Goal: Task Accomplishment & Management: Manage account settings

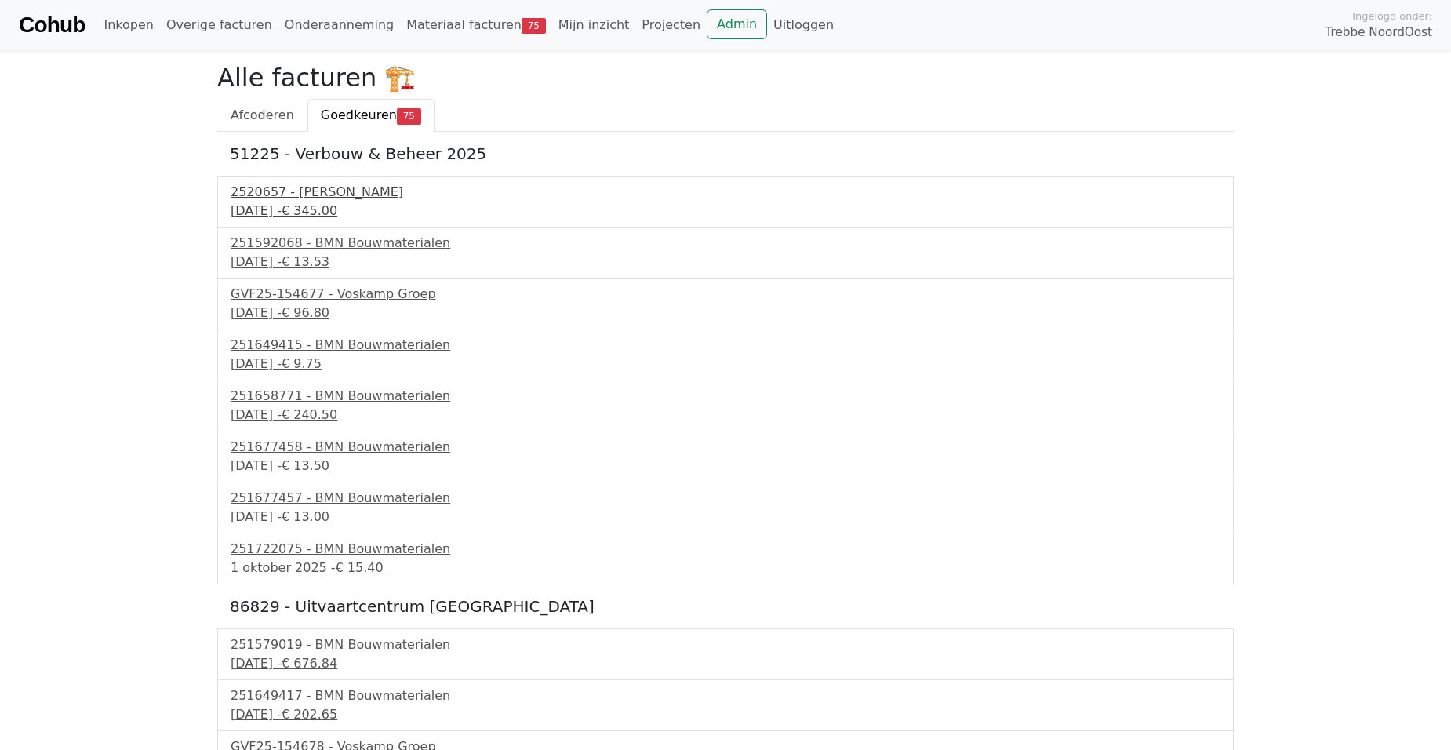
click at [274, 200] on div "2520657 - Van Dalen" at bounding box center [726, 192] width 990 height 19
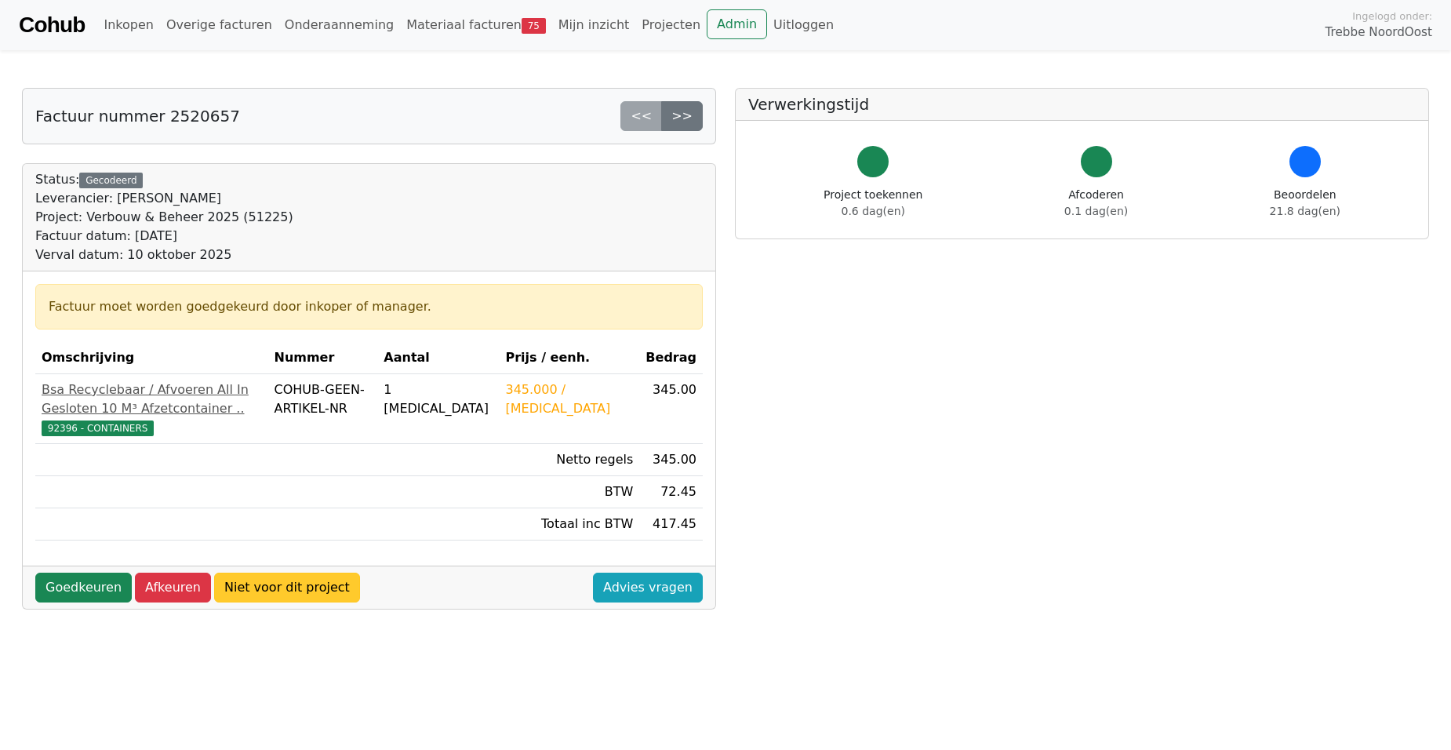
click at [289, 602] on link "Niet voor dit project" at bounding box center [287, 588] width 146 height 30
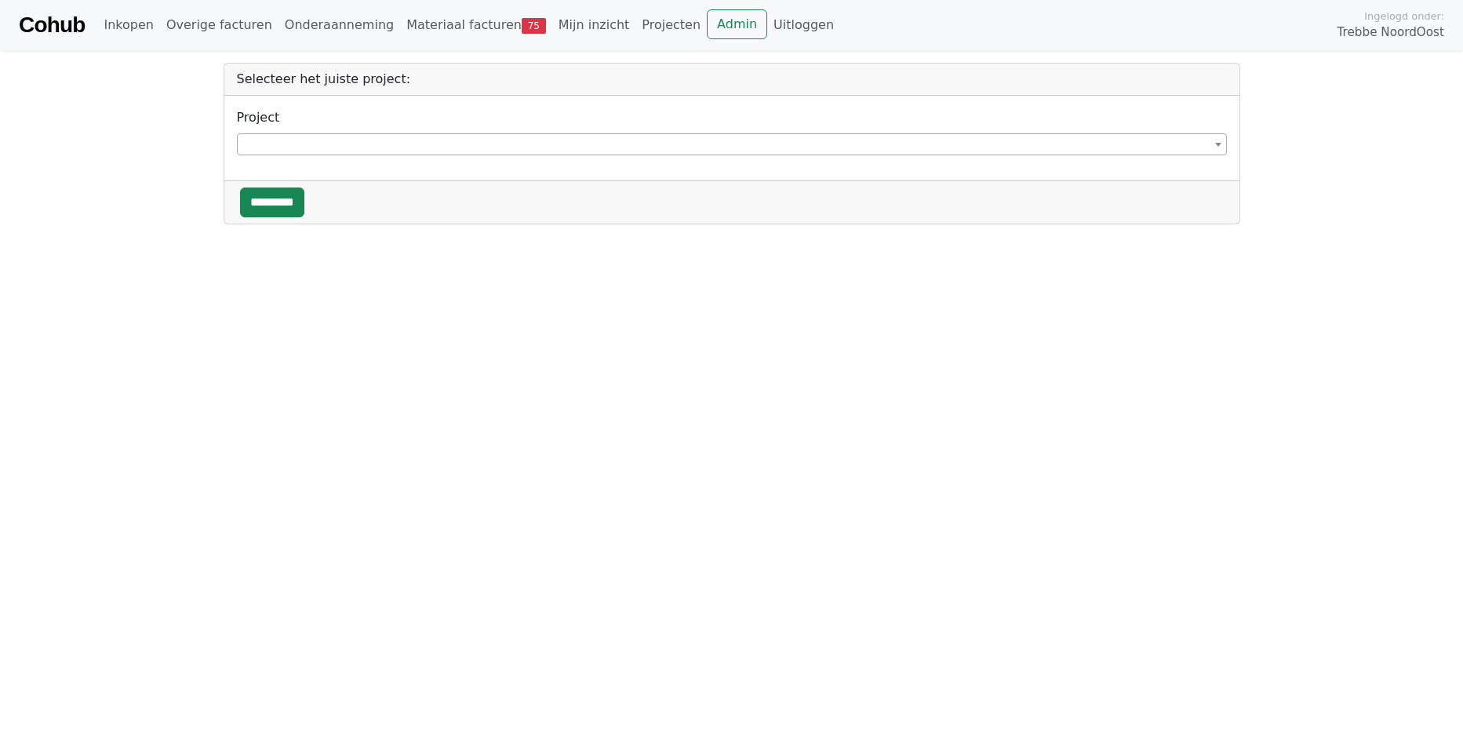
click at [330, 144] on span at bounding box center [732, 144] width 990 height 22
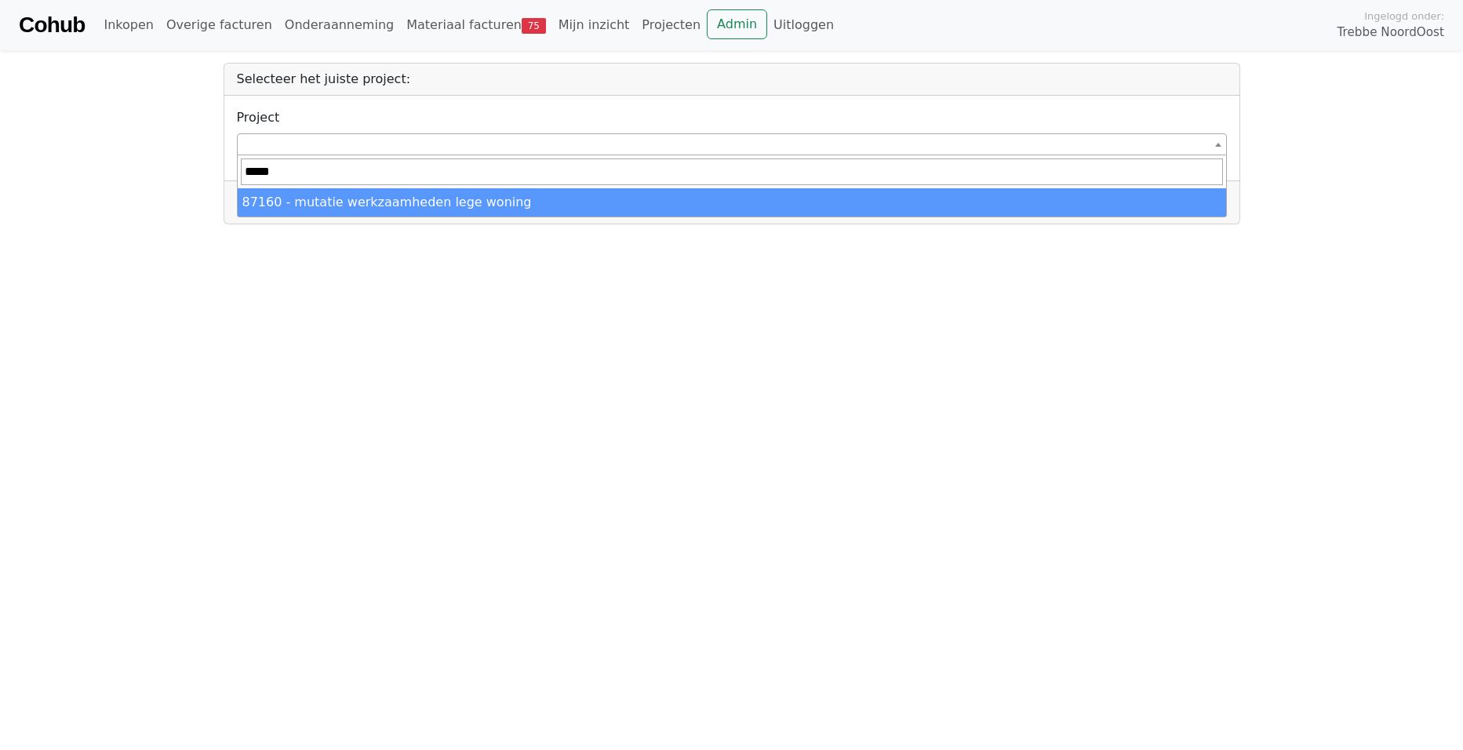
type input "*****"
select select "******"
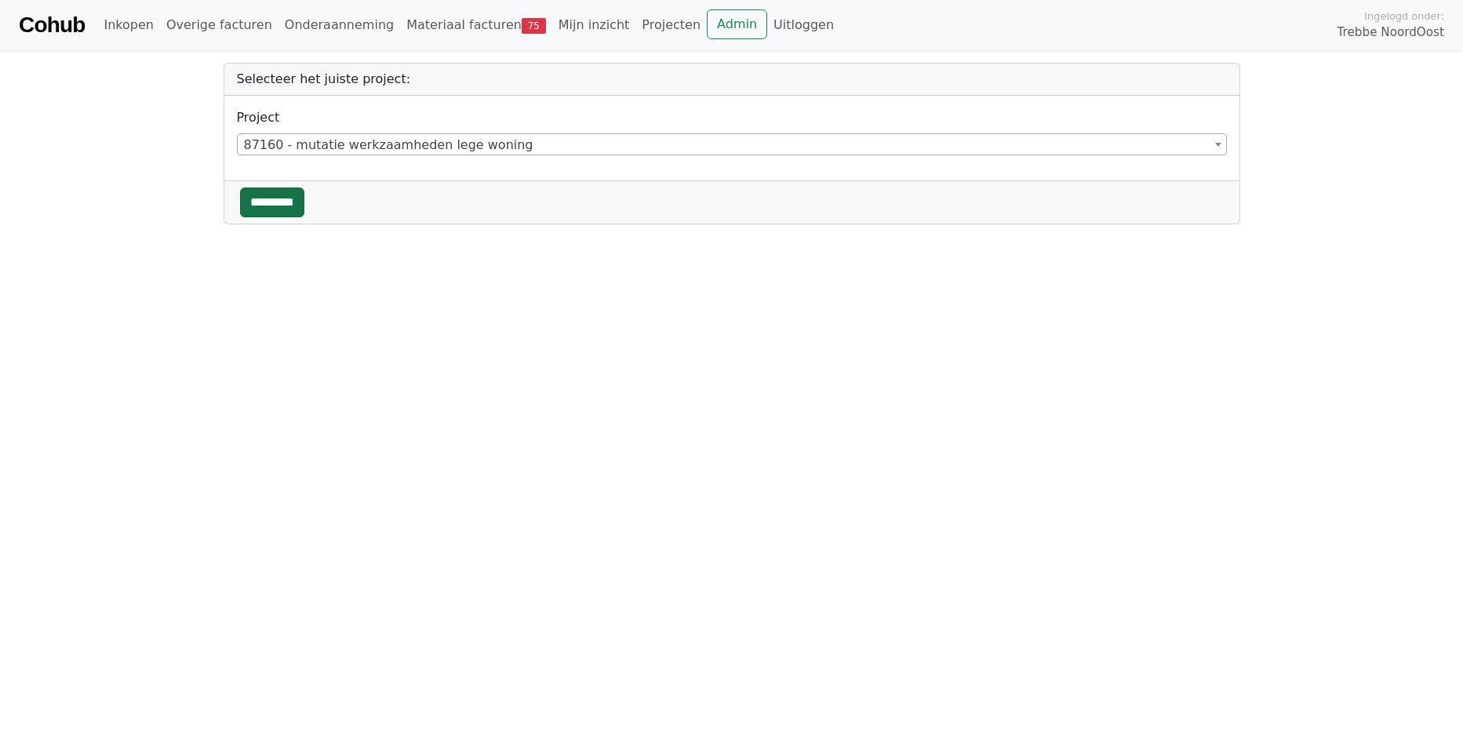
click at [287, 204] on input "*********" at bounding box center [272, 202] width 64 height 30
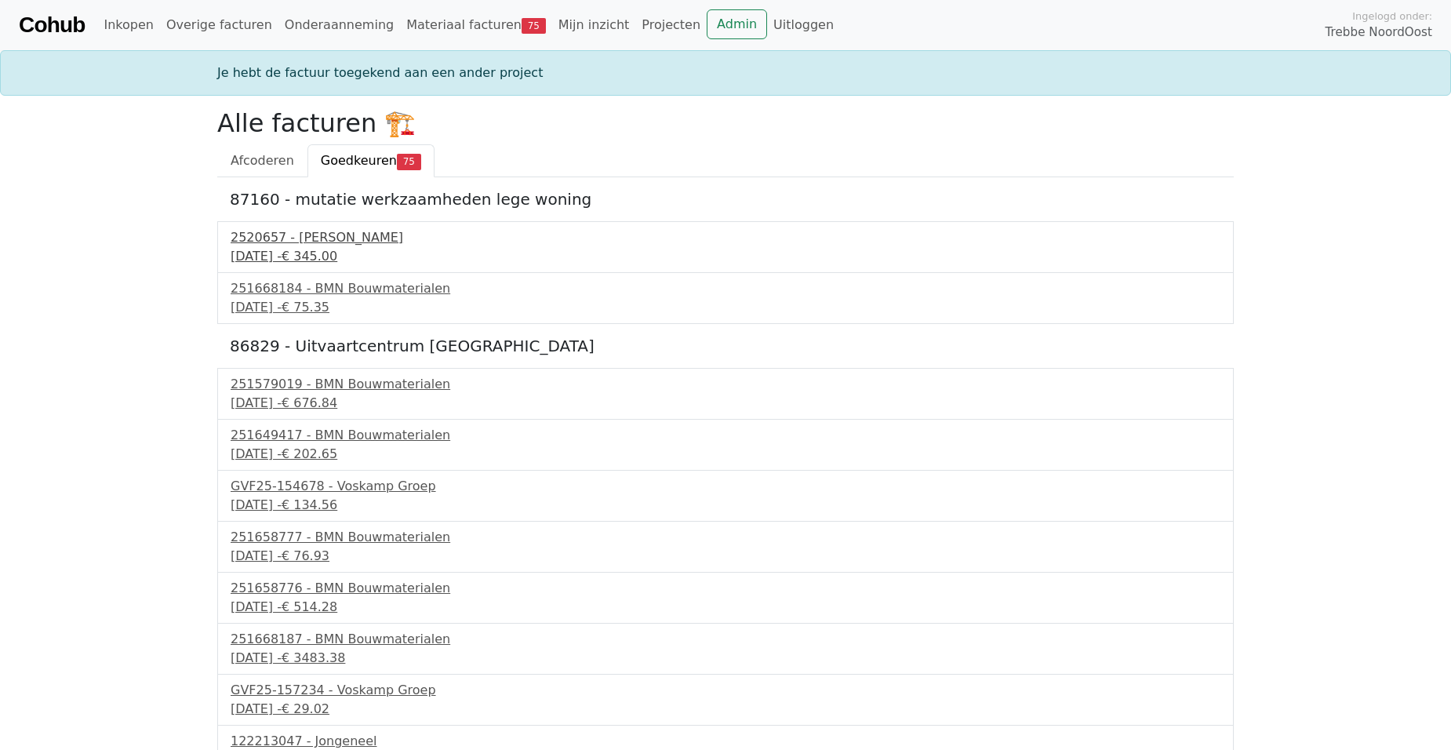
click at [311, 246] on div "2520657 - [PERSON_NAME]" at bounding box center [726, 237] width 990 height 19
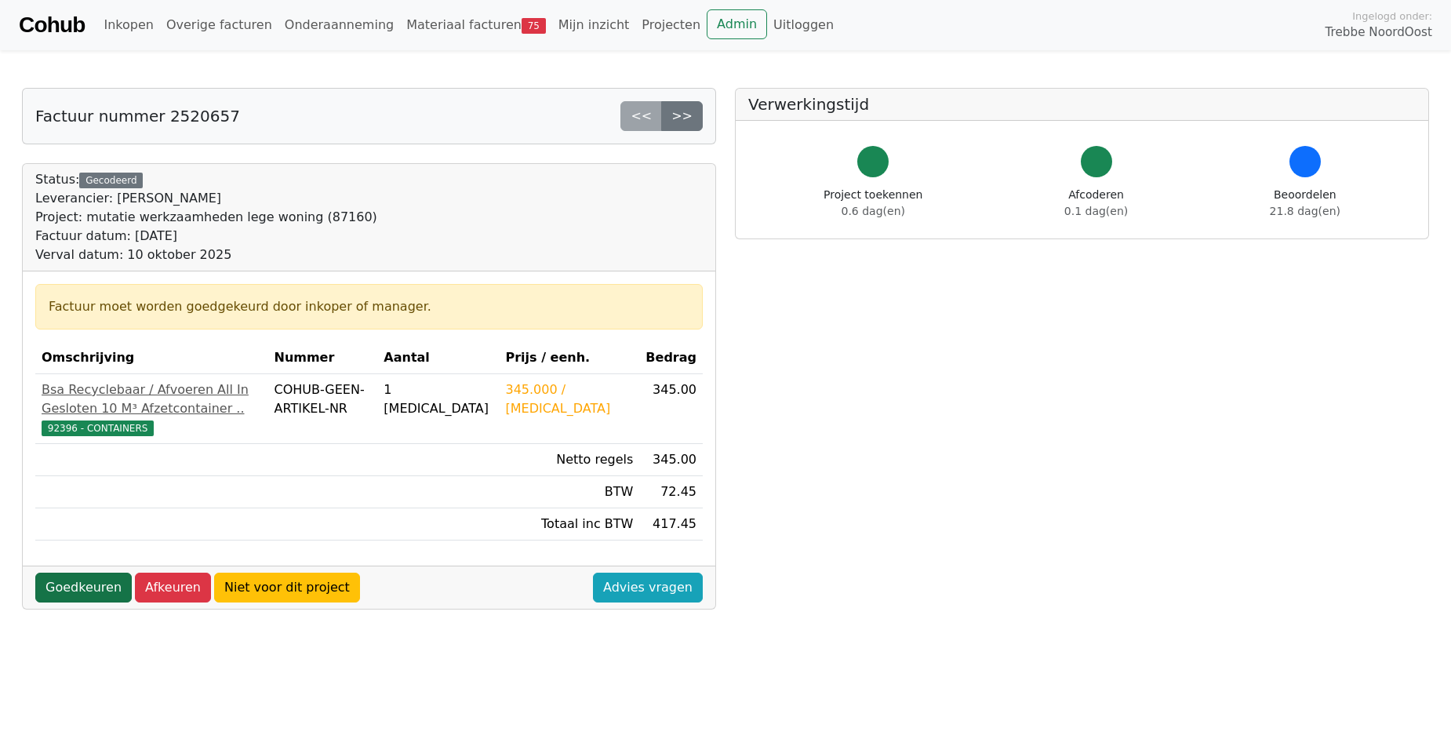
click at [76, 602] on link "Goedkeuren" at bounding box center [83, 588] width 96 height 30
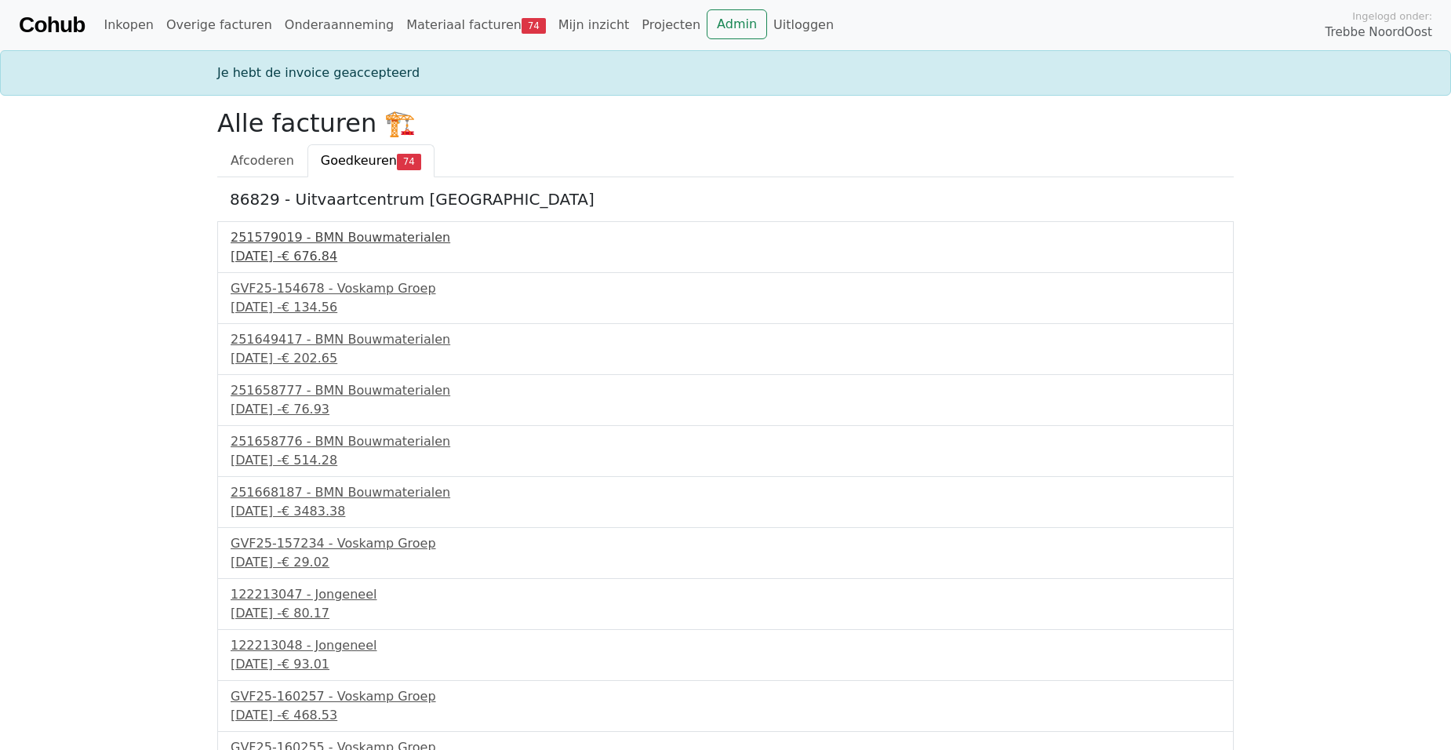
click at [252, 255] on div "[DATE] - € 676.84" at bounding box center [726, 256] width 990 height 19
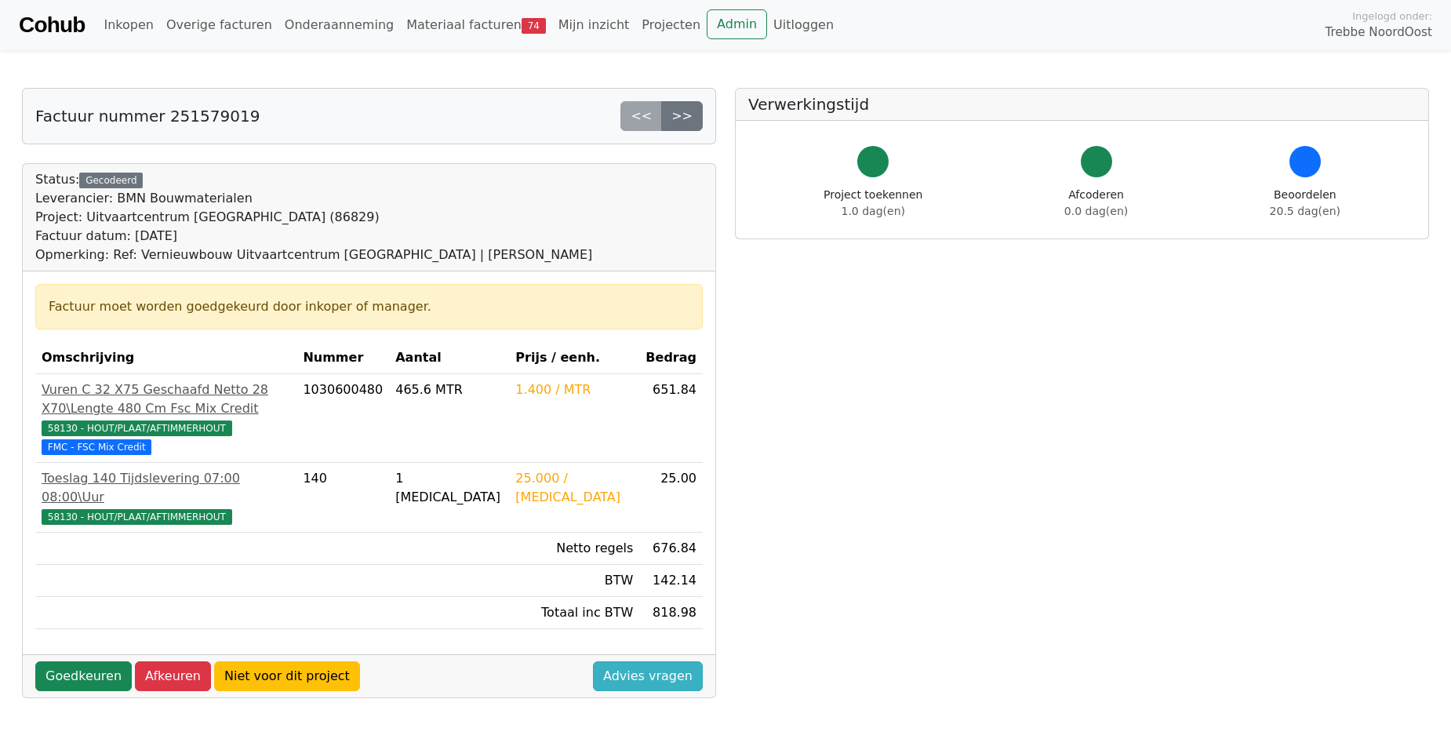
click at [633, 661] on link "Advies vragen" at bounding box center [648, 676] width 110 height 30
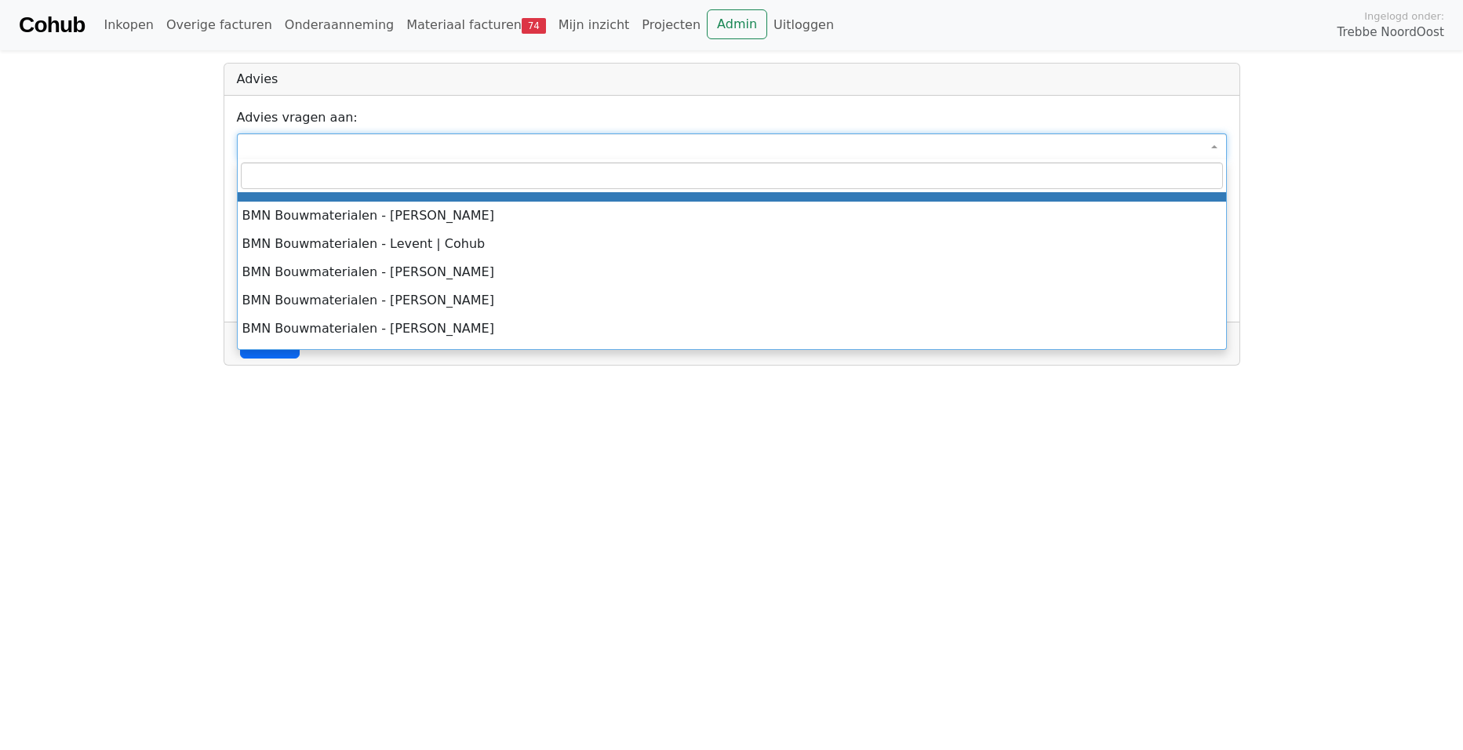
click at [273, 151] on span at bounding box center [732, 146] width 990 height 27
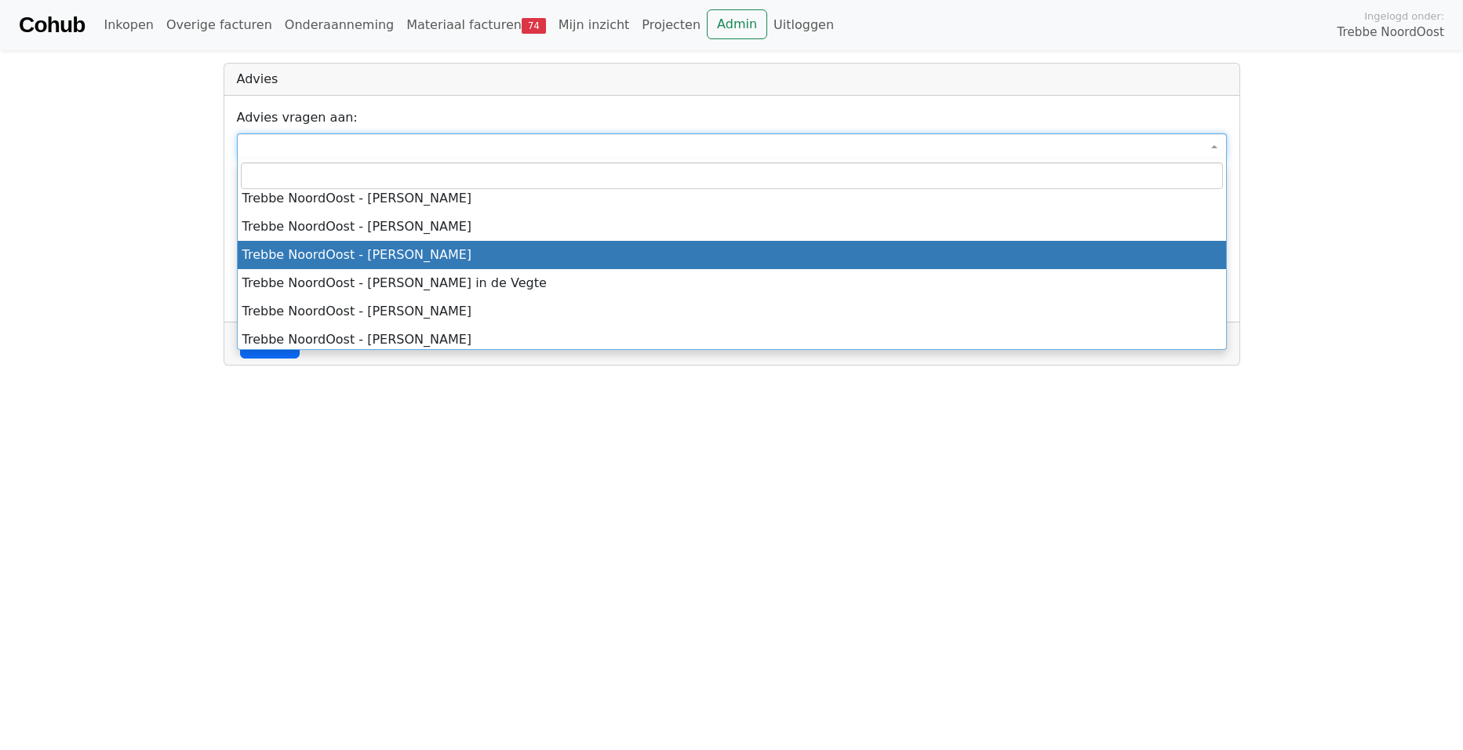
scroll to position [1177, 0]
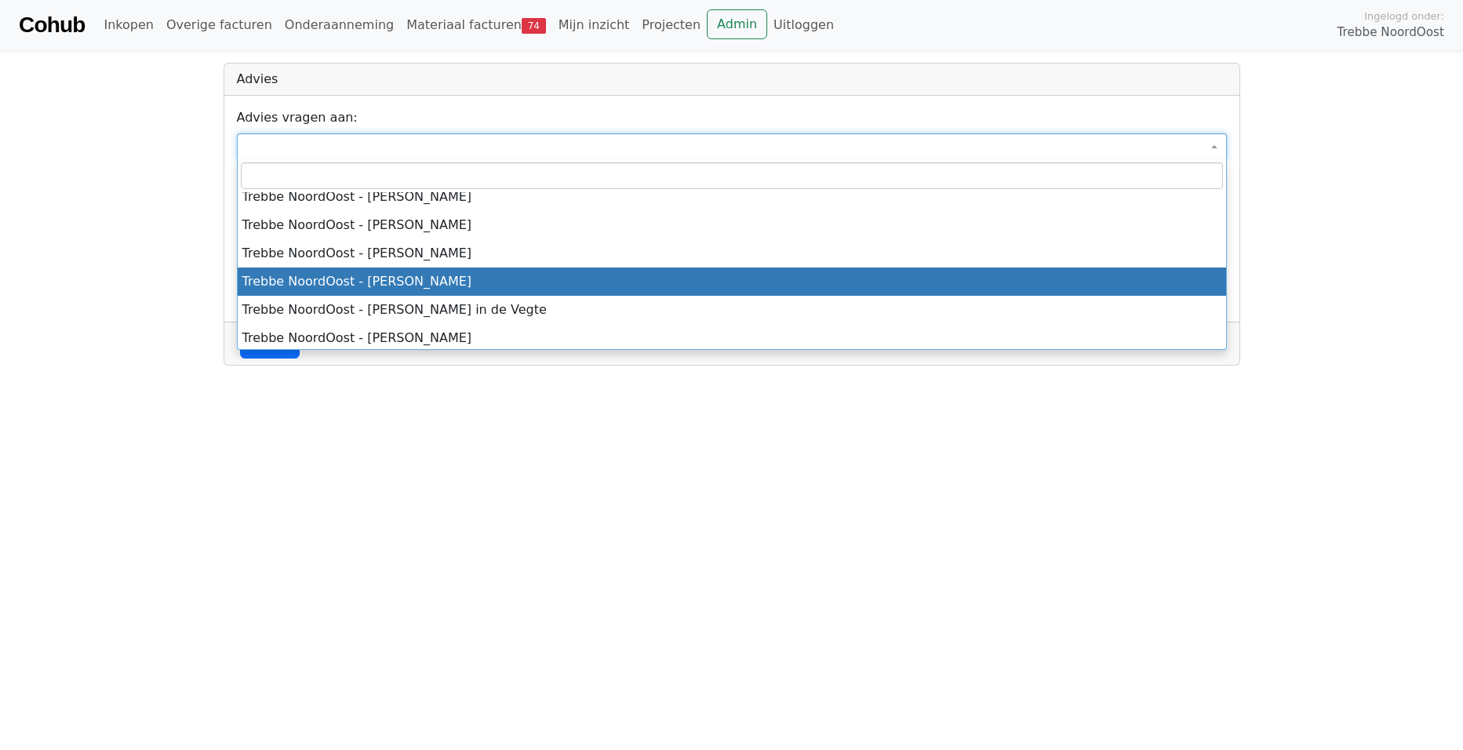
select select "***"
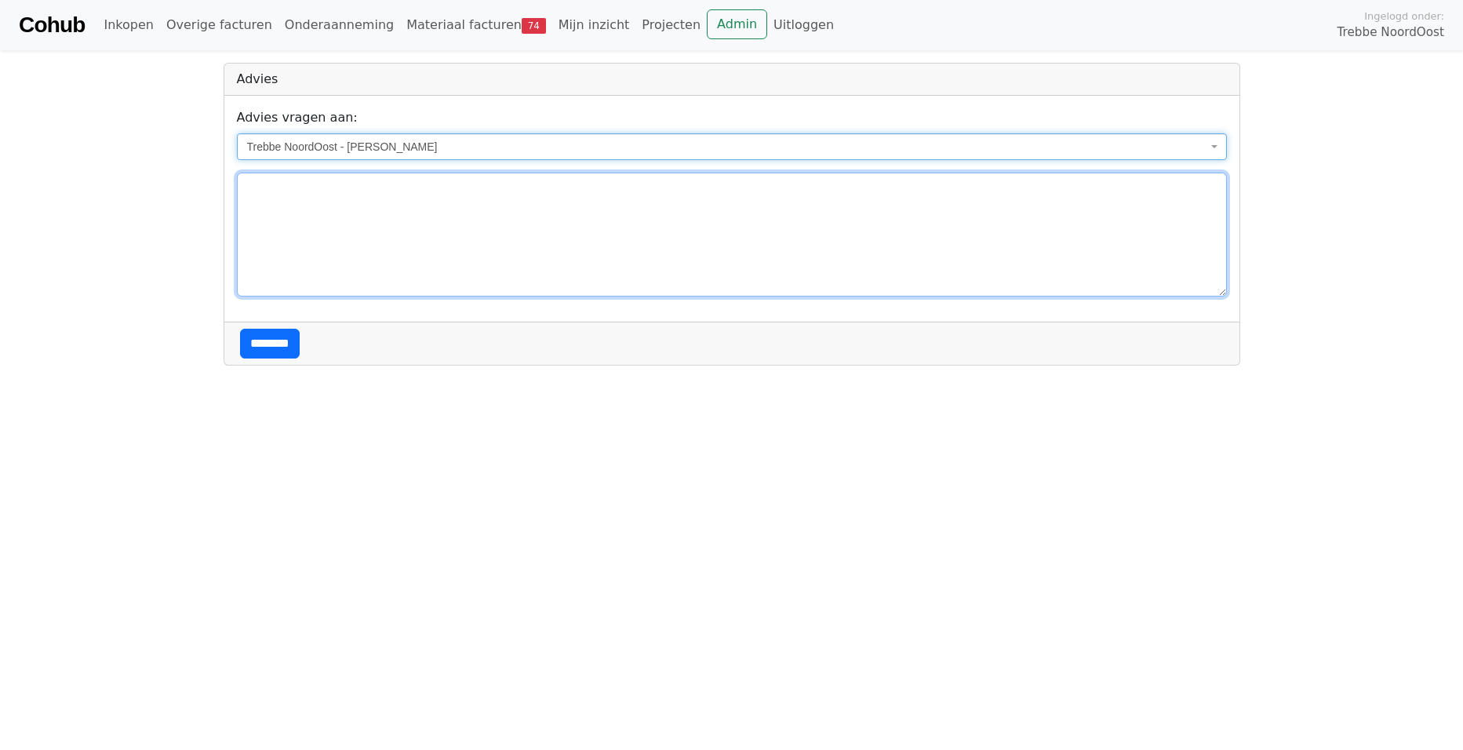
click at [395, 257] on textarea at bounding box center [732, 235] width 990 height 124
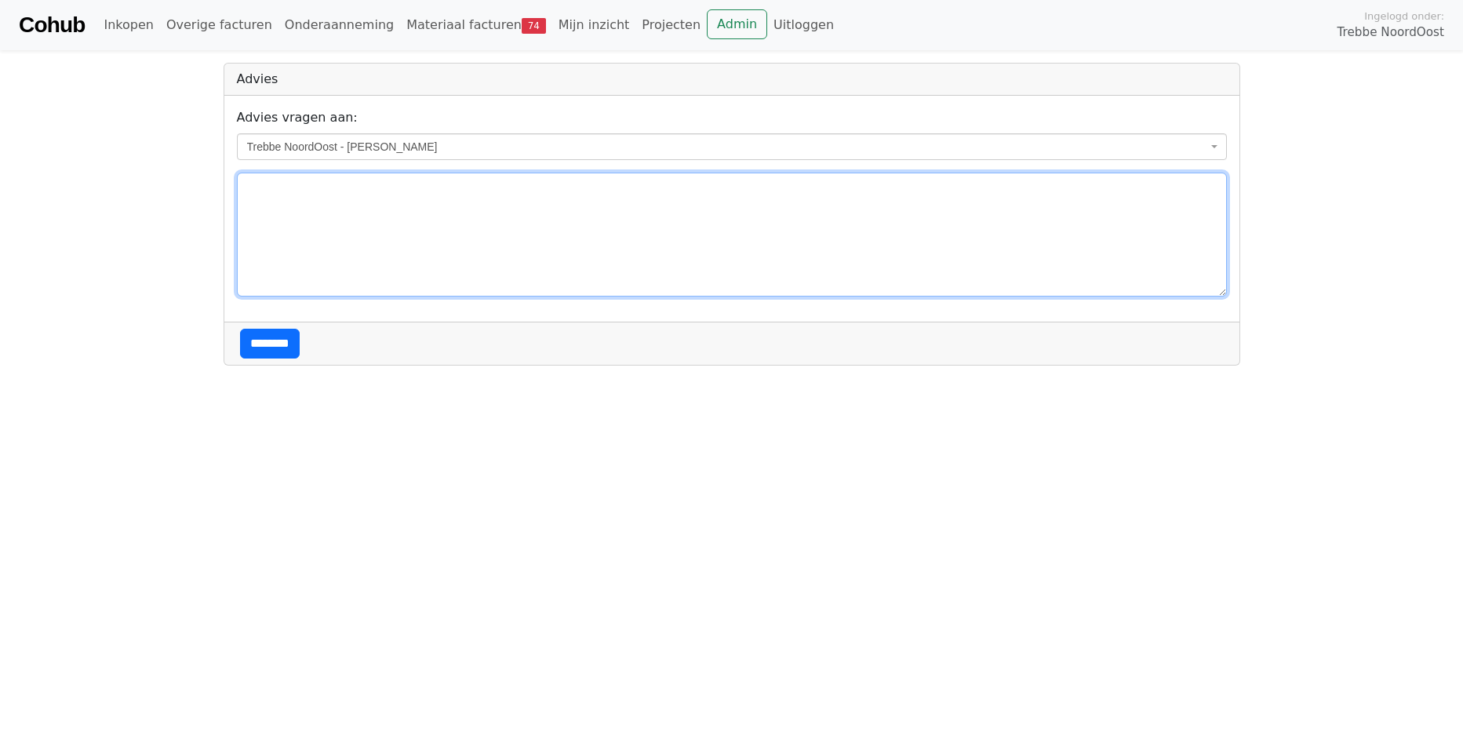
type textarea "*"
type textarea "**********"
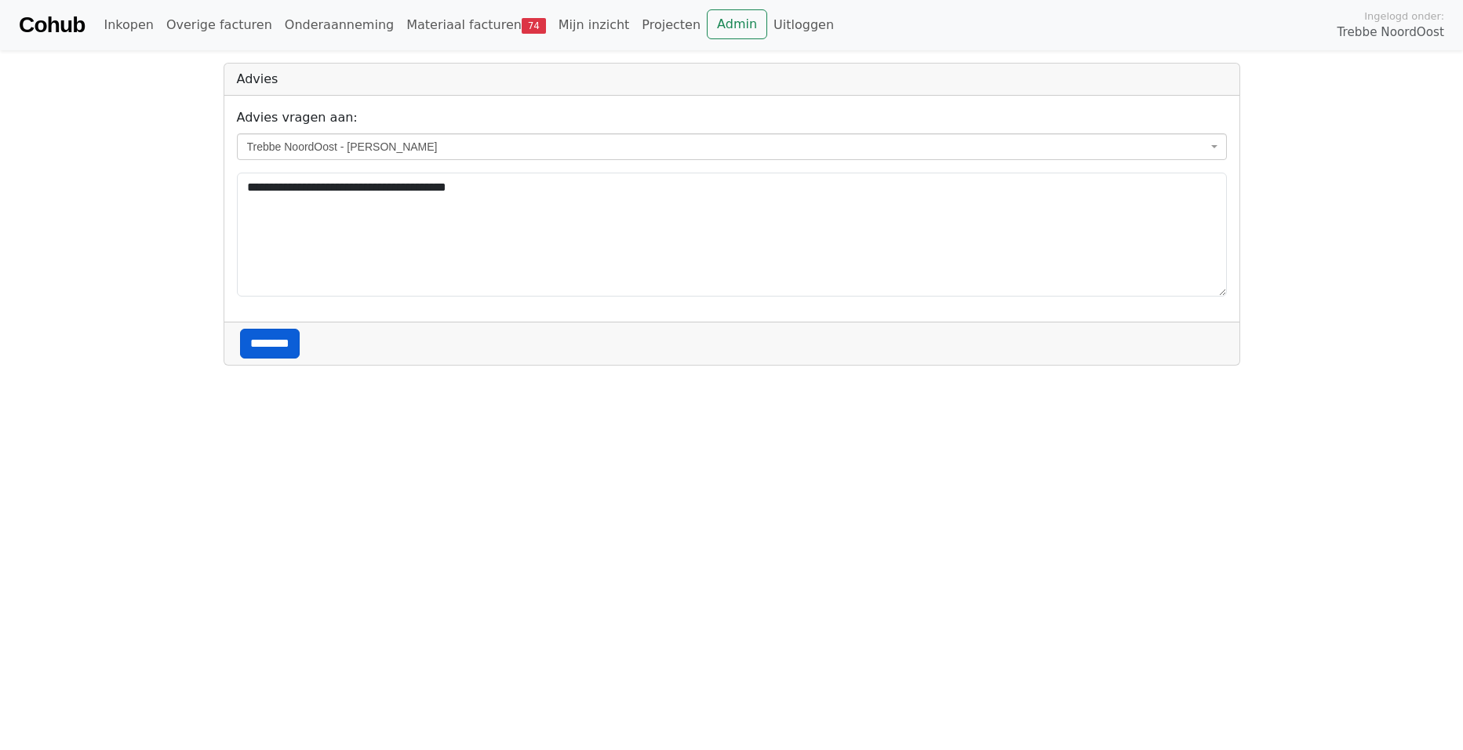
click at [258, 342] on input "********" at bounding box center [270, 344] width 60 height 30
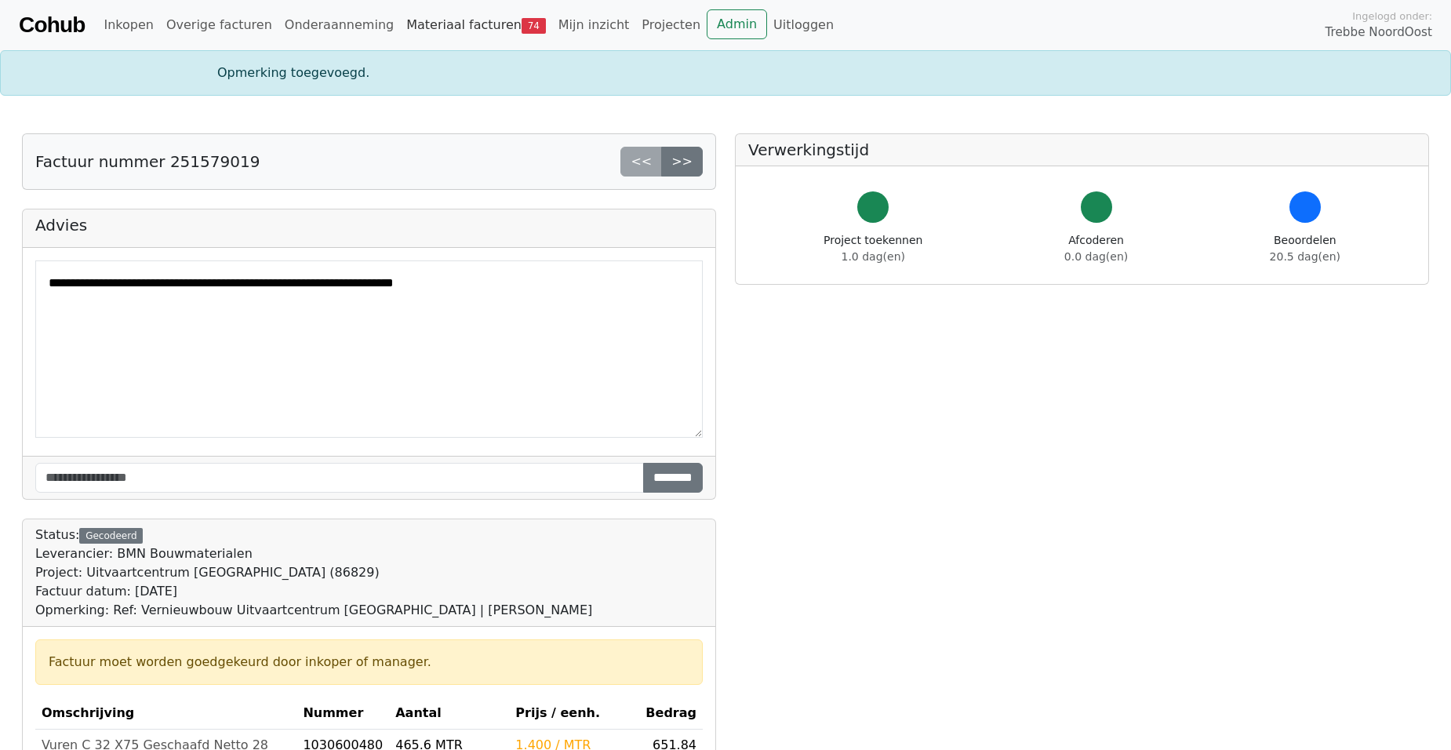
click at [406, 24] on link "Materiaal facturen 74" at bounding box center [476, 24] width 152 height 31
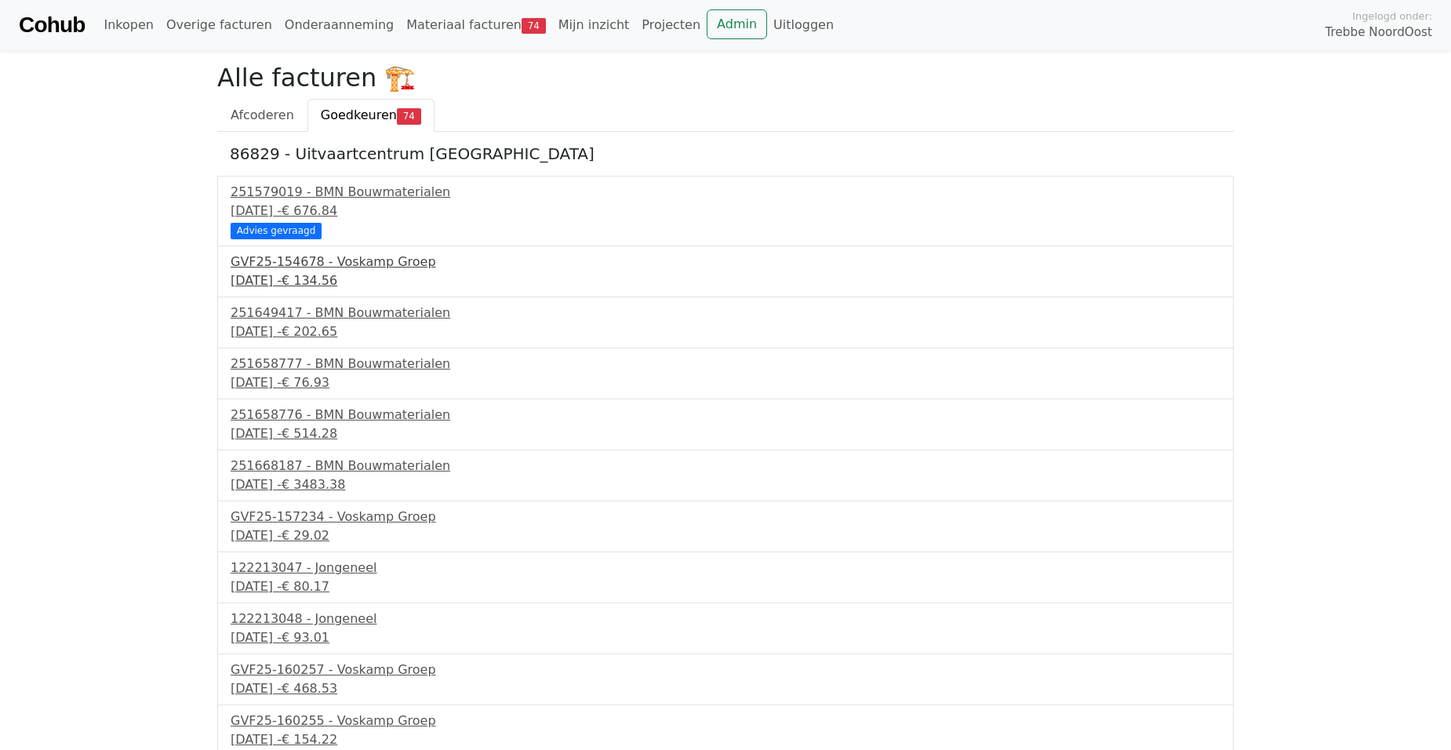
click at [269, 268] on div "GVF25-154678 - Voskamp Groep" at bounding box center [726, 262] width 990 height 19
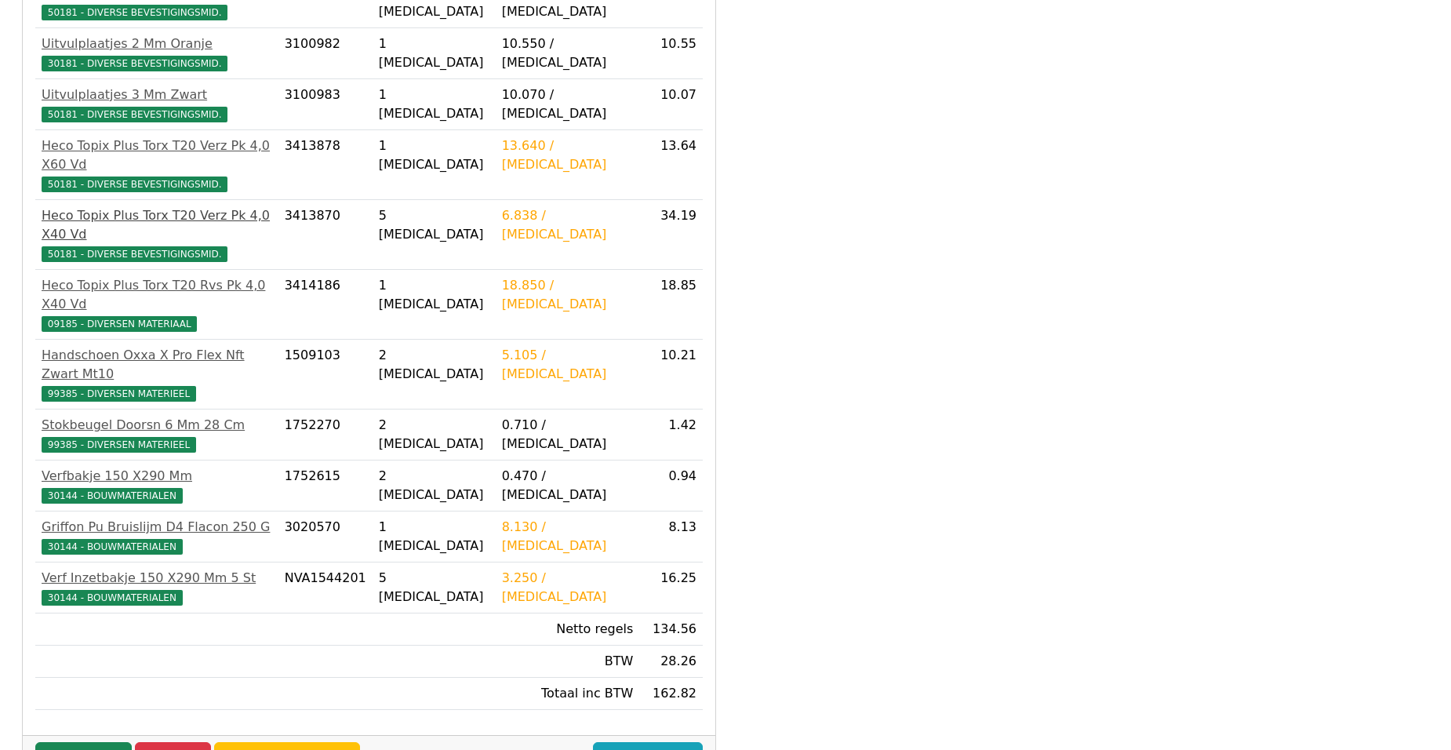
scroll to position [413, 0]
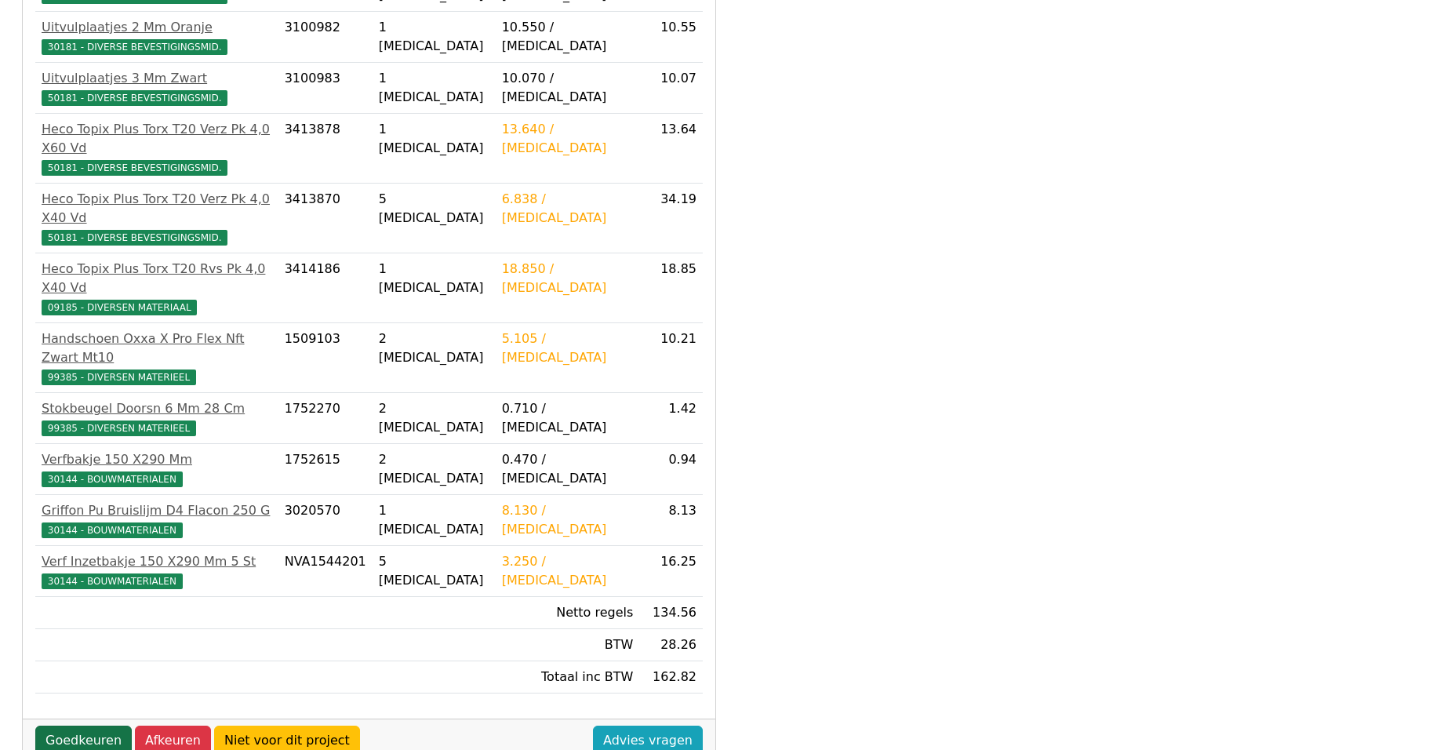
click at [82, 726] on link "Goedkeuren" at bounding box center [83, 741] width 96 height 30
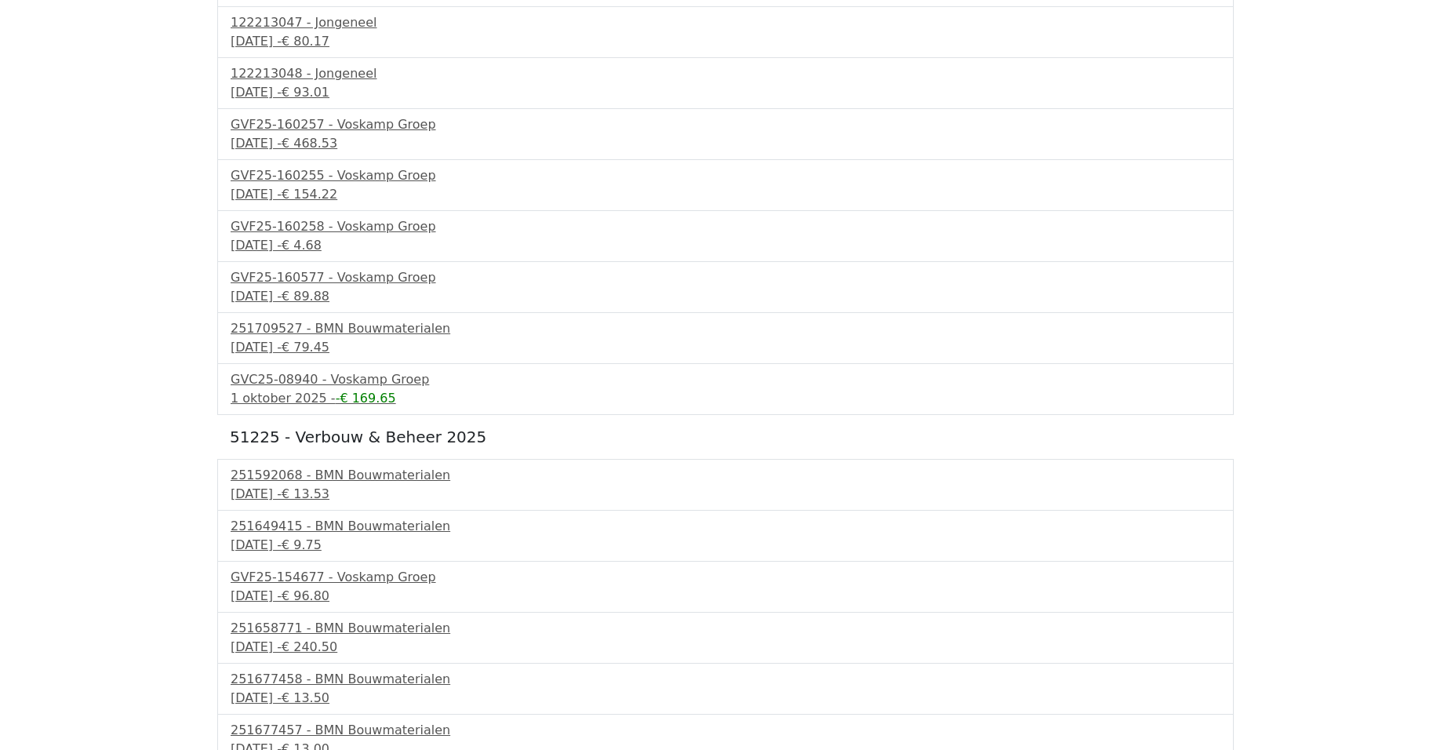
scroll to position [628, 0]
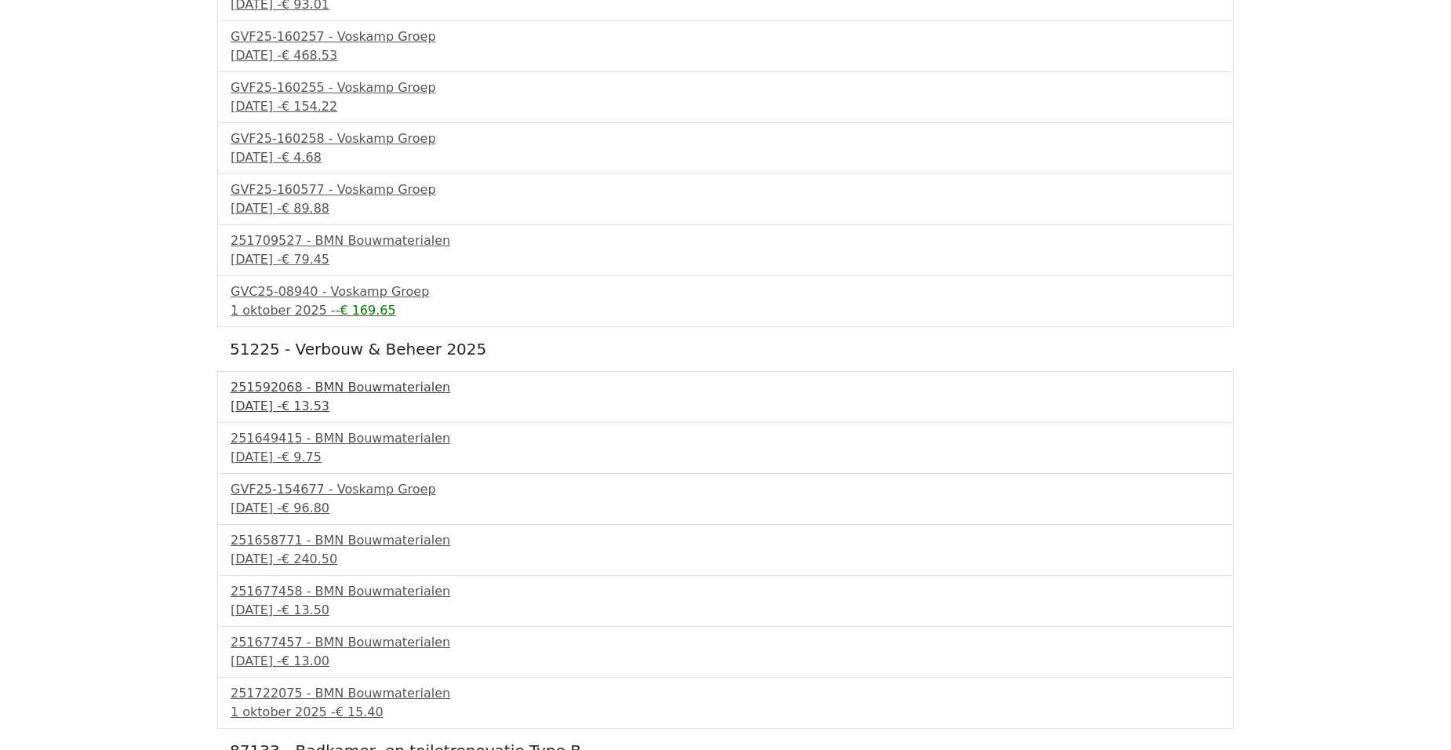
click at [279, 400] on div "[DATE] - € 13.53" at bounding box center [726, 406] width 990 height 19
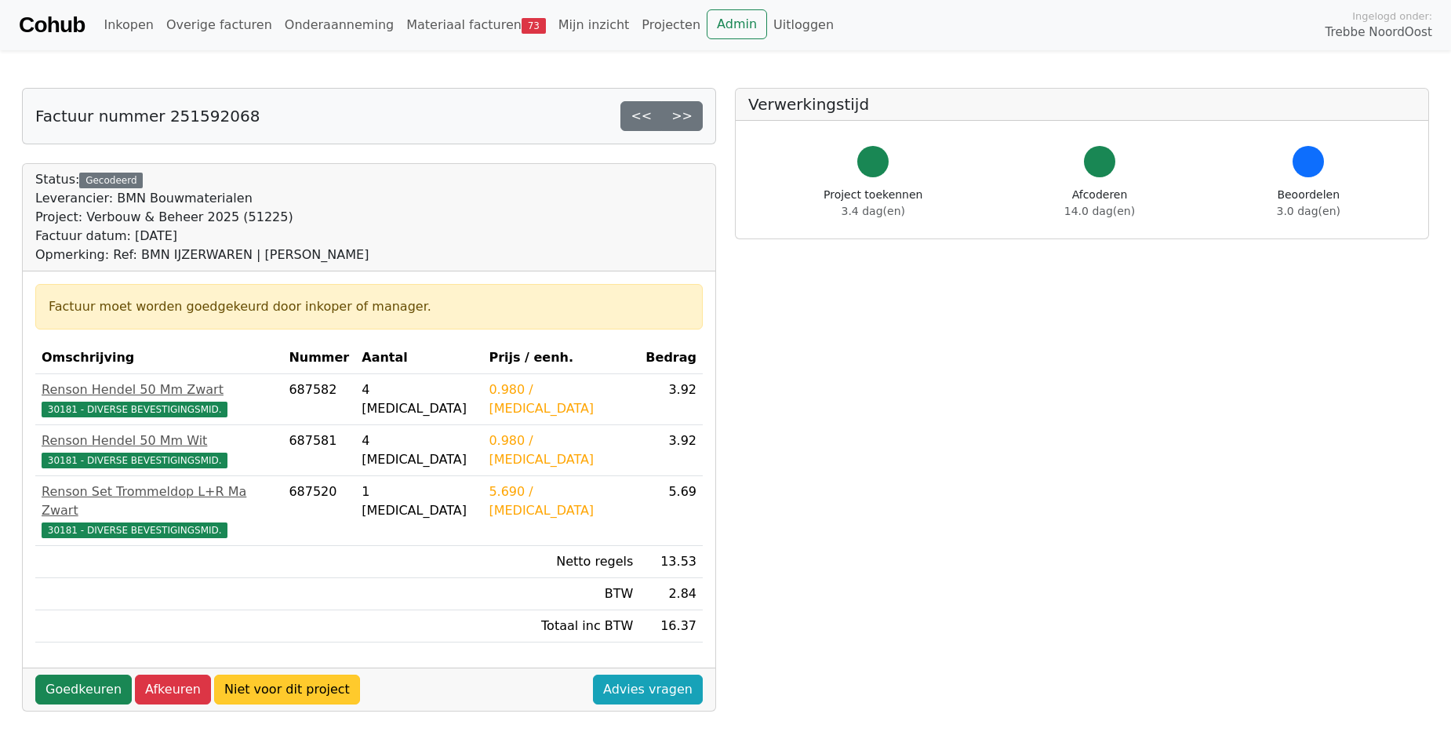
click at [293, 675] on link "Niet voor dit project" at bounding box center [287, 690] width 146 height 30
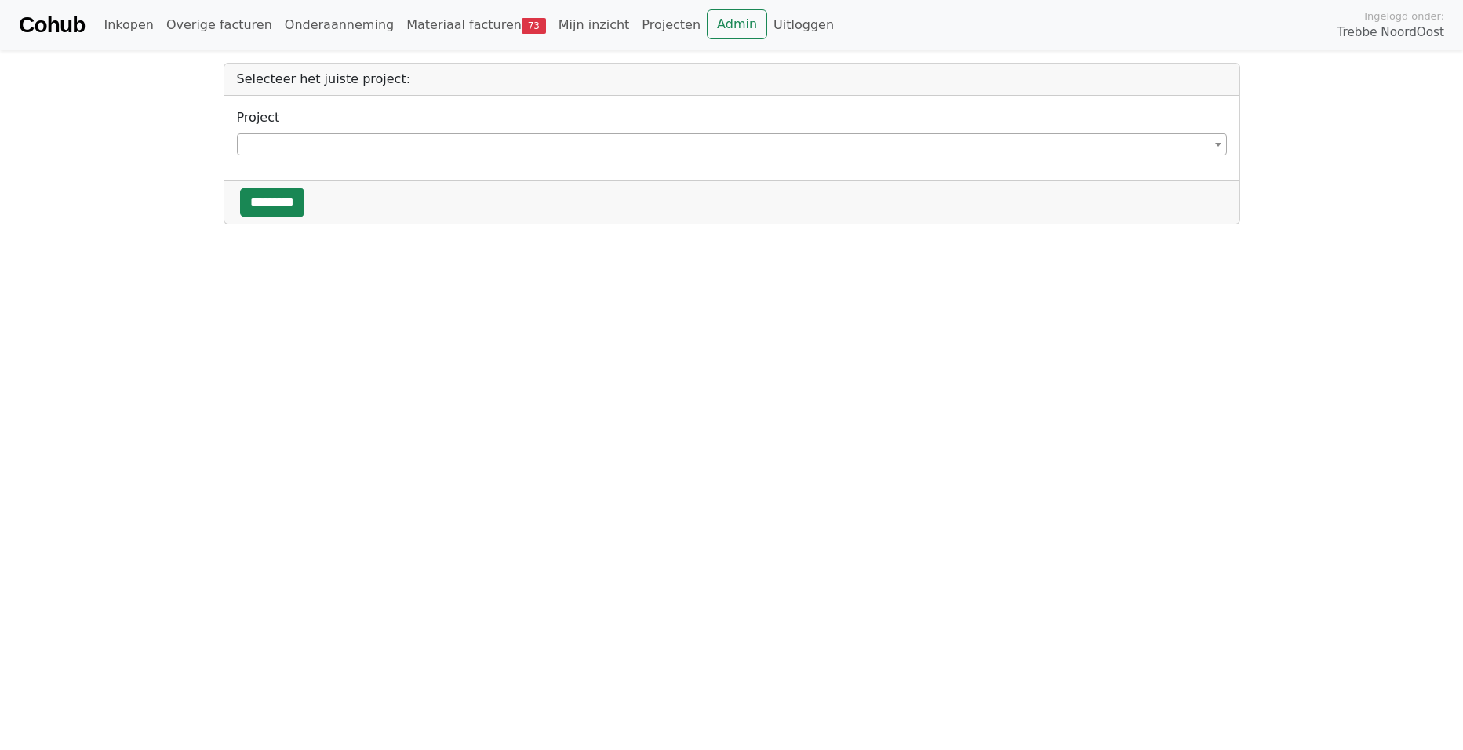
click at [363, 144] on span at bounding box center [732, 144] width 990 height 22
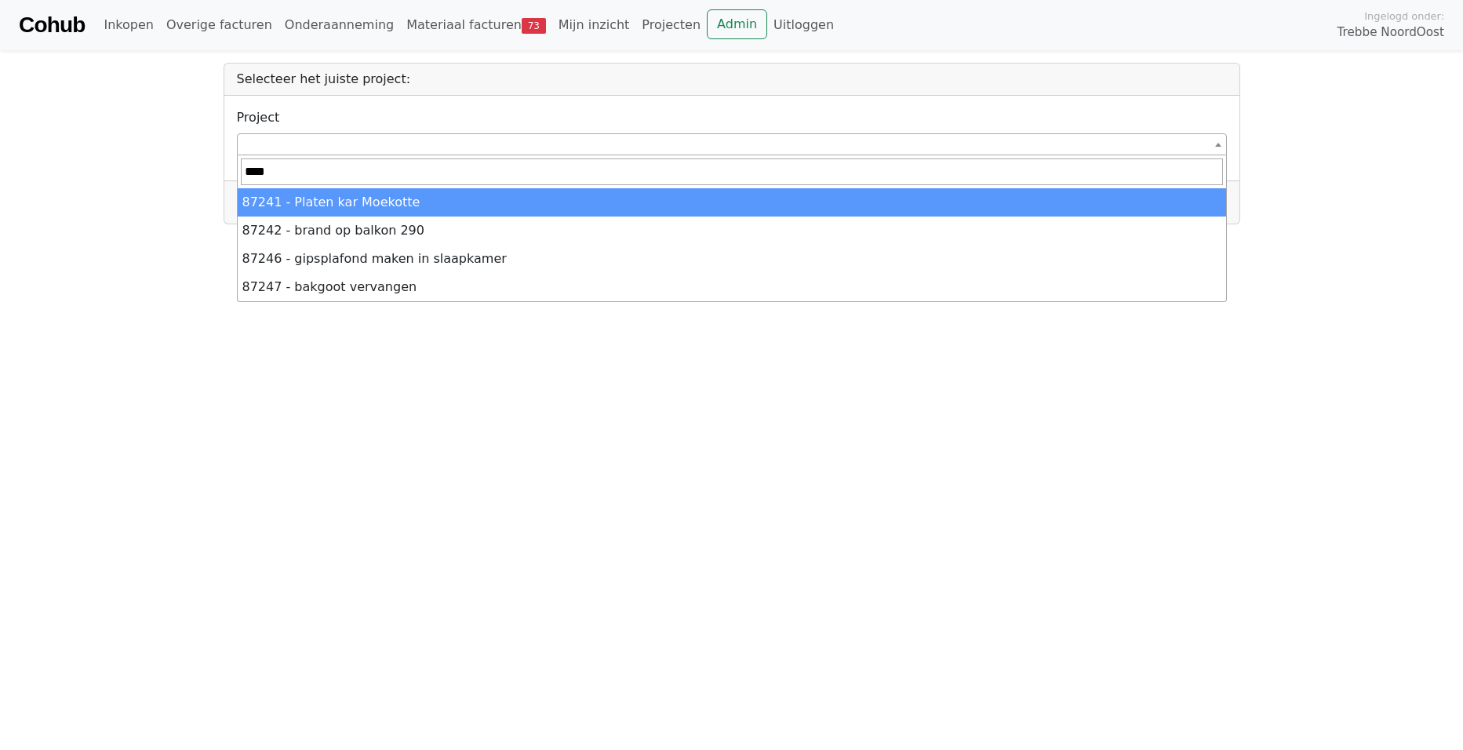
type input "*****"
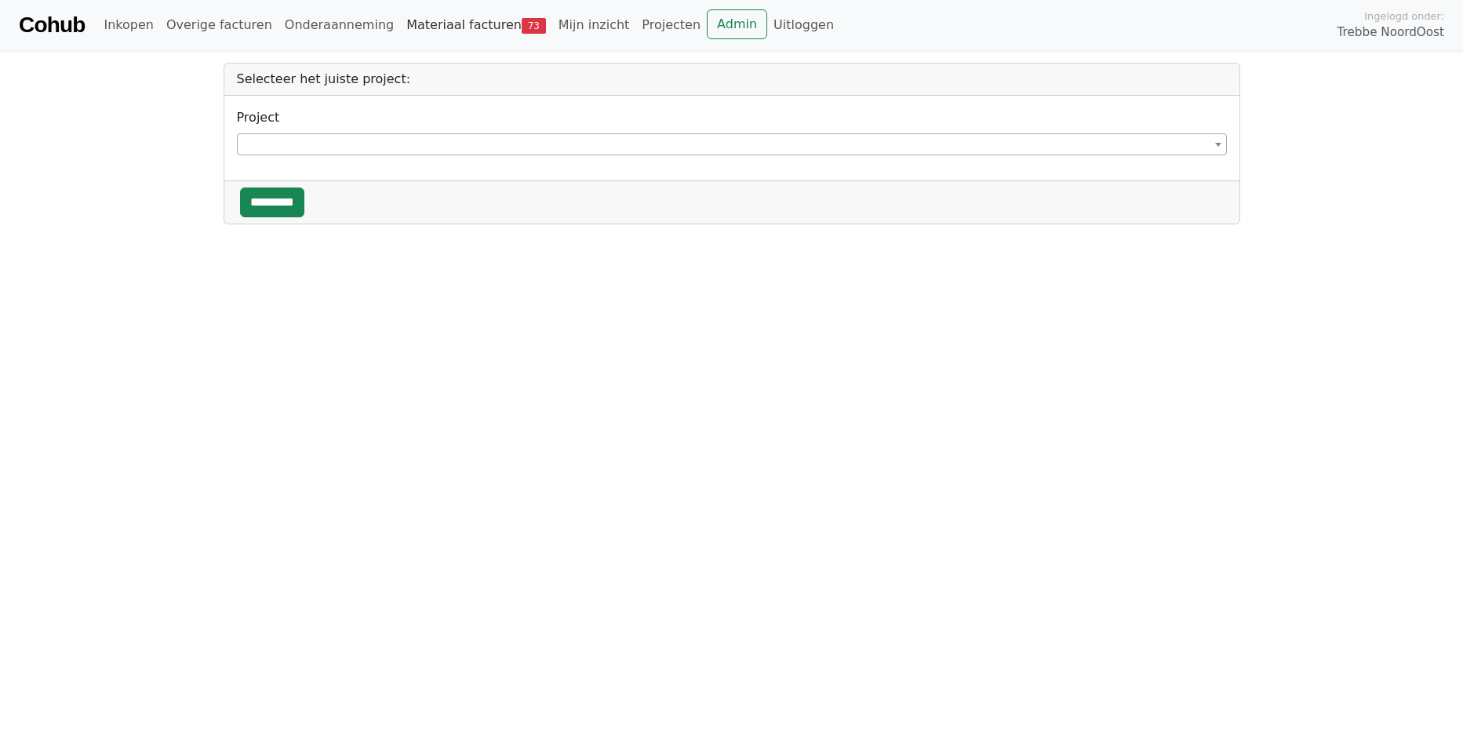
click at [420, 22] on link "Materiaal facturen 73" at bounding box center [476, 24] width 152 height 31
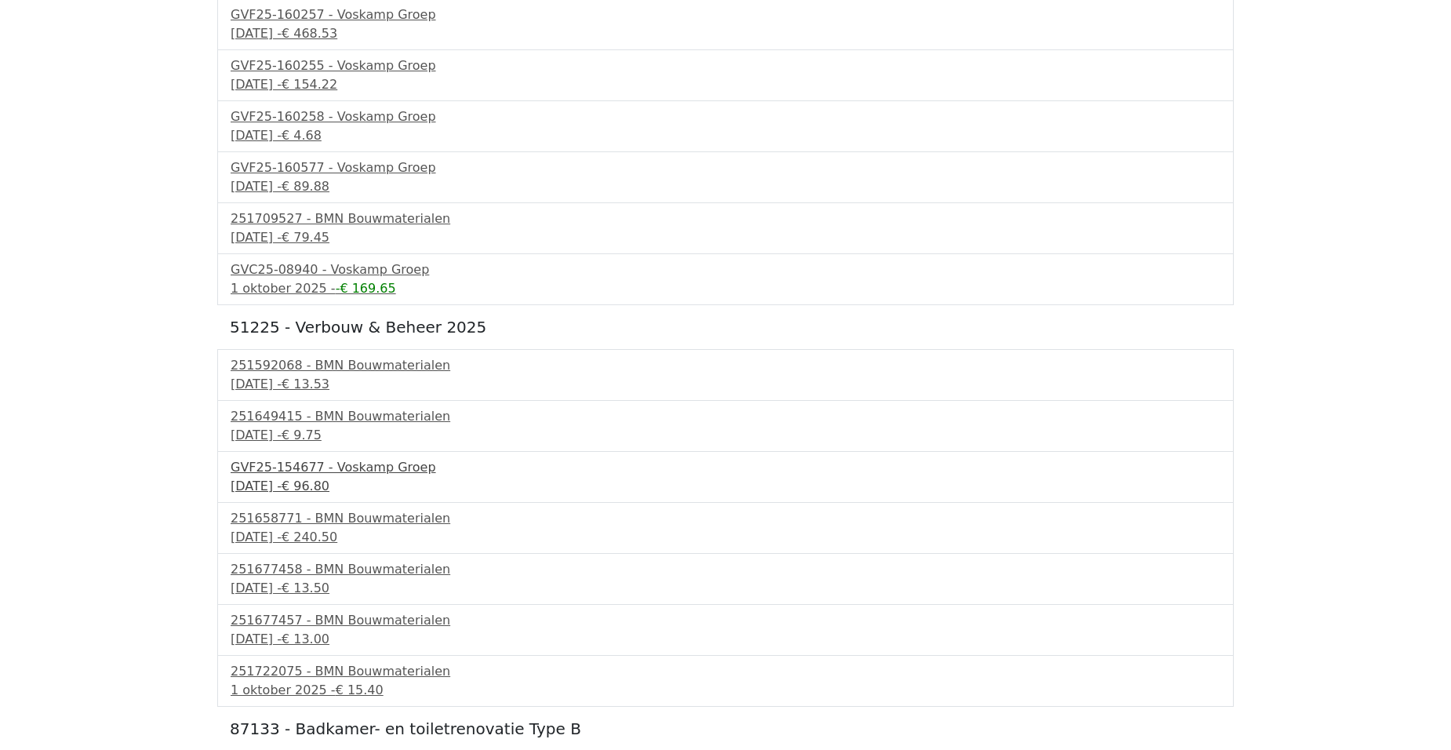
scroll to position [706, 0]
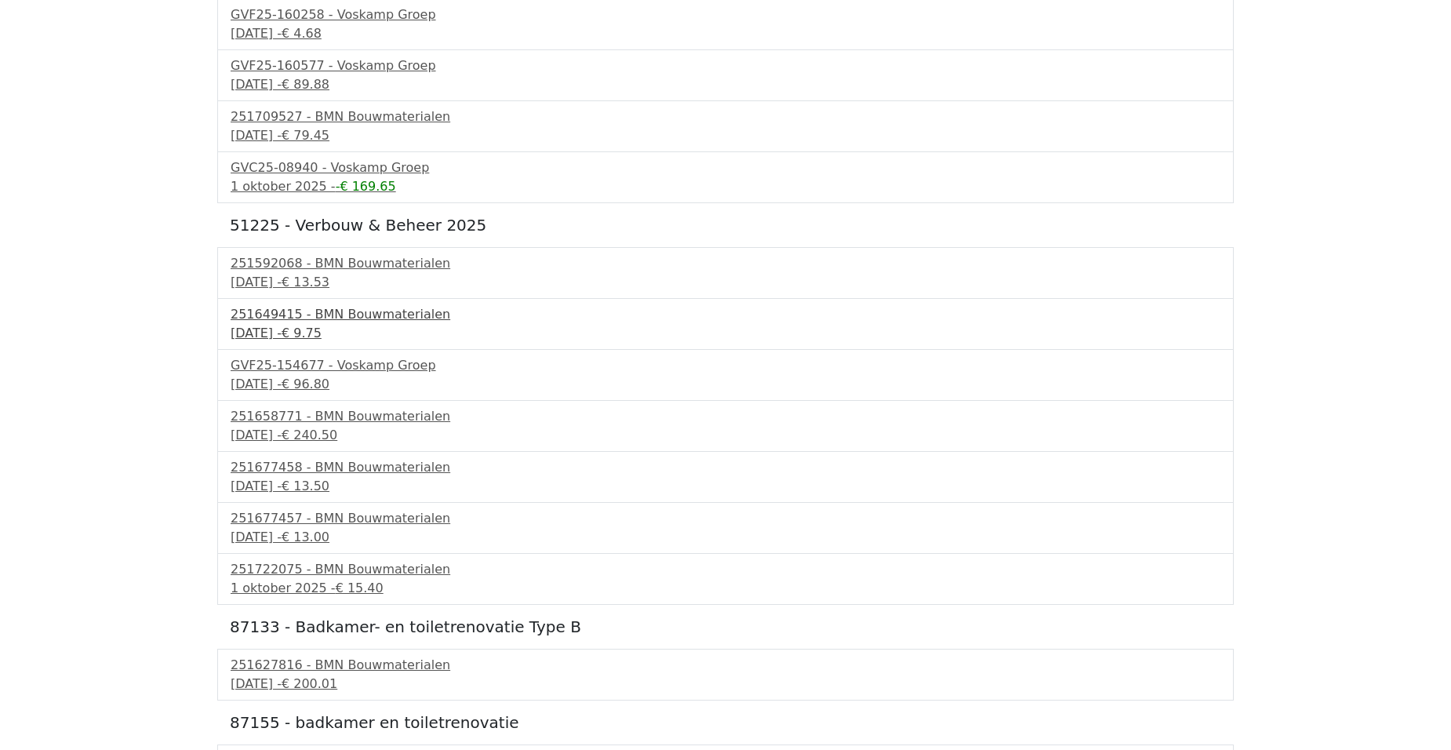
click at [322, 327] on span "€ 9.75" at bounding box center [302, 333] width 40 height 15
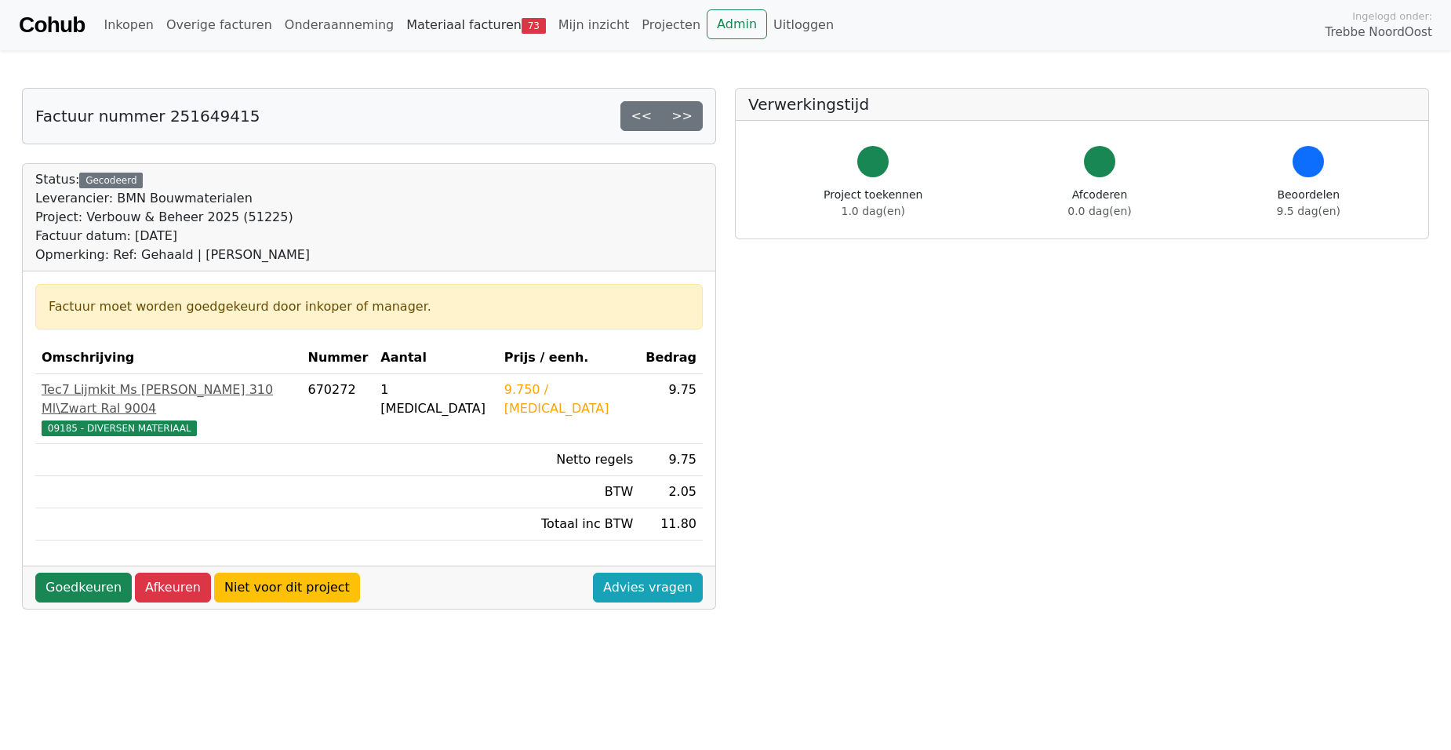
click at [427, 24] on link "Materiaal facturen 73" at bounding box center [476, 24] width 152 height 31
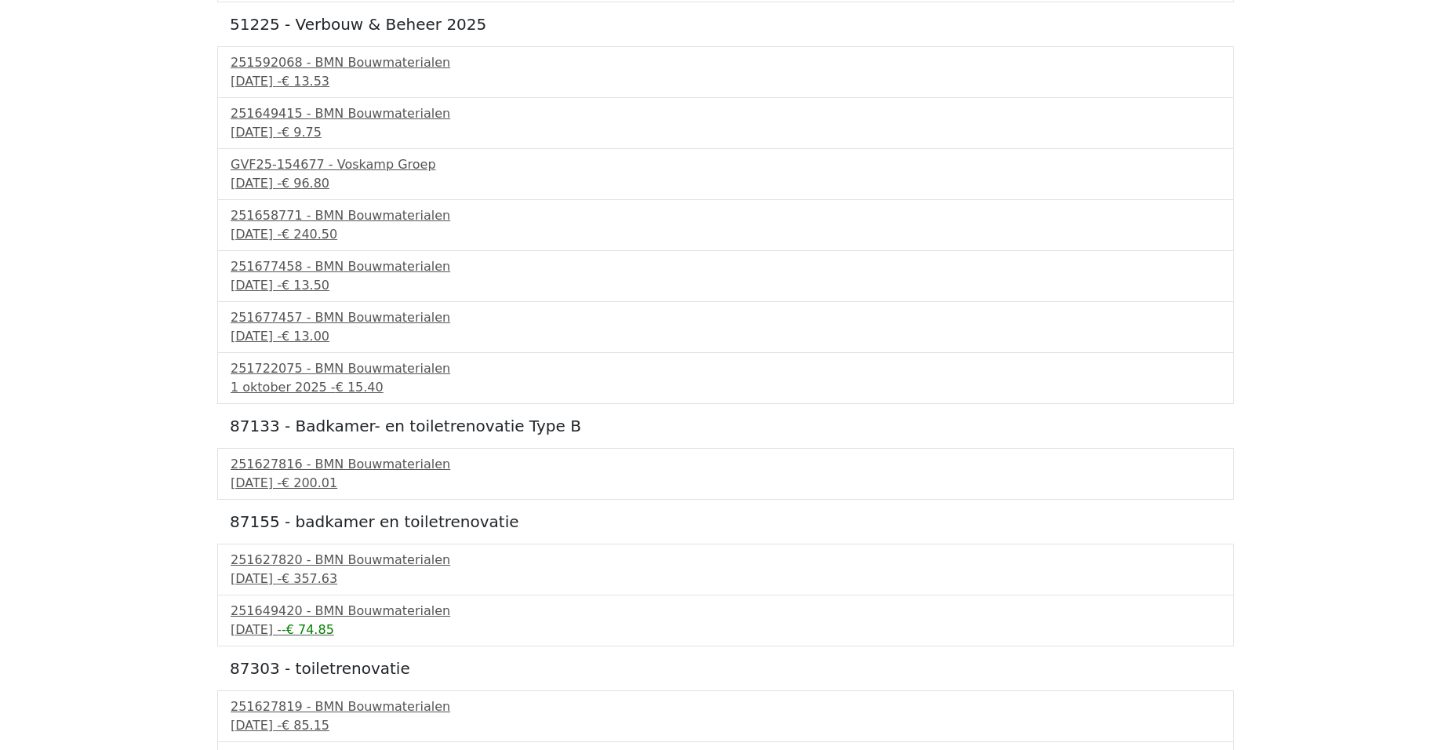
scroll to position [1020, 0]
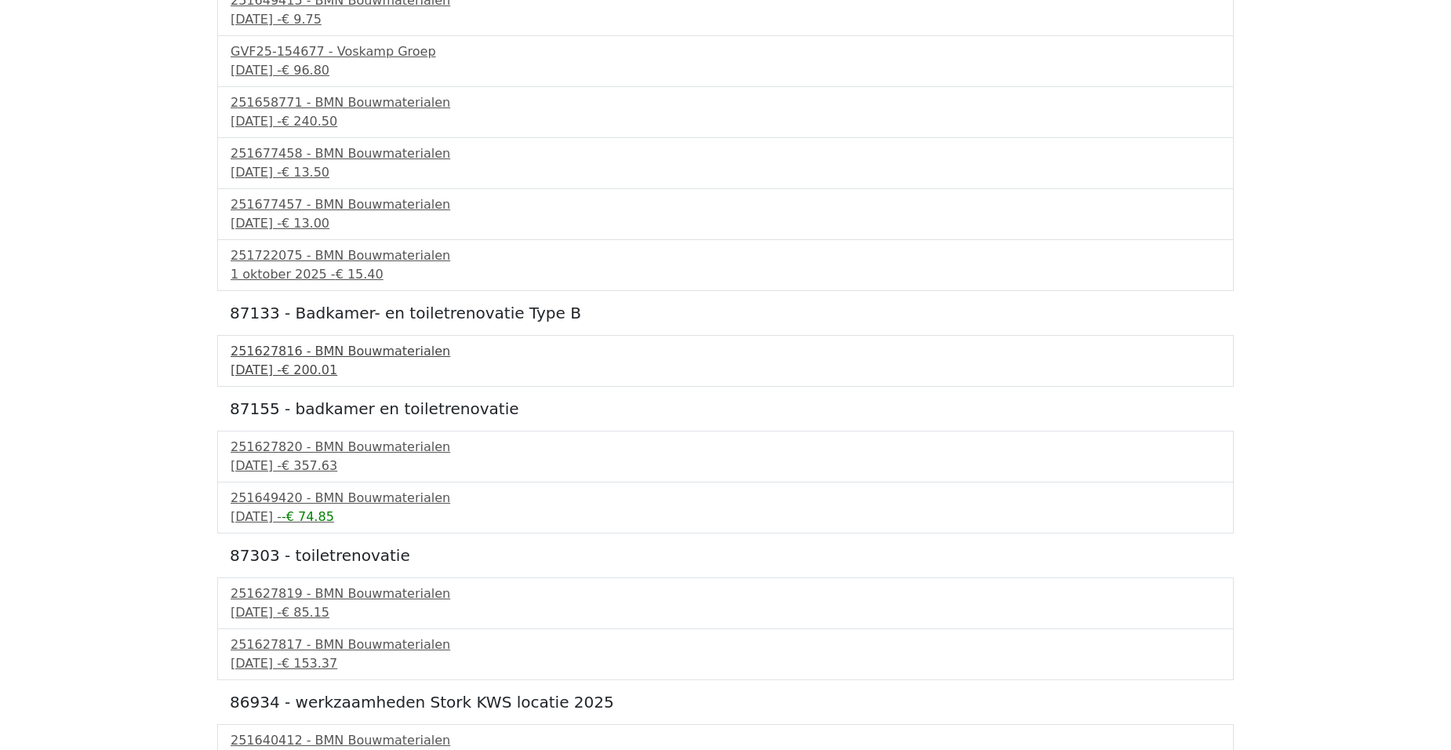
click at [310, 364] on div "18 september 2025 - € 200.01" at bounding box center [726, 370] width 990 height 19
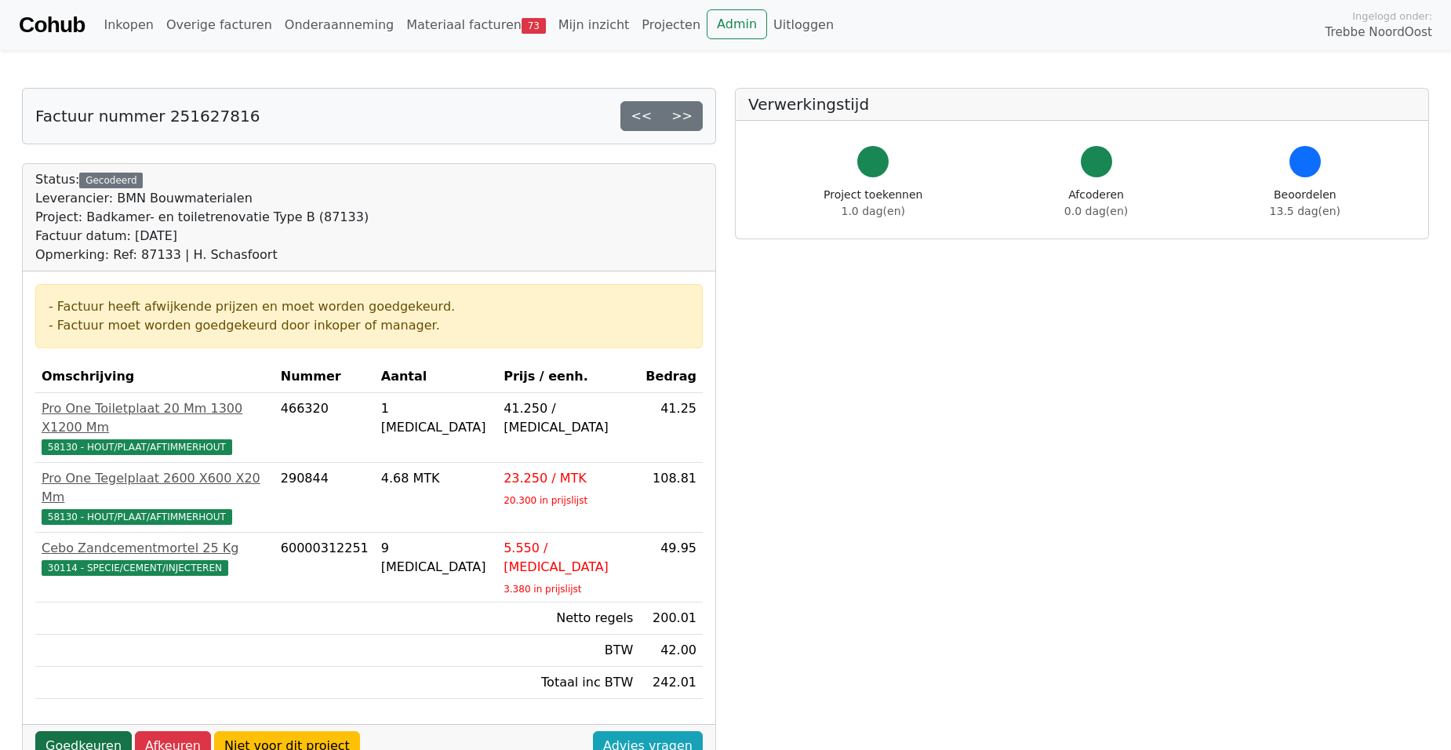
click at [88, 731] on link "Goedkeuren" at bounding box center [83, 746] width 96 height 30
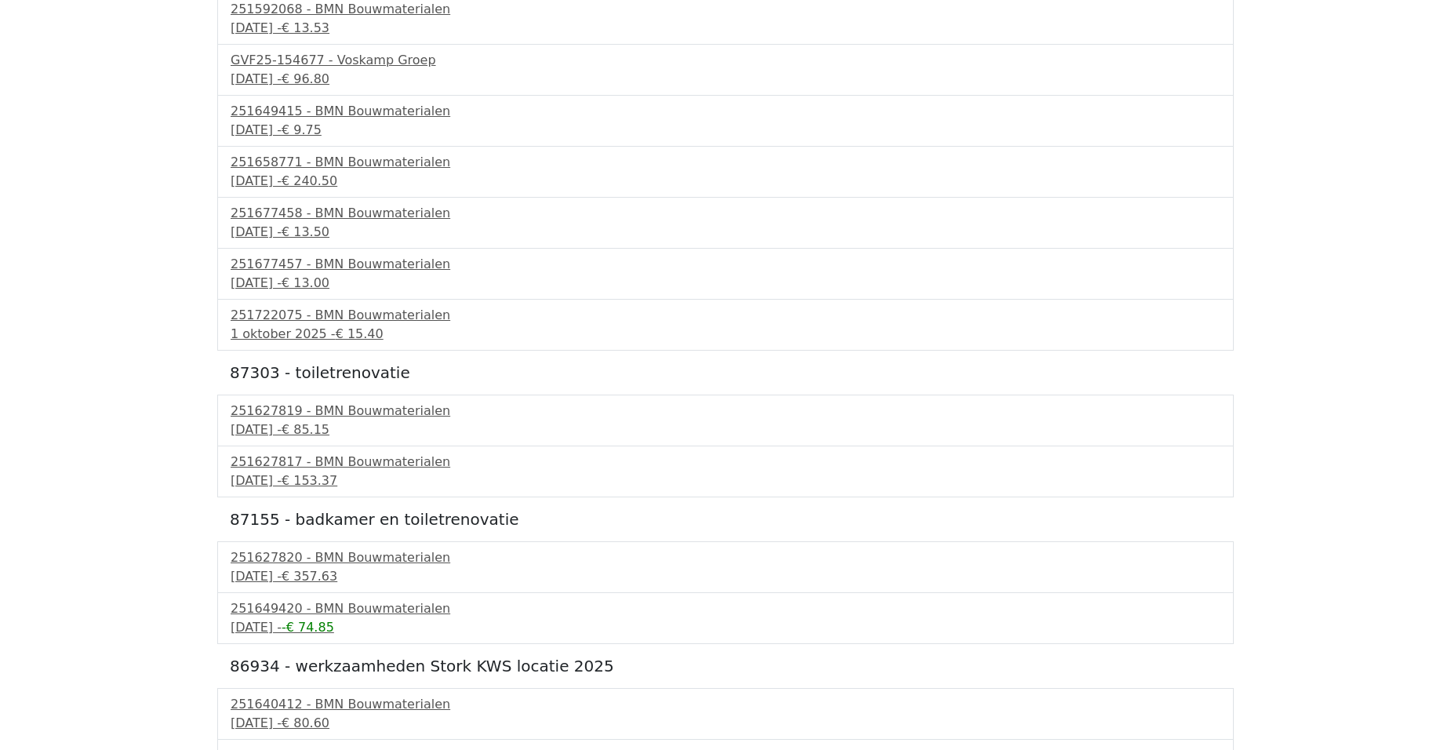
scroll to position [1098, 0]
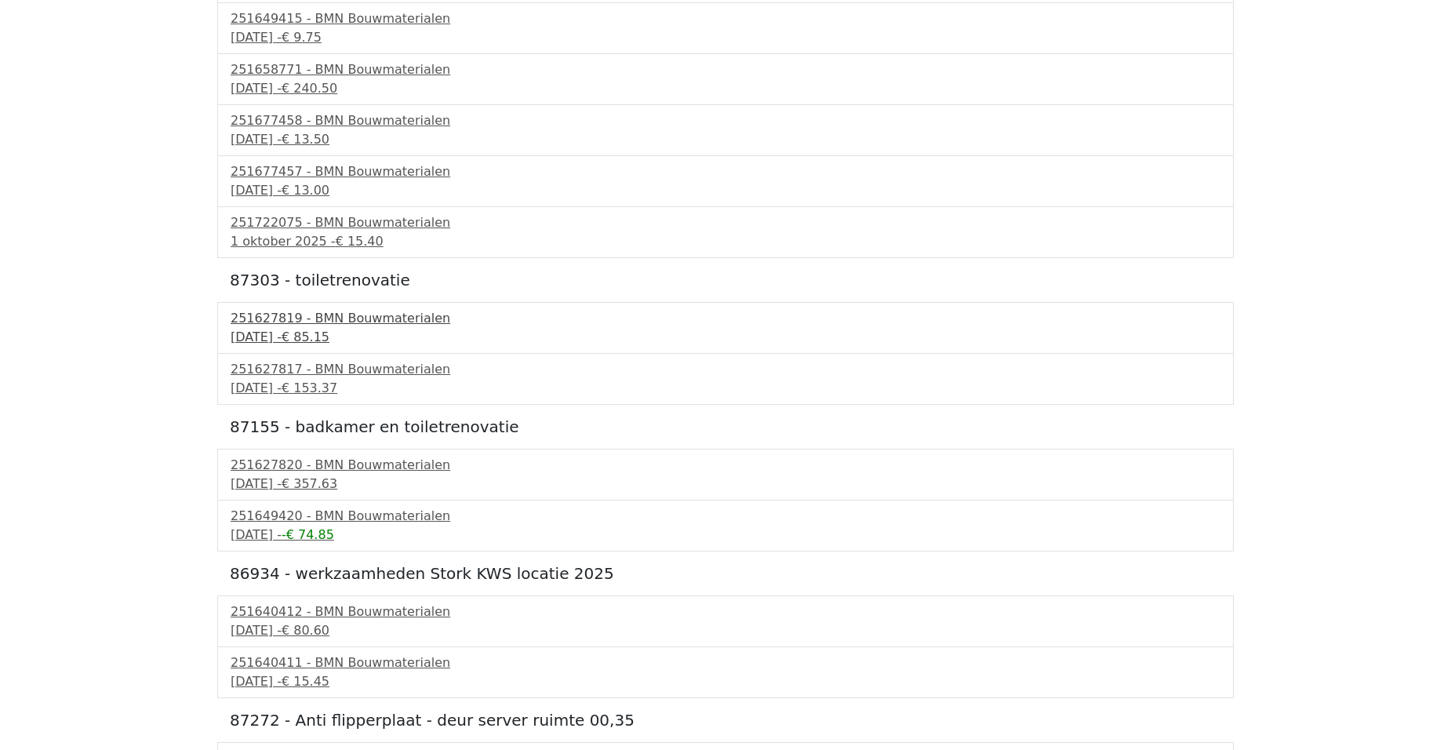
click at [346, 333] on div "[DATE] - € 85.15" at bounding box center [726, 337] width 990 height 19
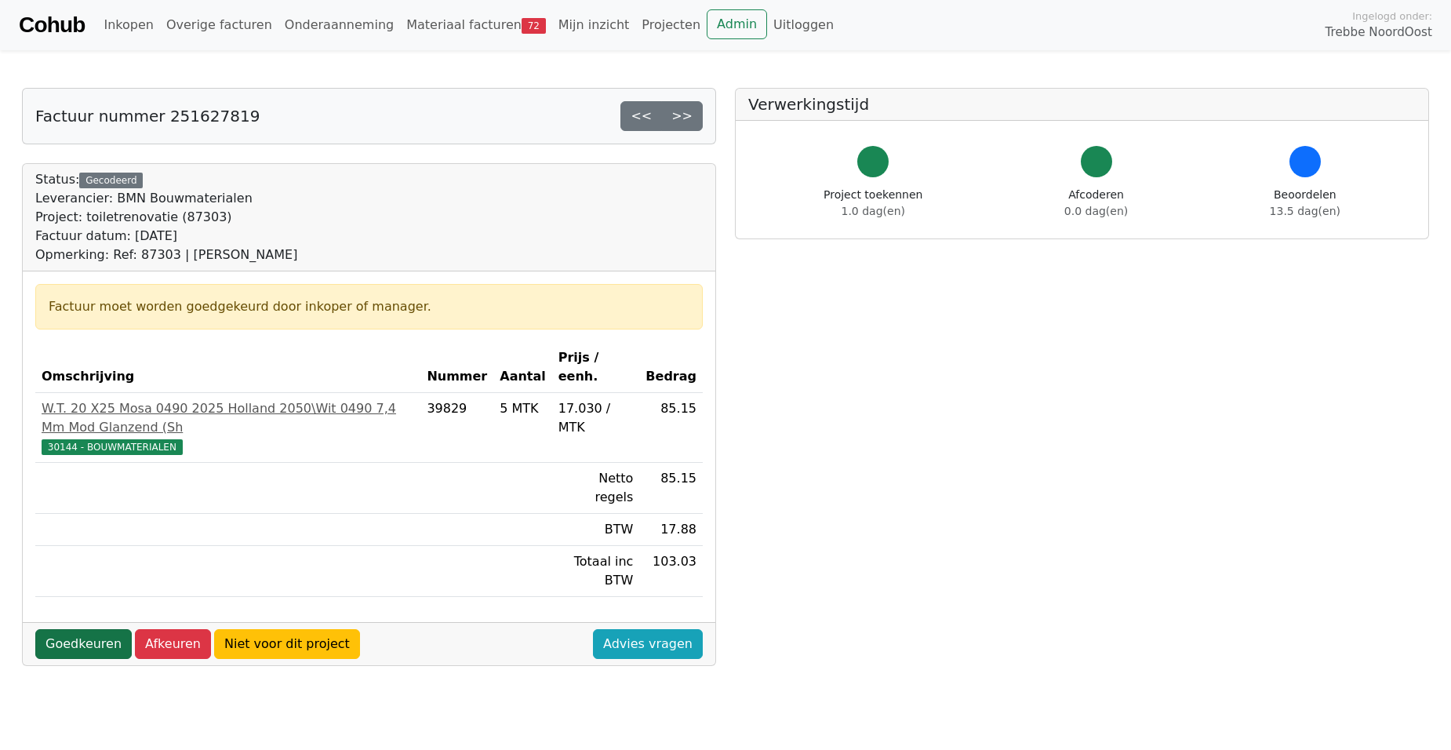
click at [73, 629] on link "Goedkeuren" at bounding box center [83, 644] width 96 height 30
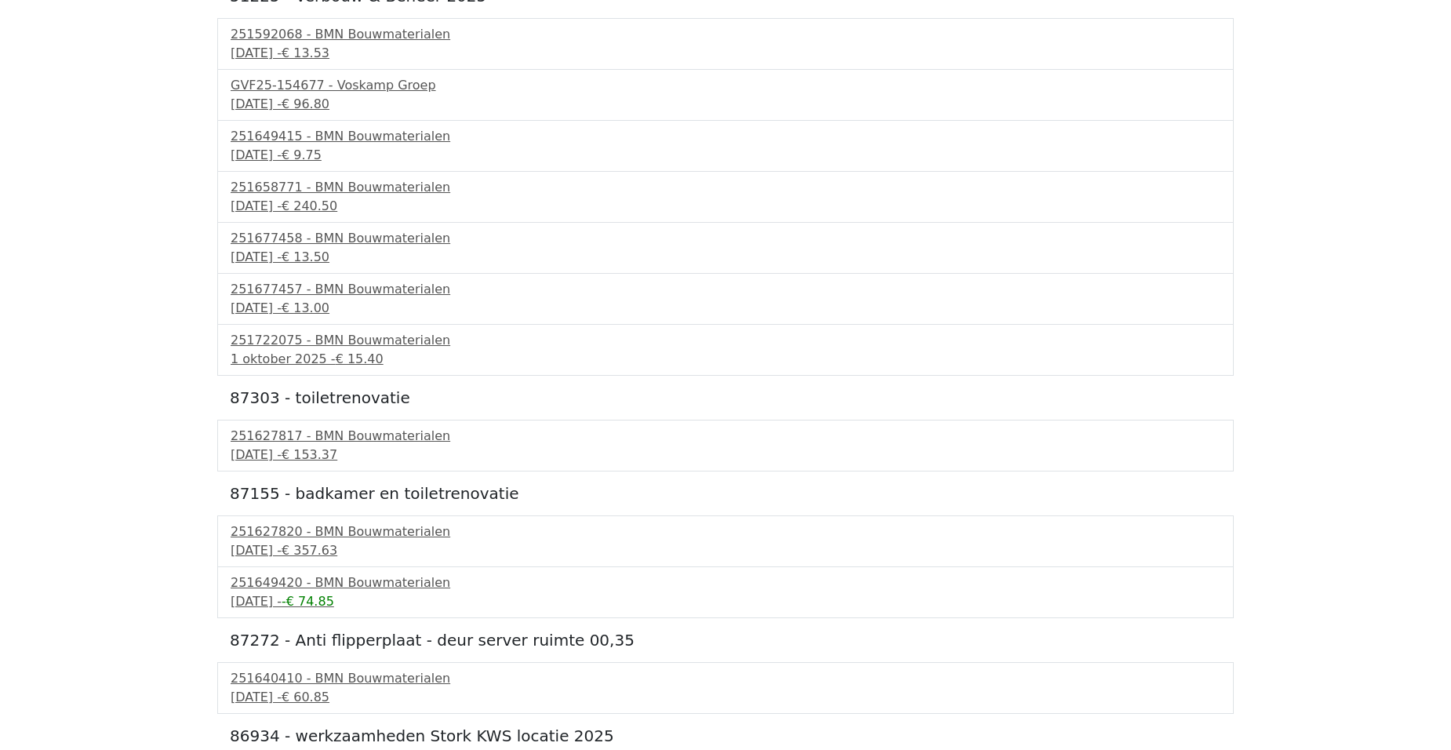
scroll to position [1020, 0]
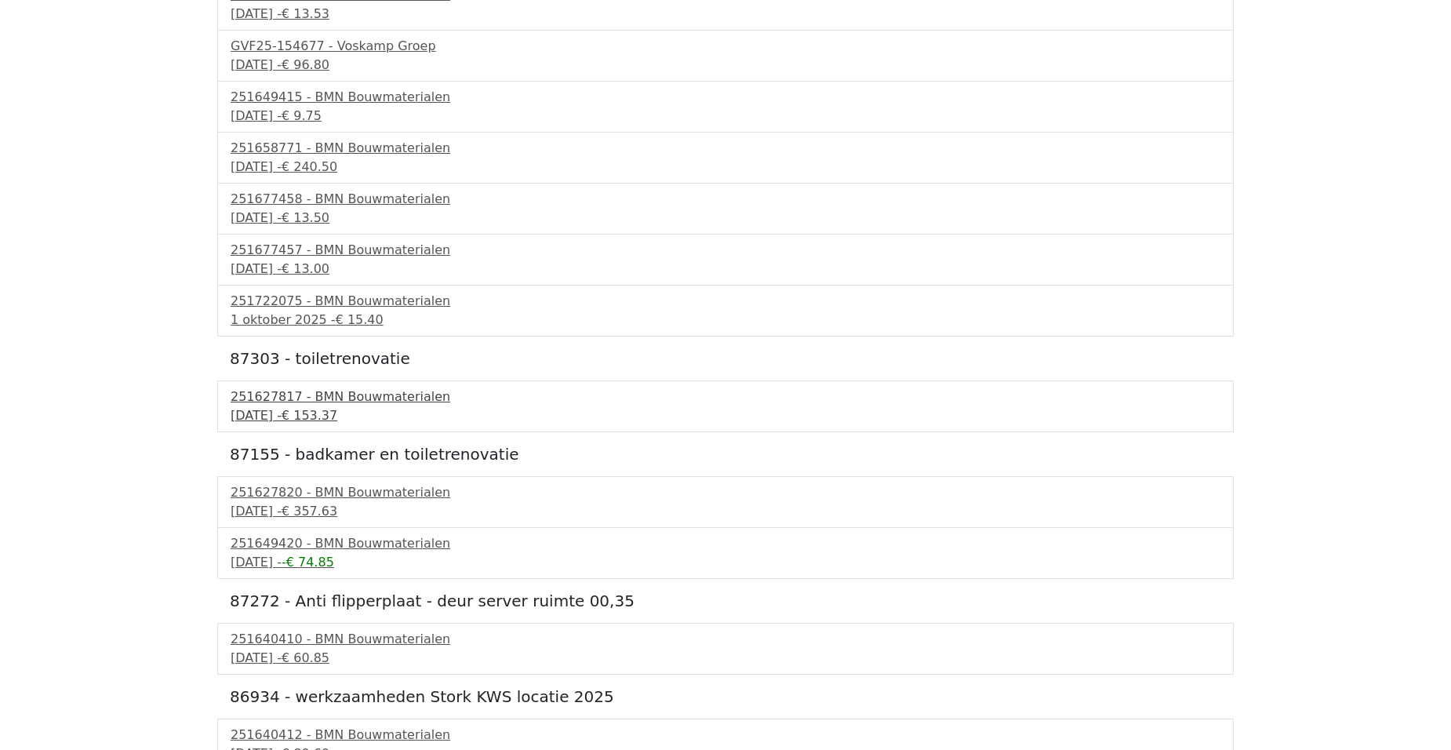
click at [324, 406] on div "251627817 - BMN Bouwmaterialen" at bounding box center [726, 397] width 990 height 19
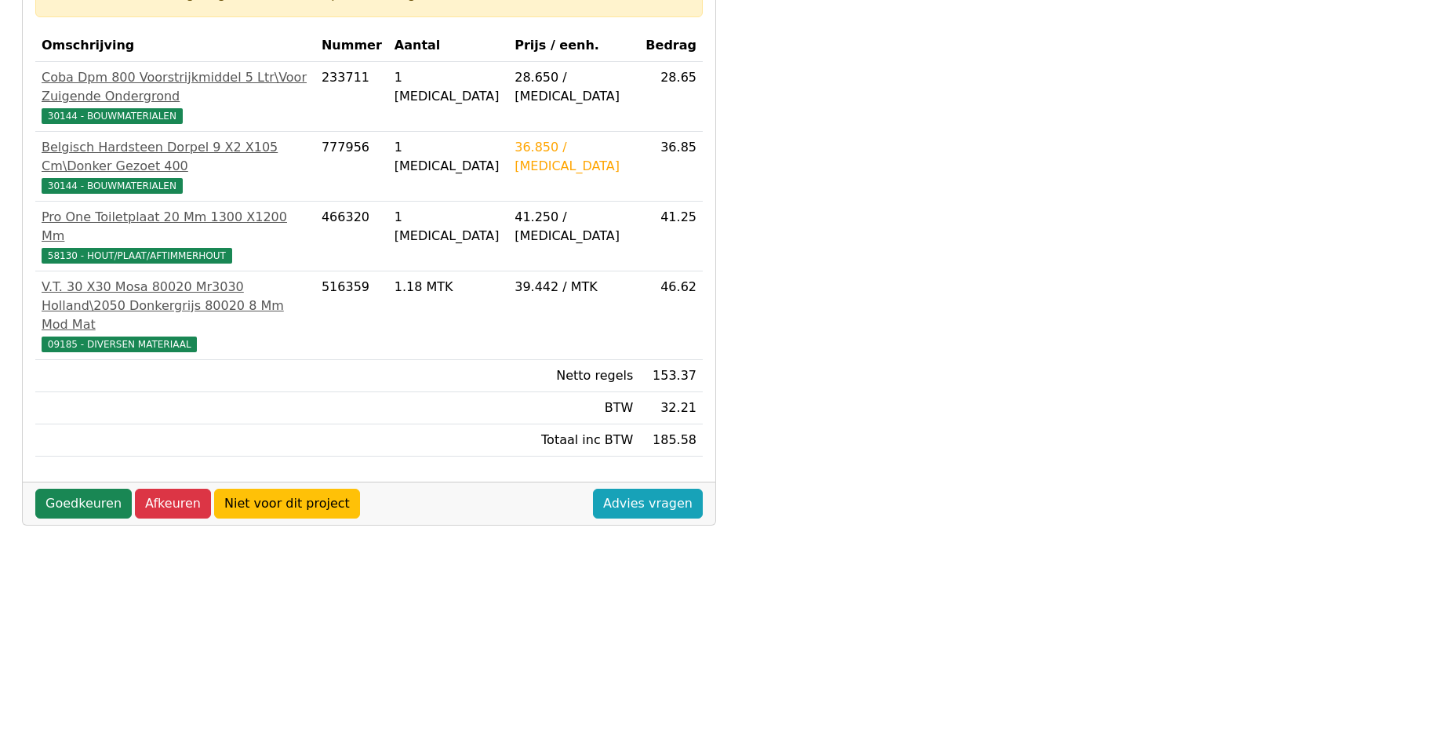
scroll to position [314, 0]
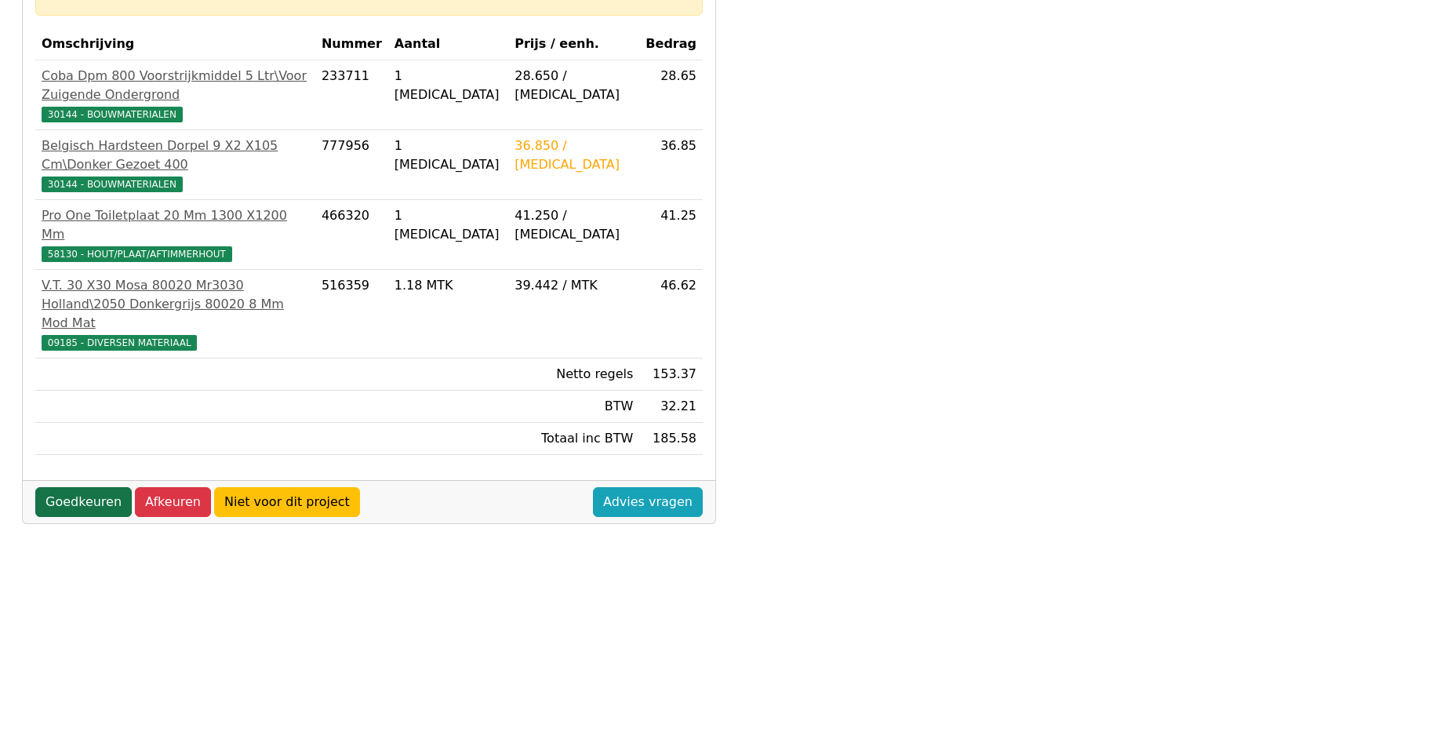
click at [85, 487] on link "Goedkeuren" at bounding box center [83, 502] width 96 height 30
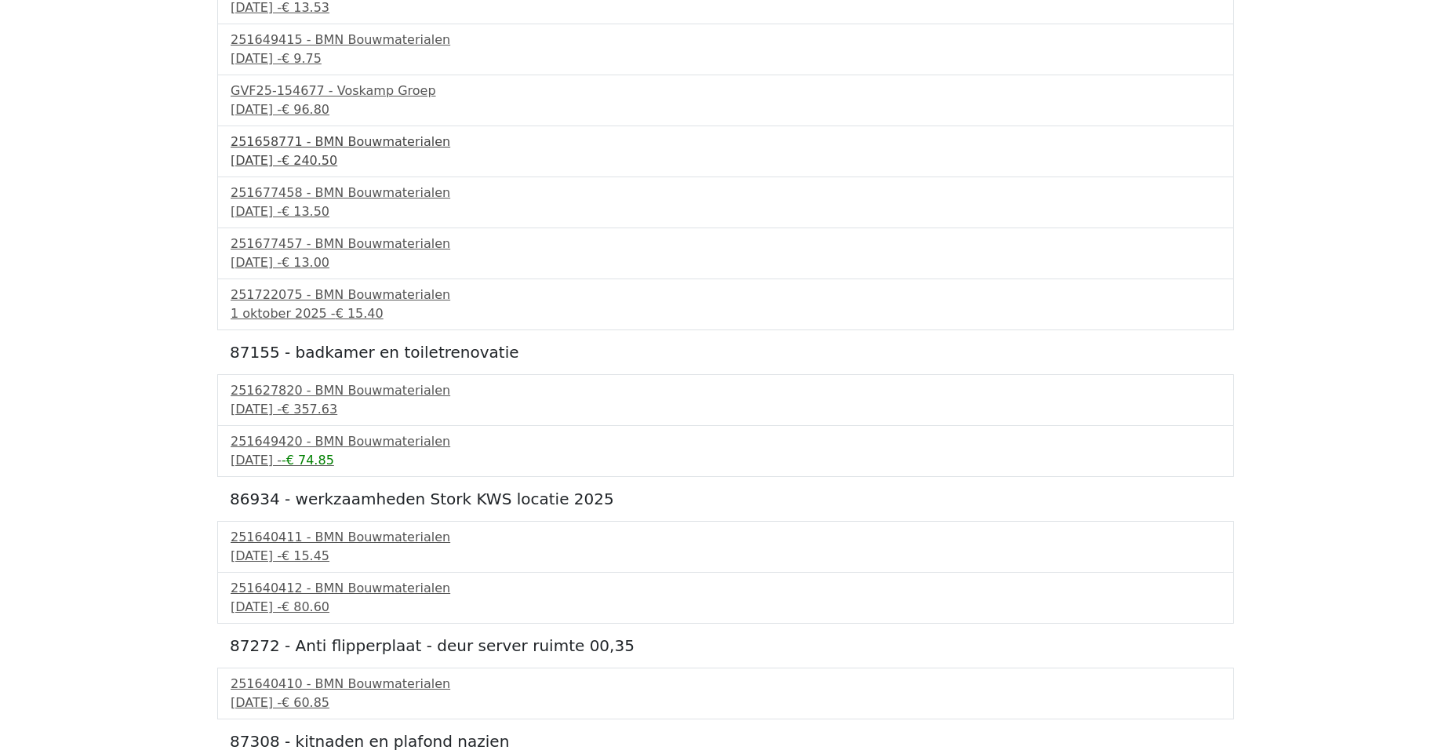
scroll to position [1098, 0]
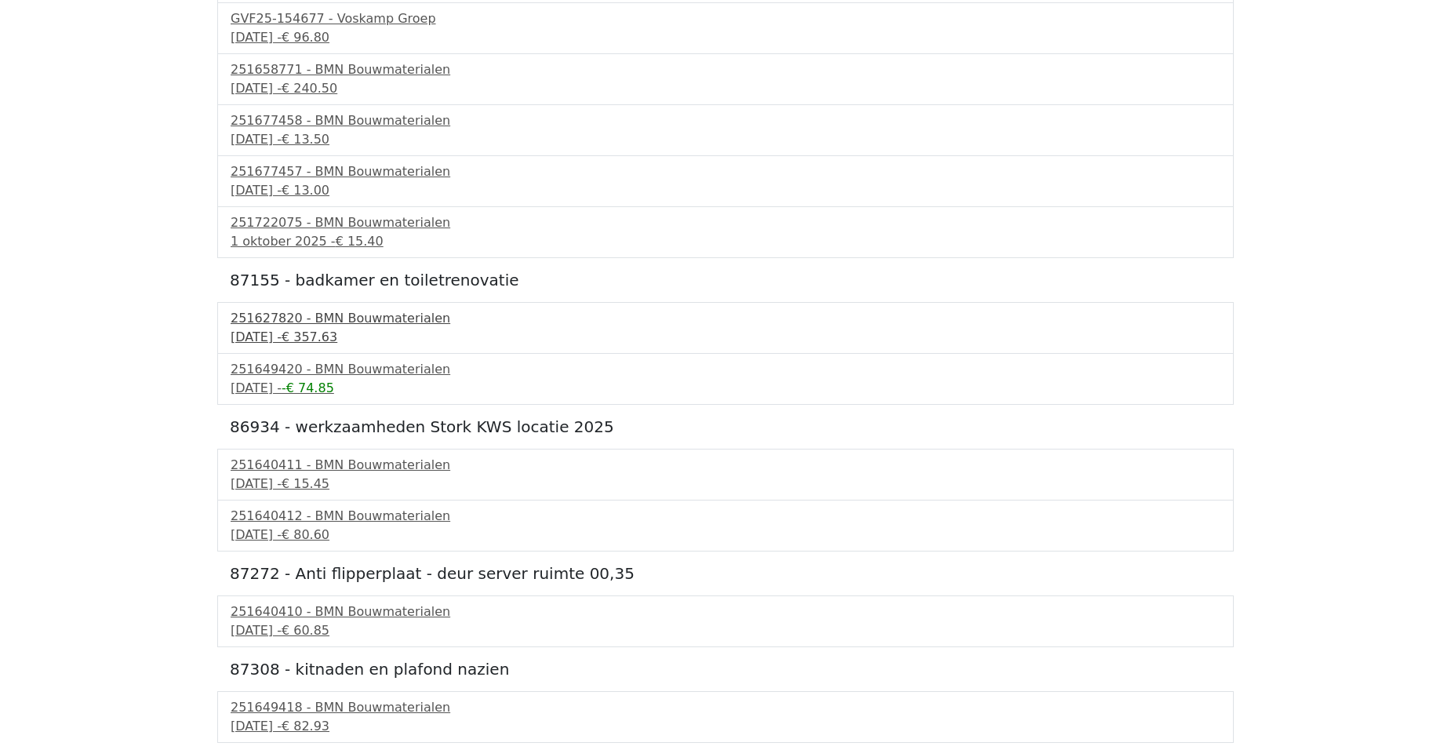
click at [306, 331] on div "18 september 2025 - € 357.63" at bounding box center [726, 337] width 990 height 19
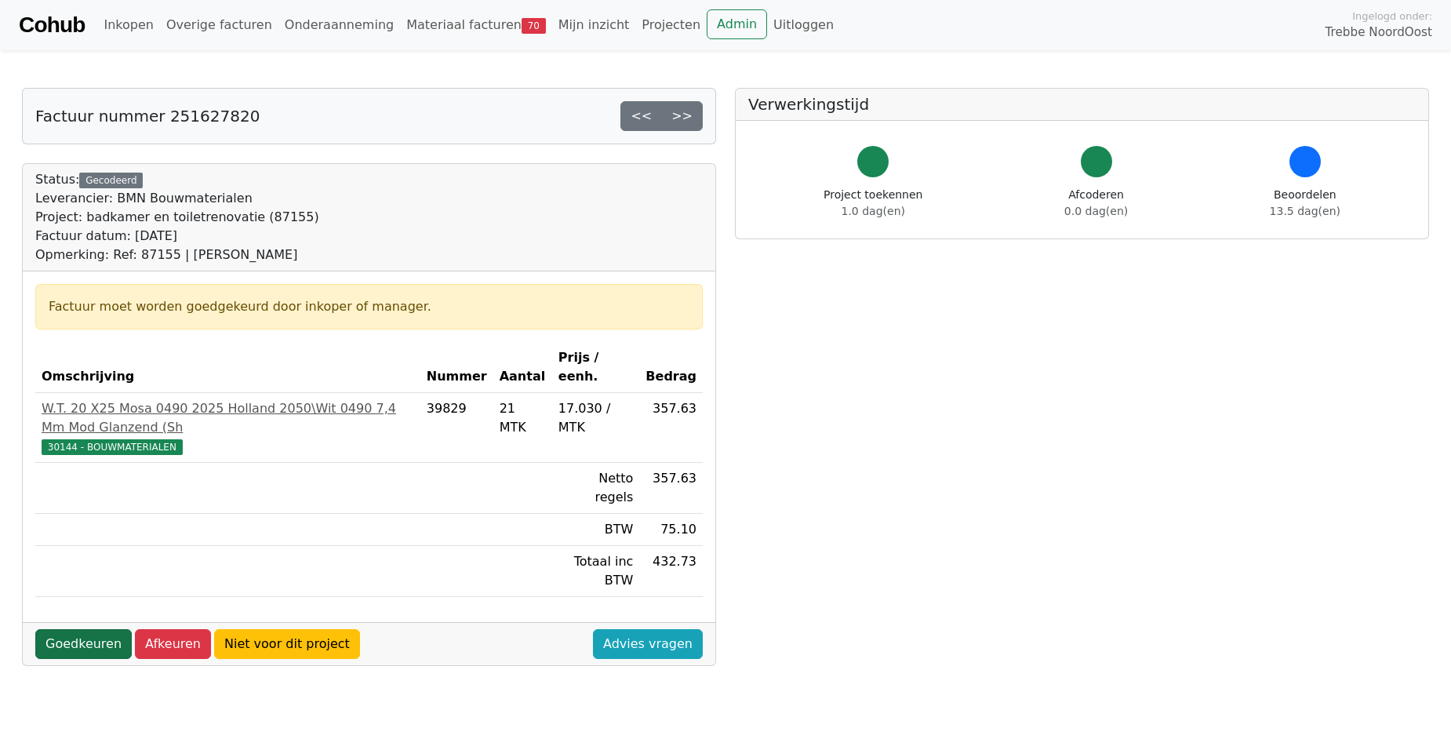
click at [78, 629] on link "Goedkeuren" at bounding box center [83, 644] width 96 height 30
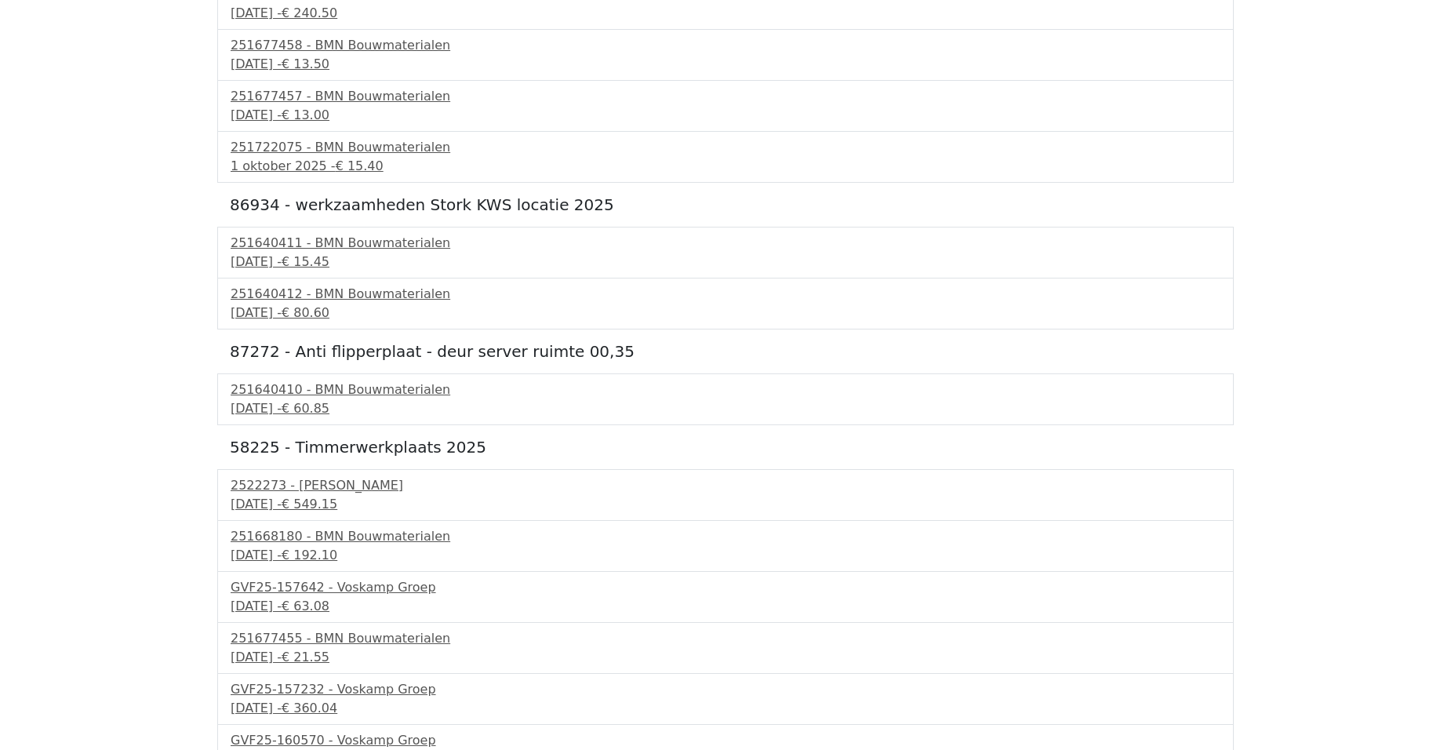
scroll to position [1255, 0]
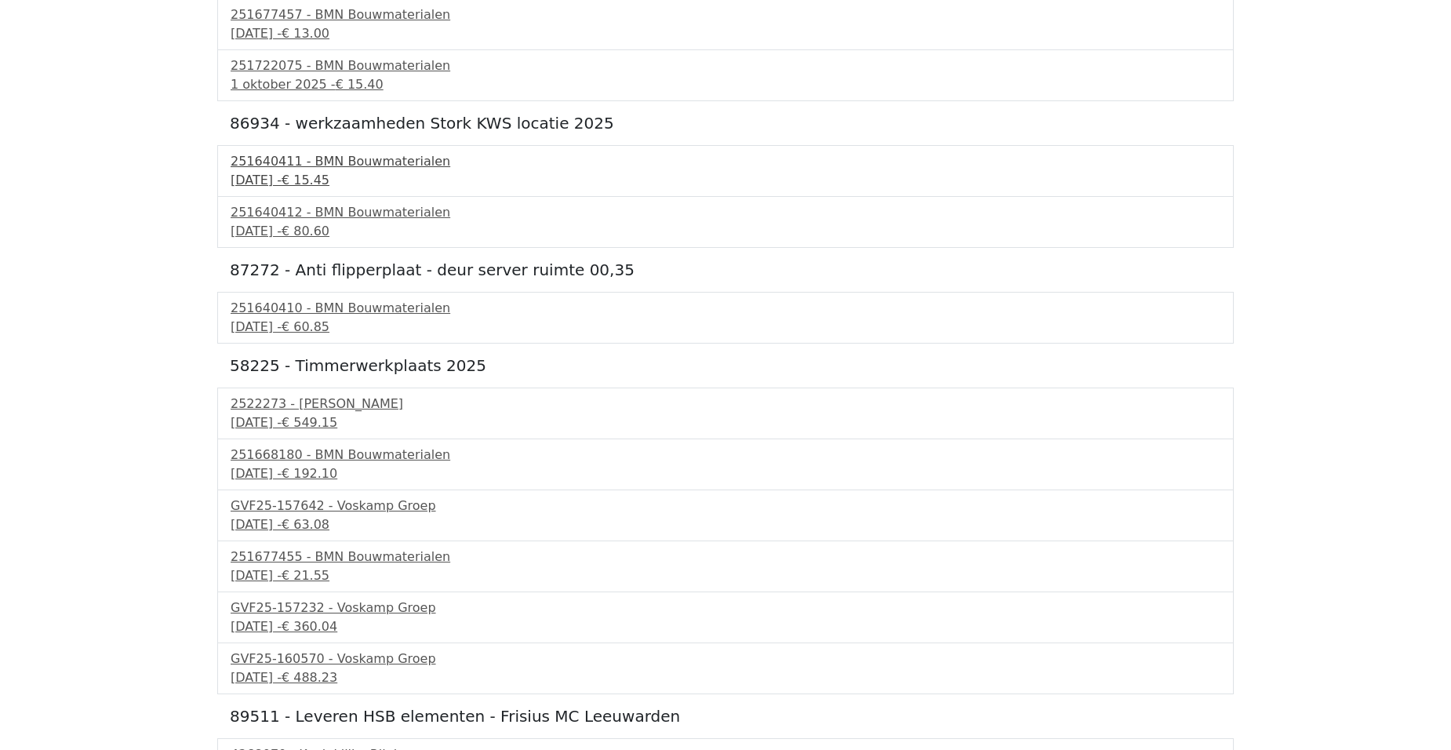
click at [317, 165] on div "251640411 - BMN Bouwmaterialen" at bounding box center [726, 161] width 990 height 19
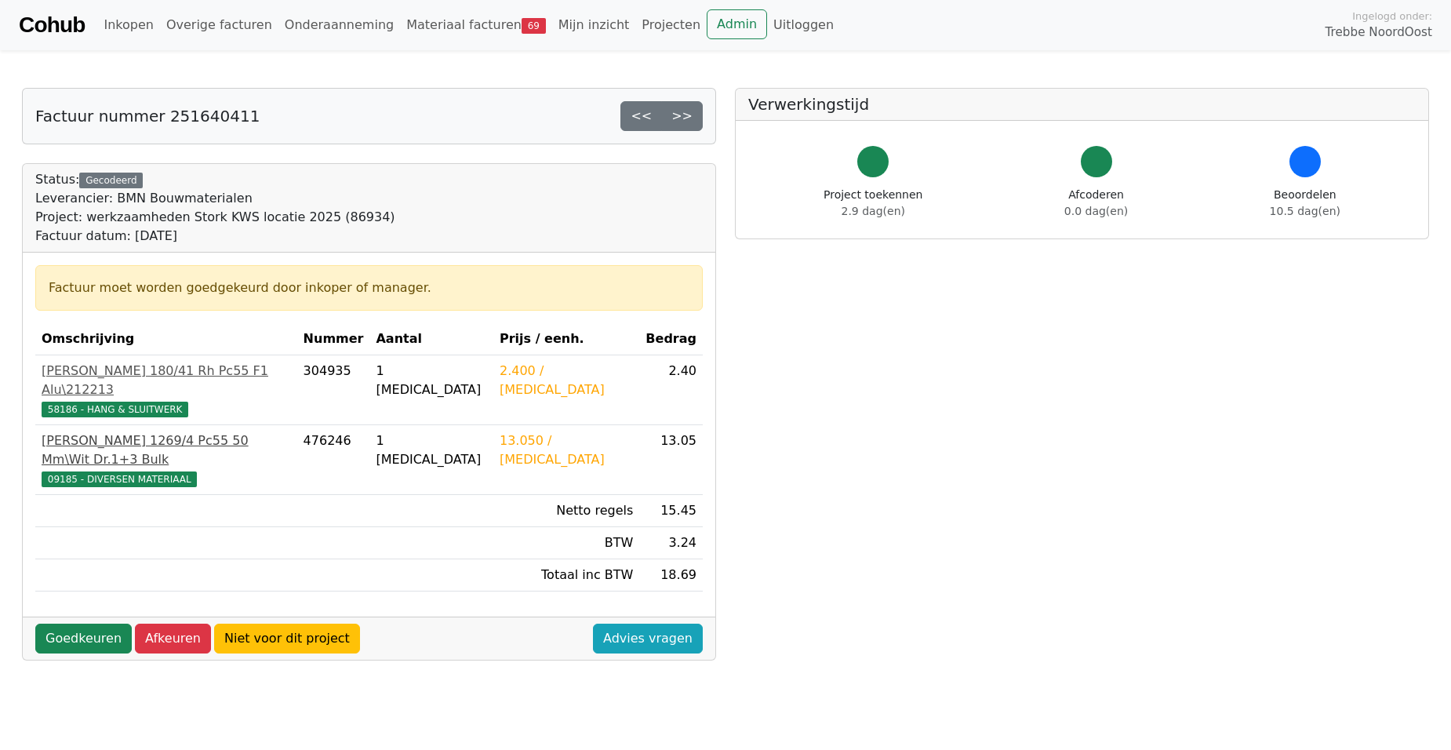
click at [82, 431] on div "Nemef Cilinderslot 1269/4 Pc55 50 Mm\Wit Dr.1+3 Bulk" at bounding box center [166, 450] width 249 height 38
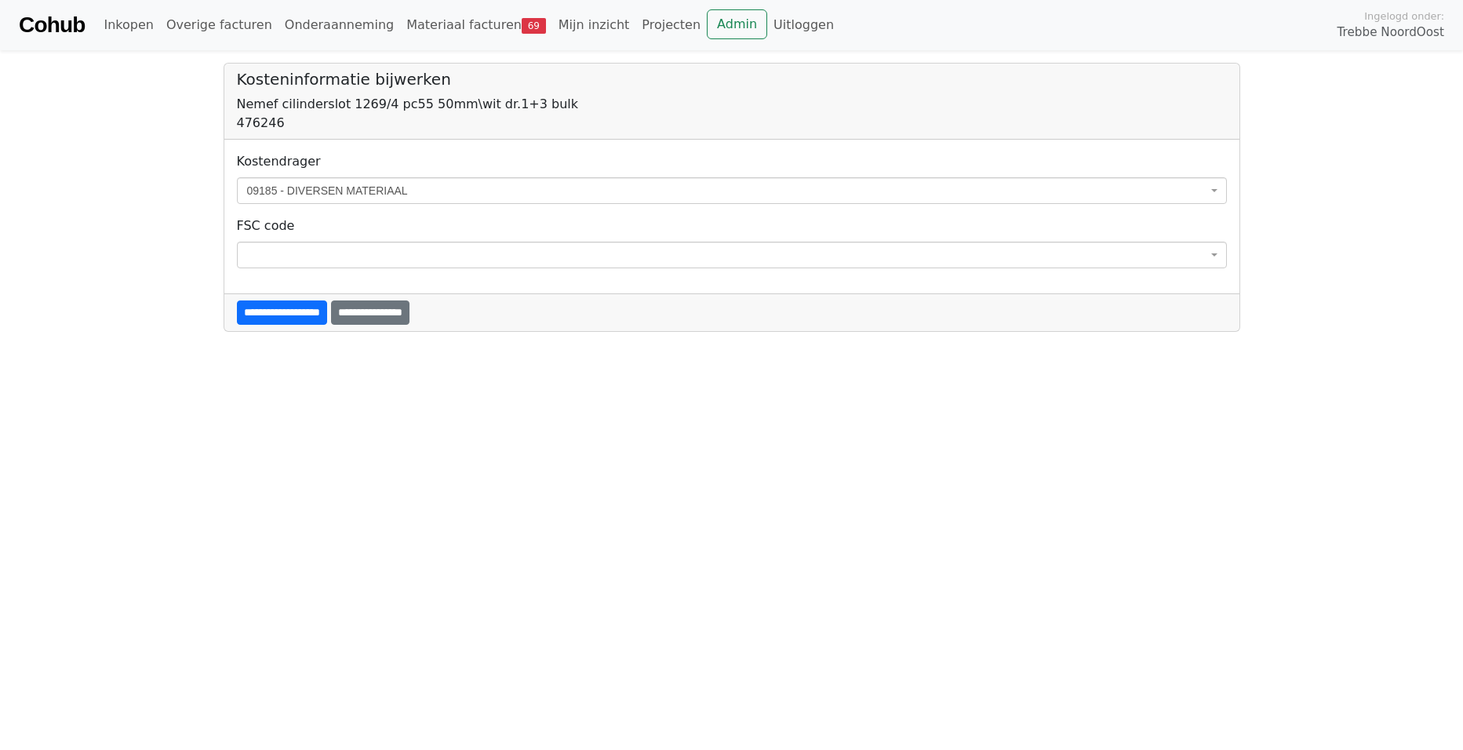
click at [300, 188] on span "09185 - DIVERSEN MATERIAAL" at bounding box center [727, 191] width 960 height 16
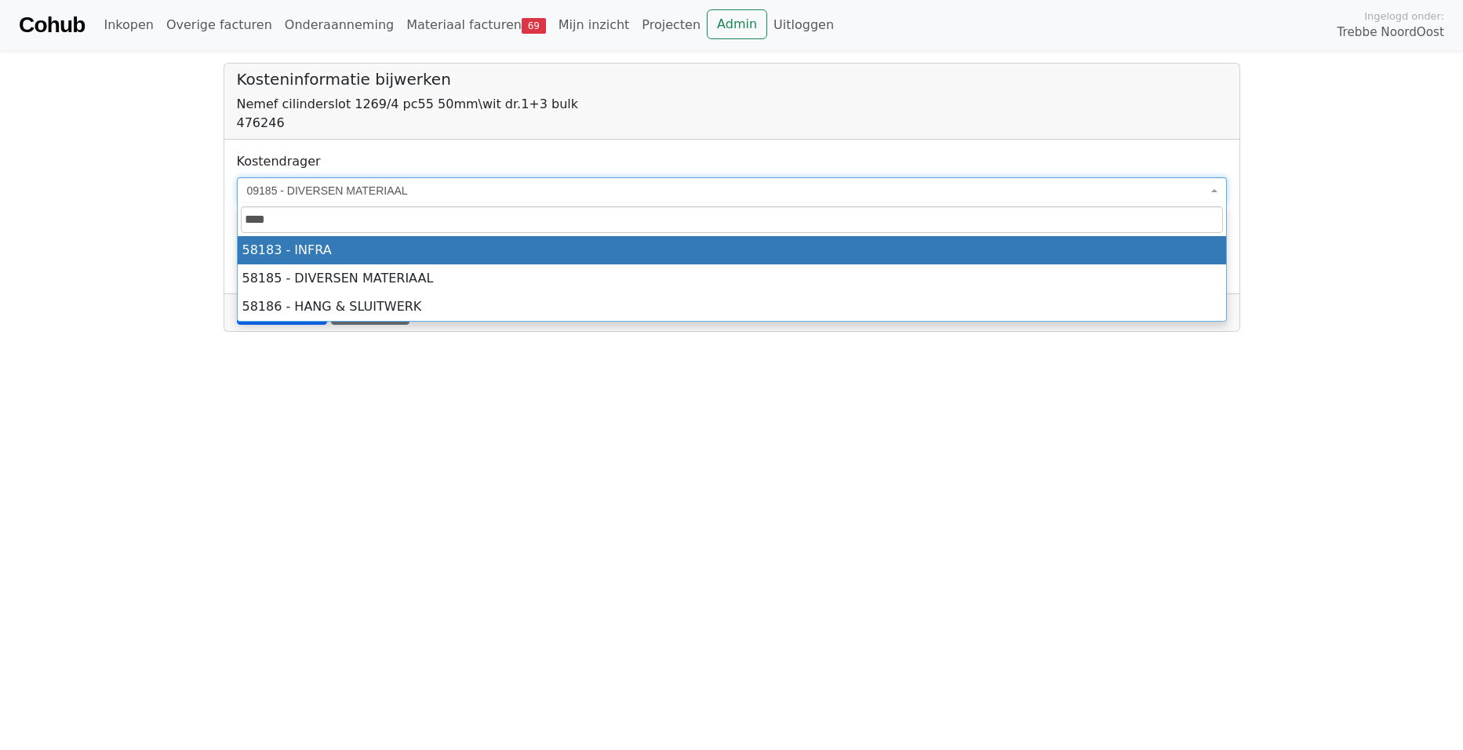
type input "*****"
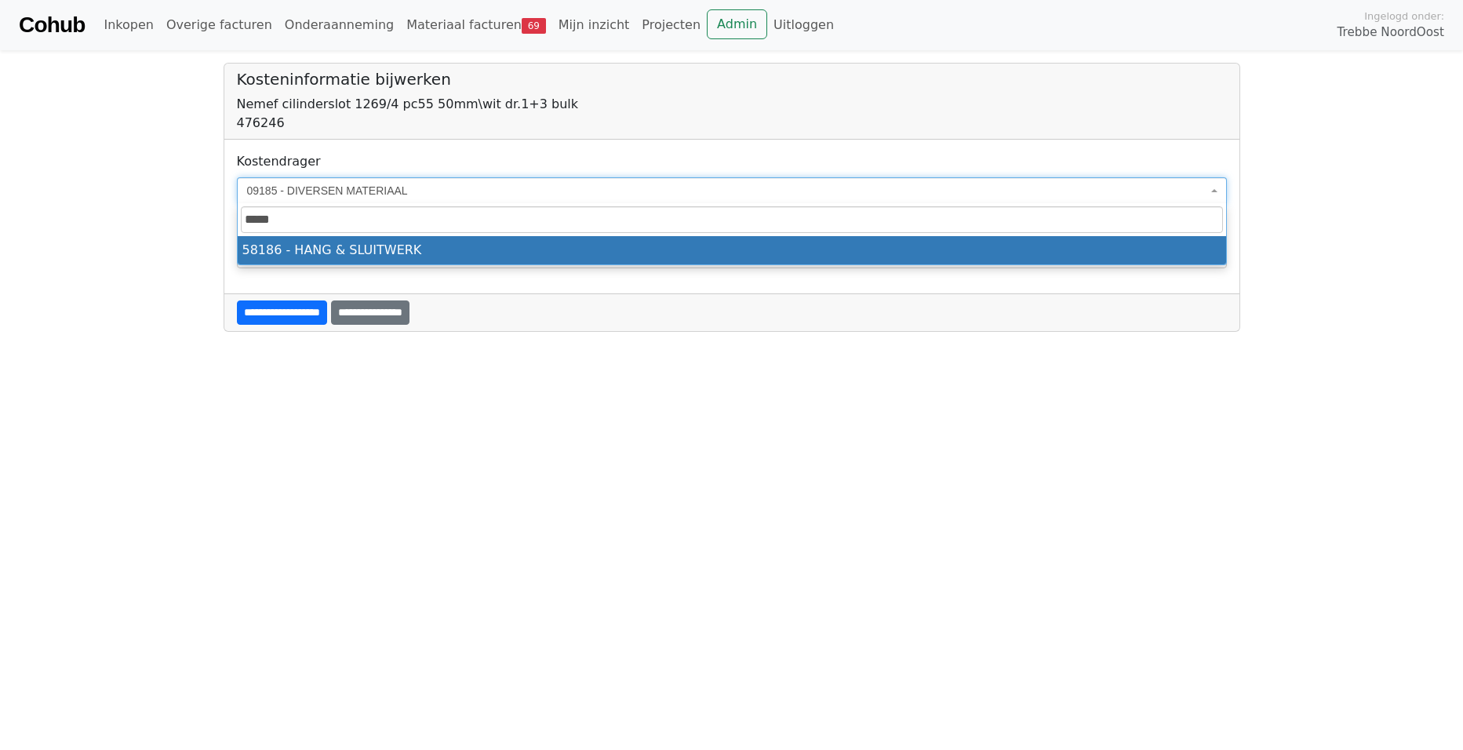
select select "****"
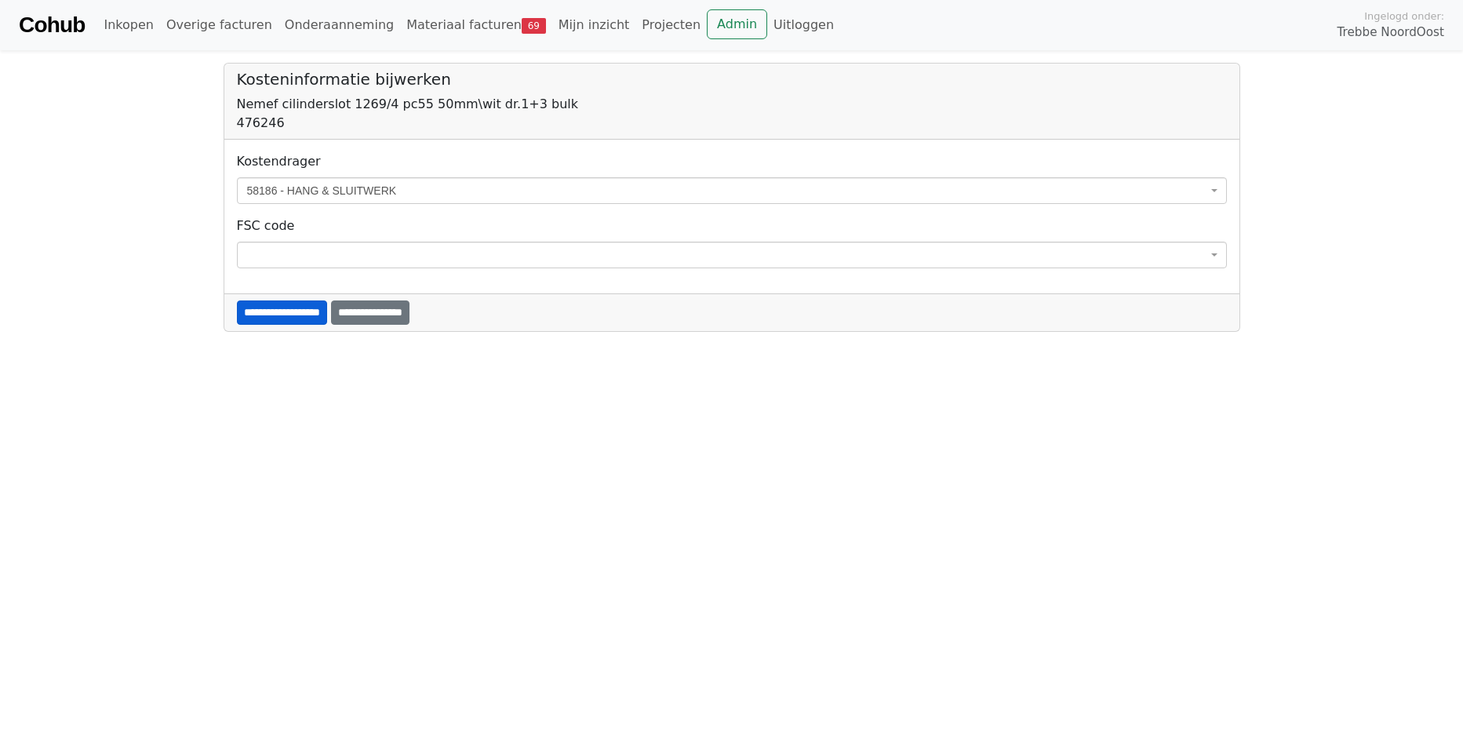
click at [272, 313] on input "**********" at bounding box center [282, 312] width 90 height 24
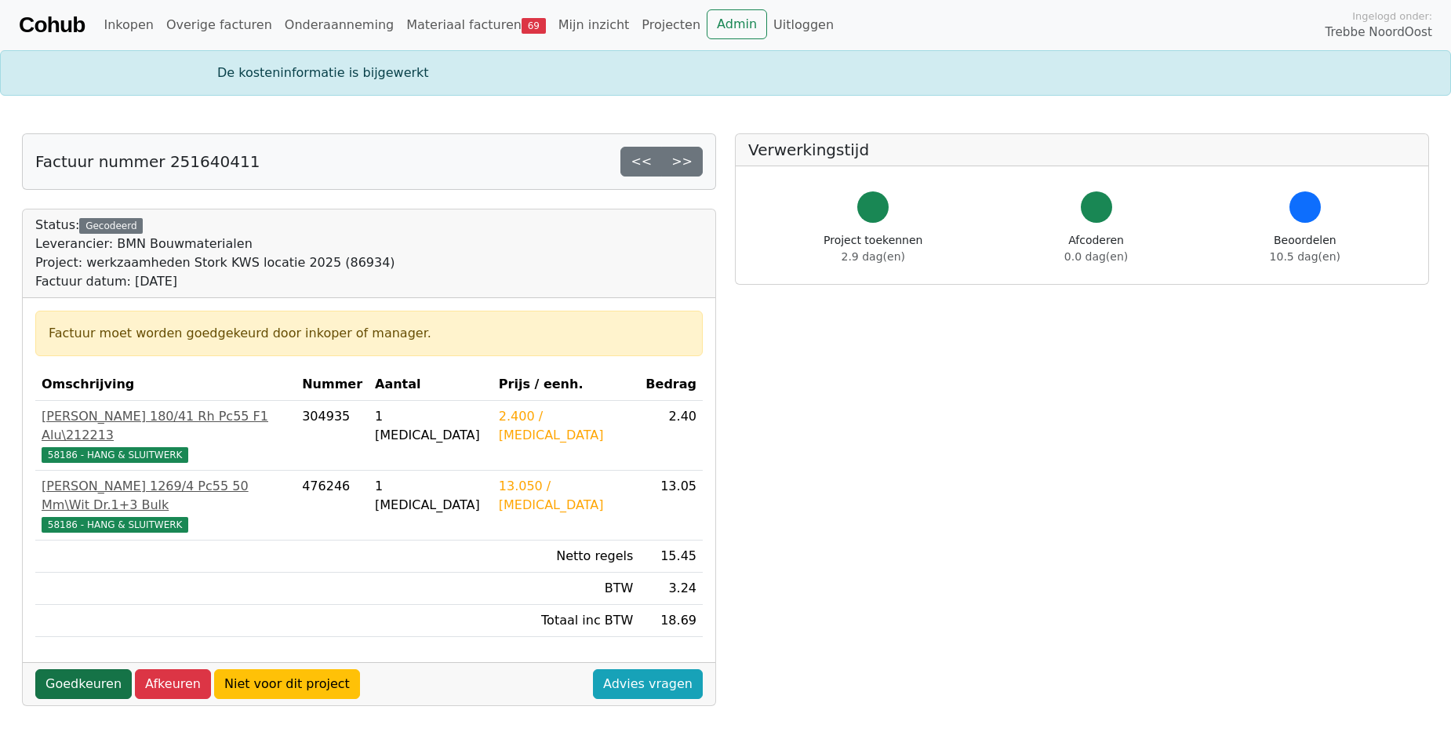
click at [75, 669] on link "Goedkeuren" at bounding box center [83, 684] width 96 height 30
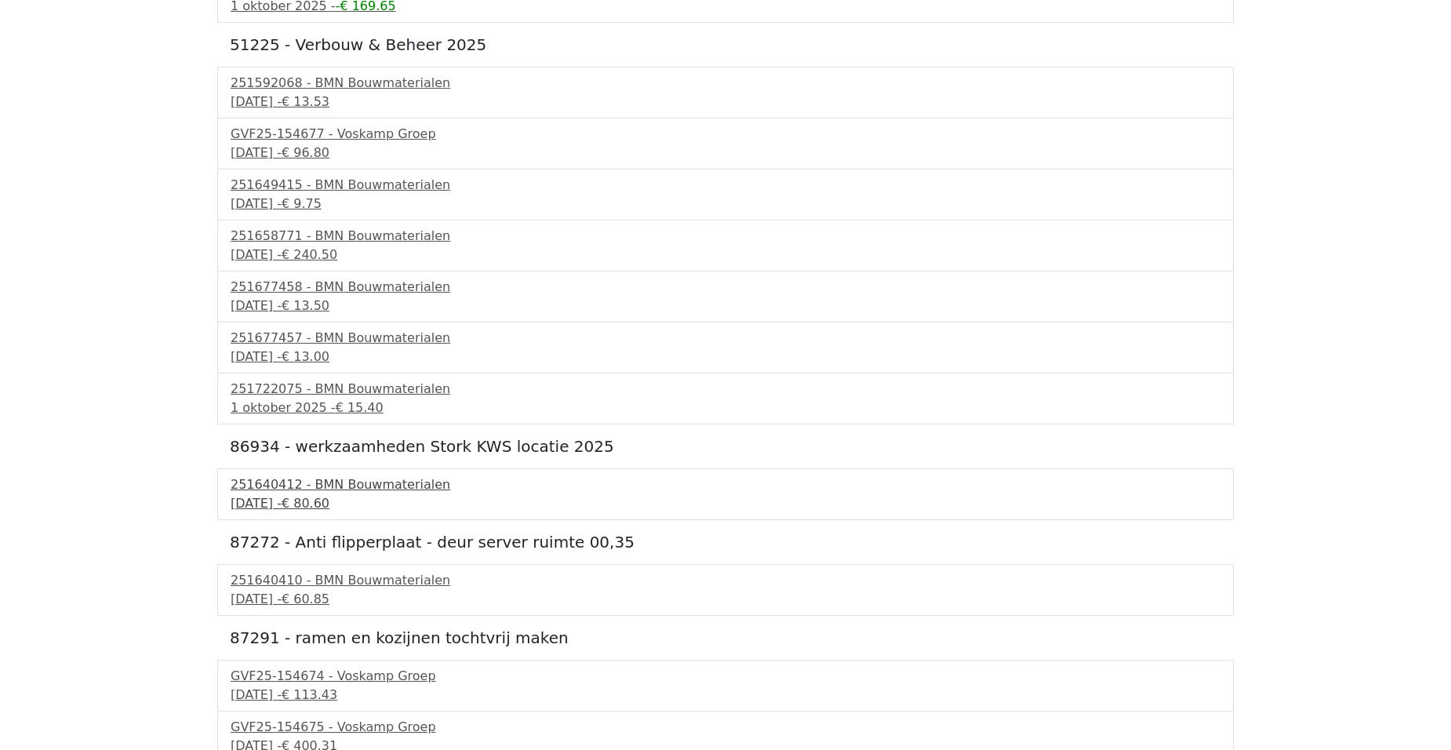
scroll to position [1020, 0]
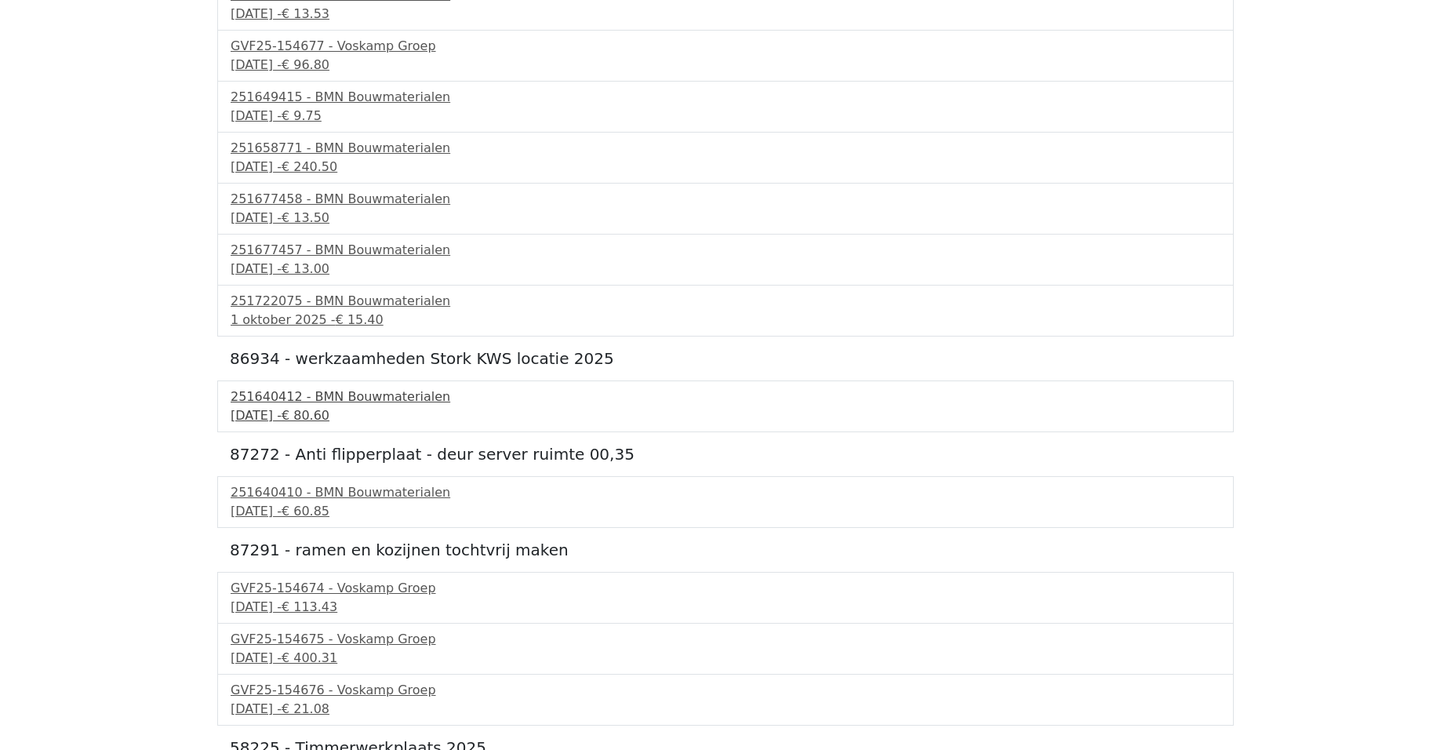
click at [337, 410] on div "[DATE] - € 80.60" at bounding box center [726, 415] width 990 height 19
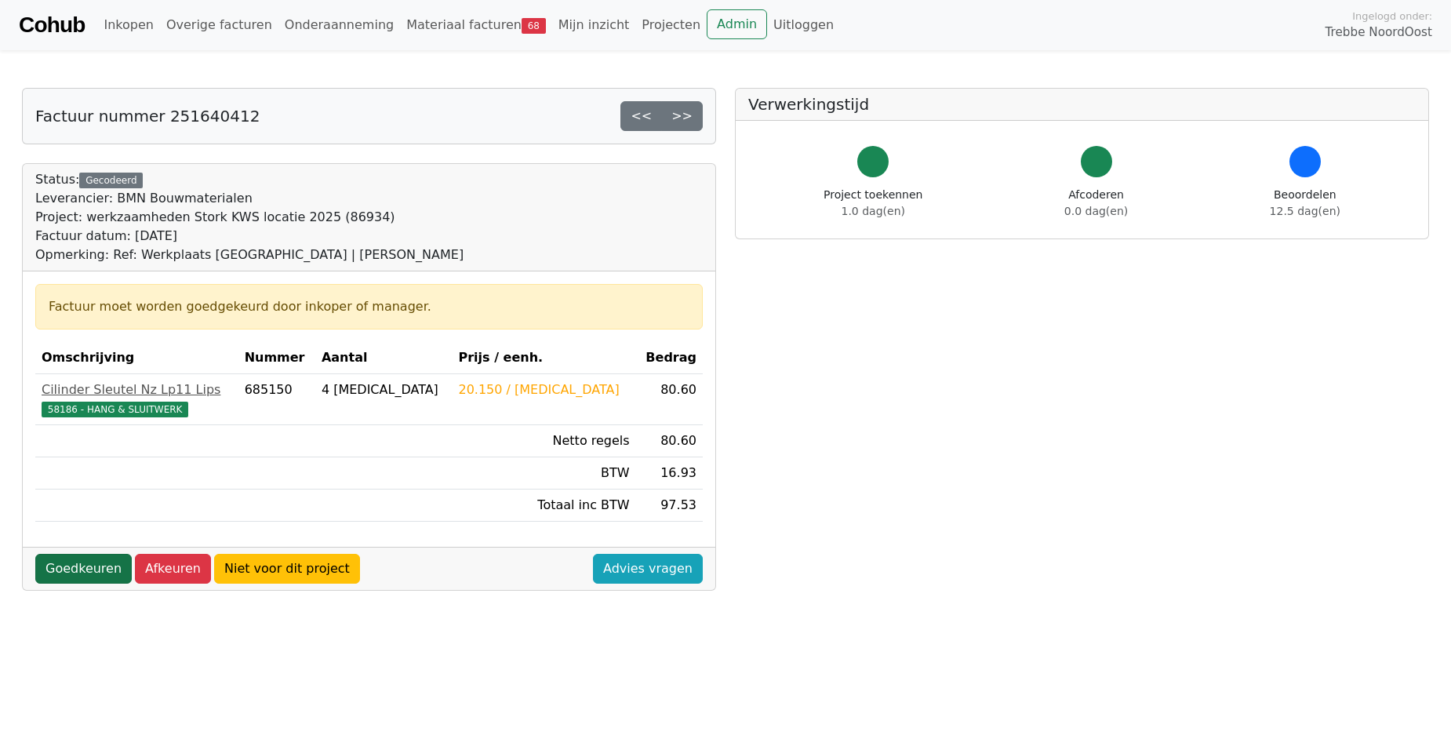
click at [68, 573] on link "Goedkeuren" at bounding box center [83, 569] width 96 height 30
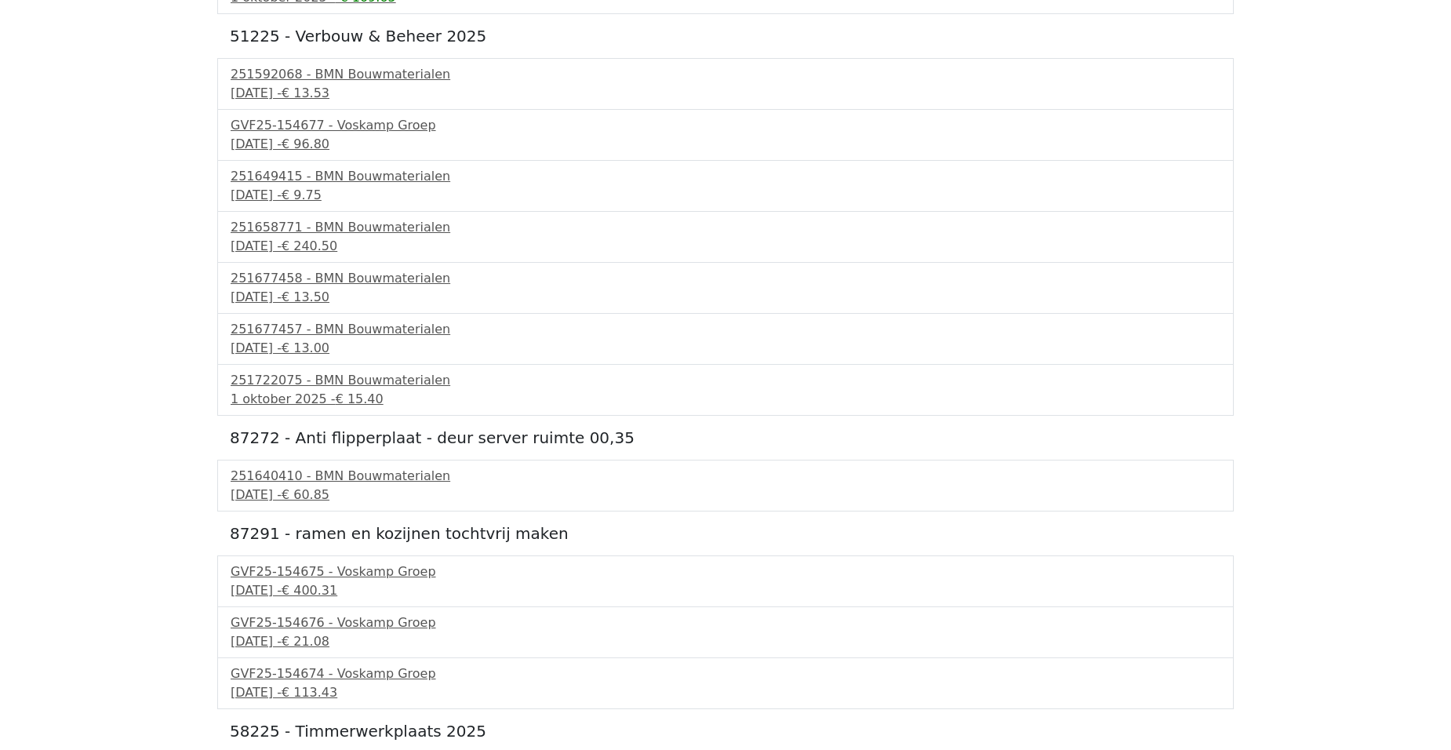
scroll to position [941, 0]
click at [338, 488] on div "[DATE] - € 60.85" at bounding box center [726, 494] width 990 height 19
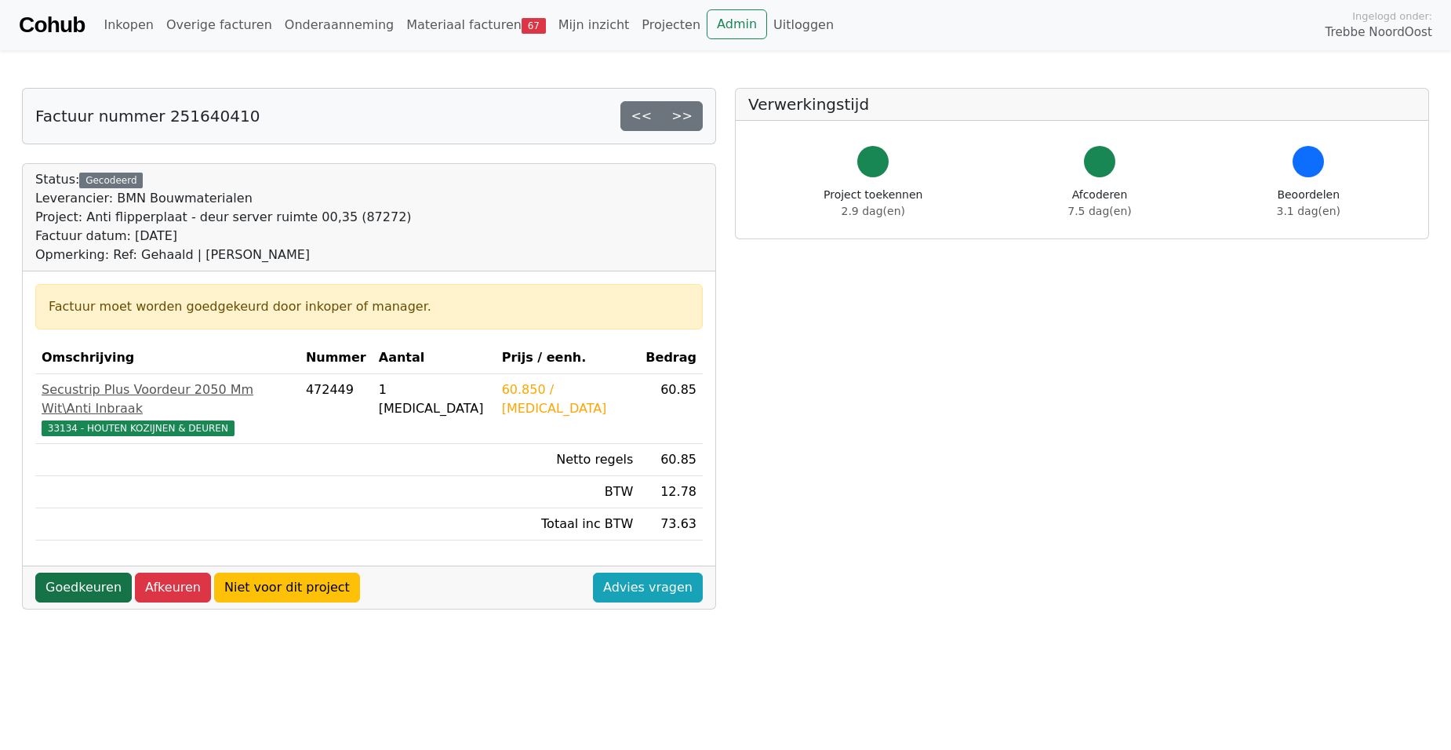
click at [75, 573] on link "Goedkeuren" at bounding box center [83, 588] width 96 height 30
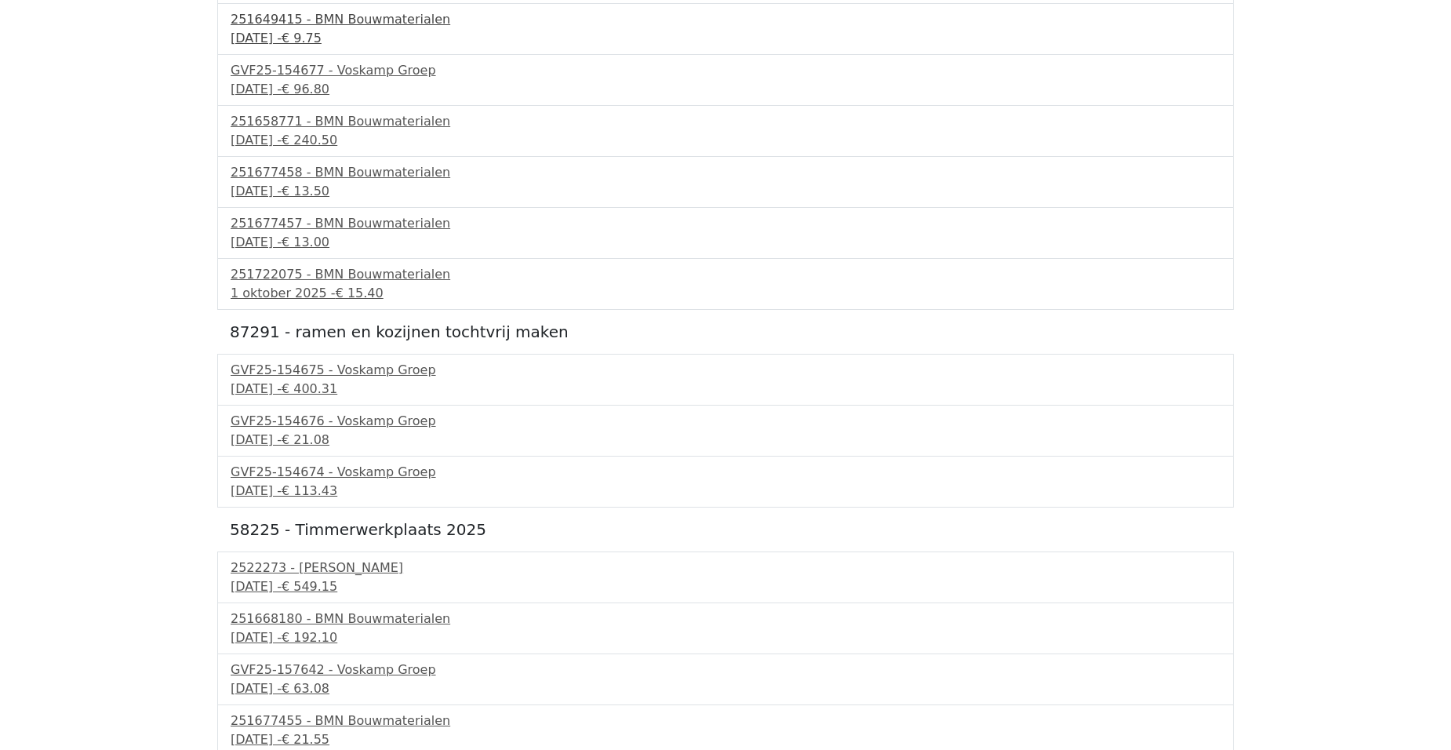
scroll to position [1098, 0]
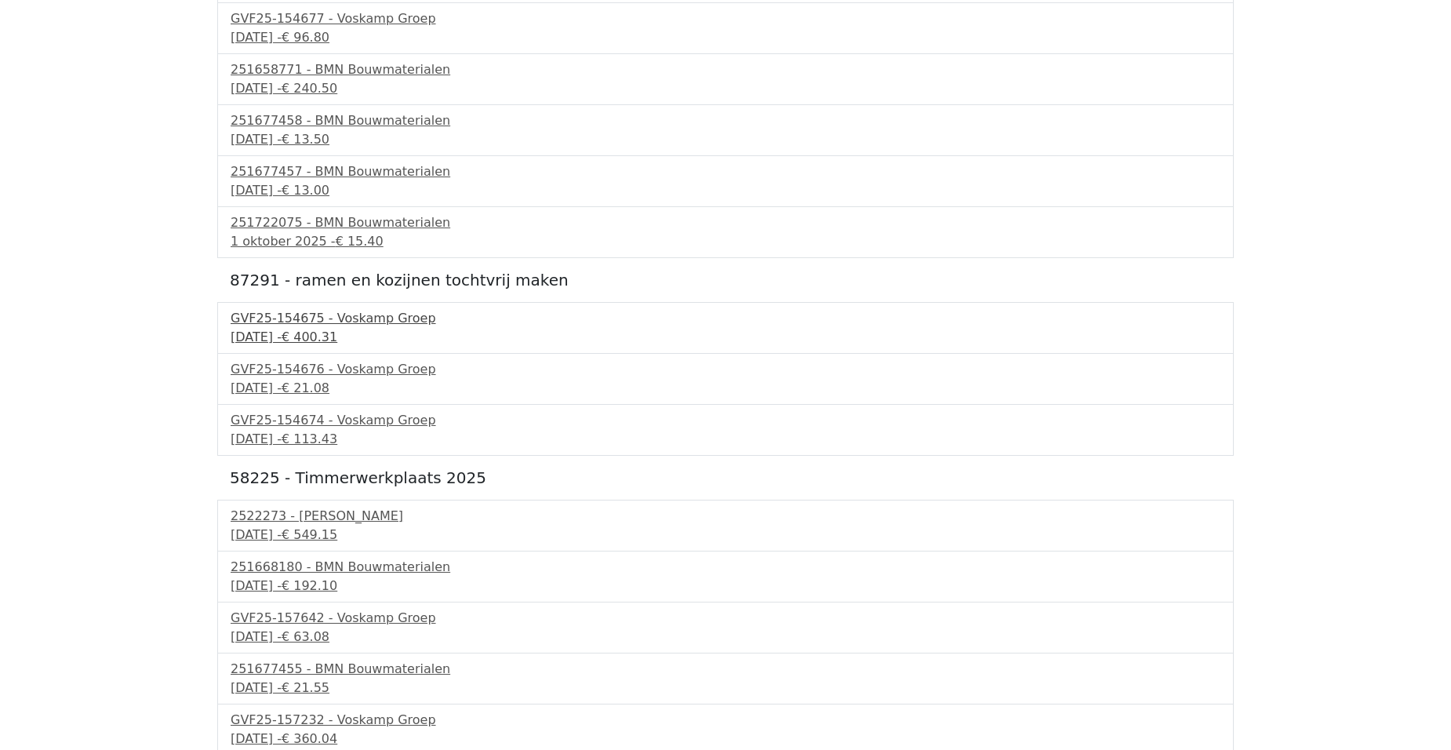
click at [256, 335] on div "[DATE] - € 400.31" at bounding box center [726, 337] width 990 height 19
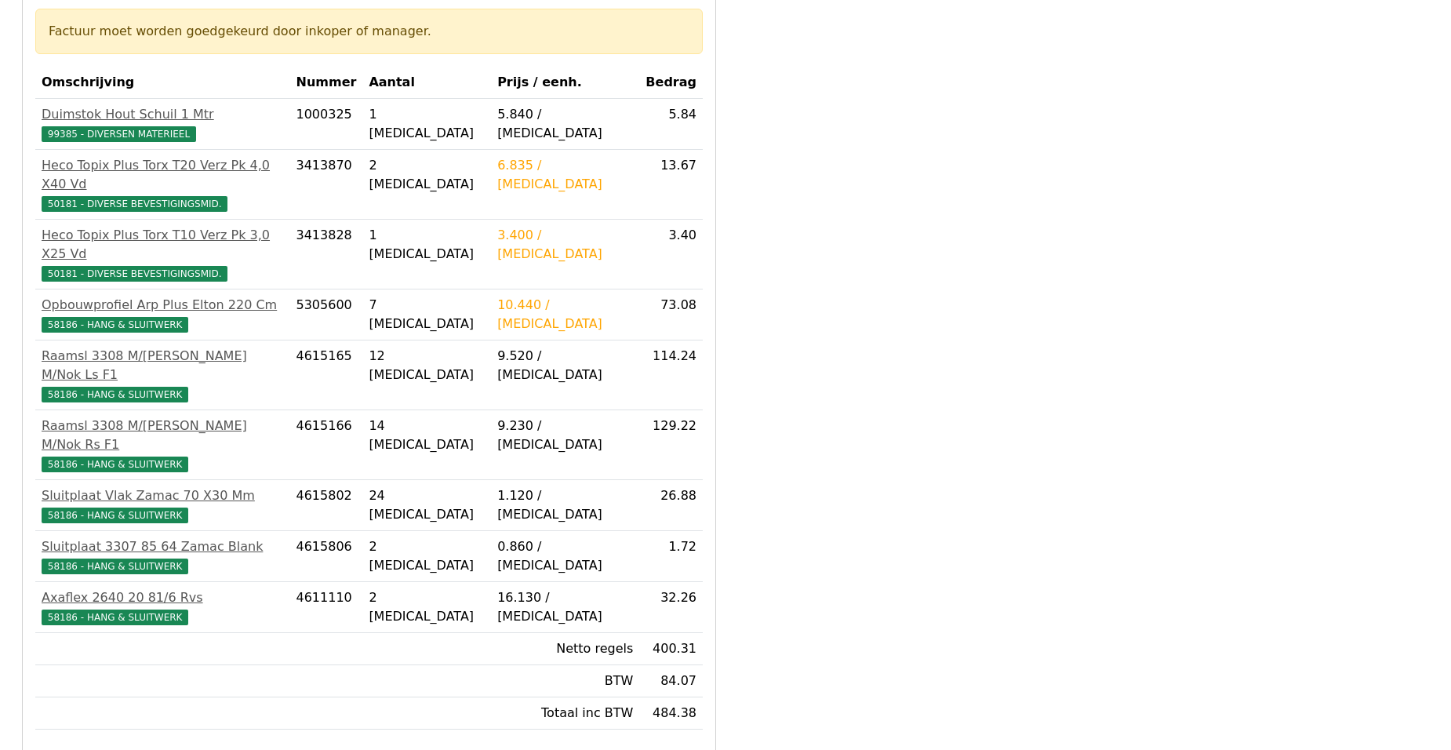
scroll to position [314, 0]
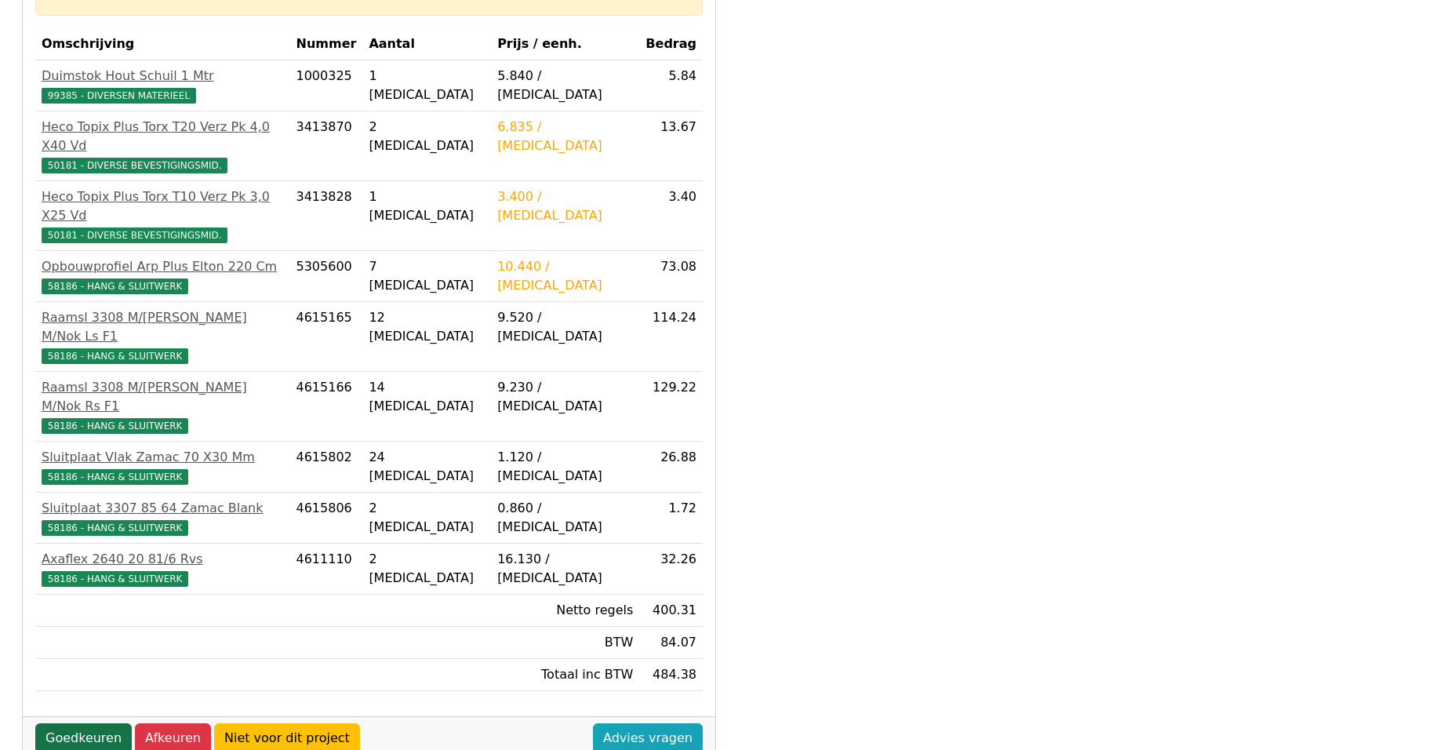
click at [78, 723] on link "Goedkeuren" at bounding box center [83, 738] width 96 height 30
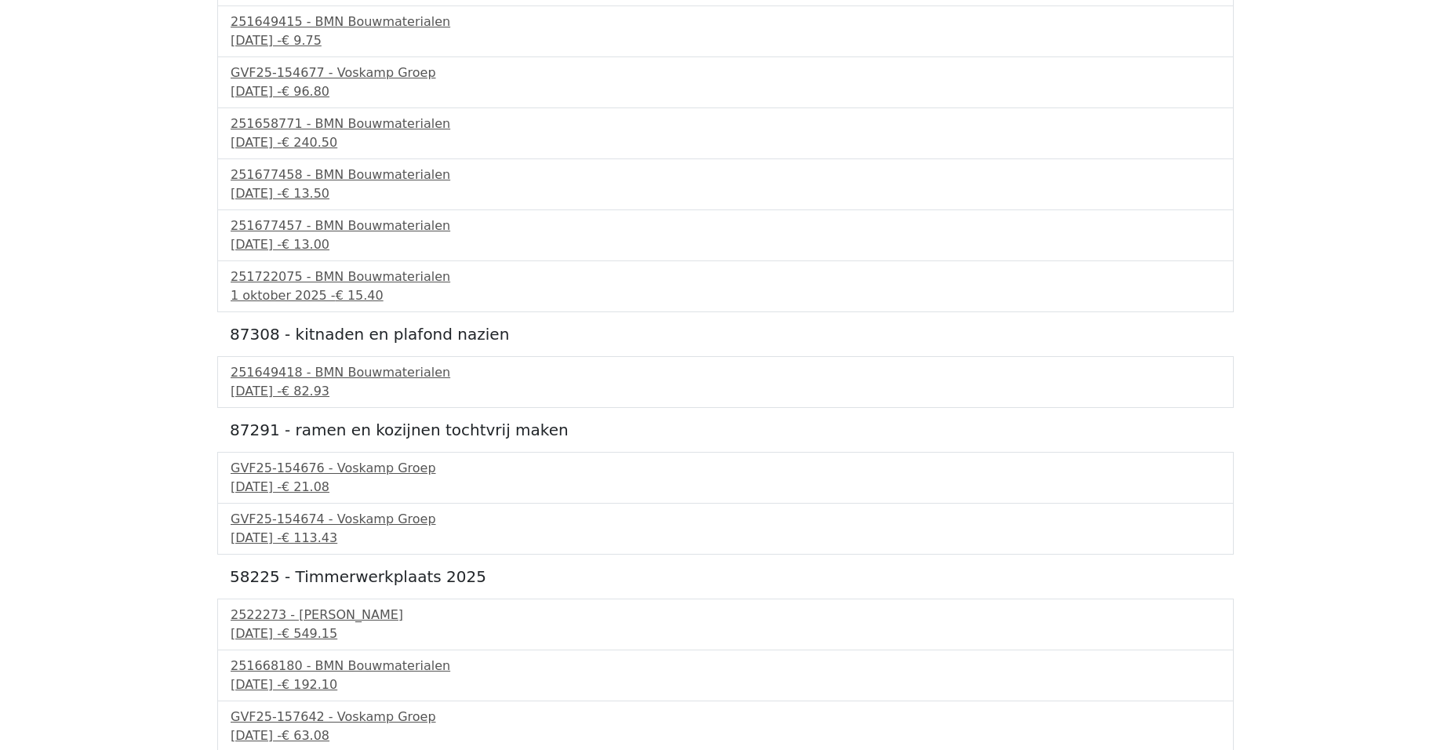
scroll to position [1098, 0]
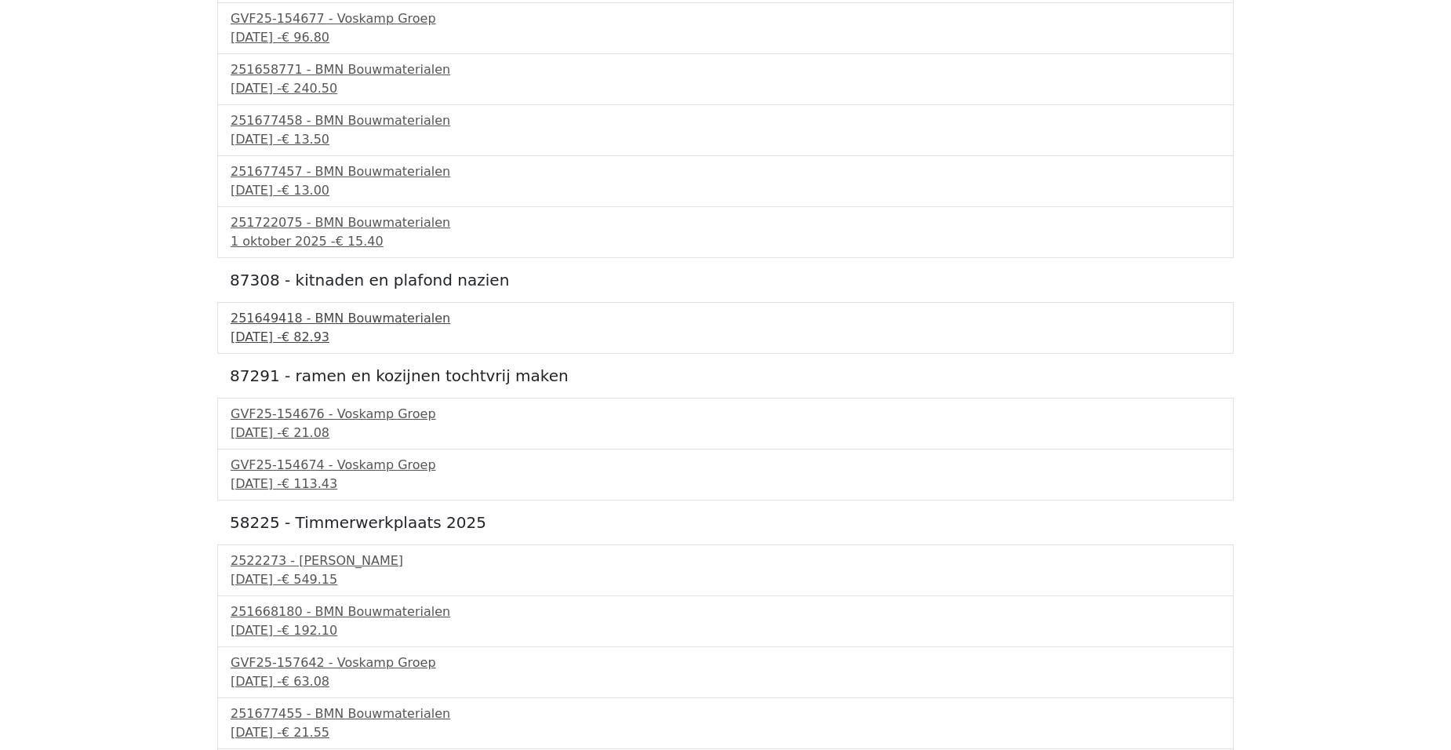
click at [286, 329] on div "[DATE] - € 82.93" at bounding box center [726, 337] width 990 height 19
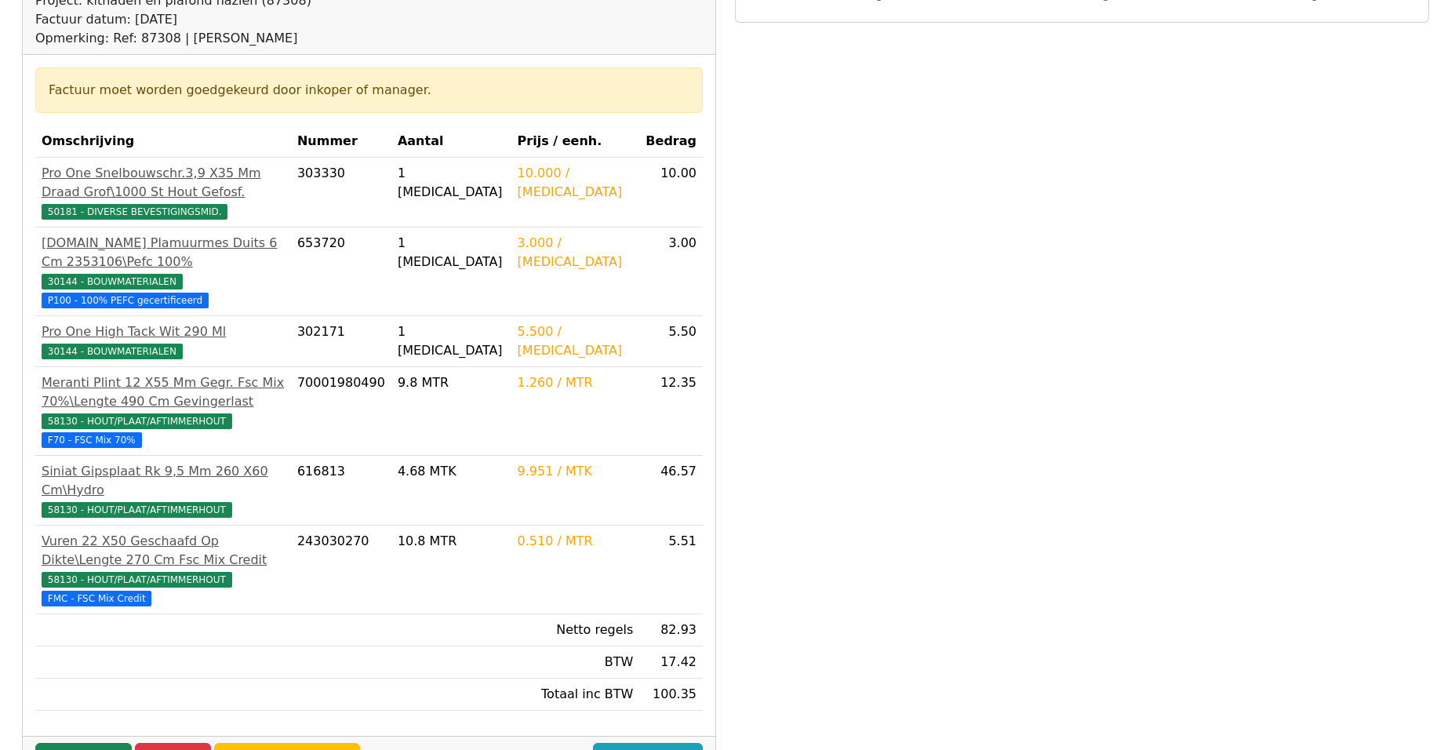
scroll to position [235, 0]
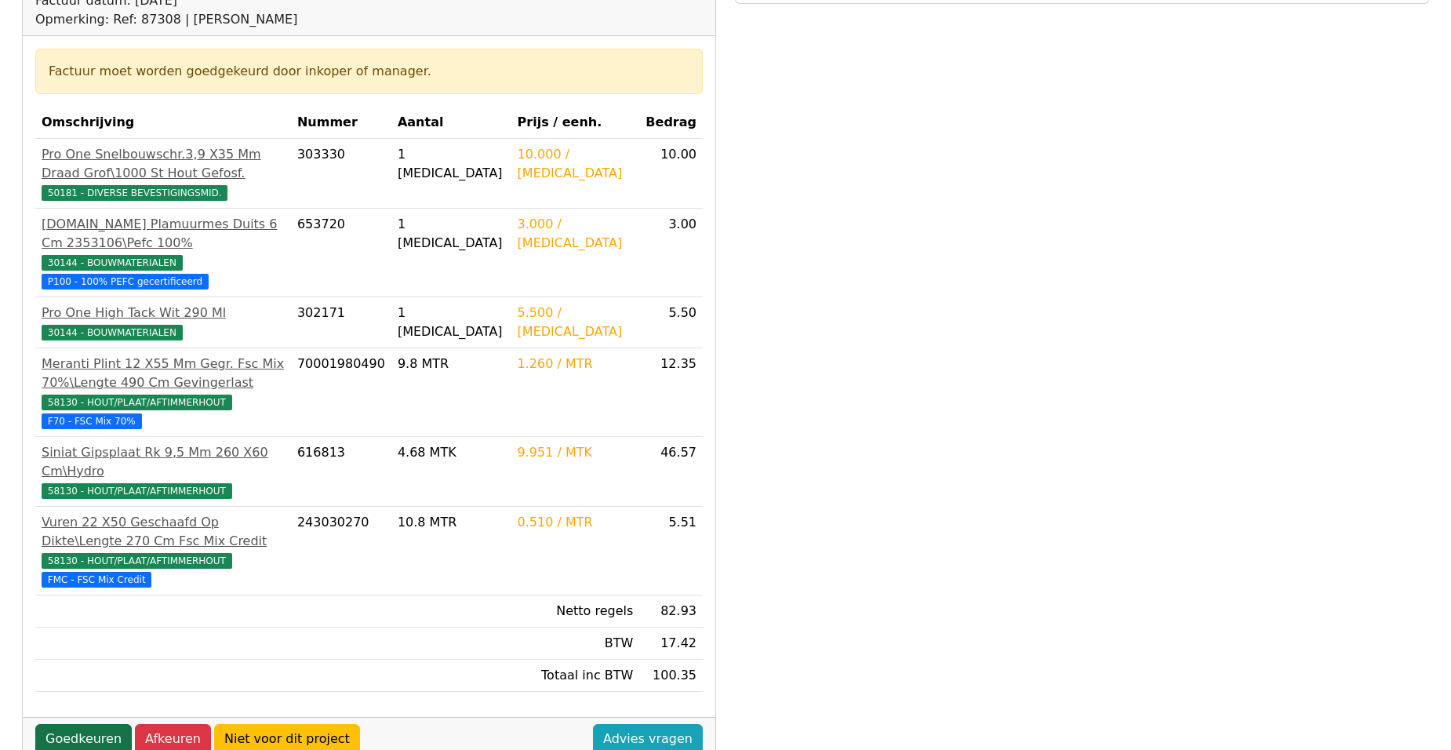
click at [76, 724] on link "Goedkeuren" at bounding box center [83, 739] width 96 height 30
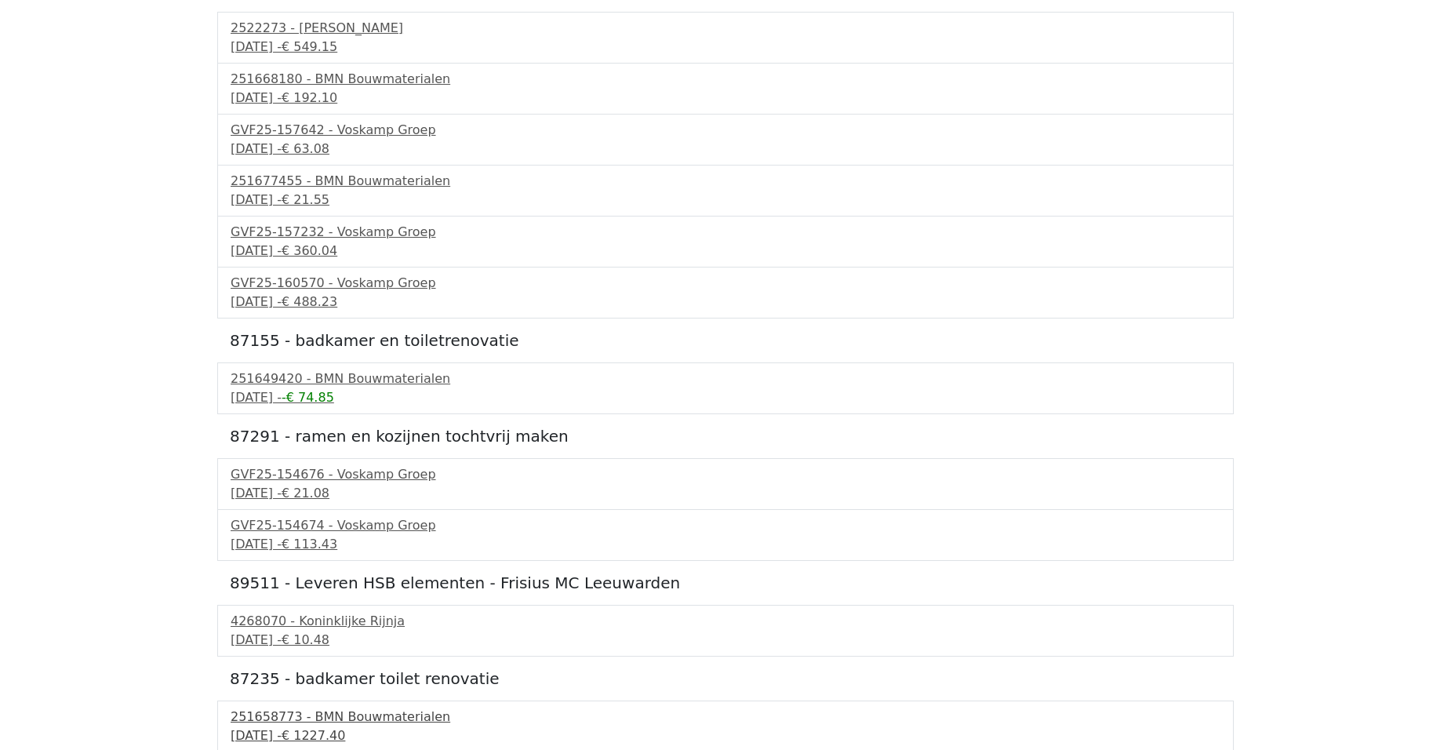
scroll to position [1334, 0]
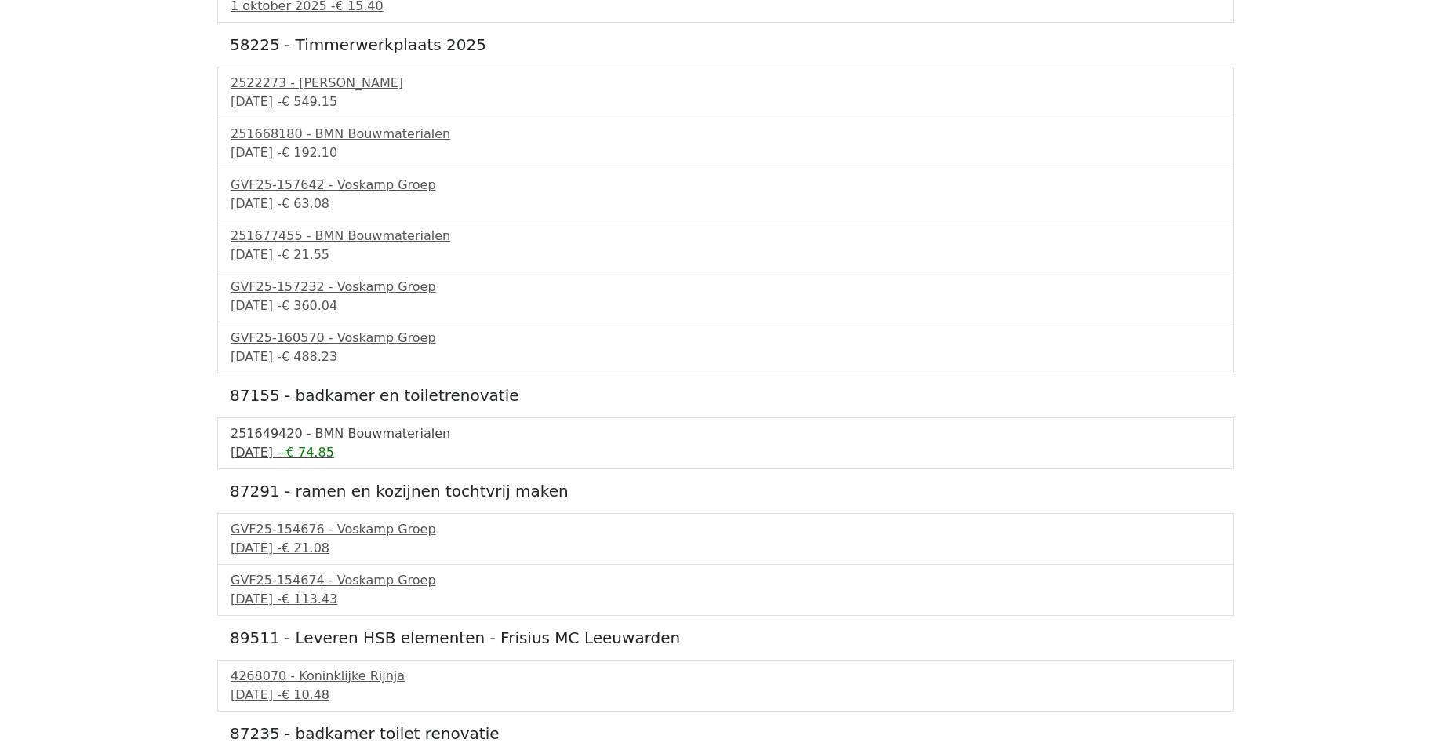
click at [364, 439] on div "251649420 - BMN Bouwmaterialen" at bounding box center [726, 433] width 990 height 19
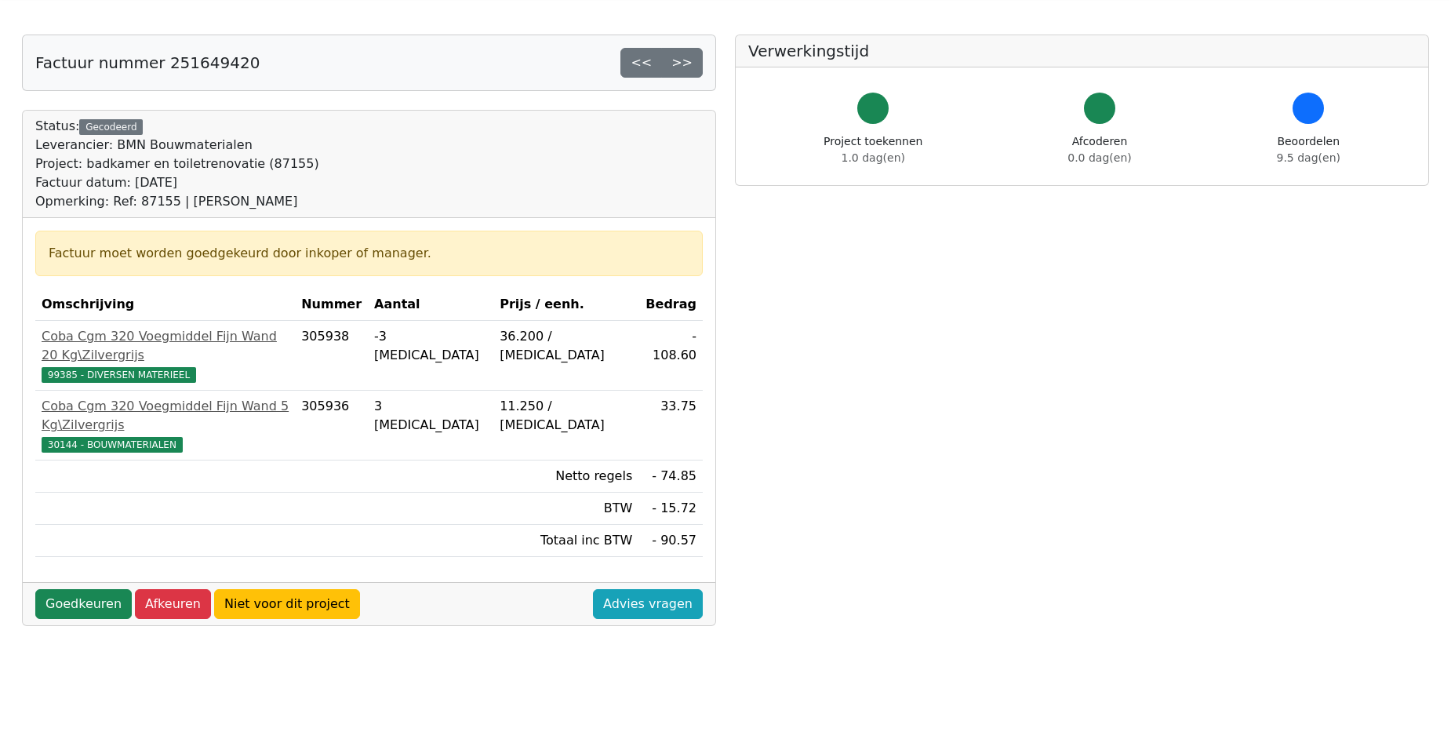
scroll to position [78, 0]
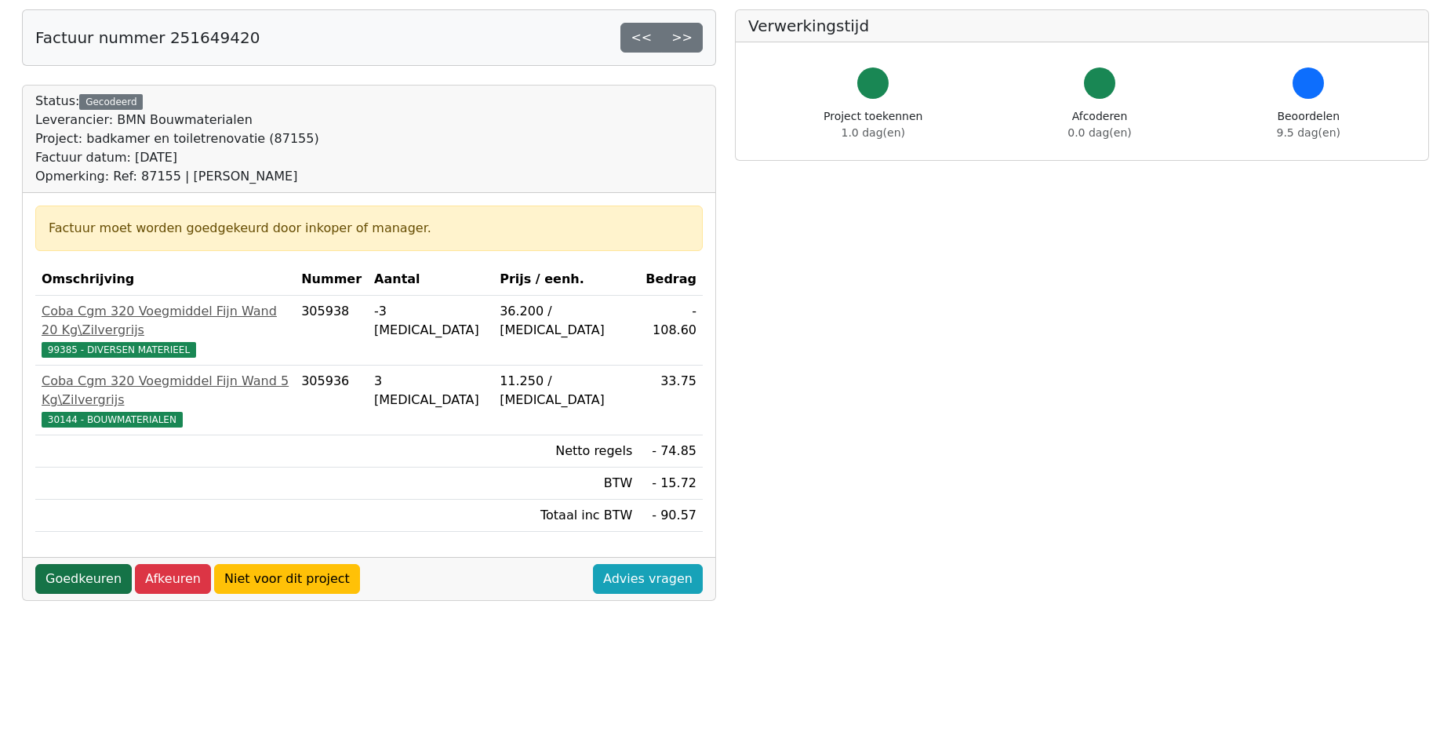
click at [78, 564] on link "Goedkeuren" at bounding box center [83, 579] width 96 height 30
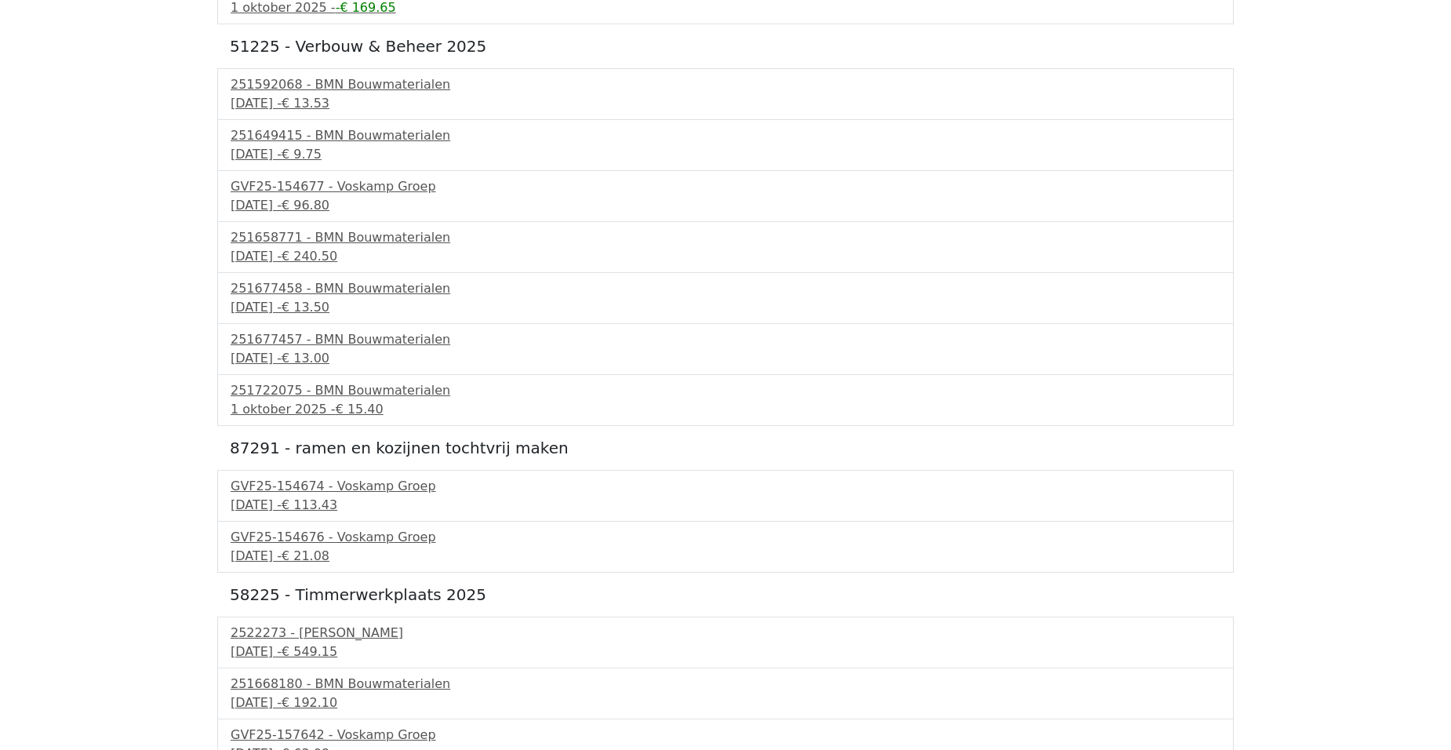
scroll to position [1020, 0]
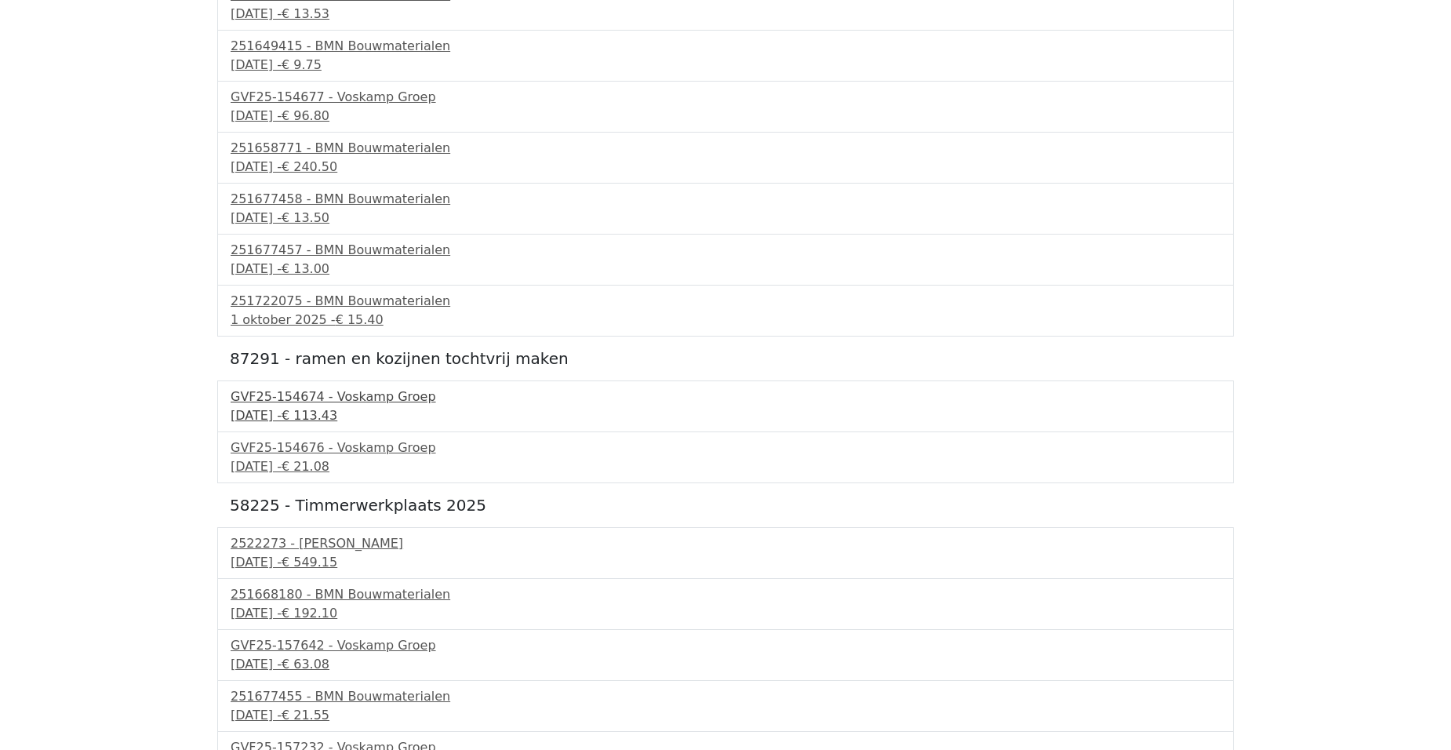
click at [326, 405] on div "GVF25-154674 - Voskamp Groep" at bounding box center [726, 397] width 990 height 19
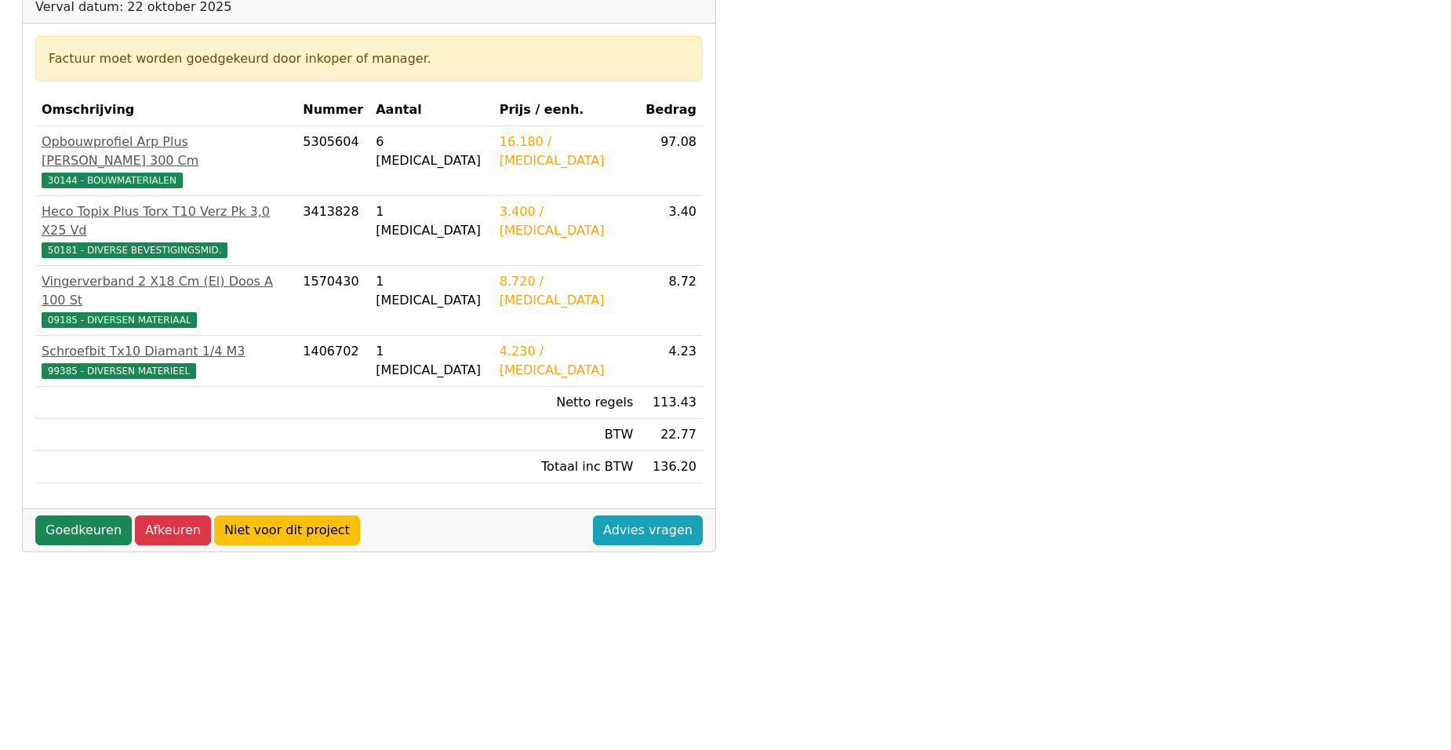
scroll to position [314, 0]
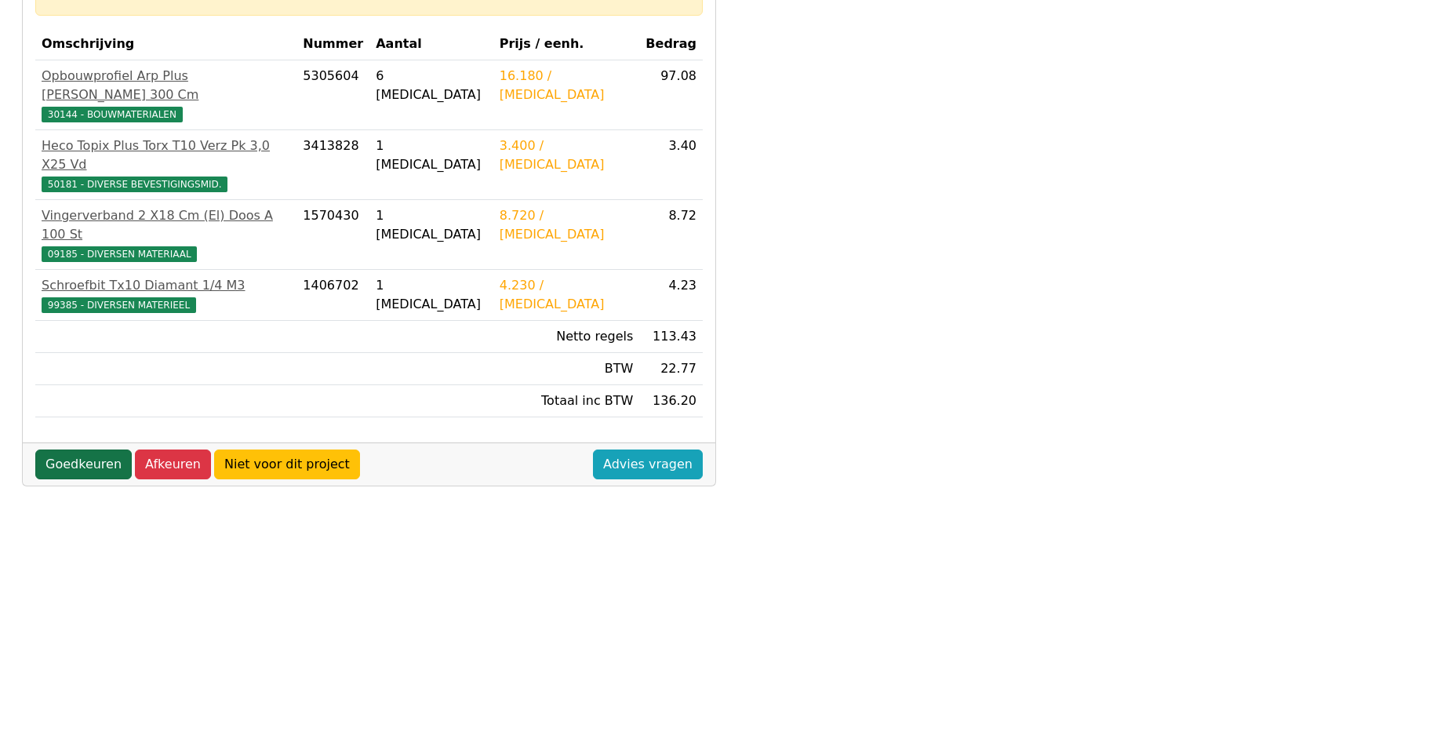
click at [80, 450] on link "Goedkeuren" at bounding box center [83, 465] width 96 height 30
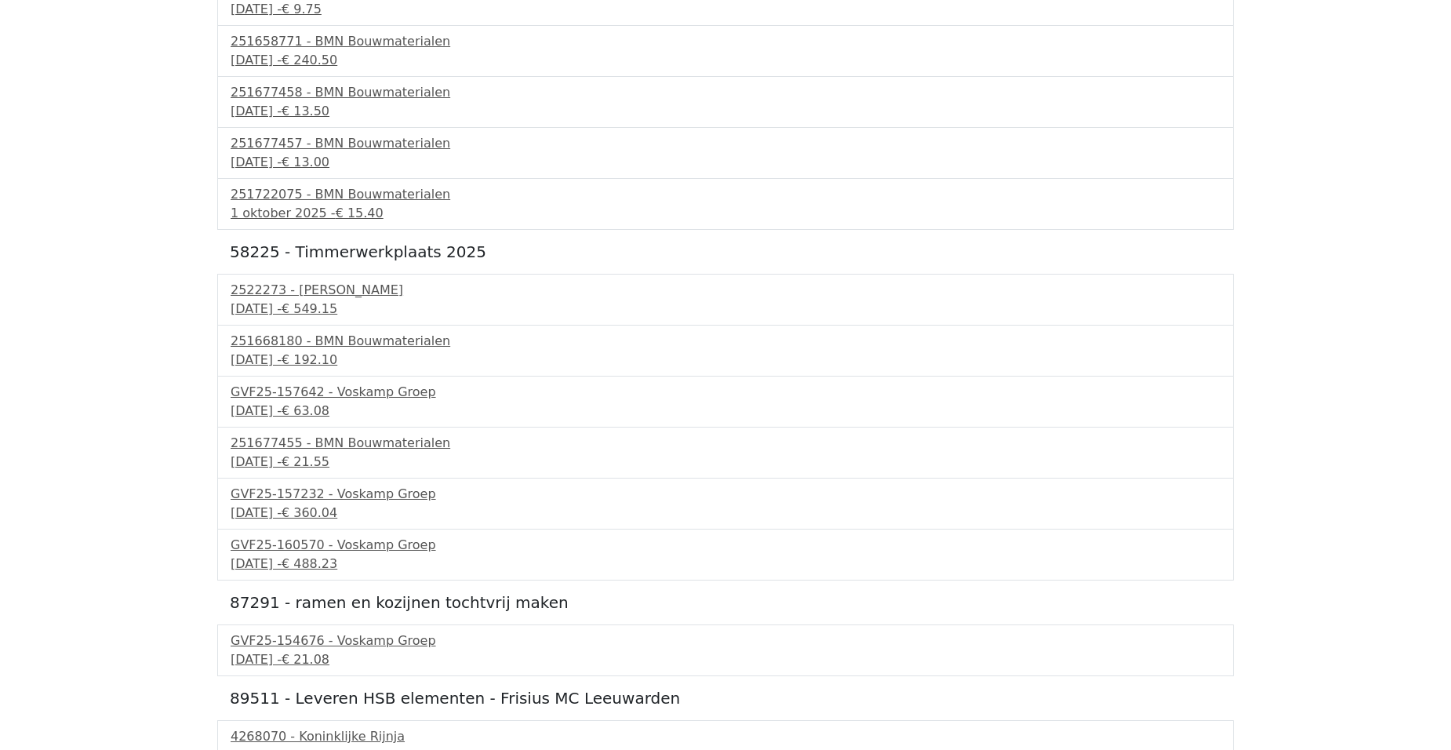
scroll to position [1334, 0]
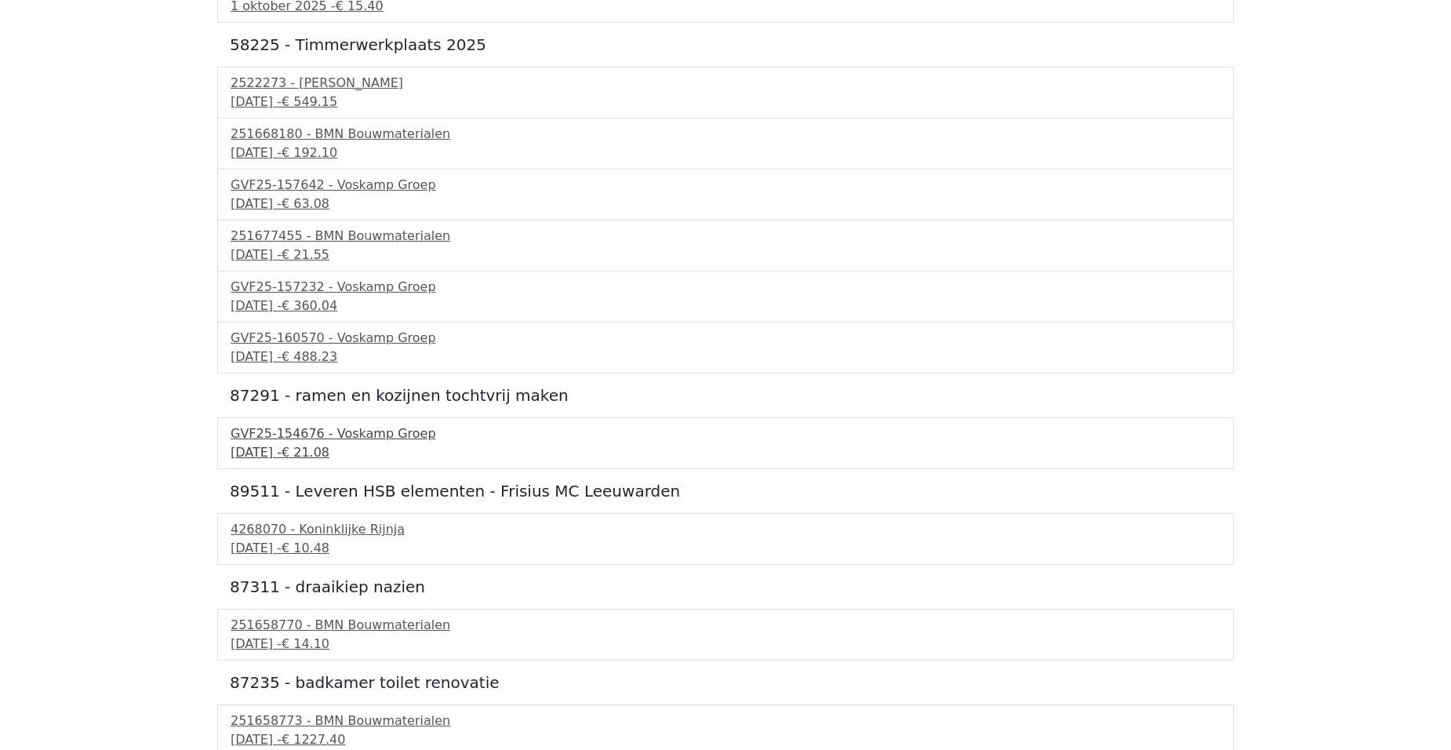
click at [311, 444] on div "22 september 2025 - € 21.08" at bounding box center [726, 452] width 990 height 19
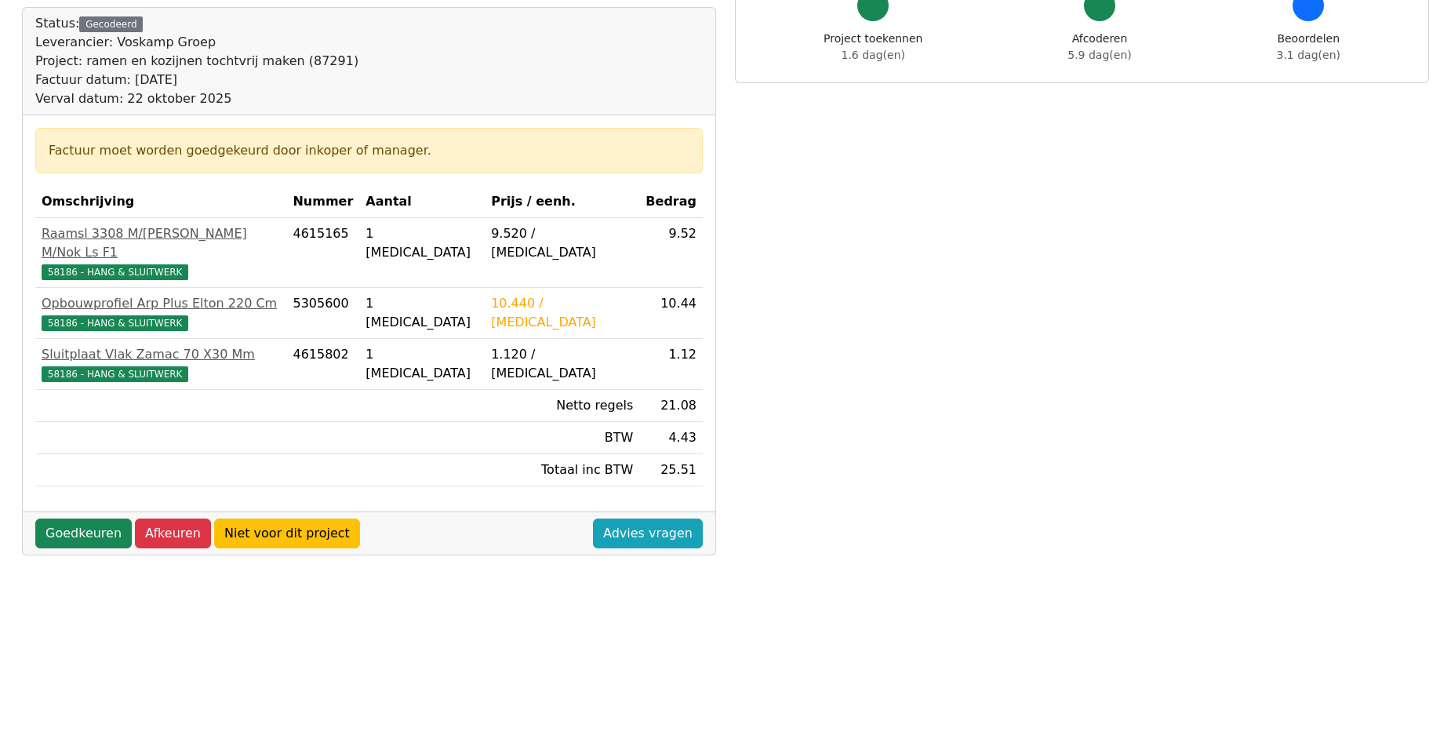
scroll to position [235, 0]
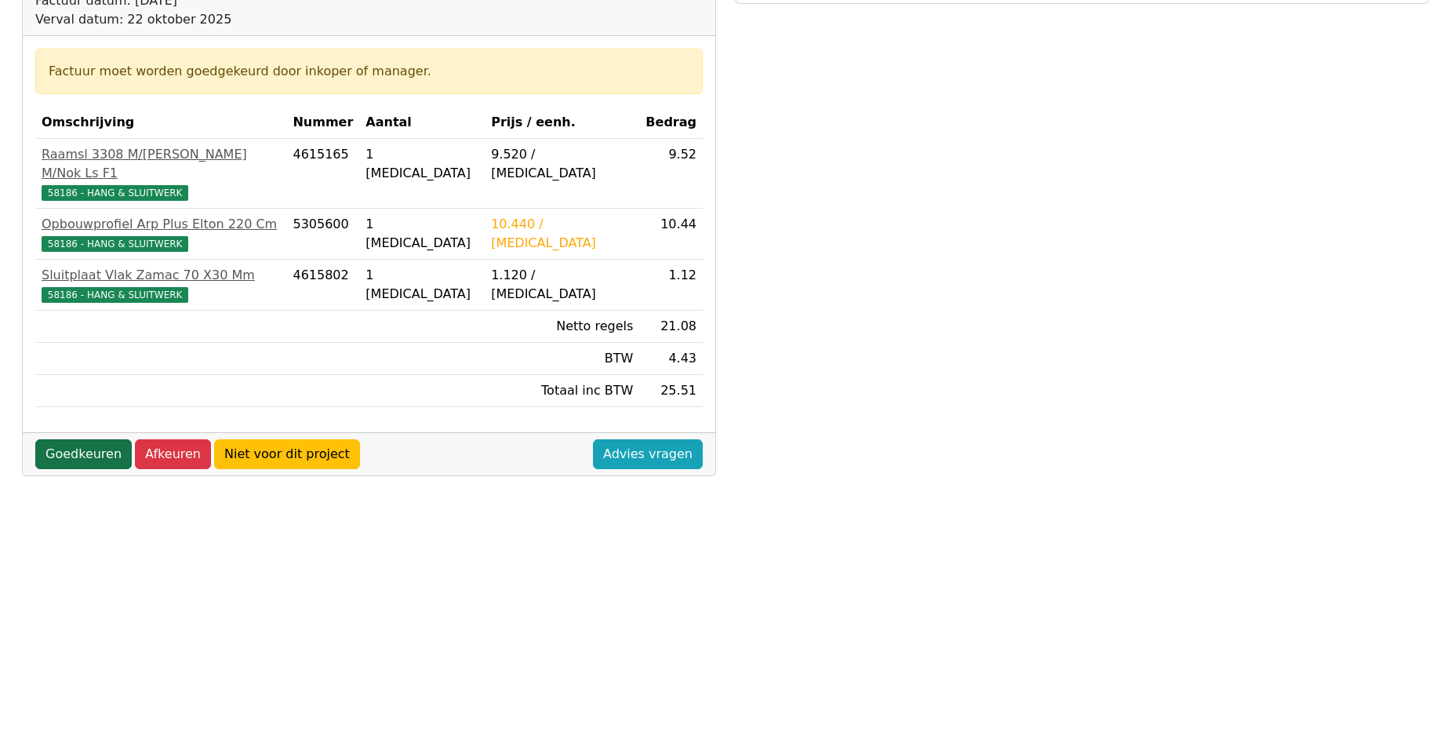
click at [75, 439] on link "Goedkeuren" at bounding box center [83, 454] width 96 height 30
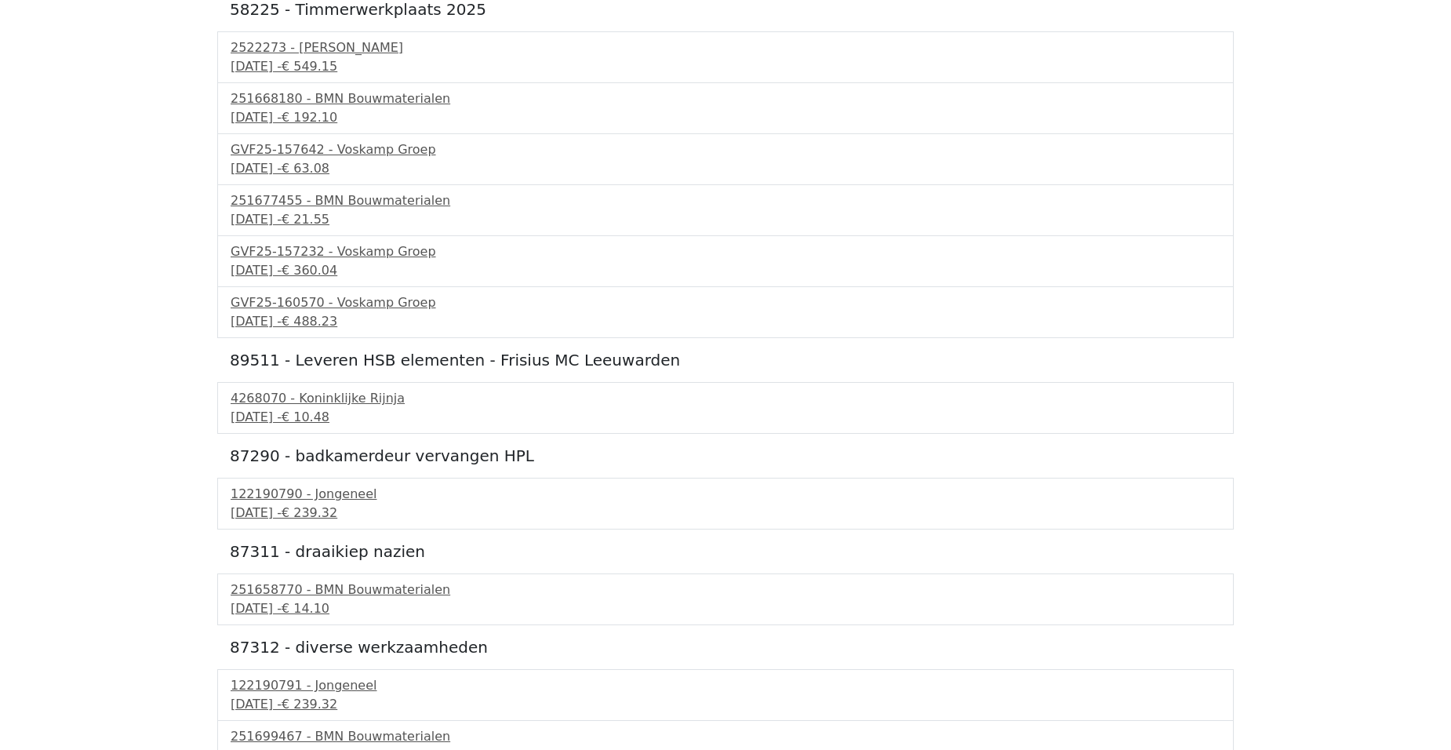
scroll to position [1412, 0]
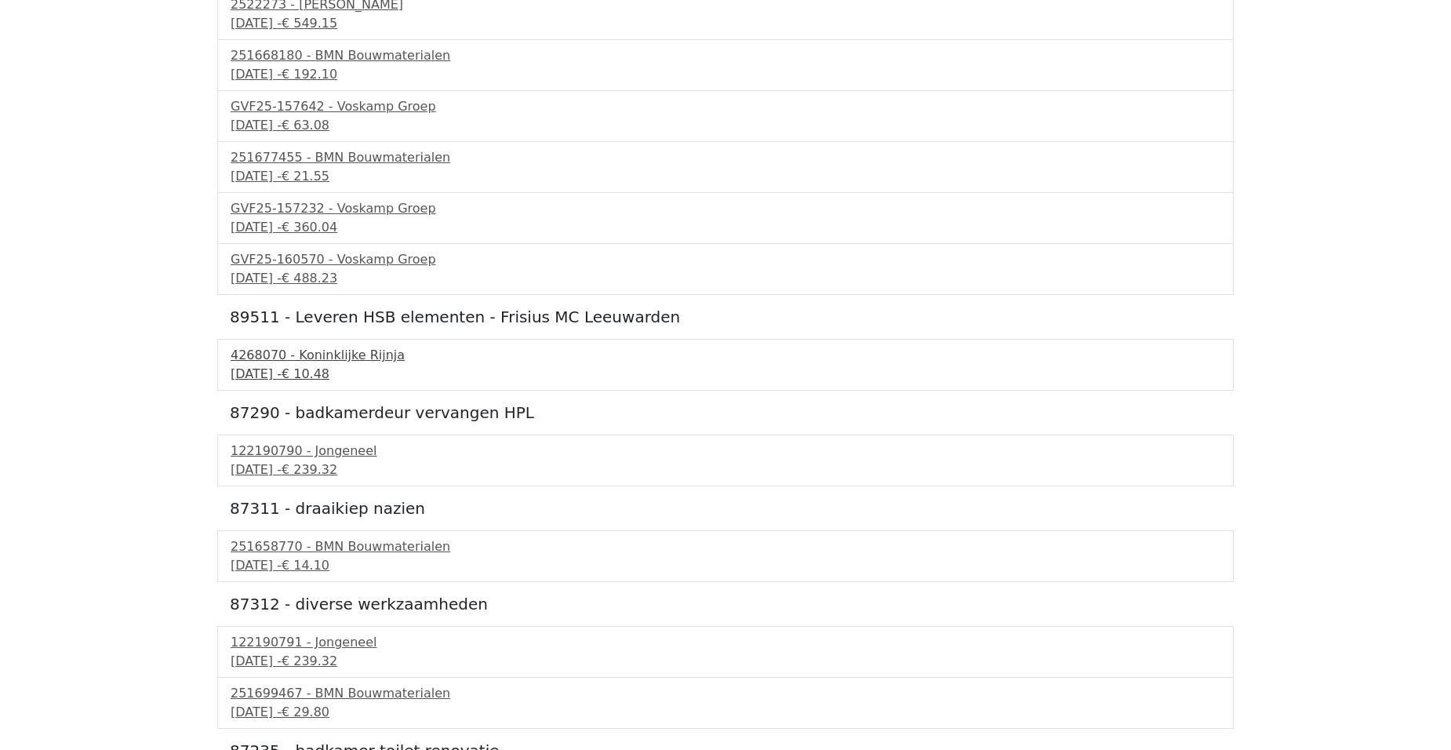
click at [343, 362] on div "4268070 - Koninklijke Rijnja" at bounding box center [726, 355] width 990 height 19
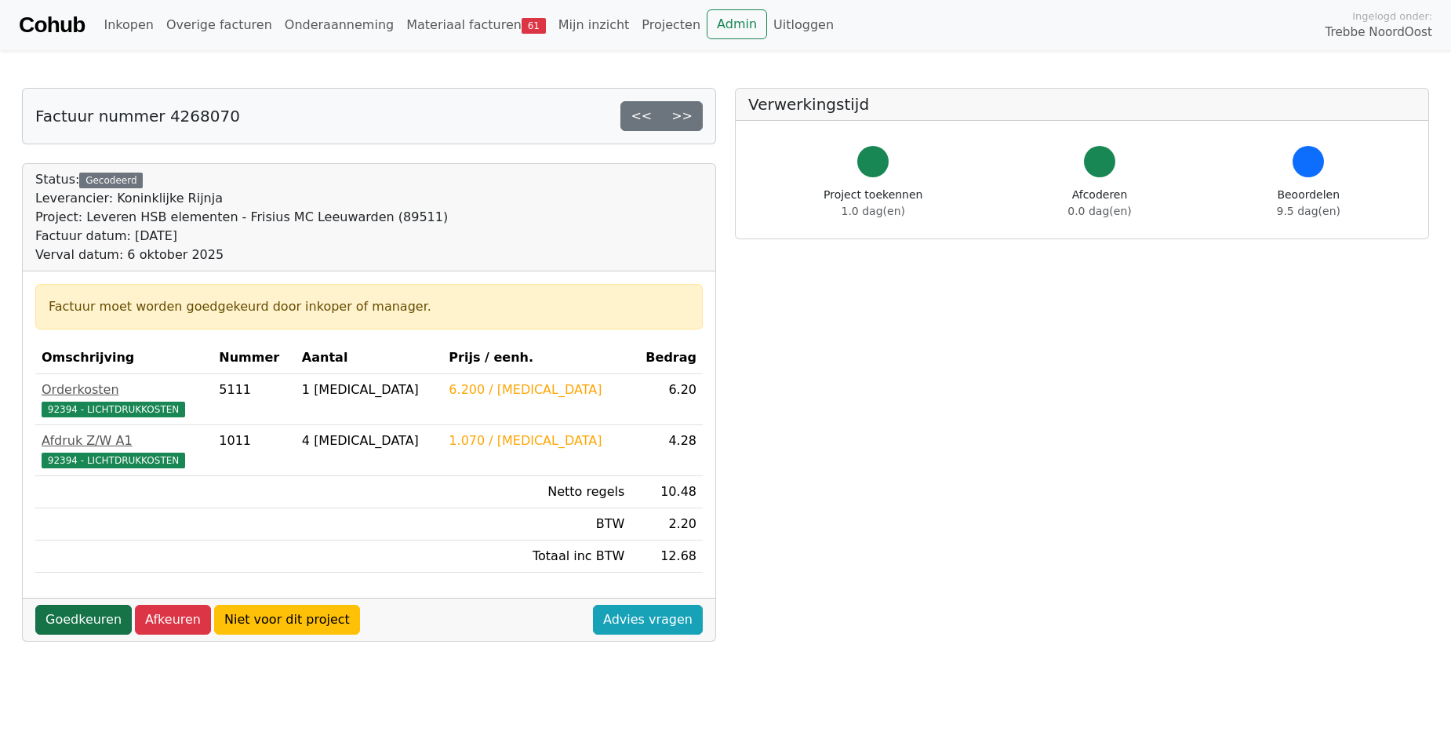
click at [82, 621] on link "Goedkeuren" at bounding box center [83, 620] width 96 height 30
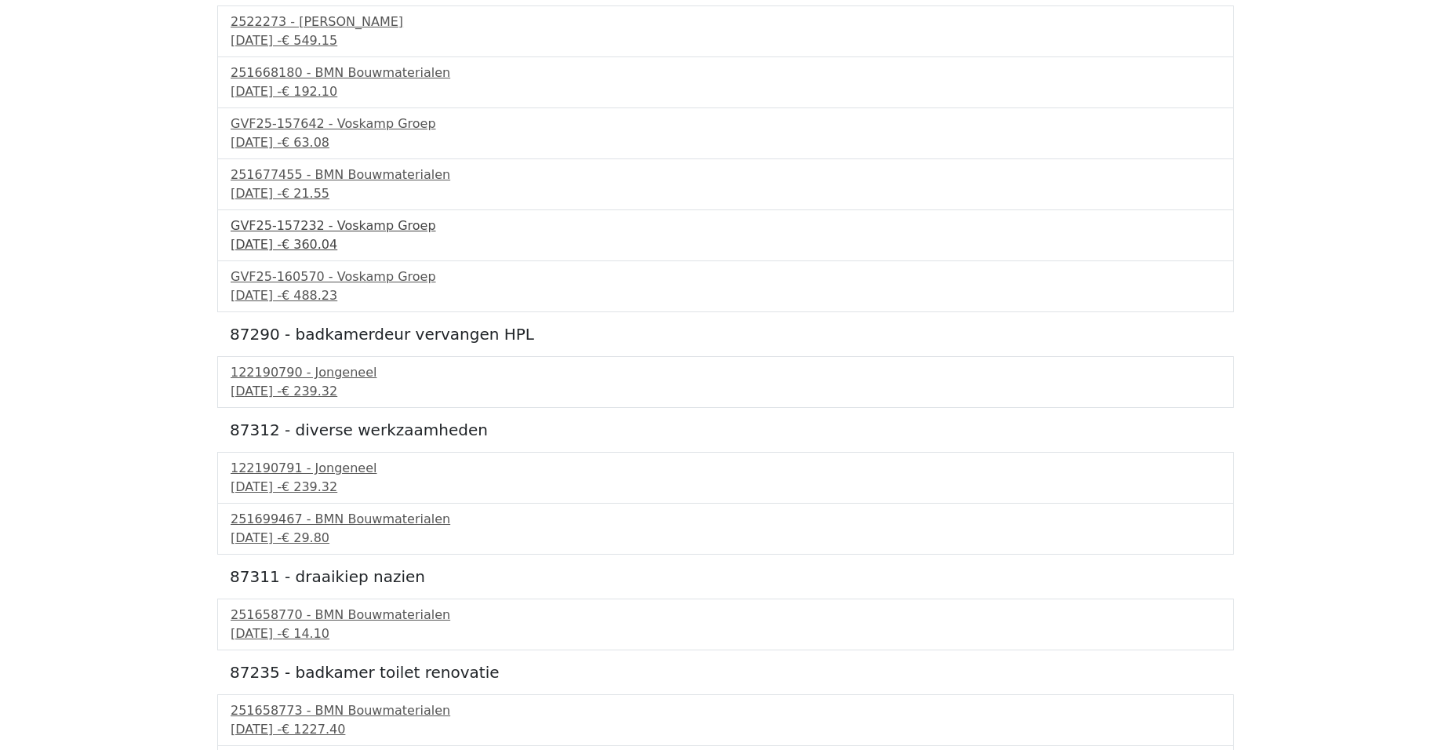
scroll to position [1412, 0]
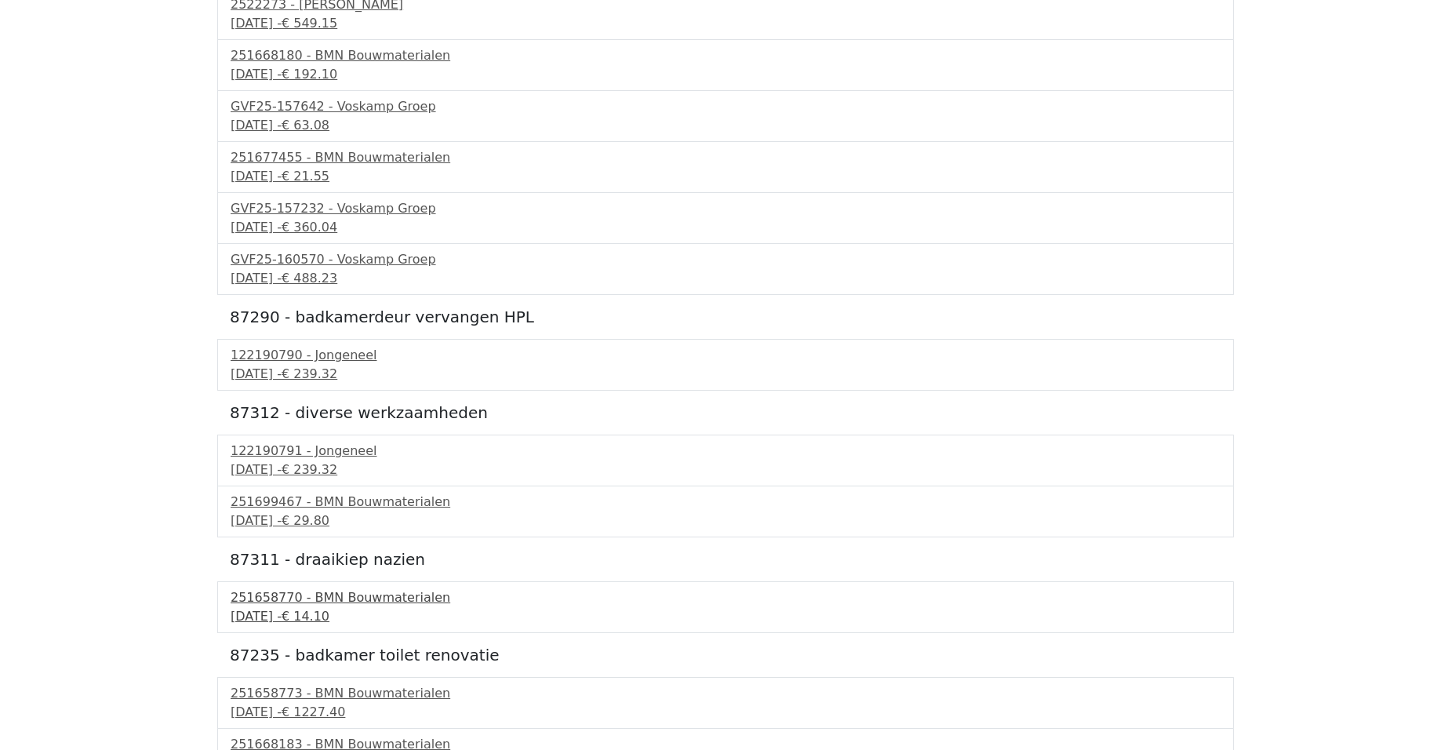
click at [336, 602] on div "251658770 - BMN Bouwmaterialen" at bounding box center [726, 597] width 990 height 19
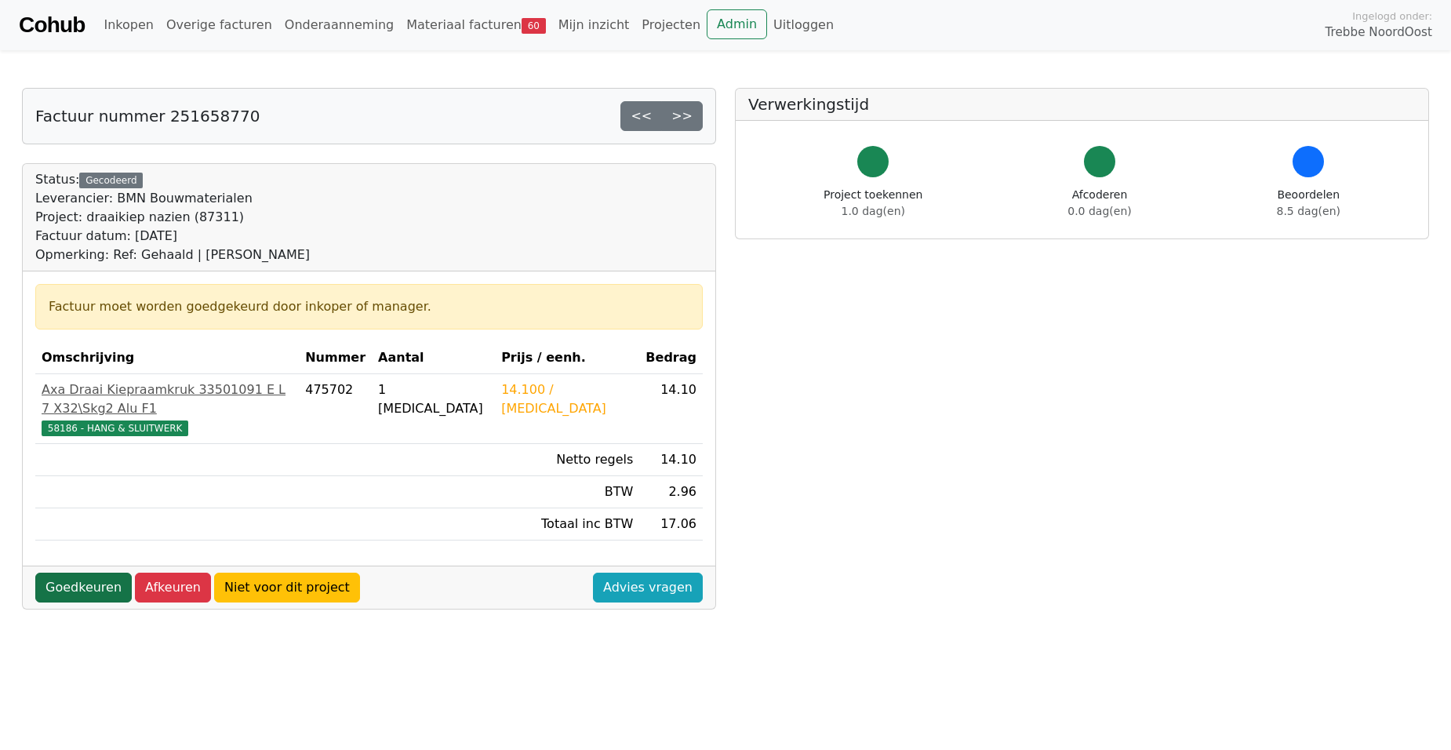
click at [71, 573] on link "Goedkeuren" at bounding box center [83, 588] width 96 height 30
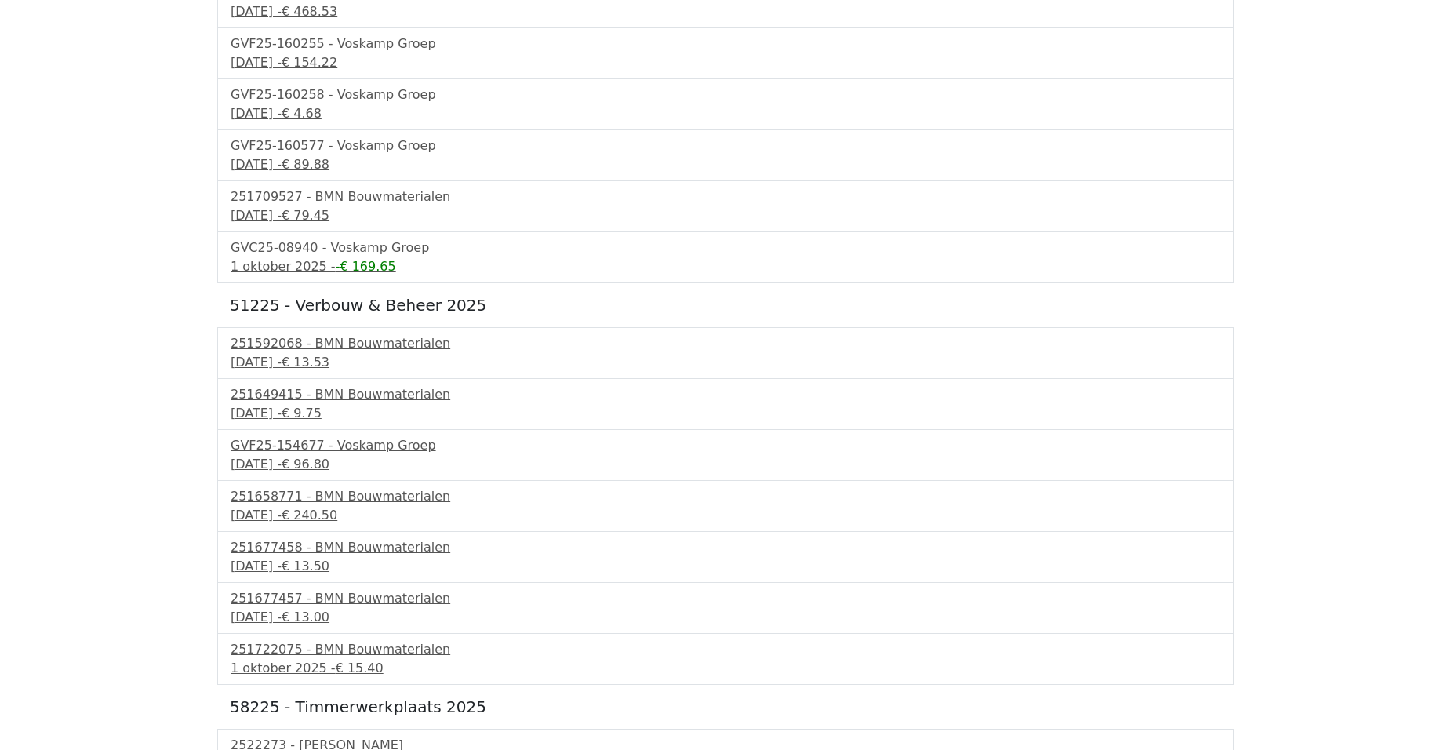
scroll to position [941, 0]
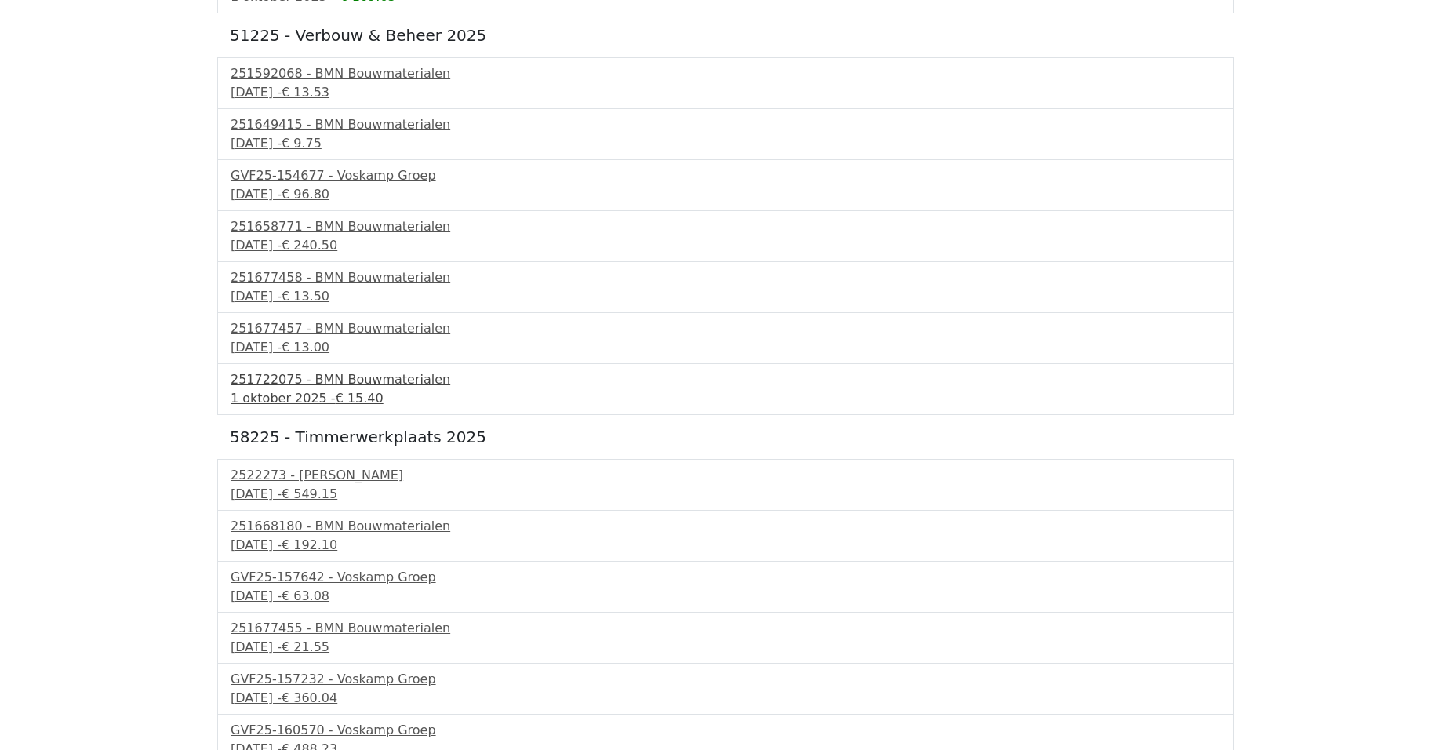
click at [336, 399] on span "€ 15.40" at bounding box center [360, 398] width 48 height 15
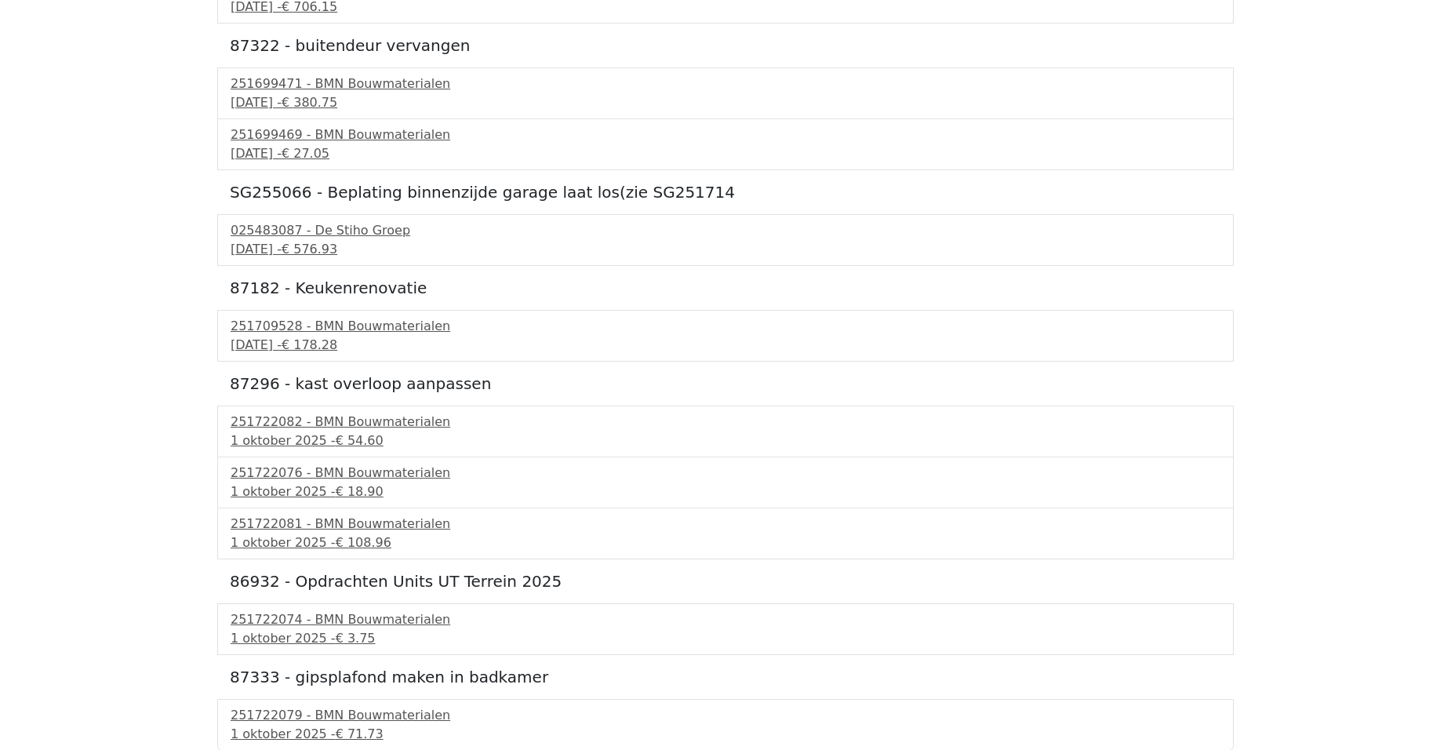
scroll to position [3438, 0]
click at [336, 726] on span "€ 71.73" at bounding box center [360, 733] width 48 height 15
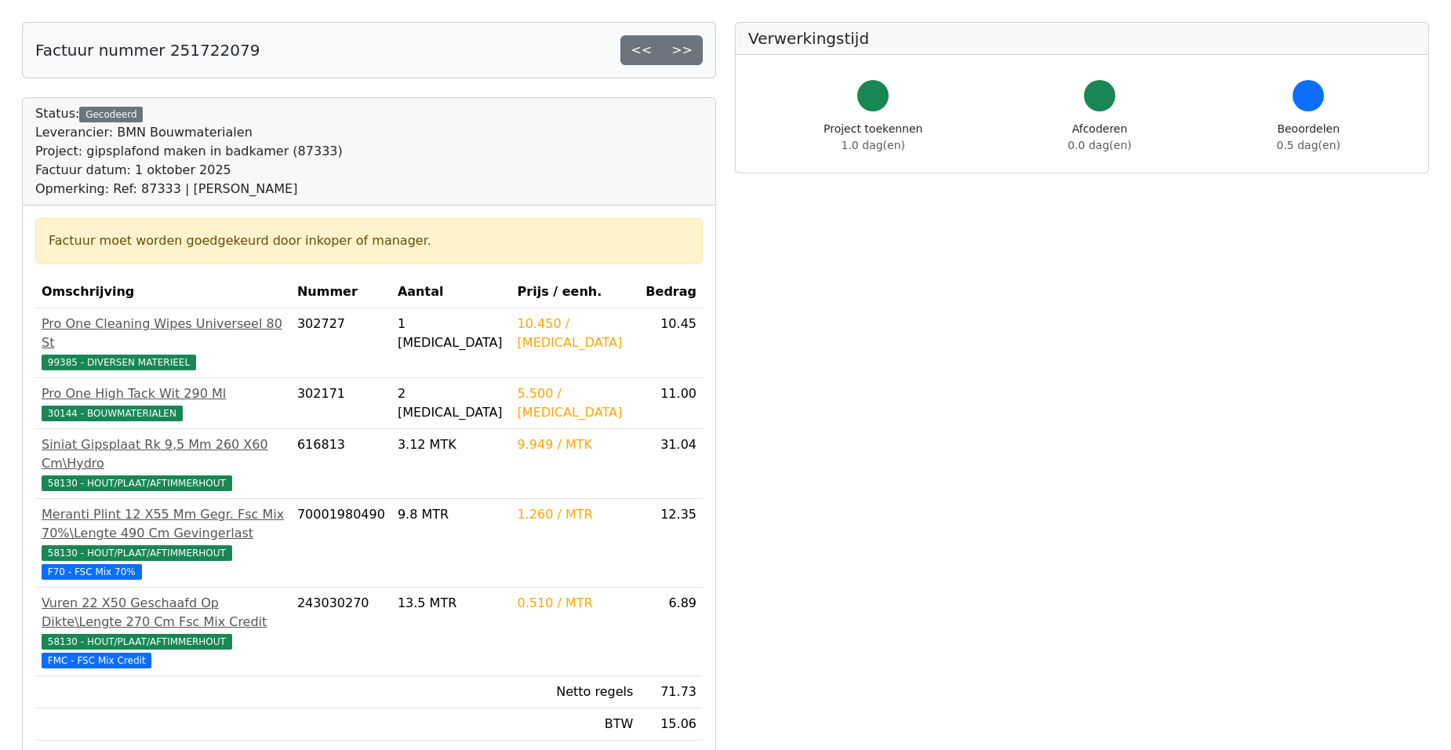
scroll to position [157, 0]
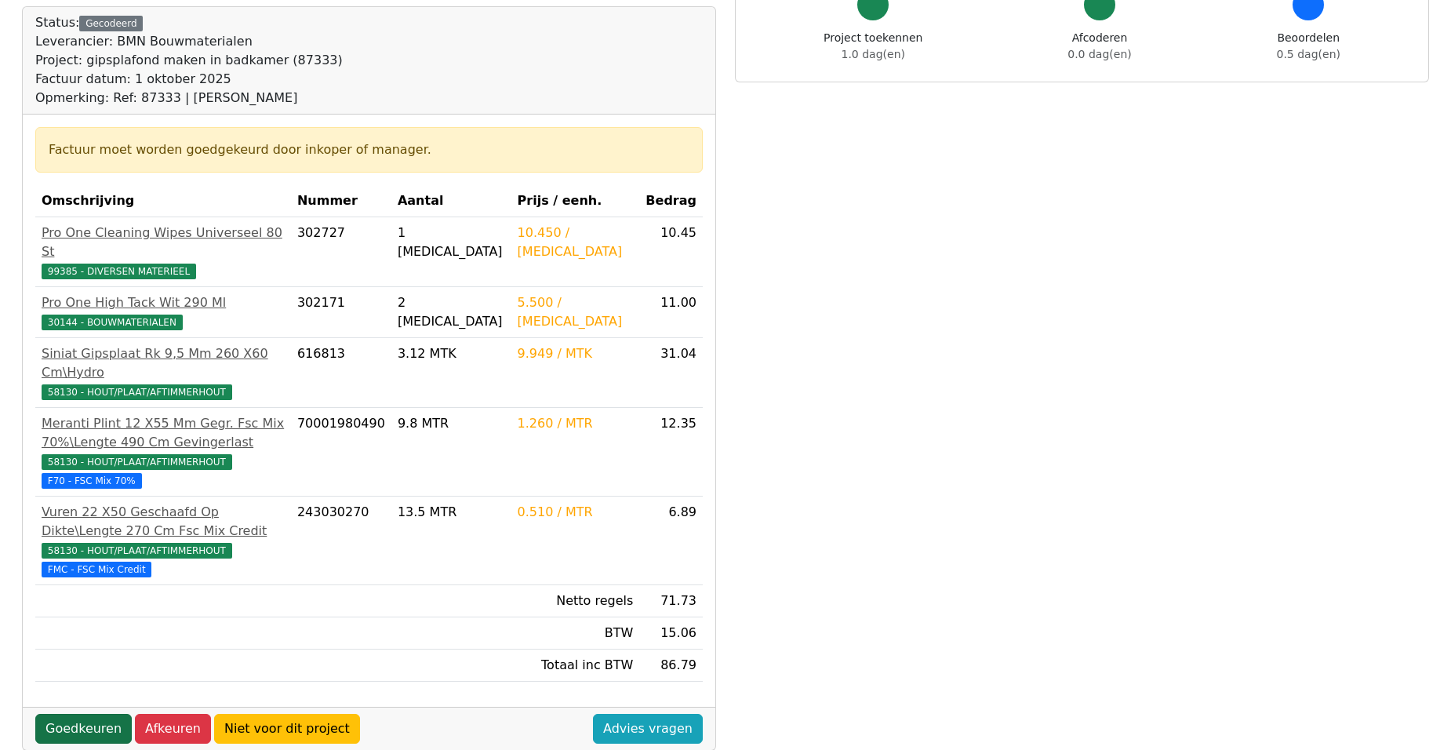
click at [75, 714] on link "Goedkeuren" at bounding box center [83, 729] width 96 height 30
click at [86, 714] on link "Goedkeuren" at bounding box center [83, 729] width 96 height 30
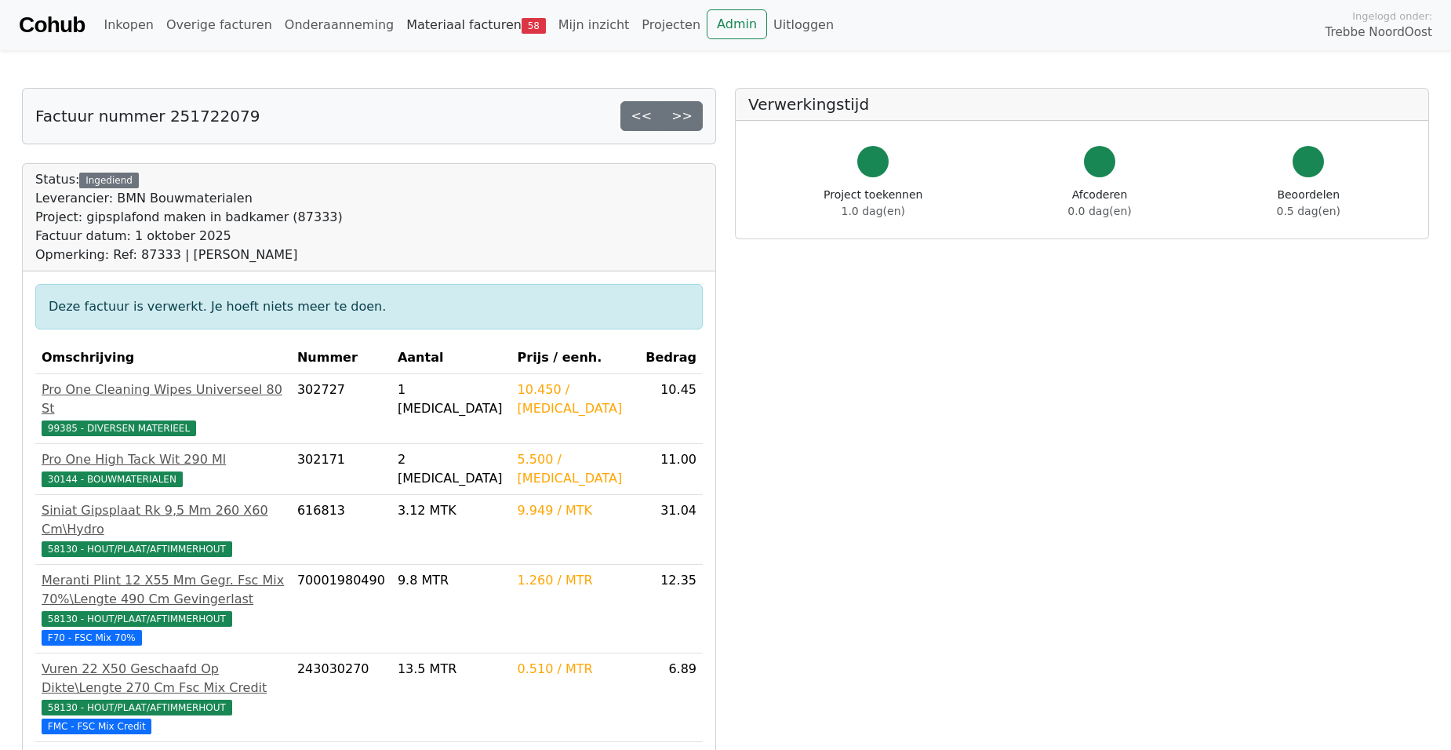
click at [428, 27] on link "Materiaal facturen 58" at bounding box center [476, 24] width 152 height 31
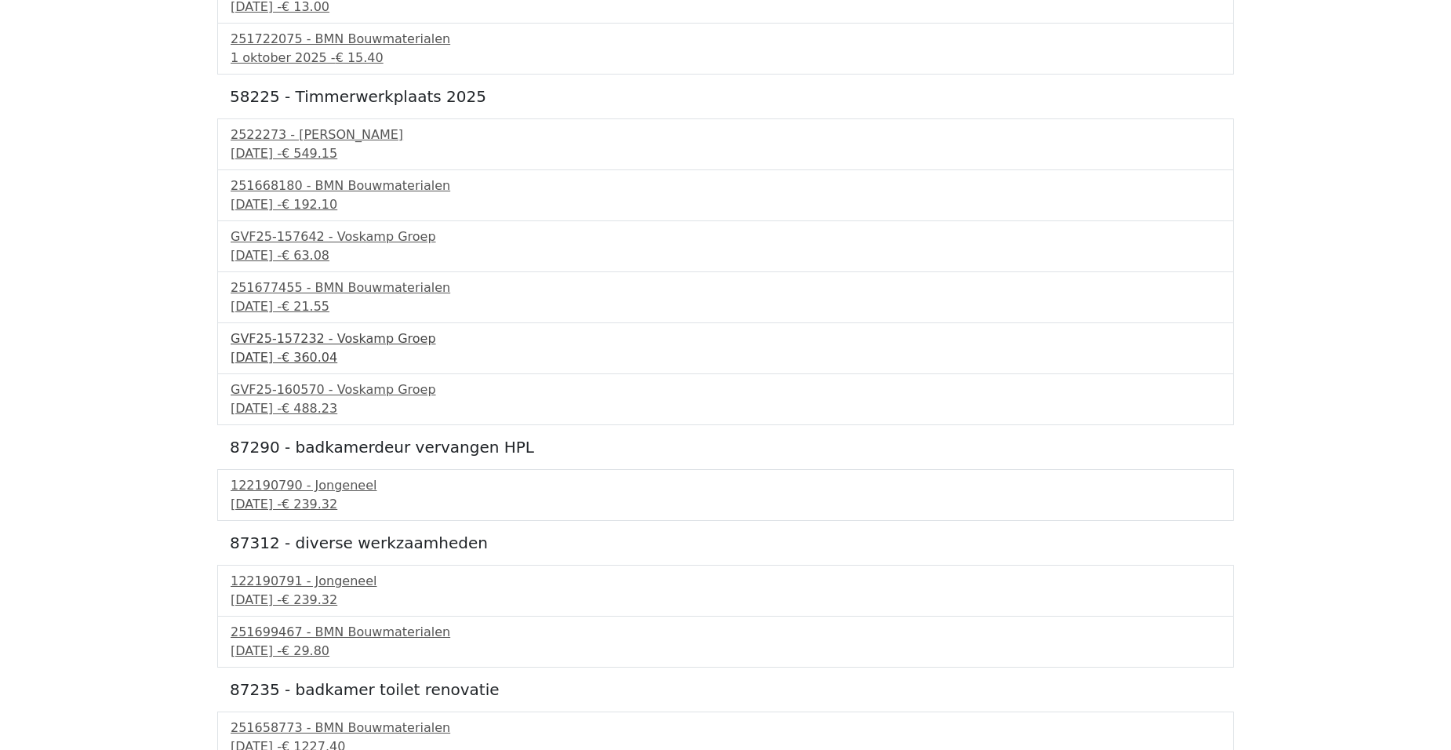
scroll to position [1334, 0]
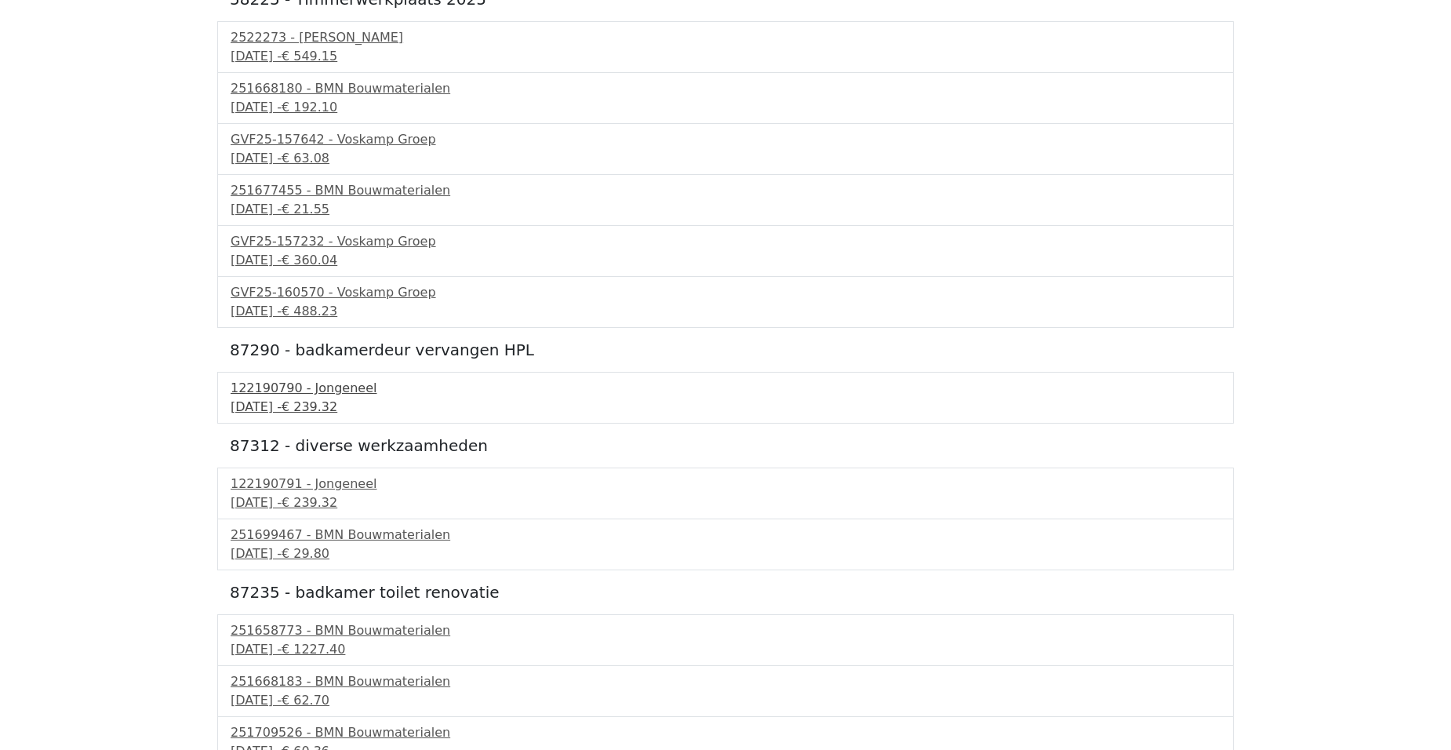
click at [279, 402] on div "[DATE] - € 239.32" at bounding box center [726, 407] width 990 height 19
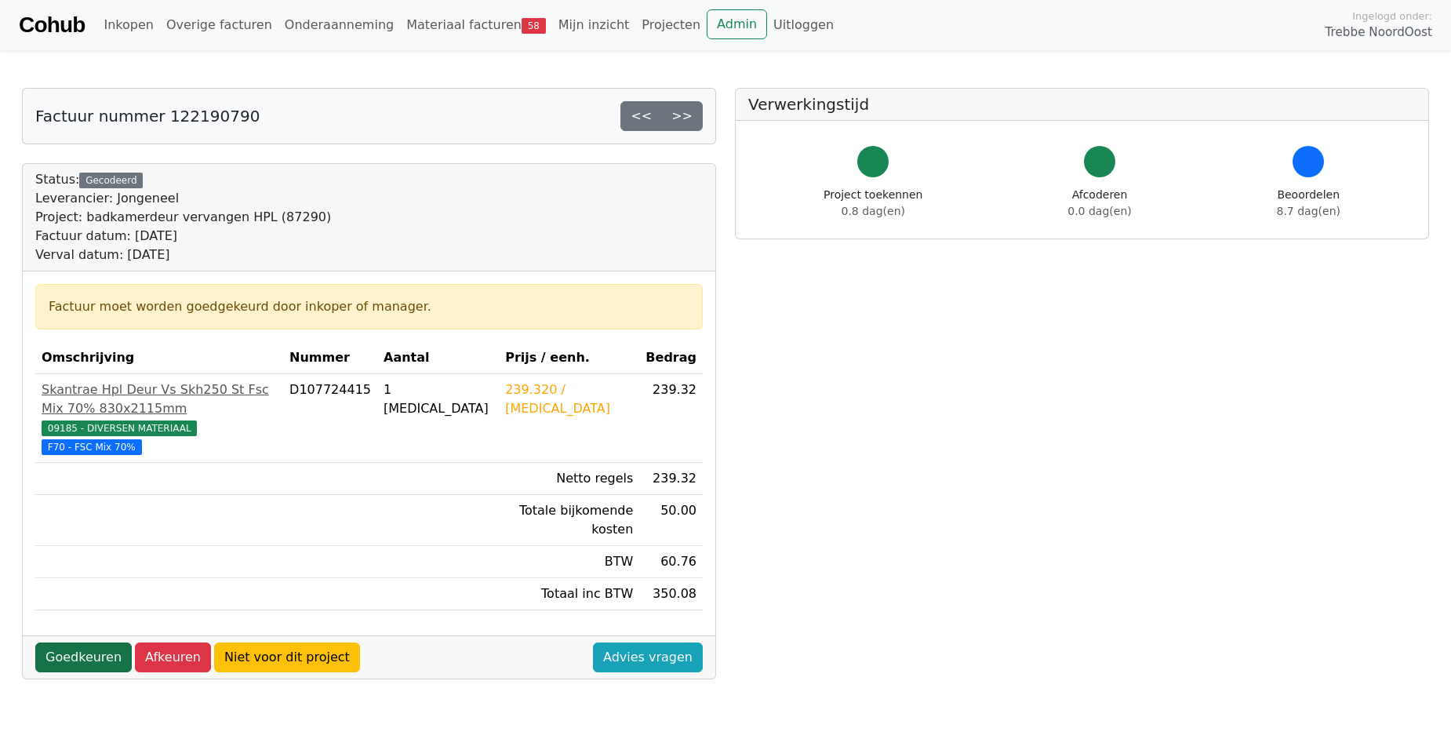
click at [89, 642] on link "Goedkeuren" at bounding box center [83, 657] width 96 height 30
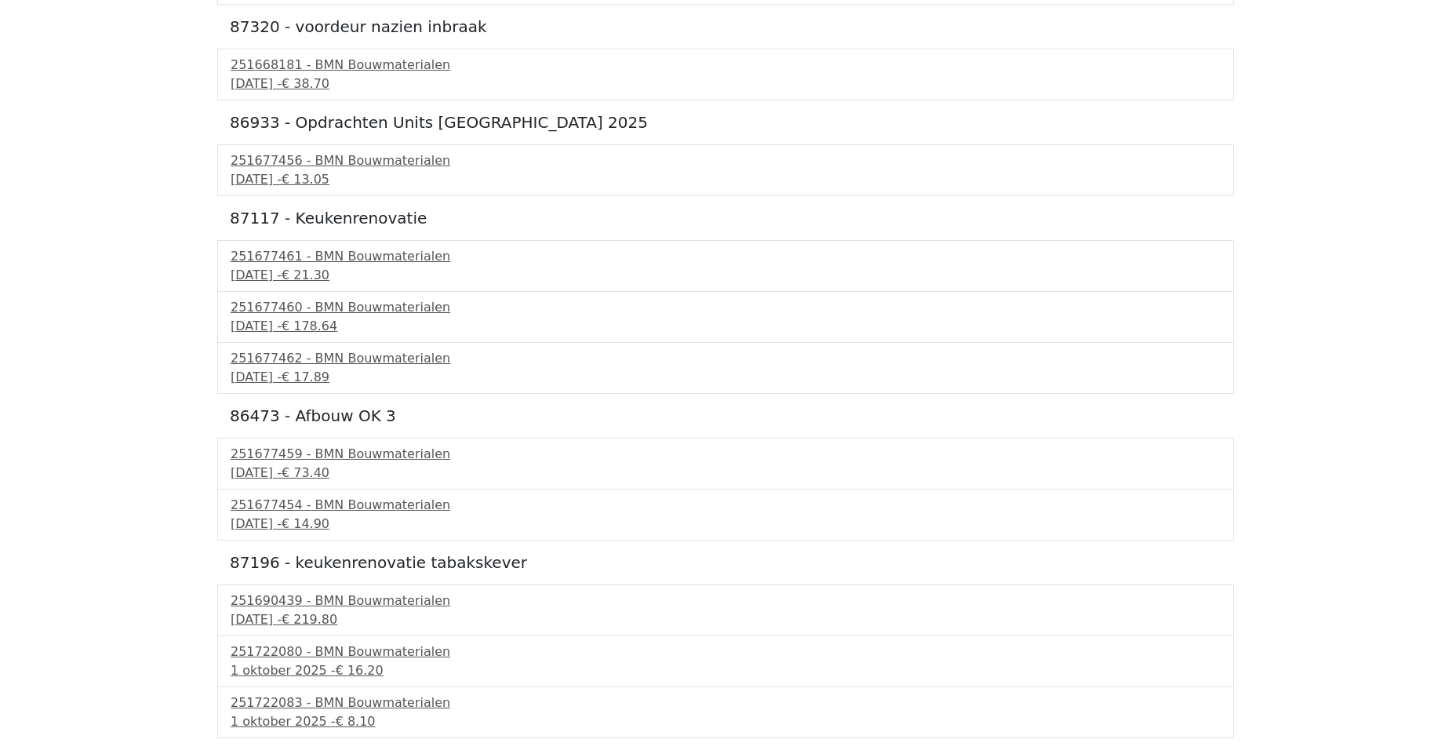
scroll to position [2589, 0]
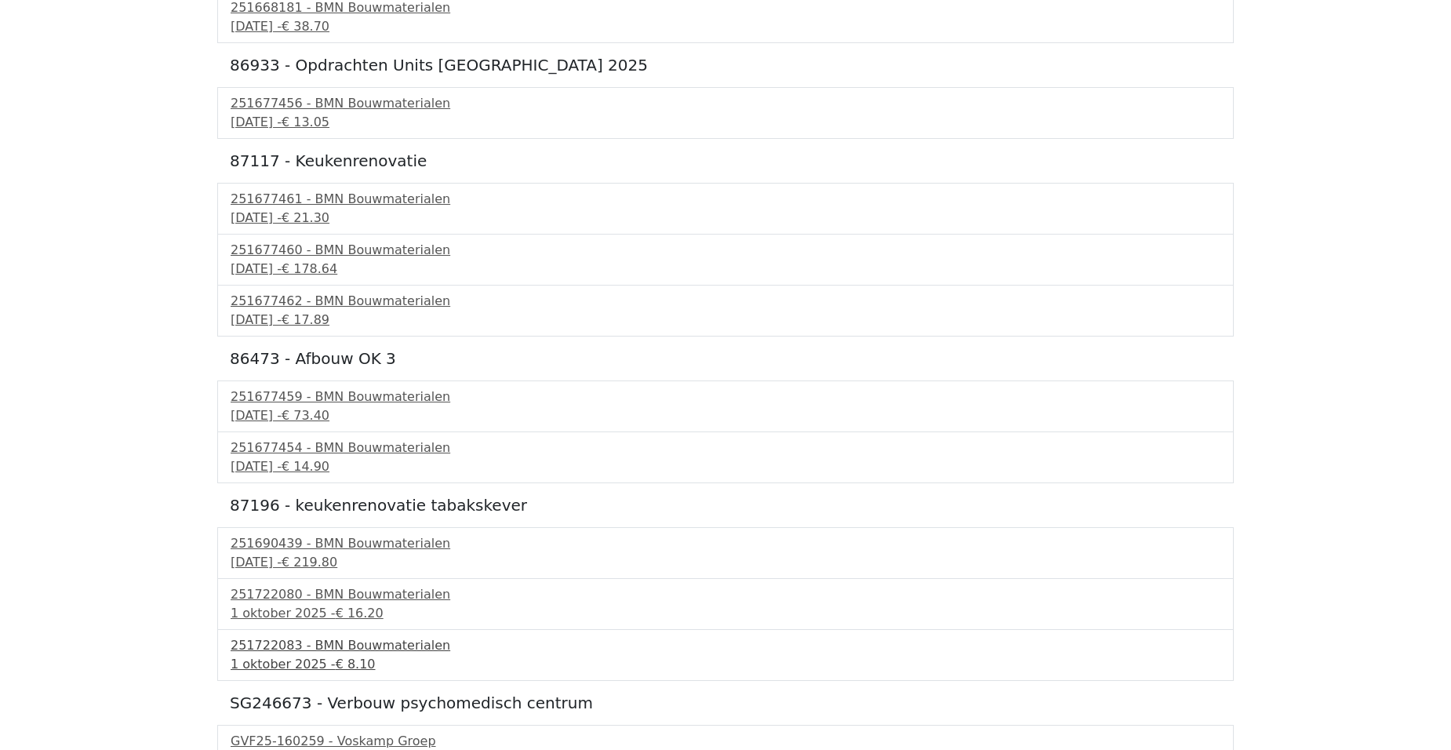
click at [340, 655] on div "1 oktober 2025 - € 8.10" at bounding box center [726, 664] width 990 height 19
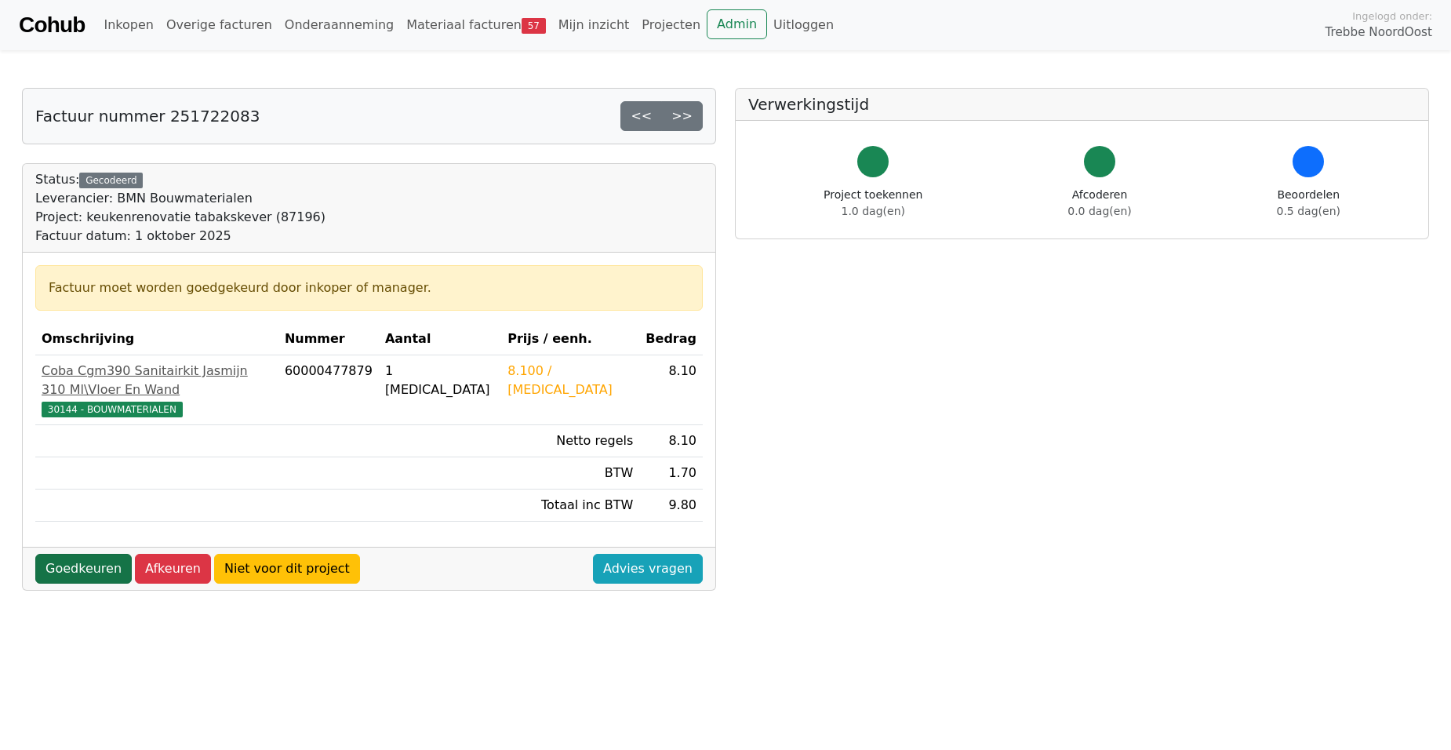
click at [86, 554] on link "Goedkeuren" at bounding box center [83, 569] width 96 height 30
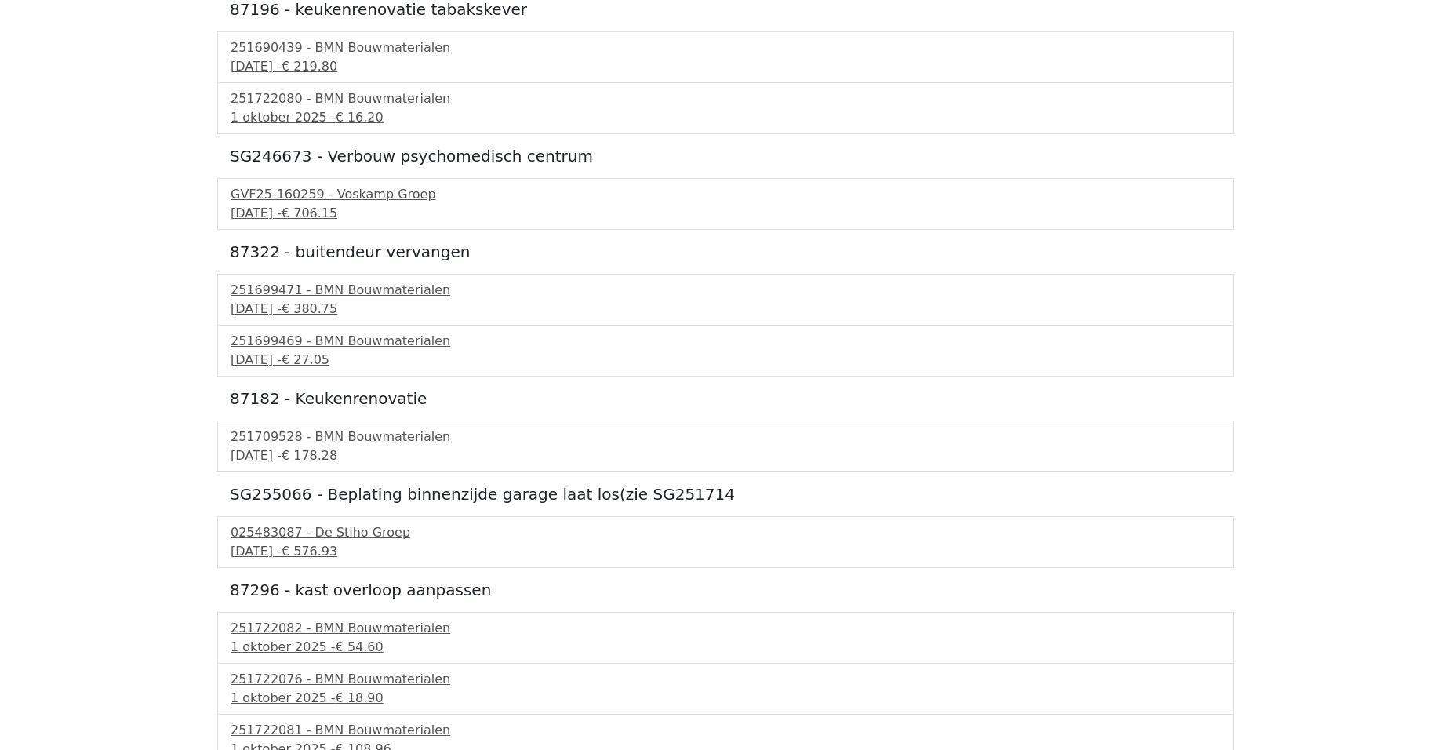
scroll to position [3196, 0]
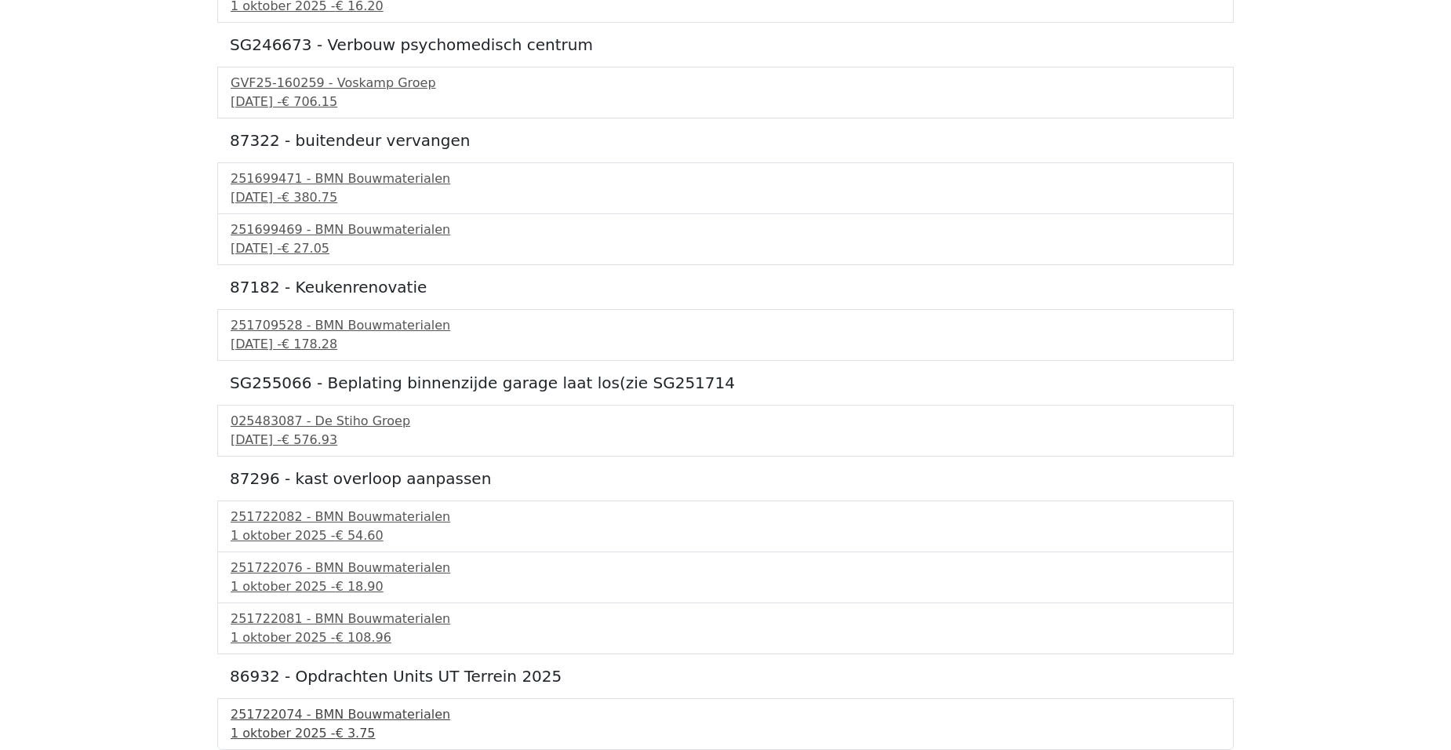
click at [339, 716] on div "251722074 - BMN Bouwmaterialen" at bounding box center [726, 714] width 990 height 19
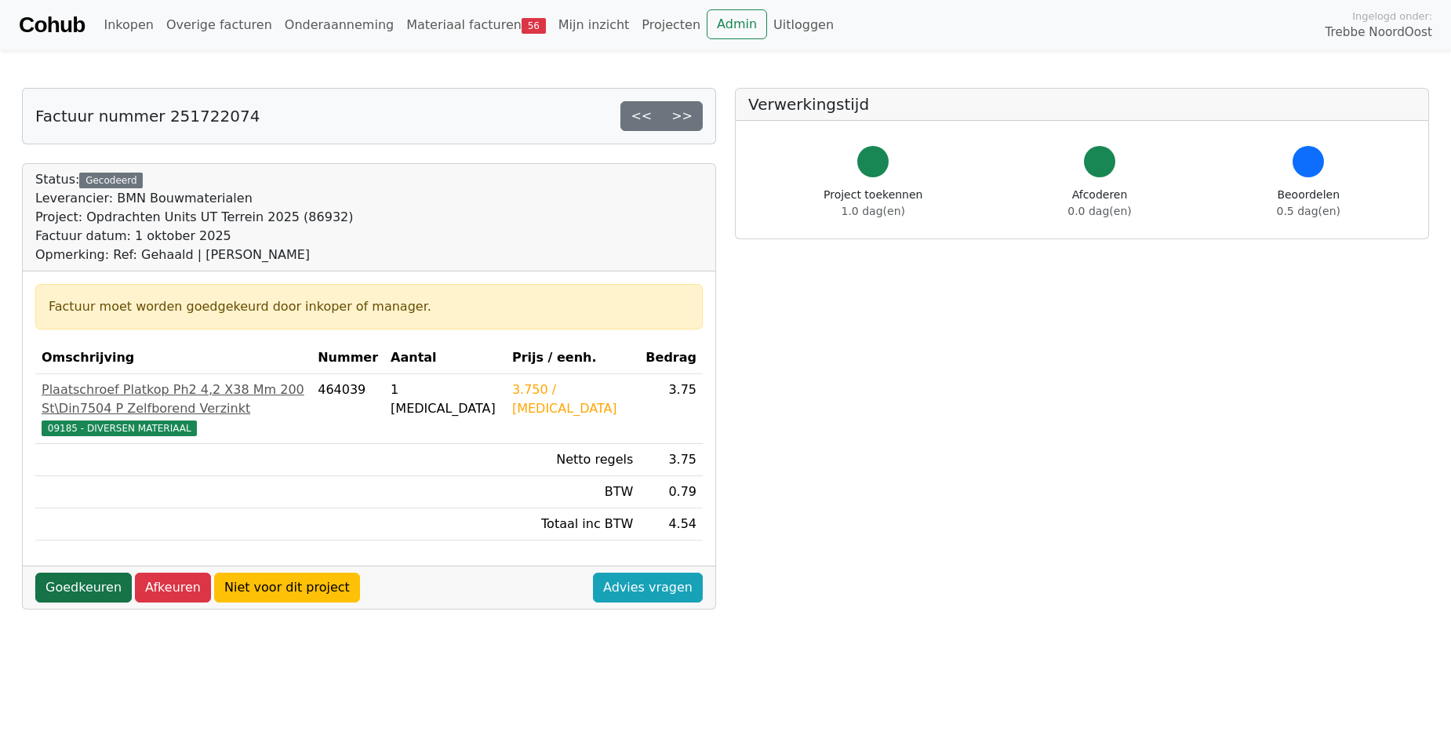
click at [94, 602] on link "Goedkeuren" at bounding box center [83, 588] width 96 height 30
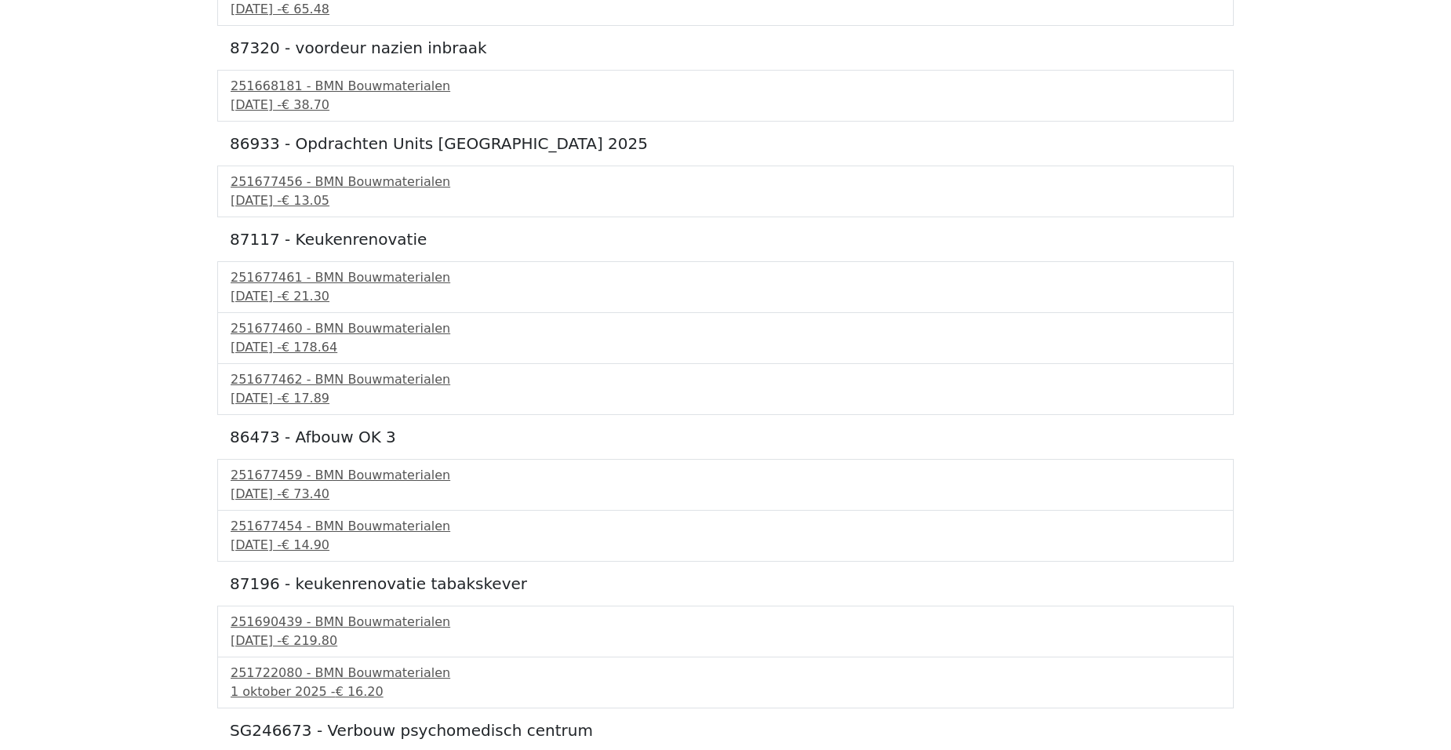
scroll to position [3100, 0]
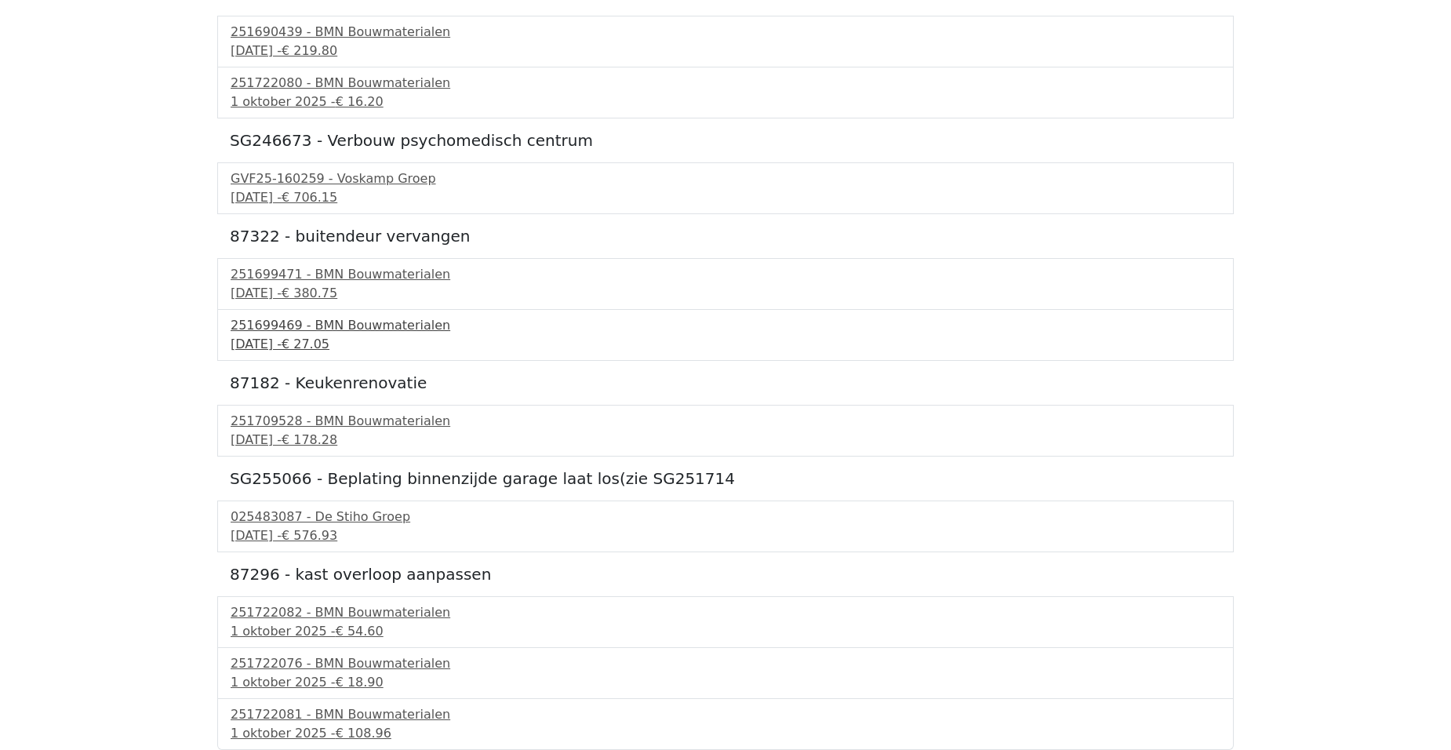
click at [281, 341] on div "29 september 2025 - € 27.05" at bounding box center [726, 344] width 990 height 19
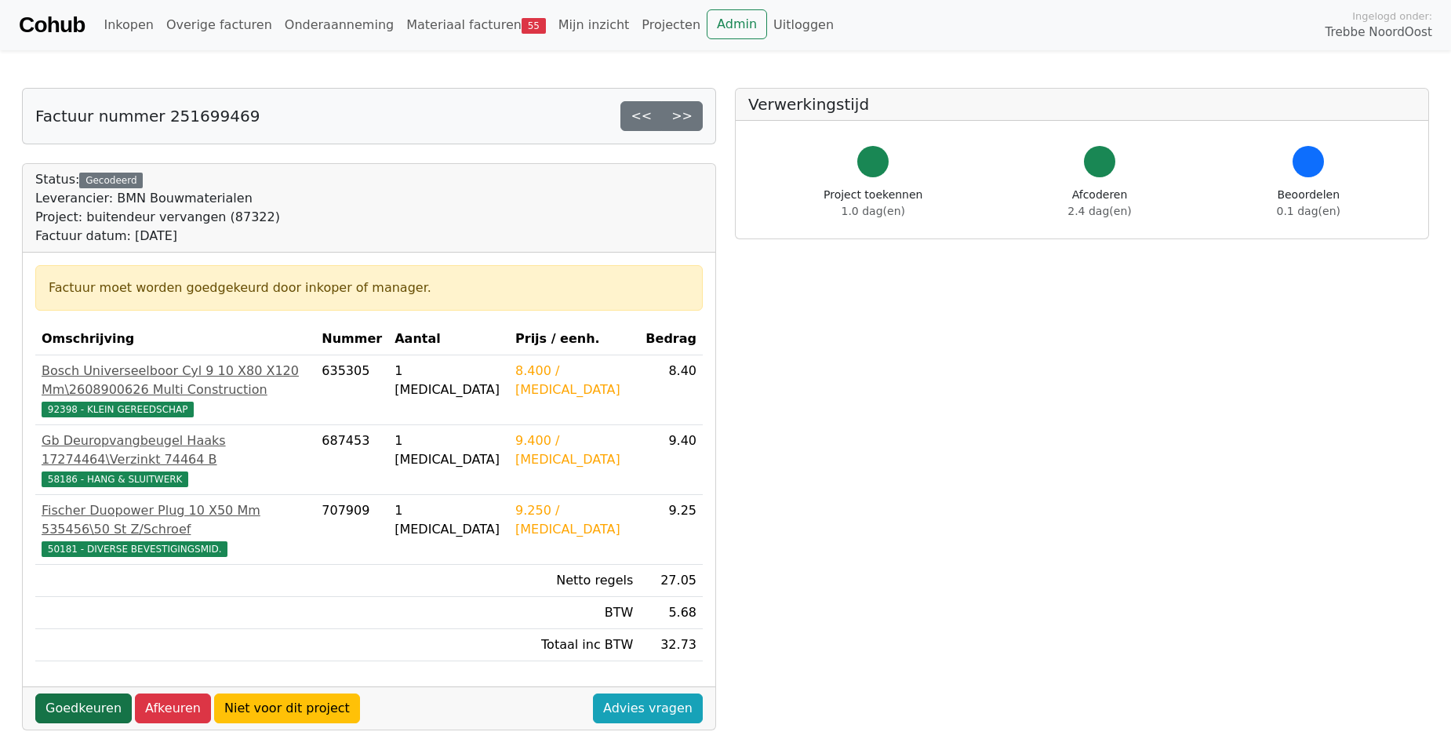
click at [78, 698] on link "Goedkeuren" at bounding box center [83, 708] width 96 height 30
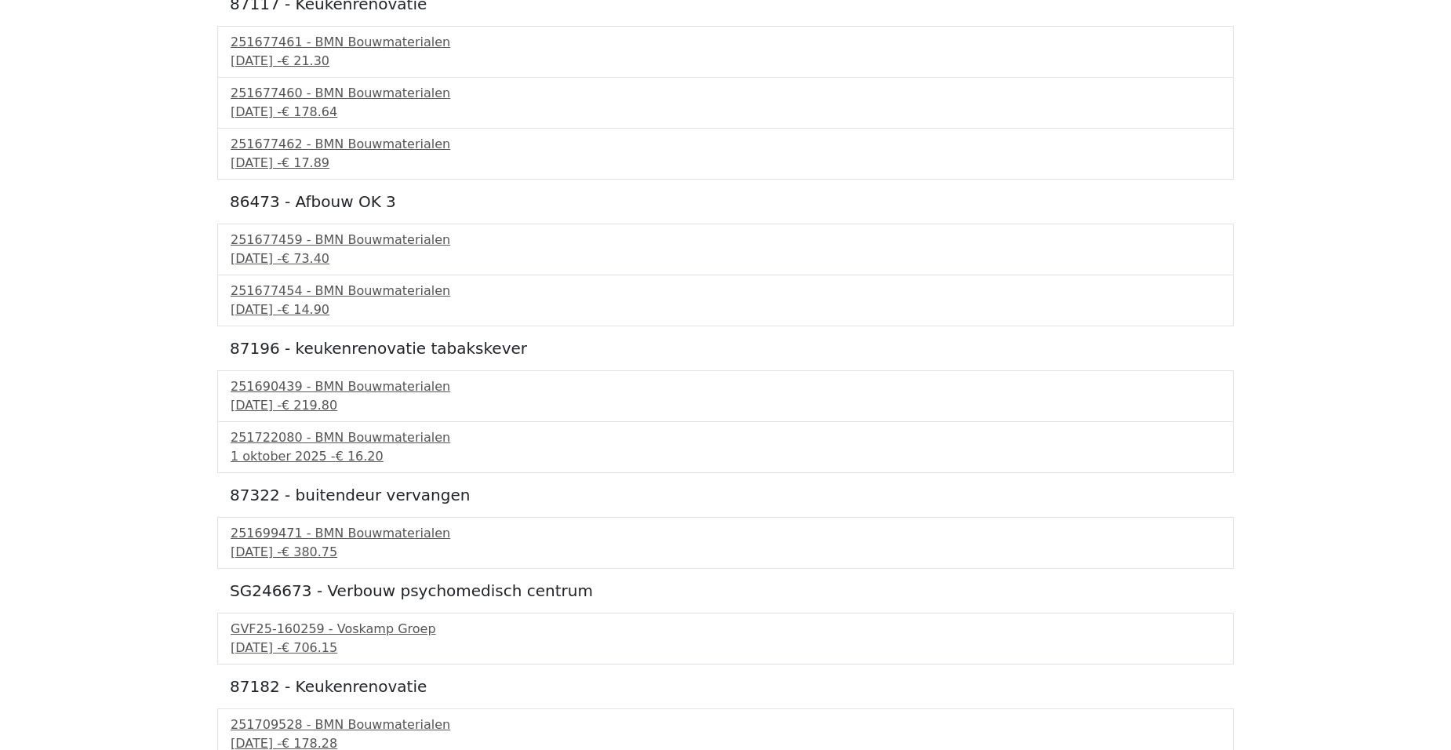
scroll to position [3049, 0]
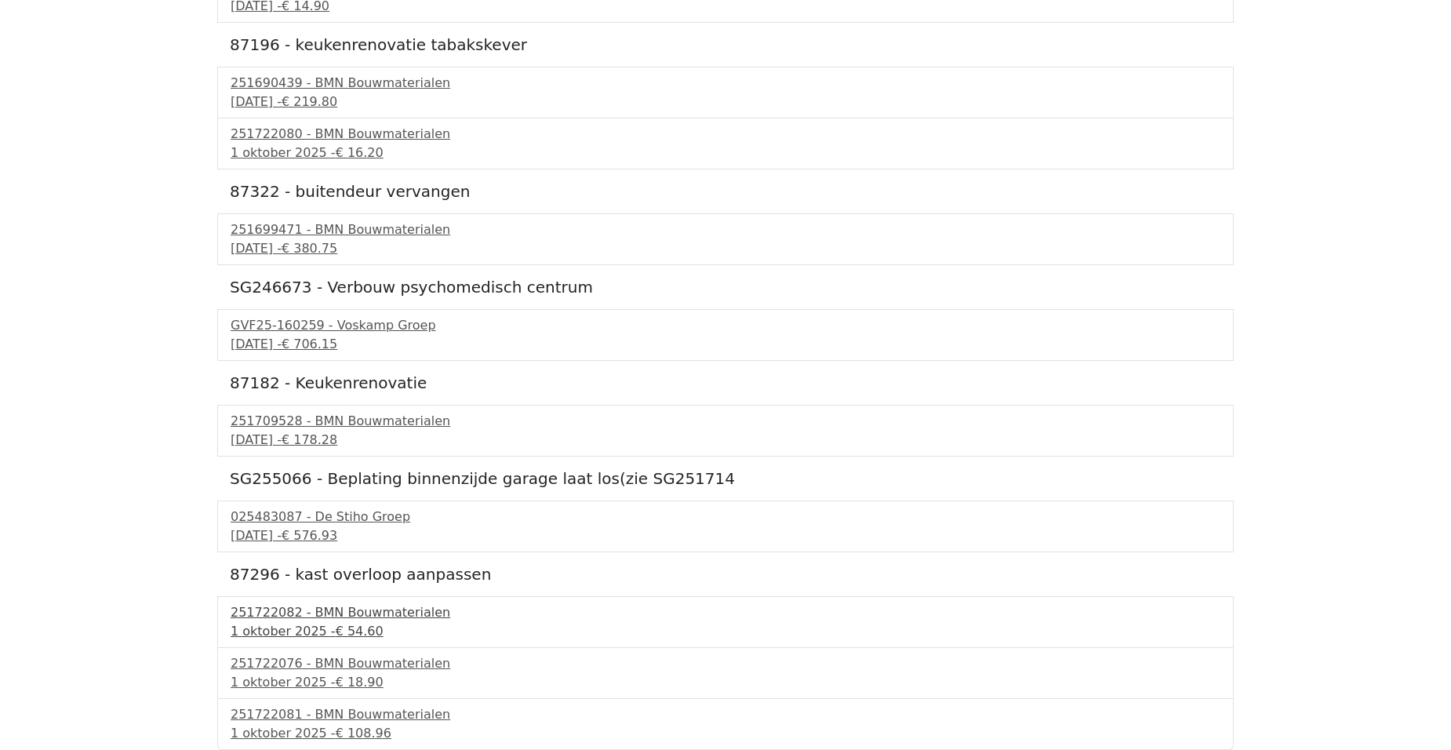
click at [322, 631] on div "[DATE] - € 54.60" at bounding box center [726, 631] width 990 height 19
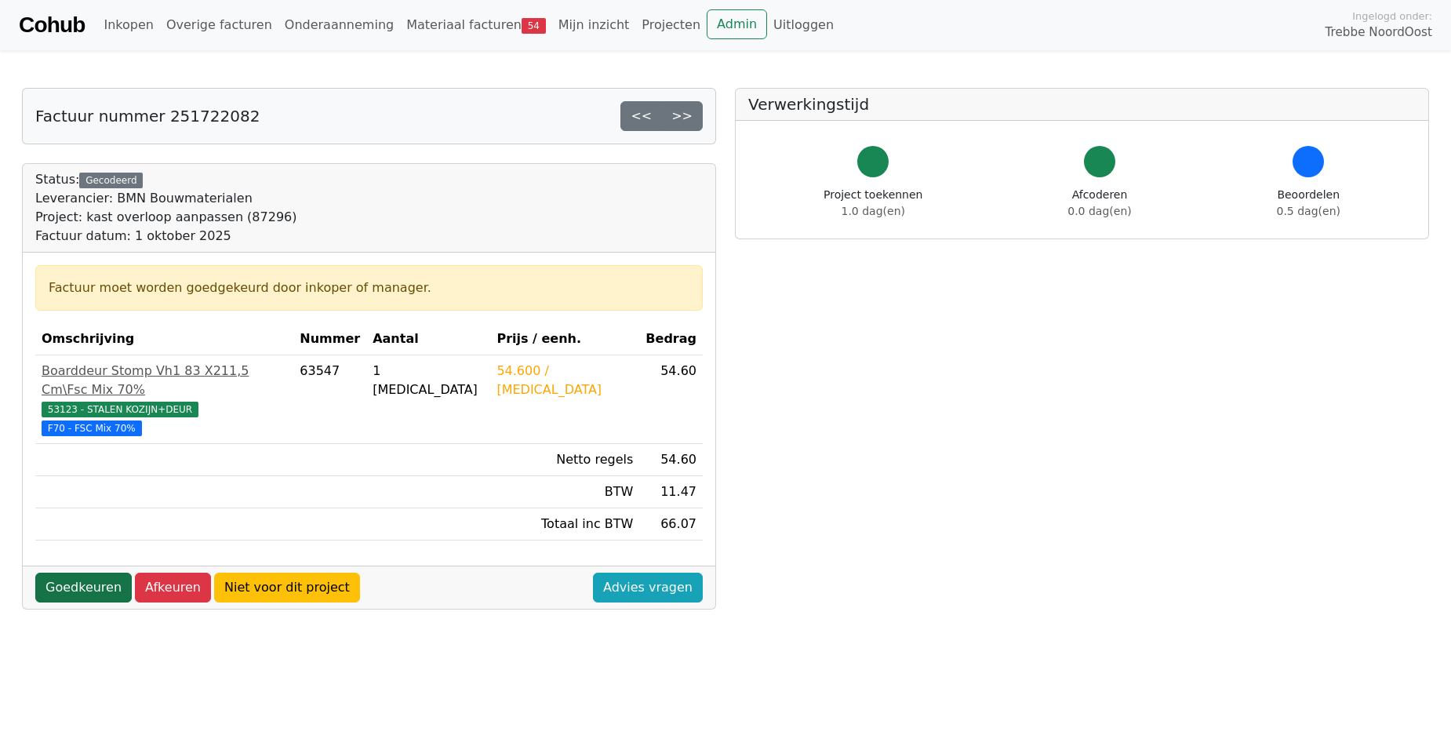
click at [67, 573] on link "Goedkeuren" at bounding box center [83, 588] width 96 height 30
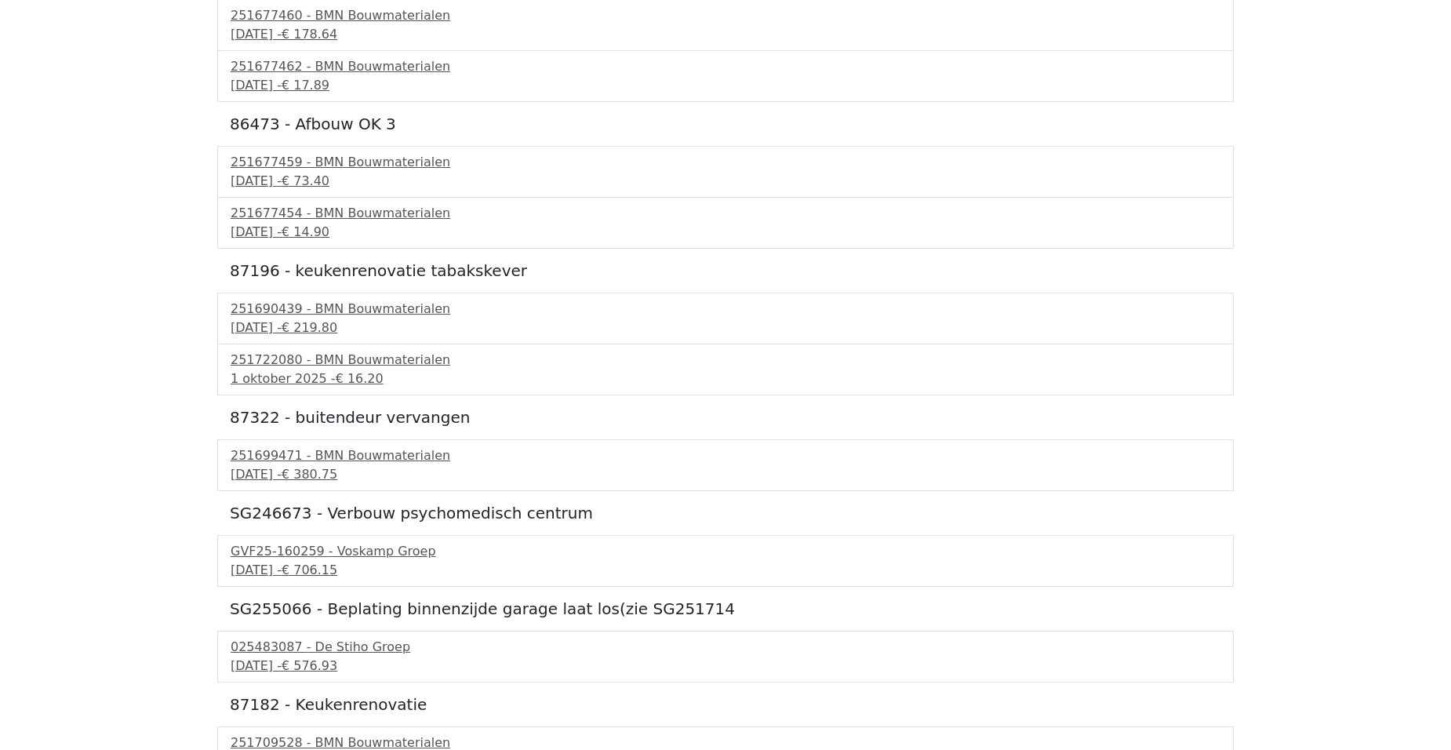
scroll to position [2763, 0]
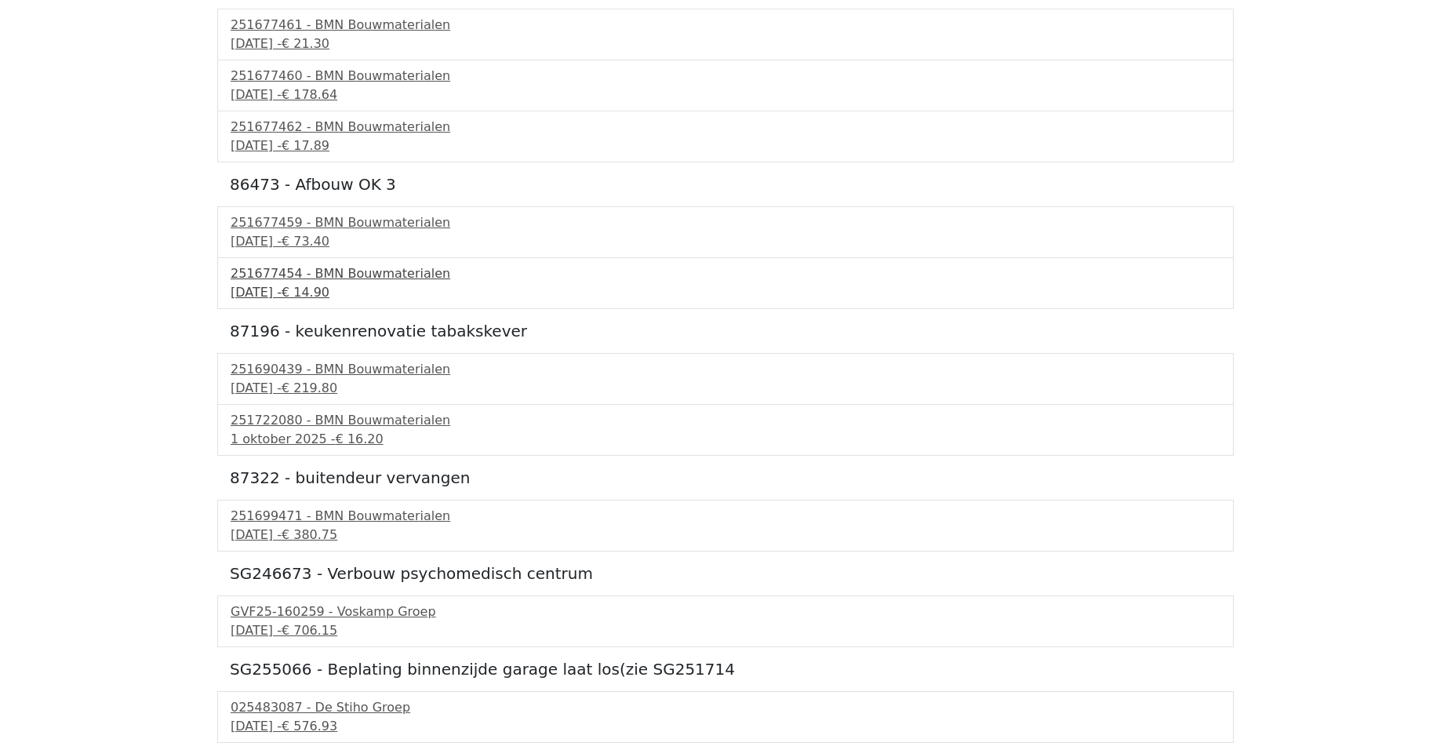
click at [308, 286] on div "25 september 2025 - € 14.90" at bounding box center [726, 292] width 990 height 19
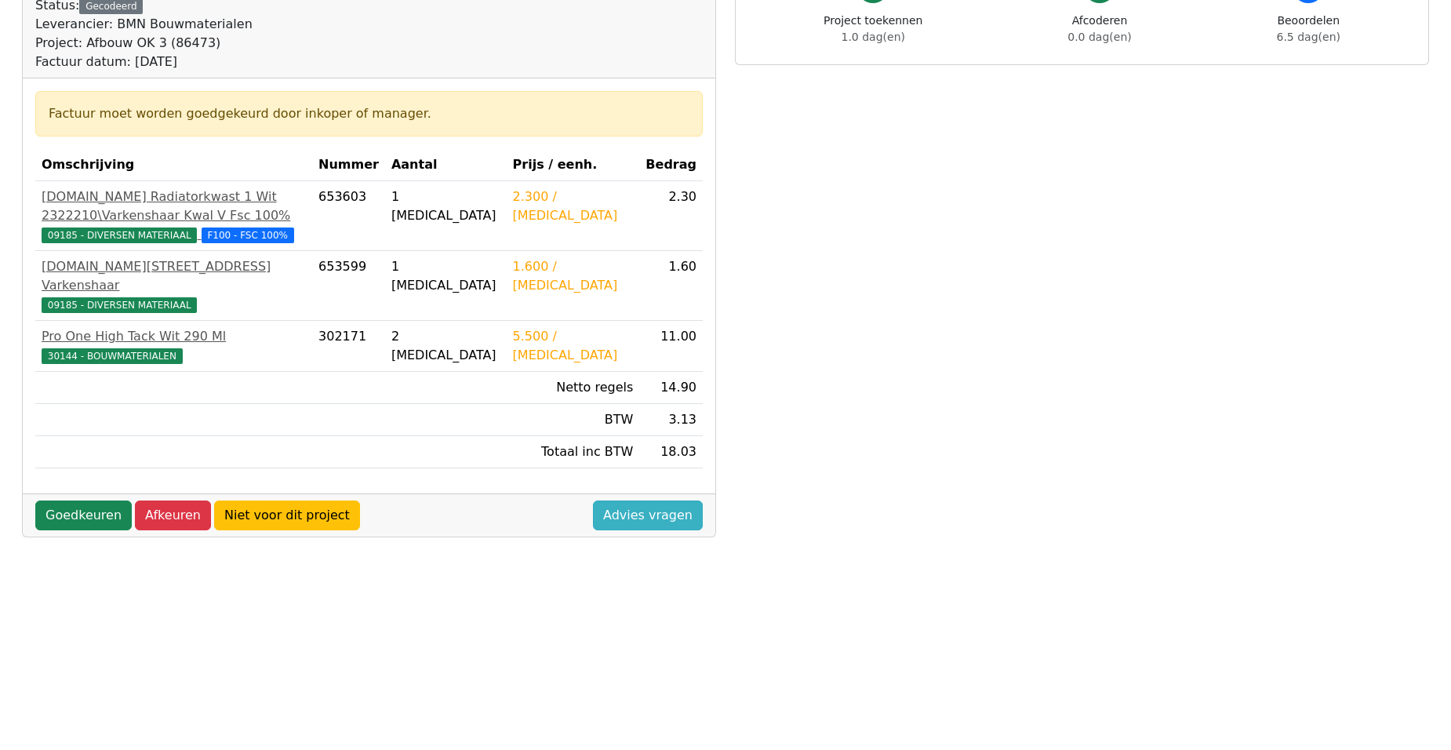
scroll to position [235, 0]
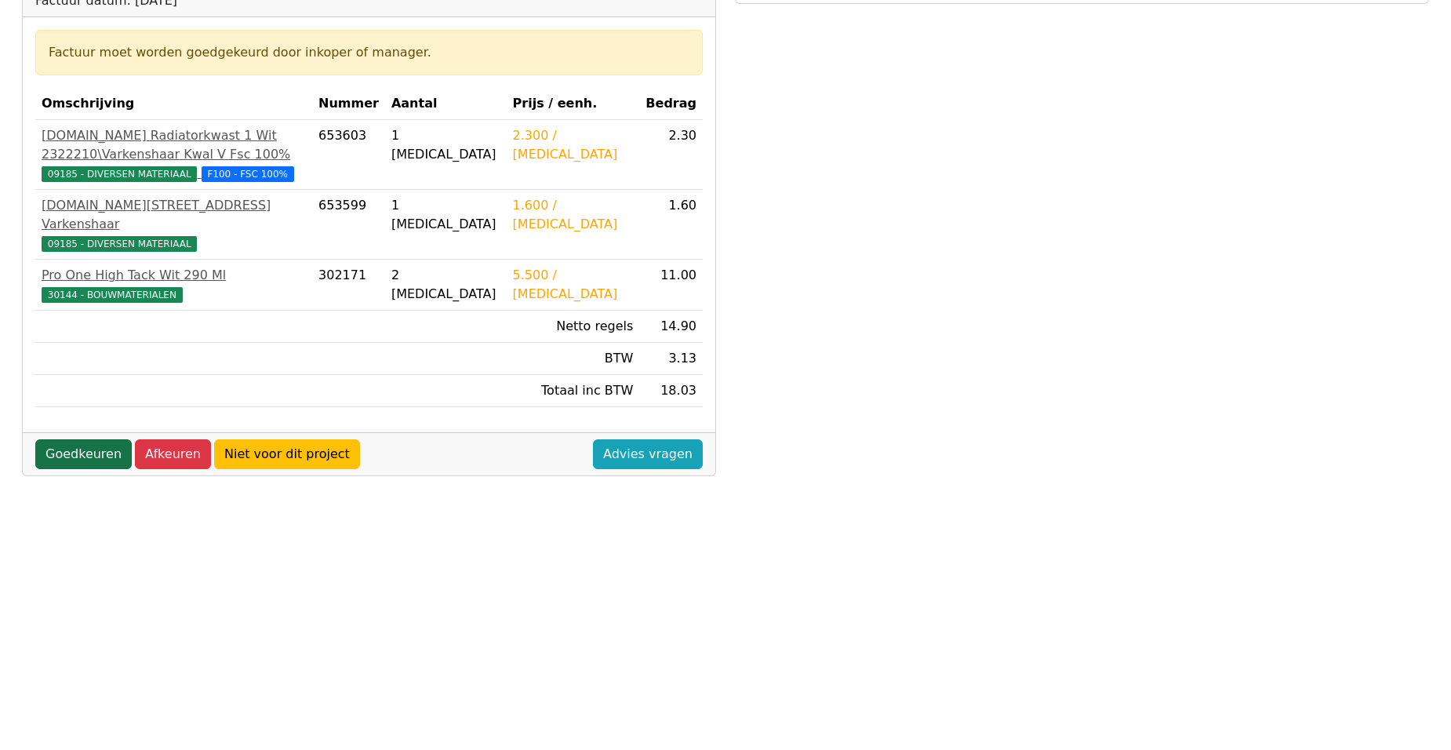
click at [77, 439] on link "Goedkeuren" at bounding box center [83, 454] width 96 height 30
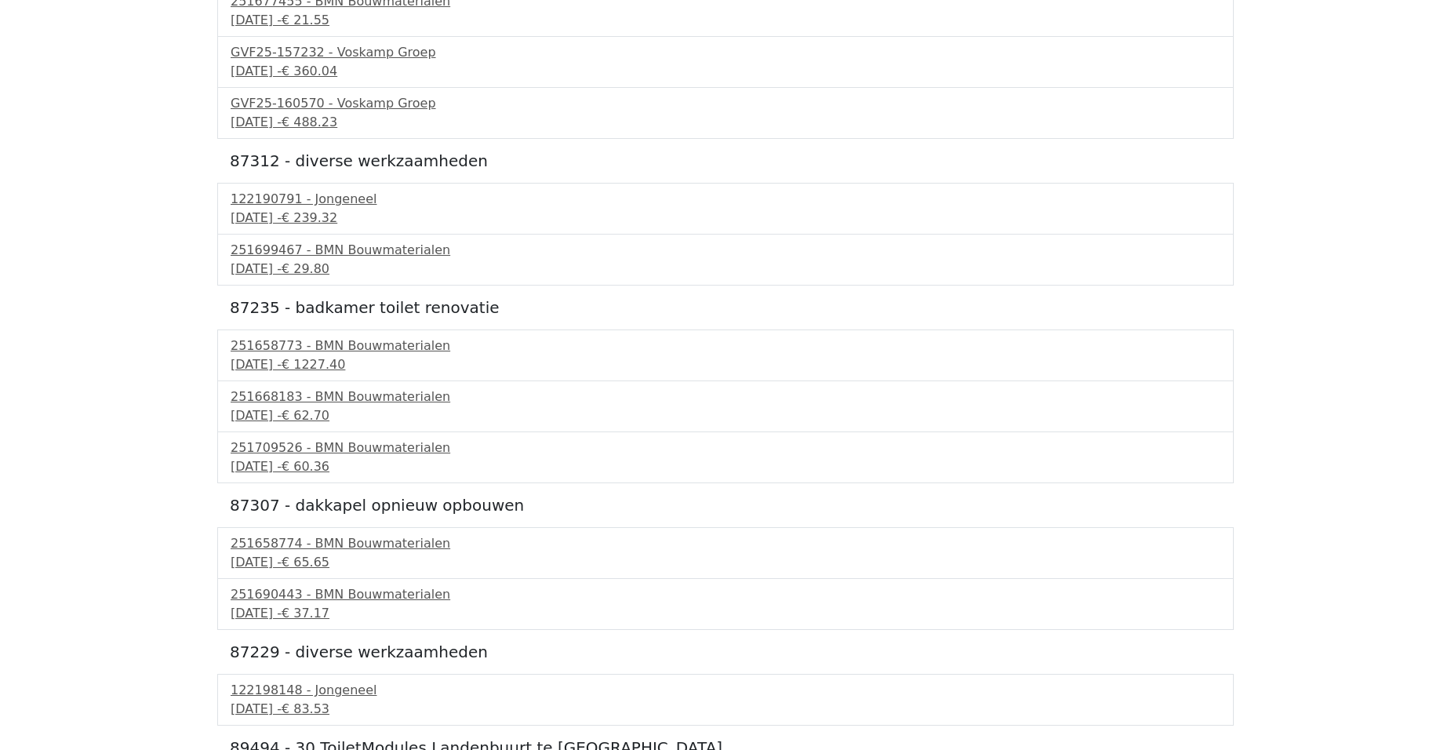
scroll to position [1569, 0]
click at [329, 459] on span "€ 60.36" at bounding box center [306, 465] width 48 height 15
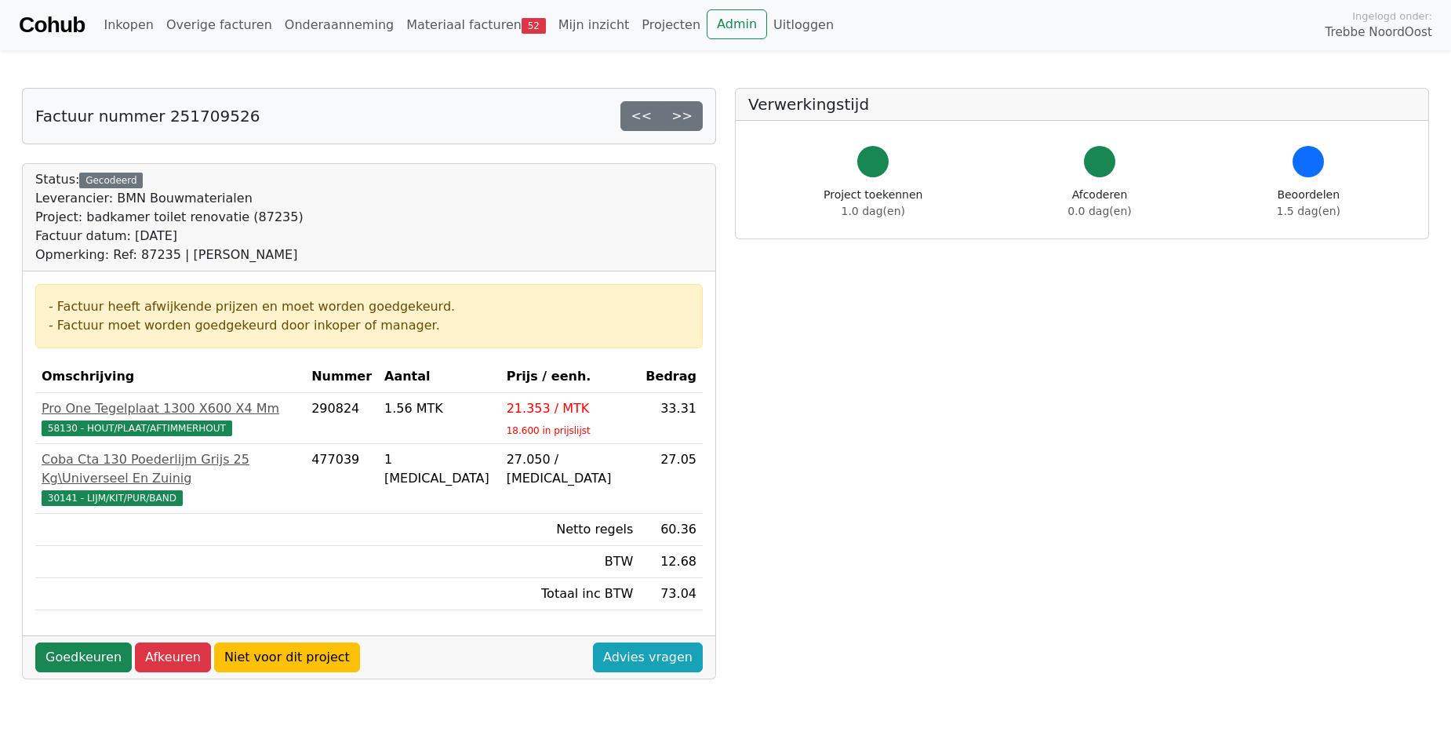
click at [82, 642] on link "Goedkeuren" at bounding box center [83, 657] width 96 height 30
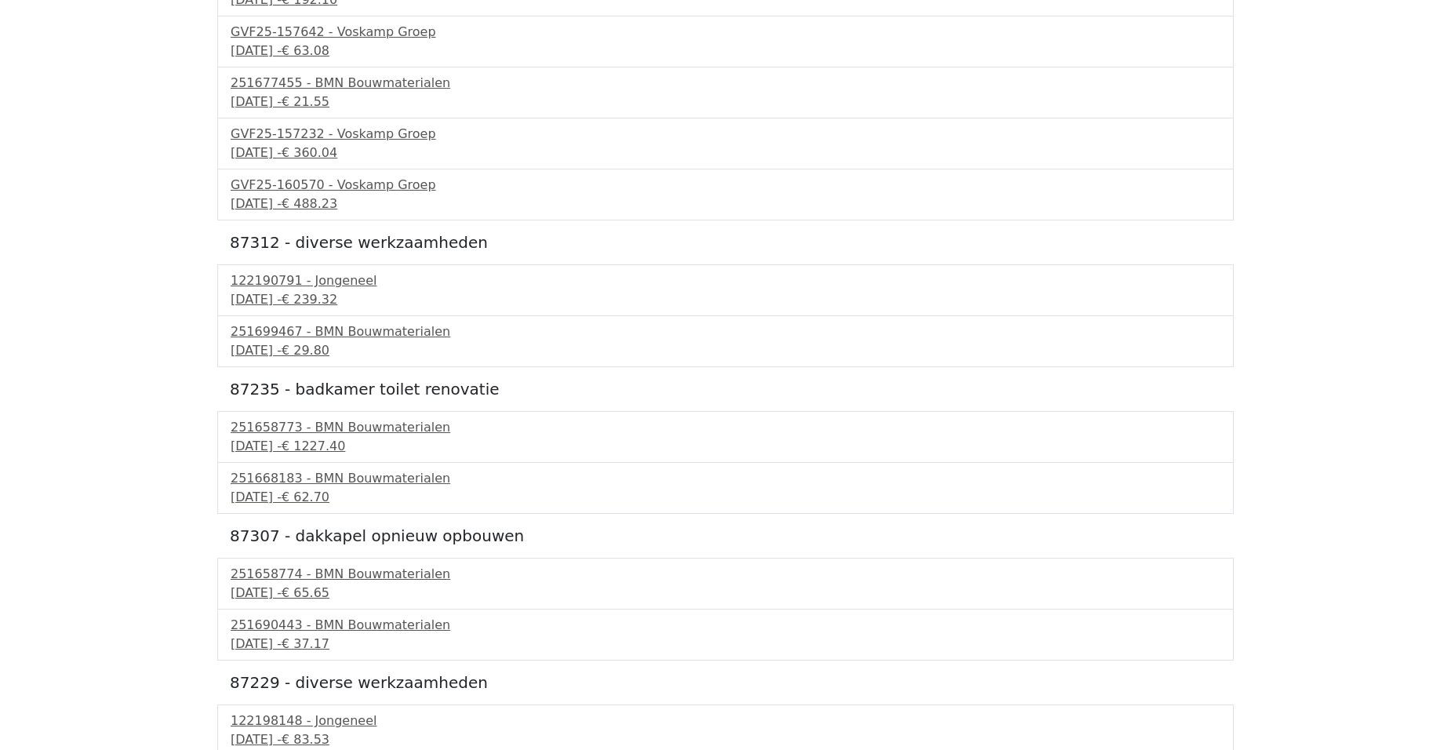
scroll to position [1647, 0]
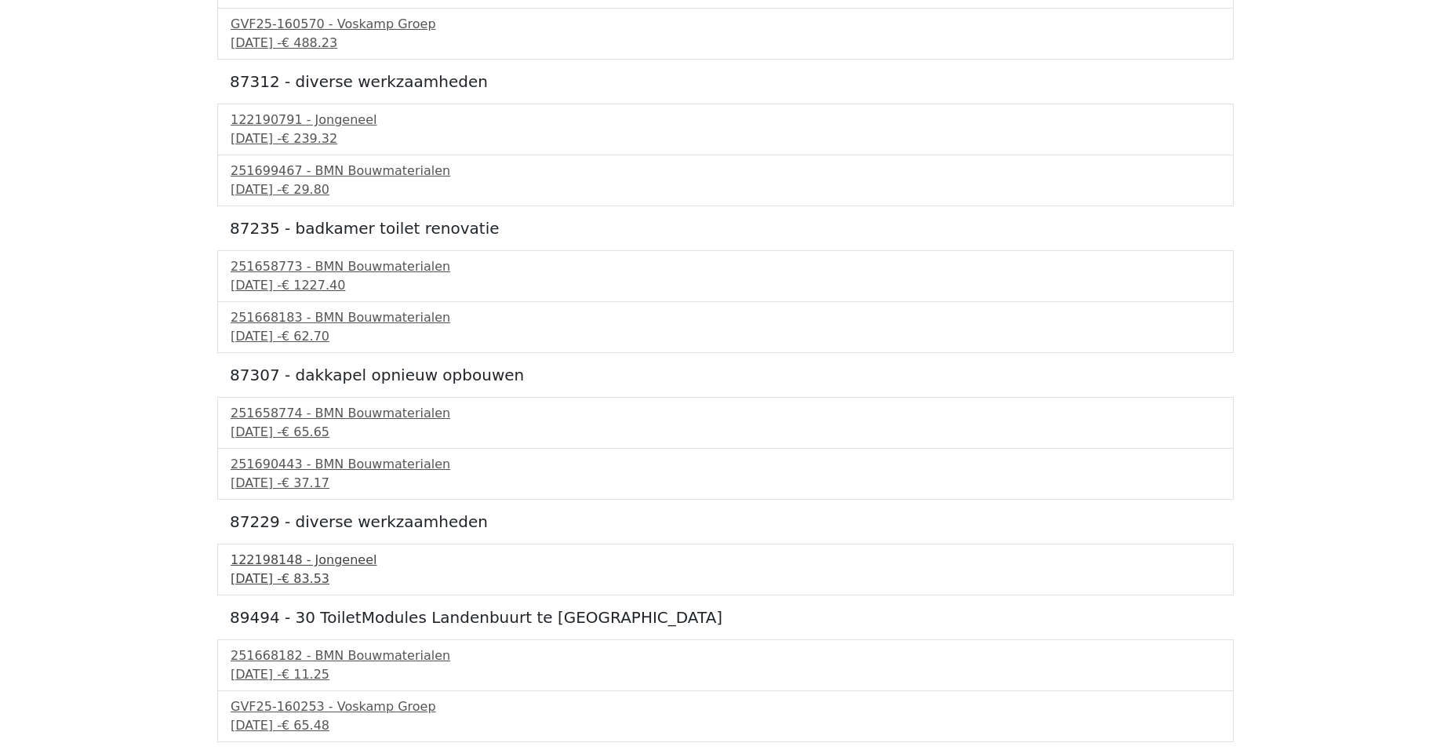
click at [310, 561] on div "122198148 - Jongeneel" at bounding box center [726, 560] width 990 height 19
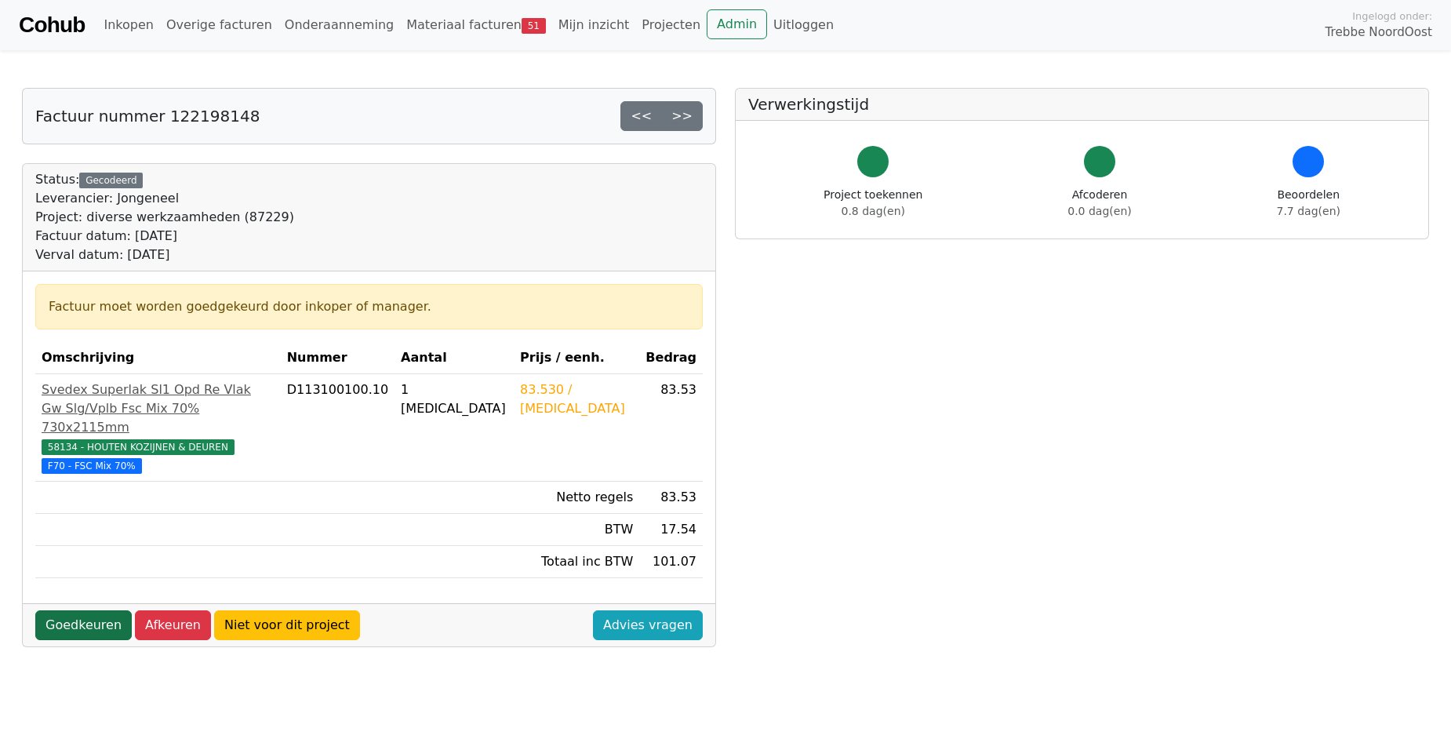
click at [93, 610] on link "Goedkeuren" at bounding box center [83, 625] width 96 height 30
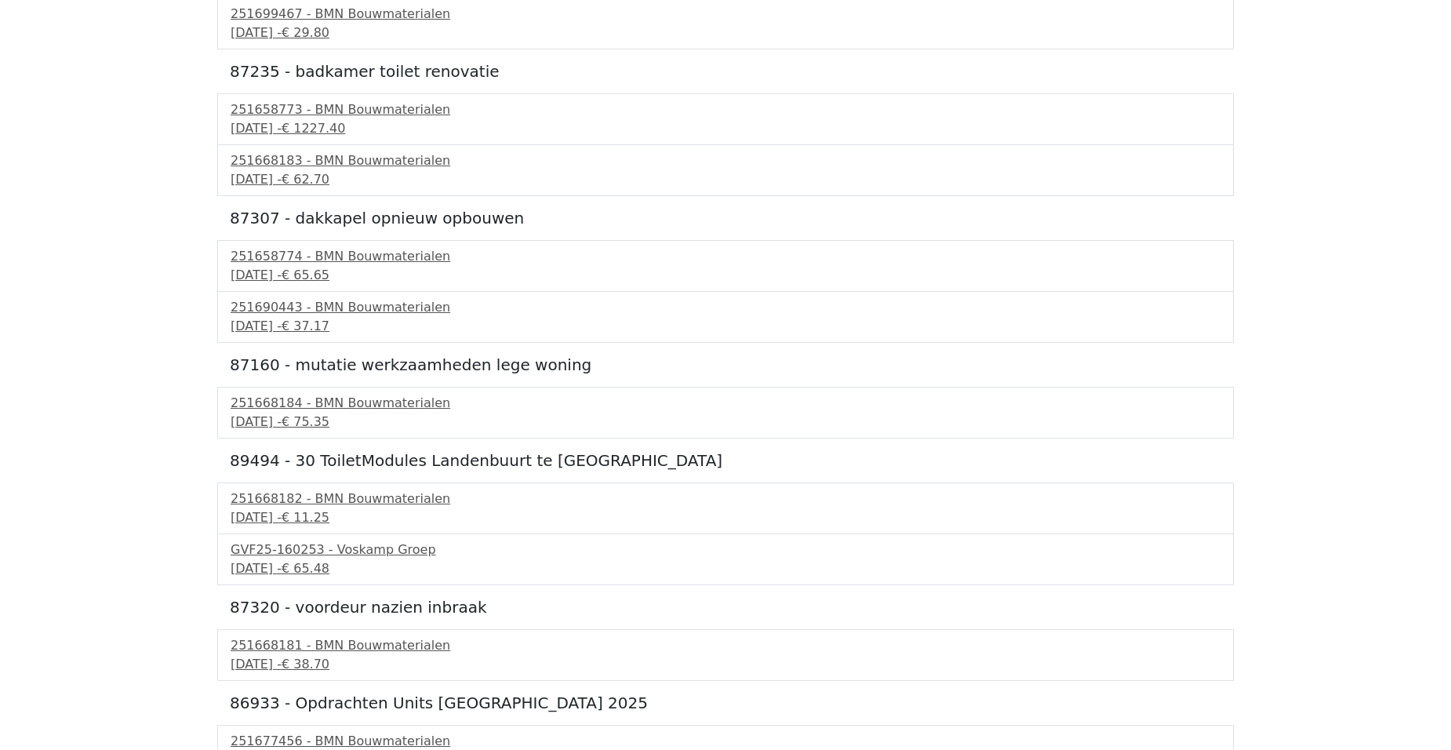
scroll to position [2197, 0]
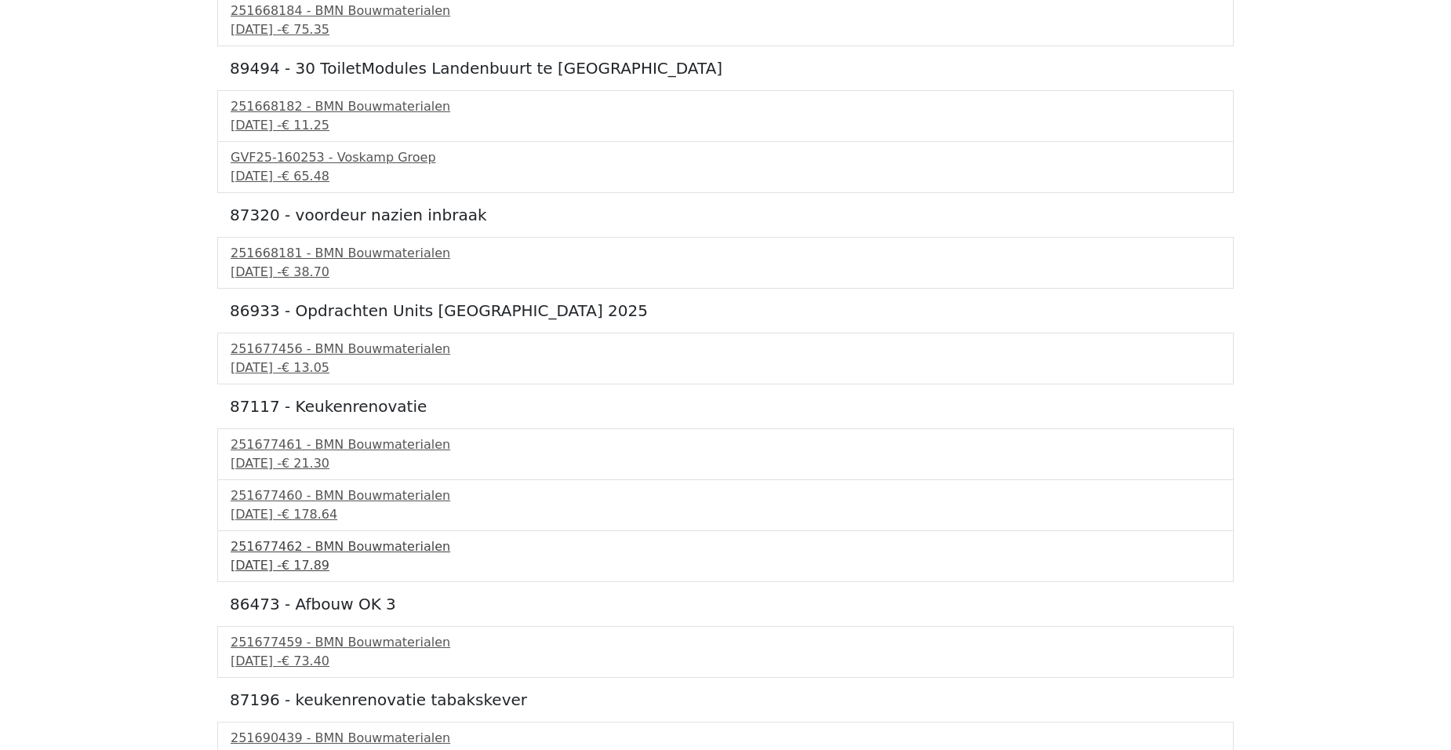
click at [362, 552] on div "251677462 - BMN Bouwmaterialen" at bounding box center [726, 546] width 990 height 19
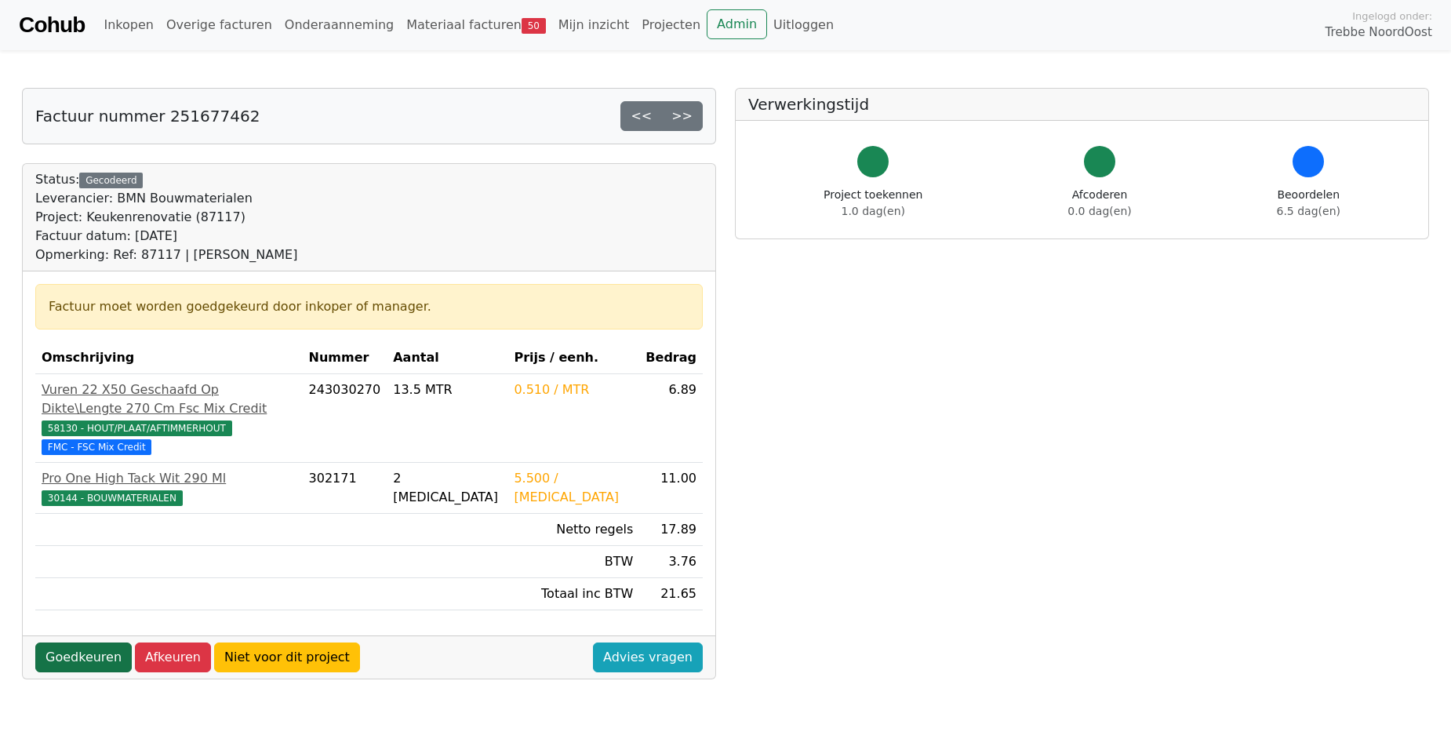
click at [72, 642] on link "Goedkeuren" at bounding box center [83, 657] width 96 height 30
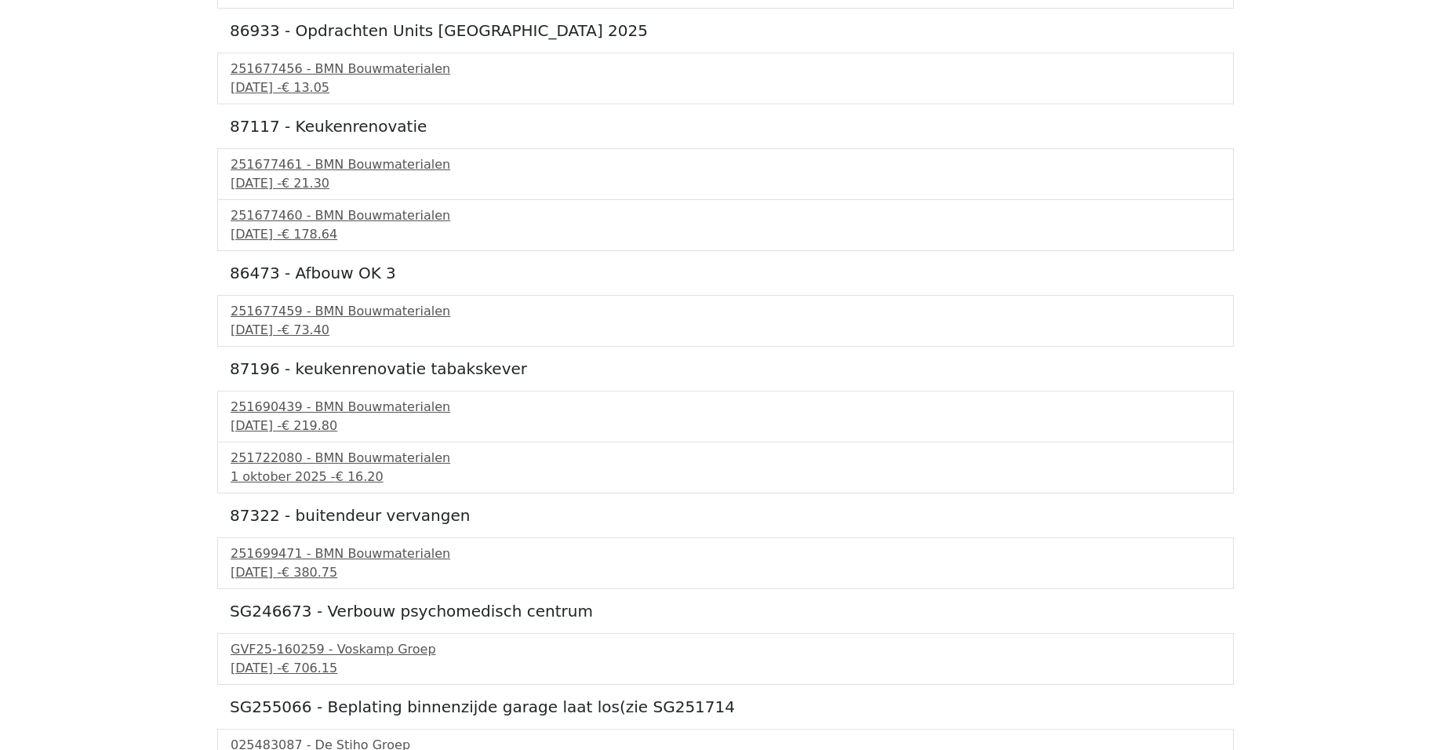
scroll to position [2510, 0]
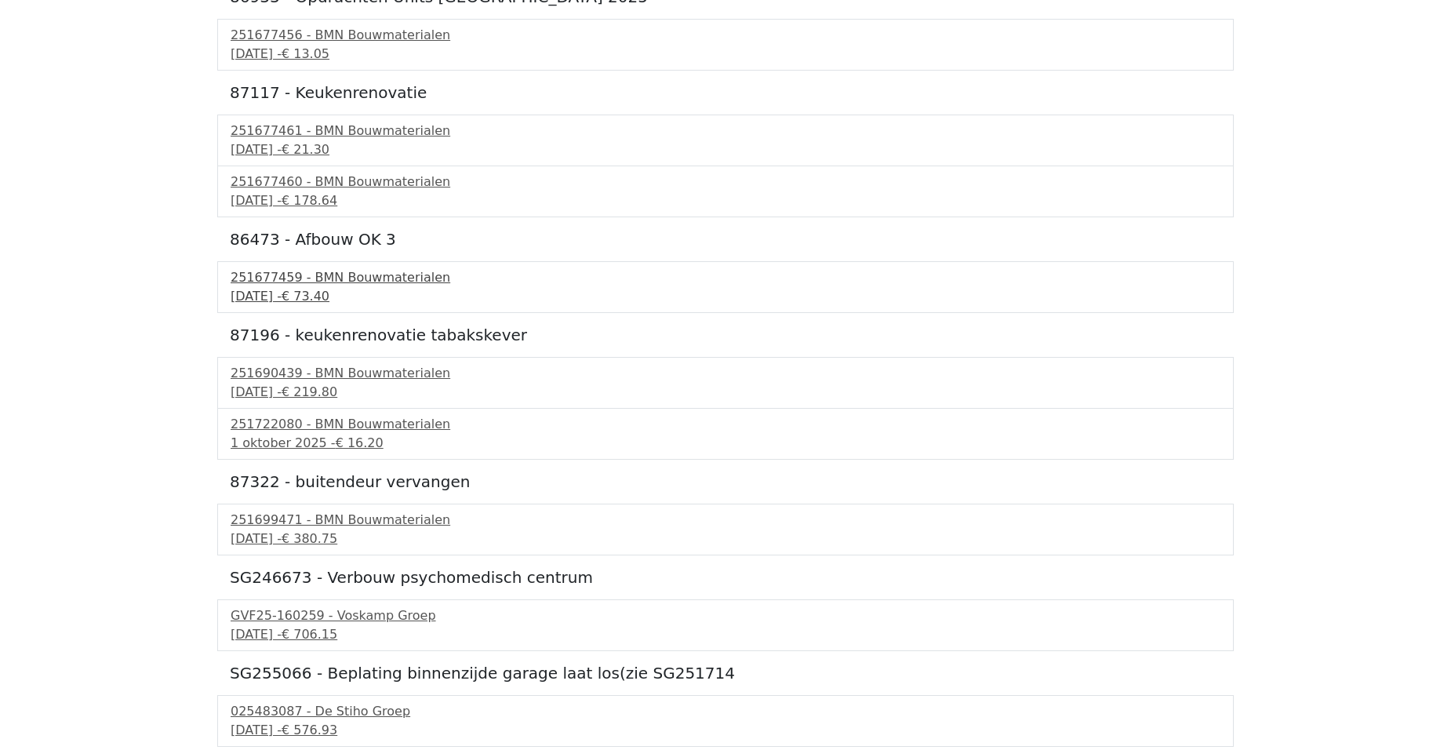
click at [309, 294] on div "25 september 2025 - € 73.40" at bounding box center [726, 296] width 990 height 19
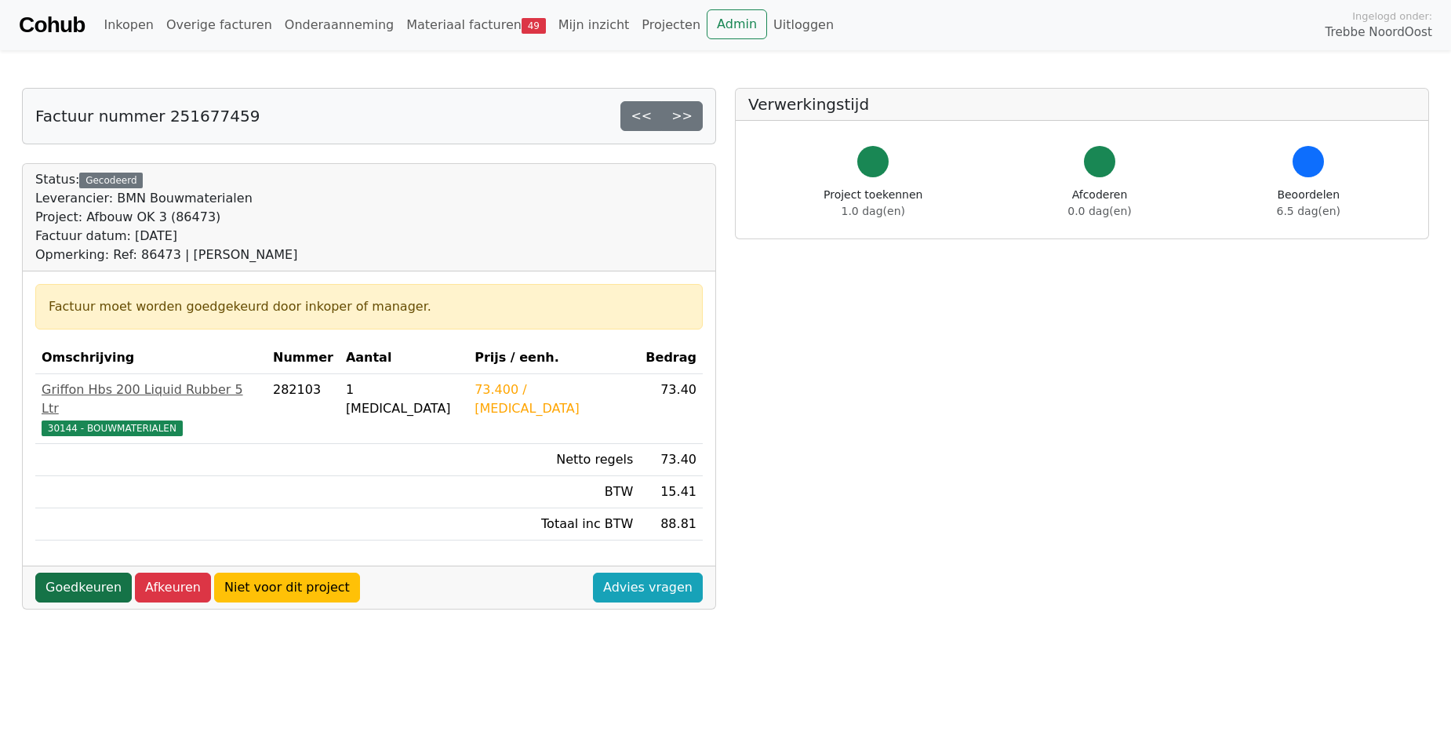
click at [106, 577] on link "Goedkeuren" at bounding box center [83, 588] width 96 height 30
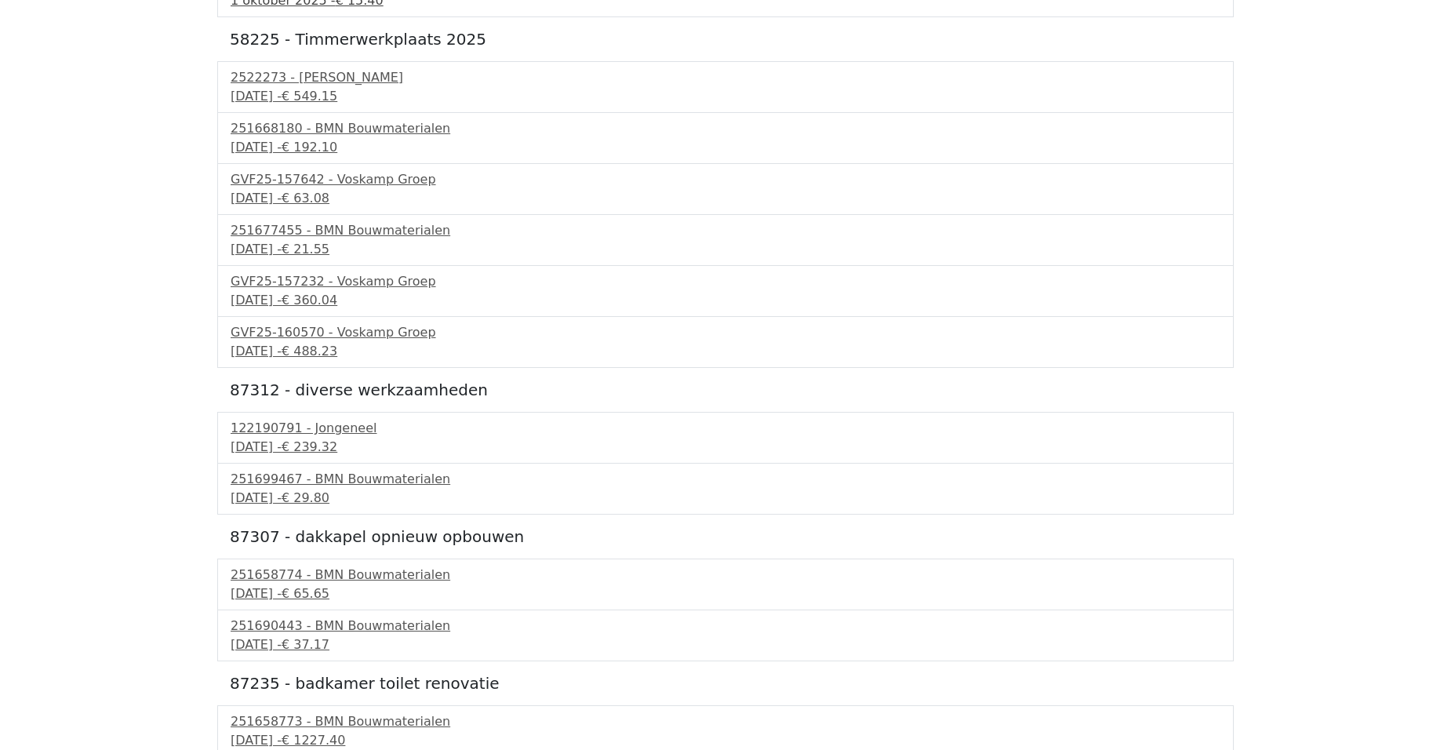
scroll to position [1569, 0]
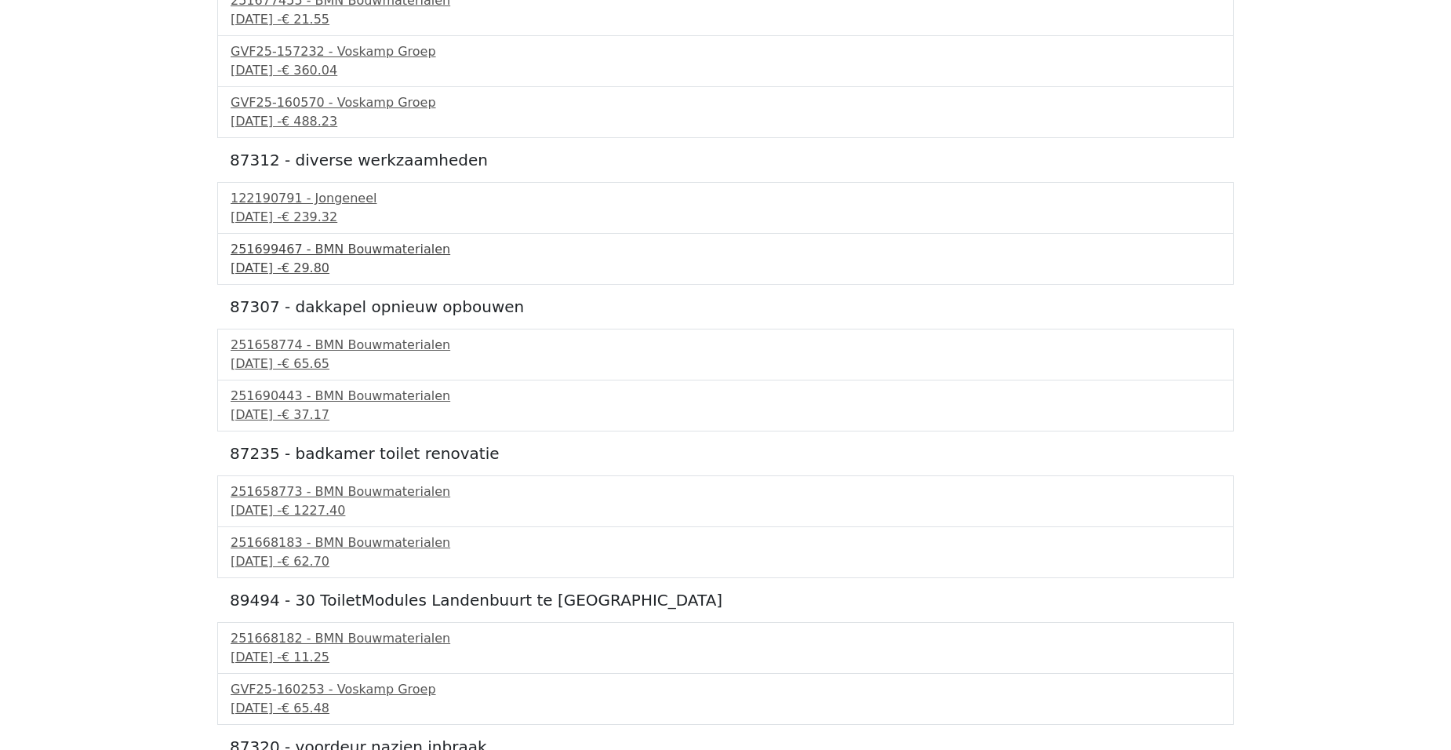
click at [333, 258] on div "251699467 - BMN Bouwmaterialen" at bounding box center [726, 249] width 990 height 19
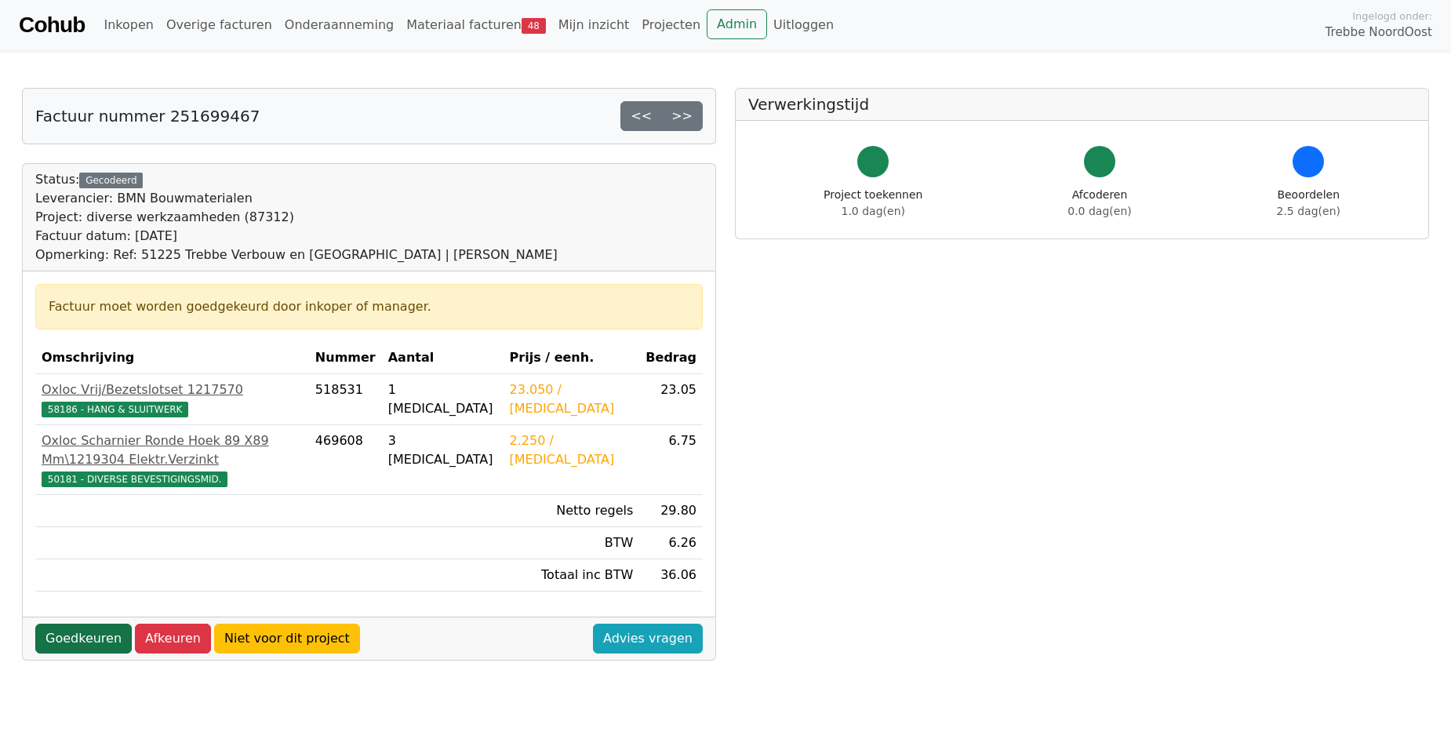
click at [78, 624] on link "Goedkeuren" at bounding box center [83, 639] width 96 height 30
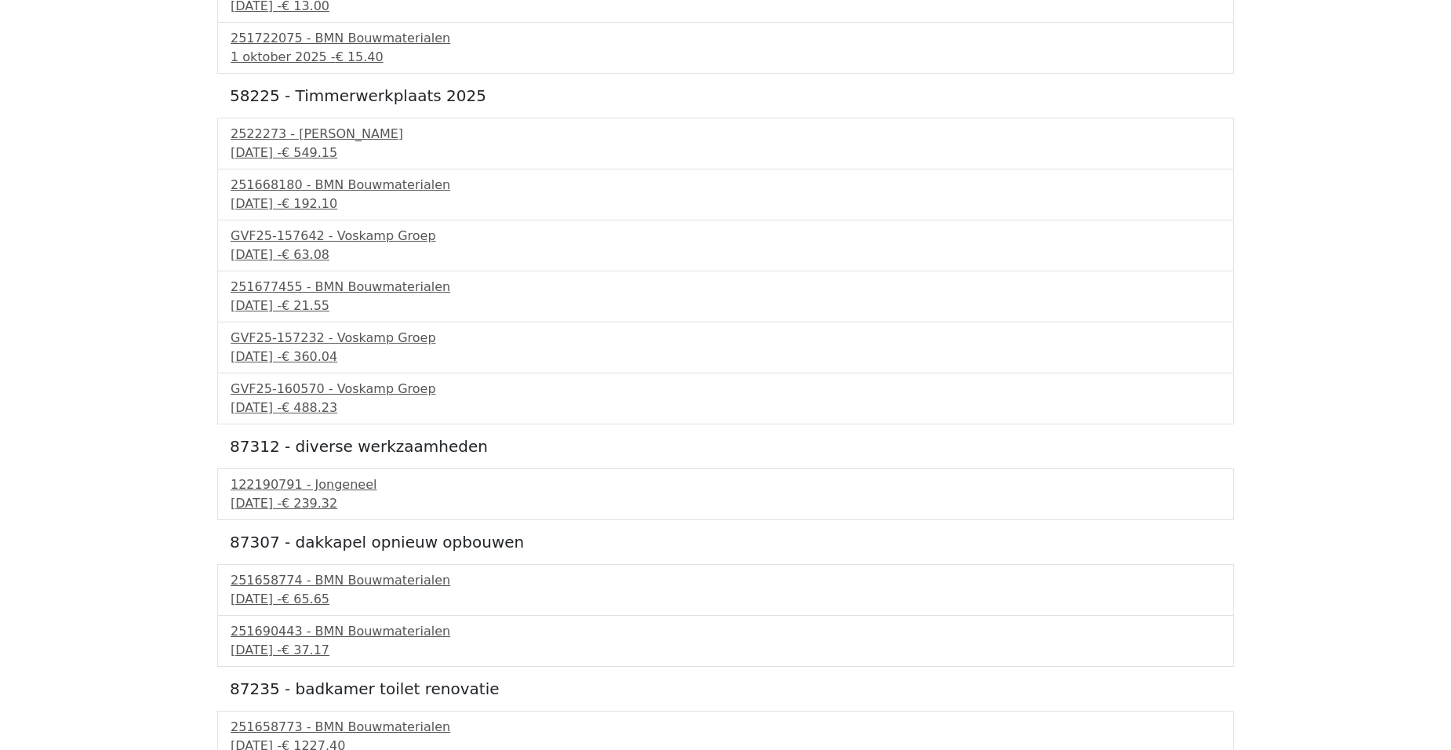
scroll to position [1569, 0]
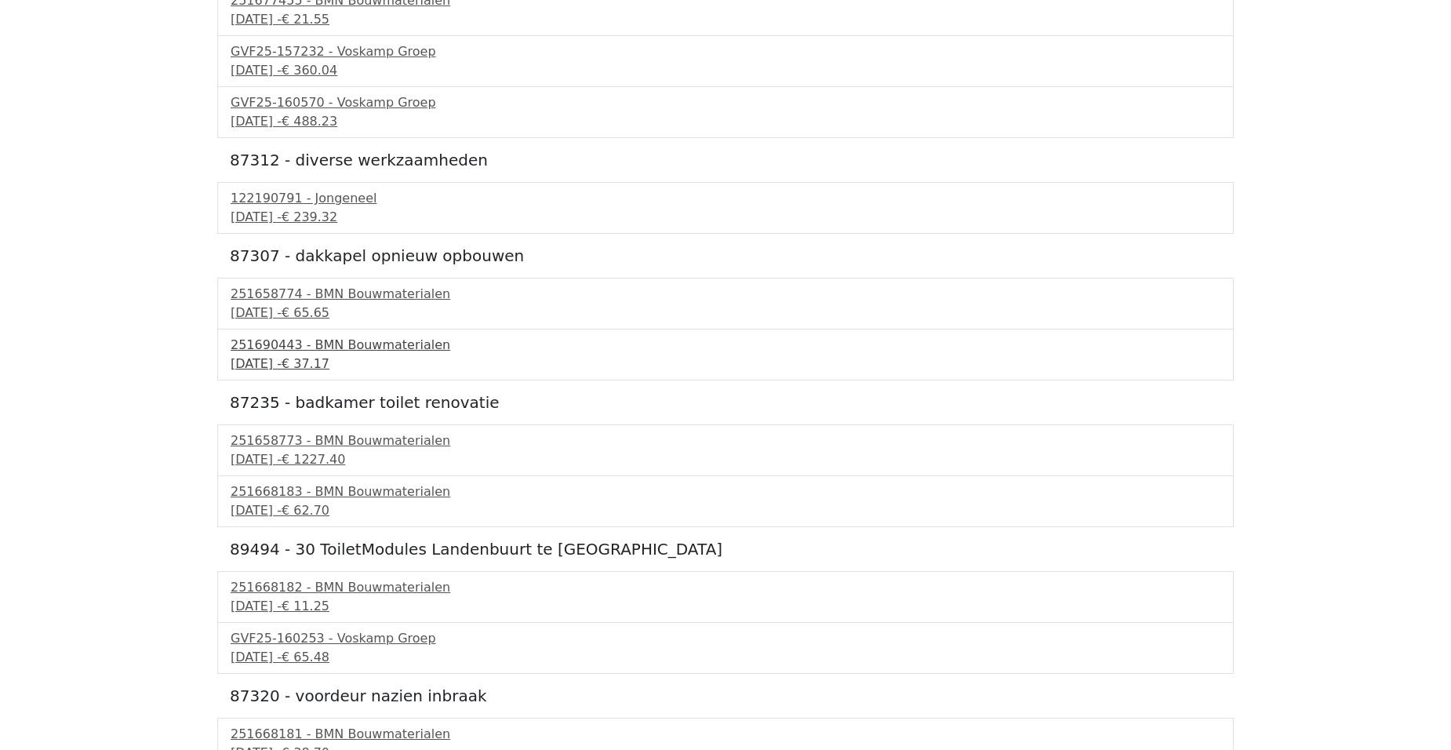
click at [335, 357] on div "[DATE] - € 37.17" at bounding box center [726, 364] width 990 height 19
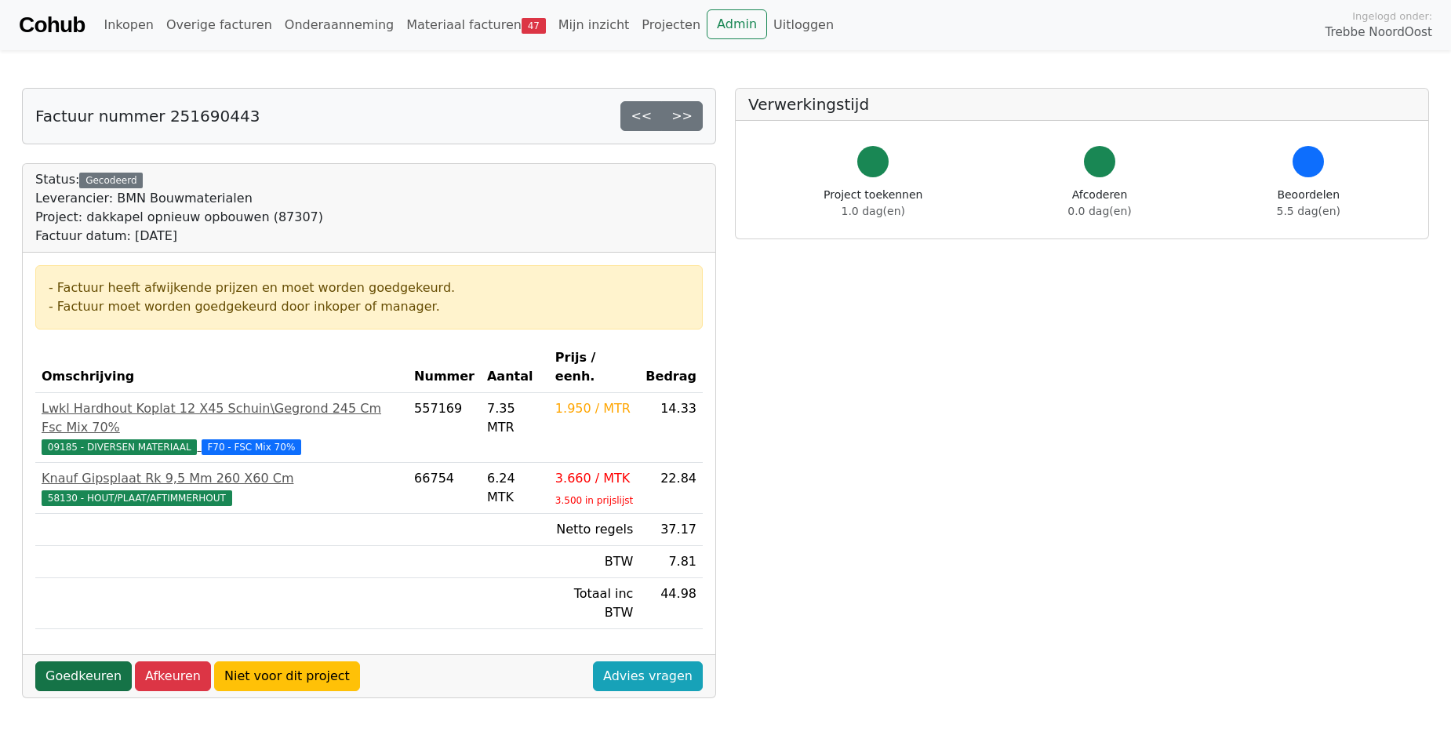
click at [62, 661] on link "Goedkeuren" at bounding box center [83, 676] width 96 height 30
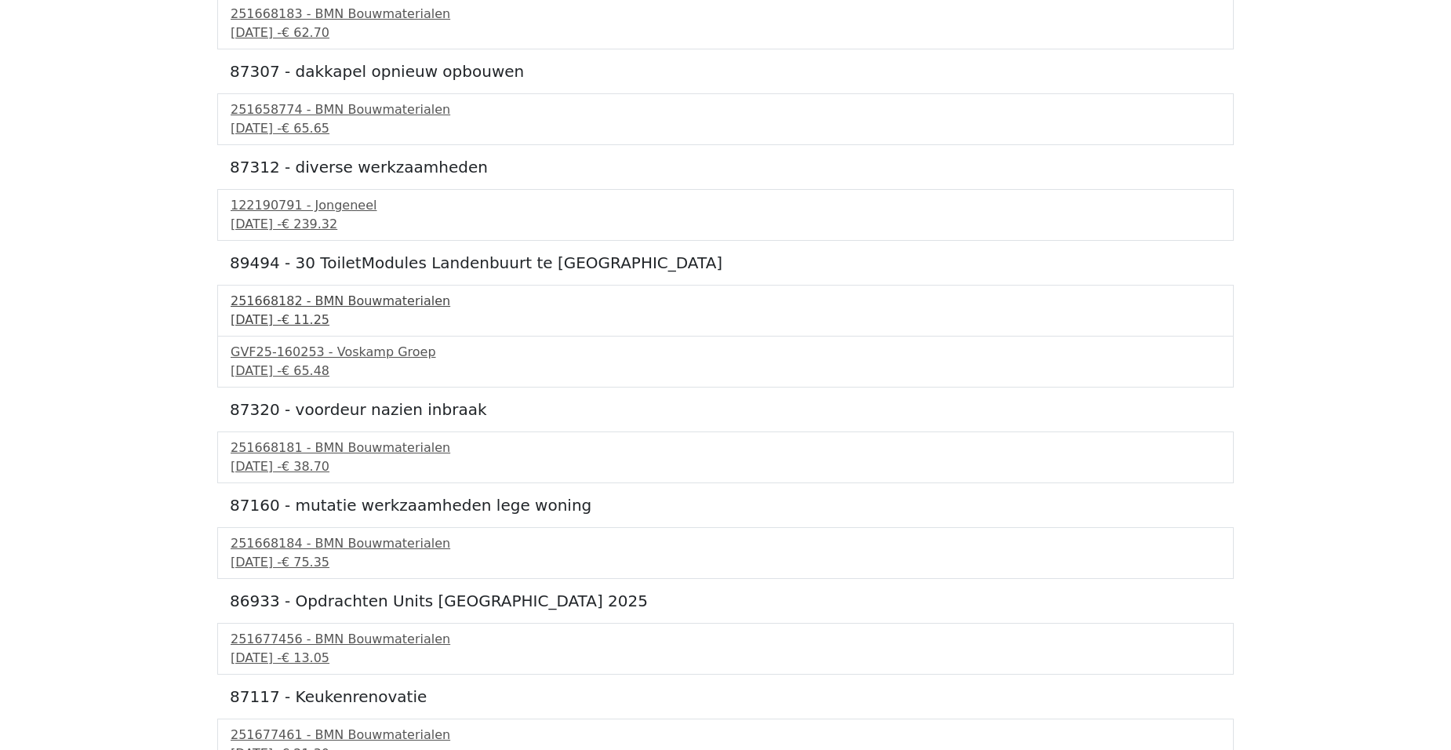
scroll to position [2197, 0]
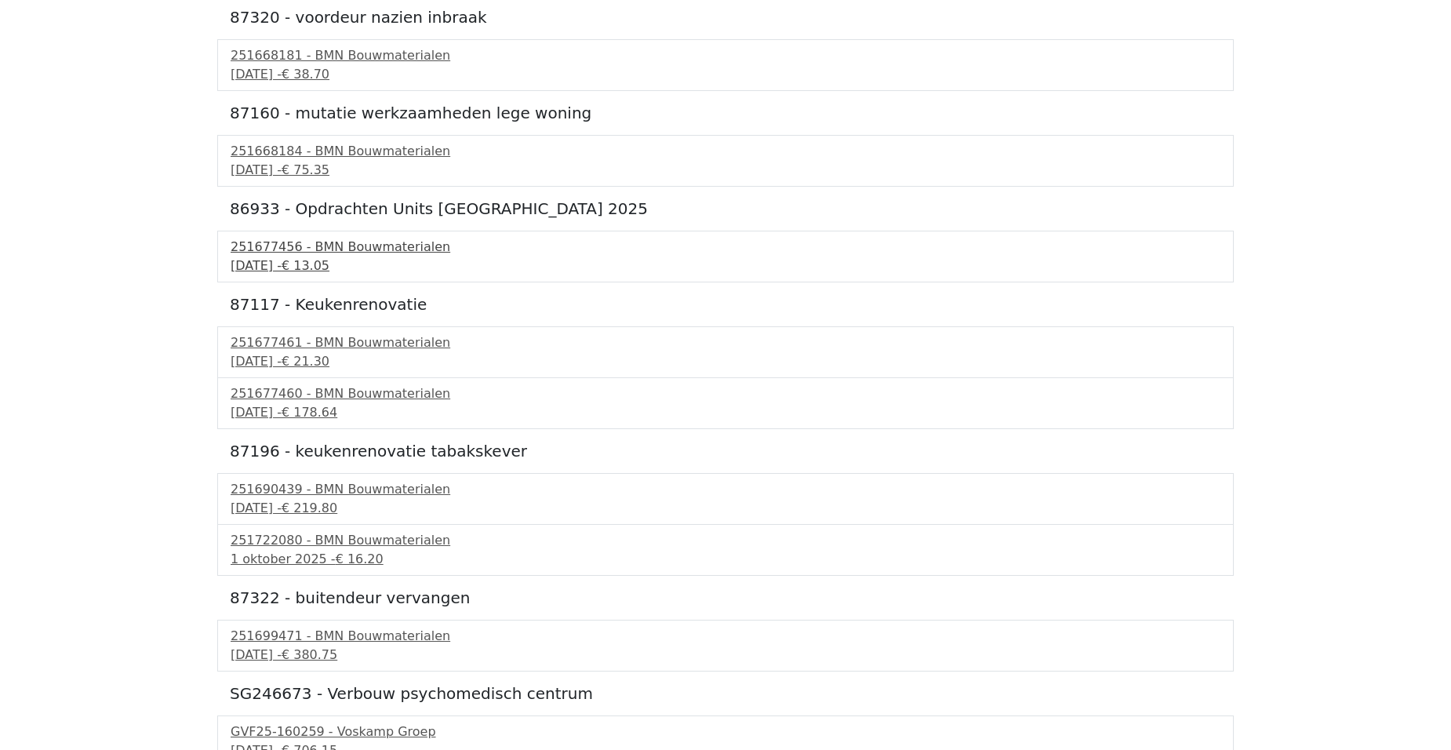
click at [289, 253] on div "251677456 - BMN Bouwmaterialen" at bounding box center [726, 247] width 990 height 19
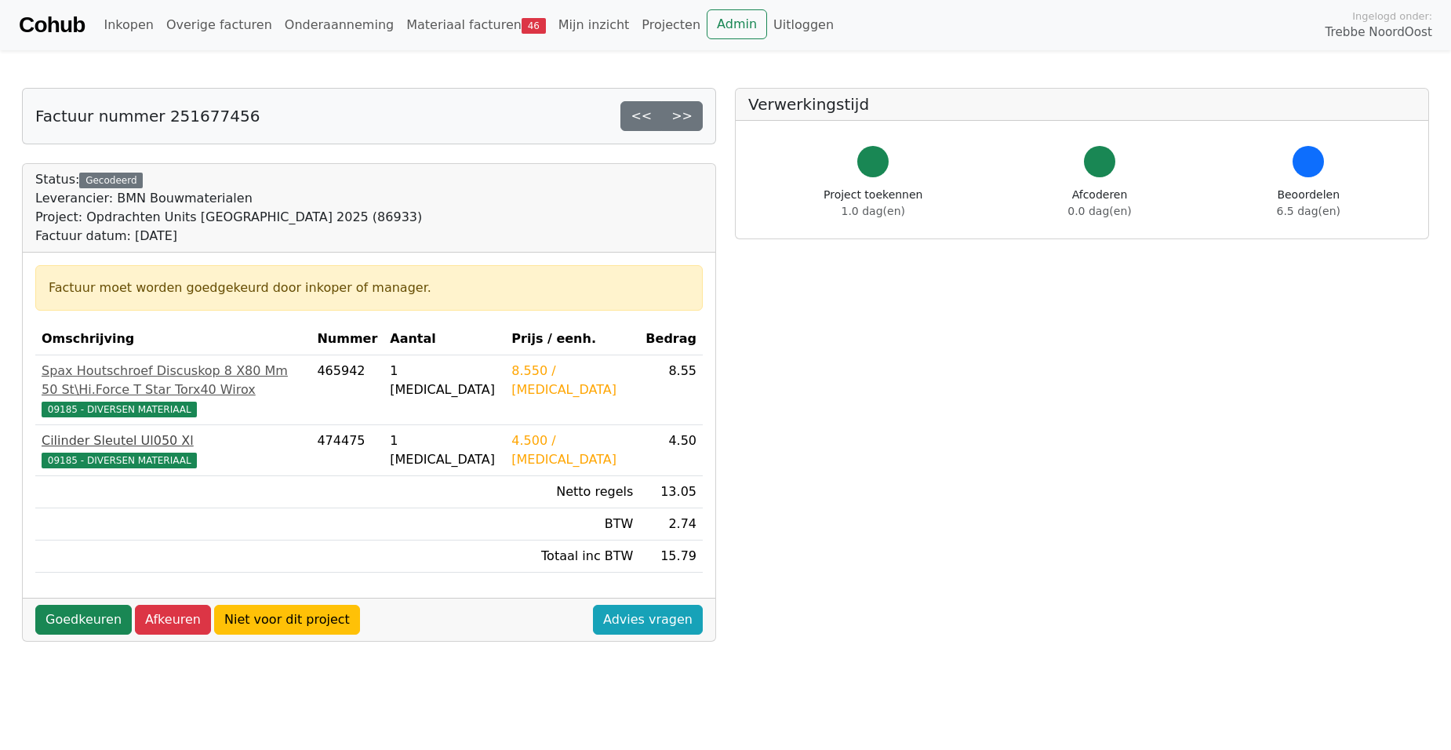
click at [54, 441] on div "Cilinder Sleutel Ul050 Xl" at bounding box center [173, 440] width 263 height 19
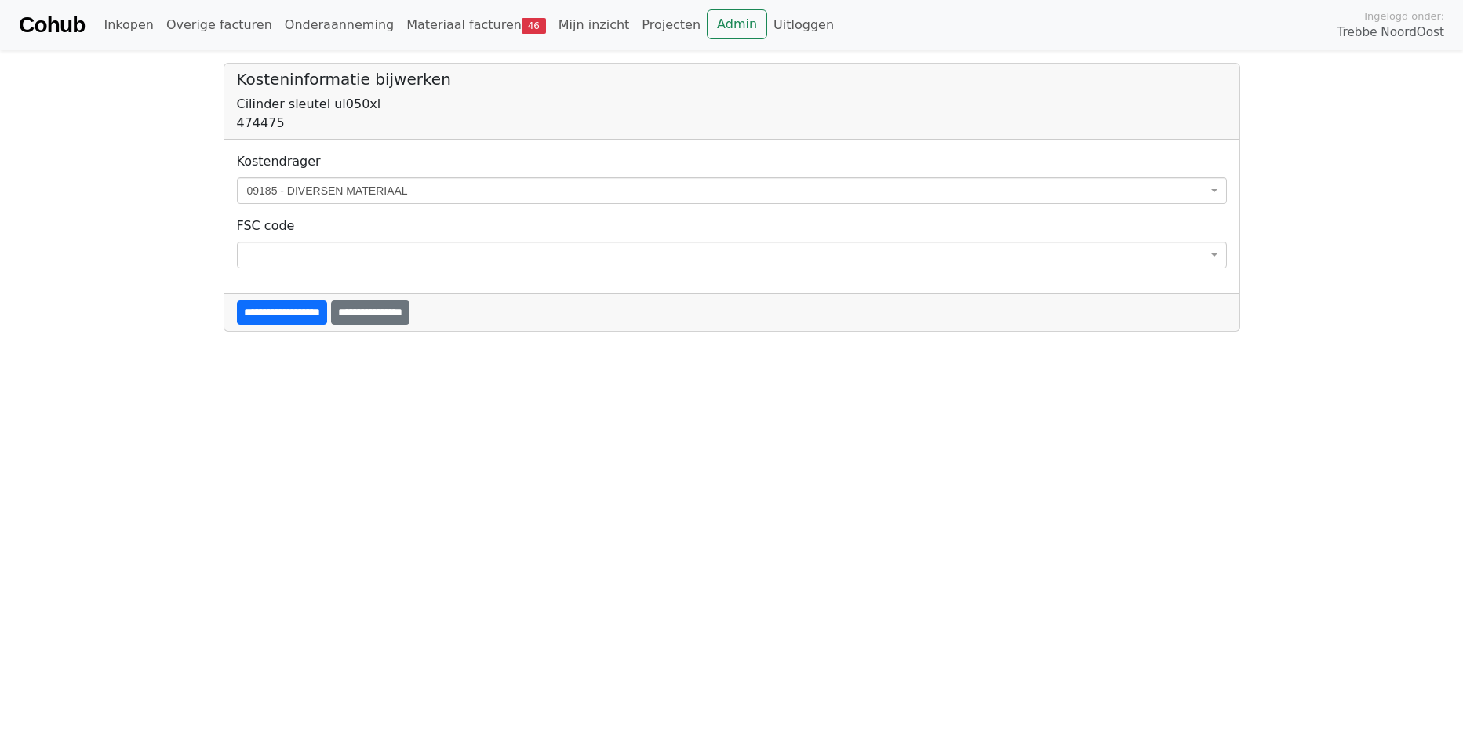
click at [322, 180] on span "09185 - DIVERSEN MATERIAAL" at bounding box center [732, 190] width 990 height 27
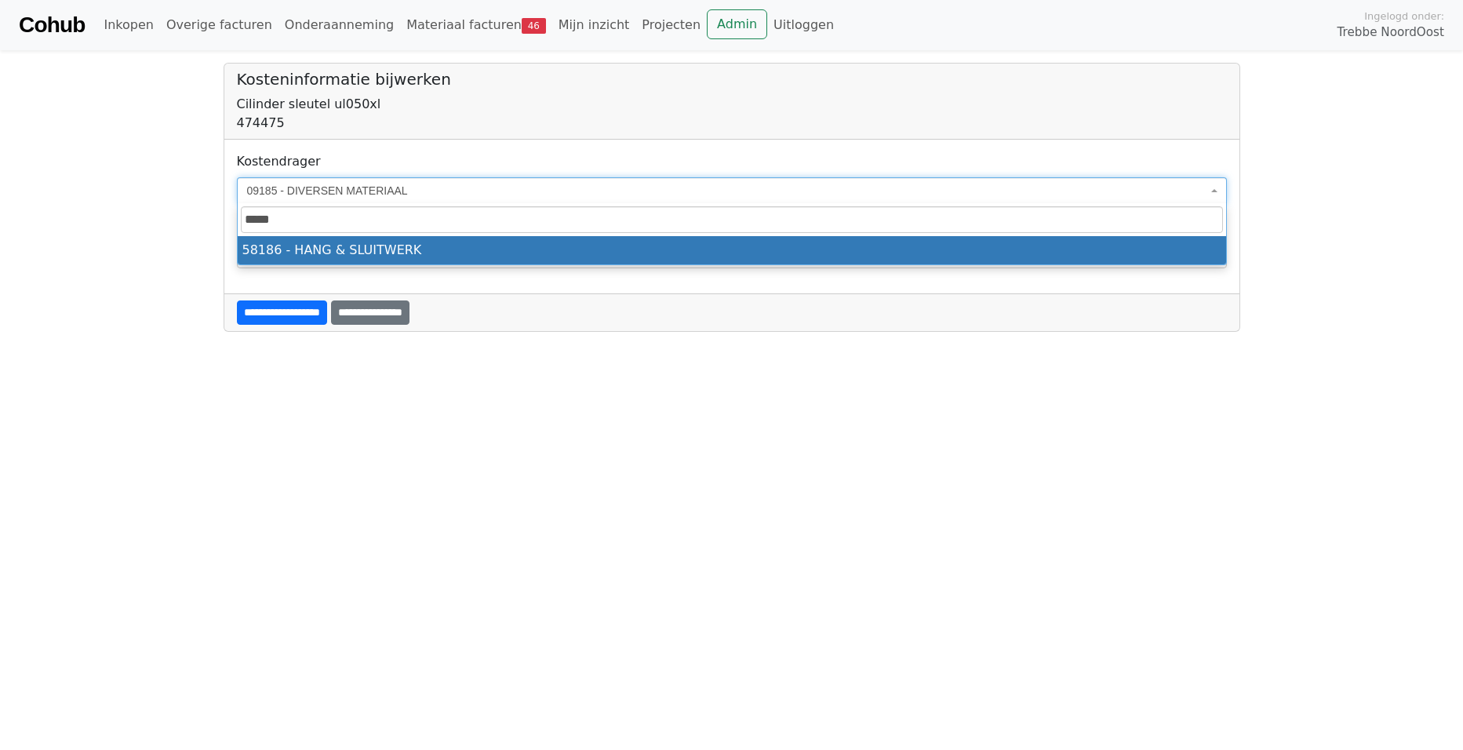
type input "*****"
select select "****"
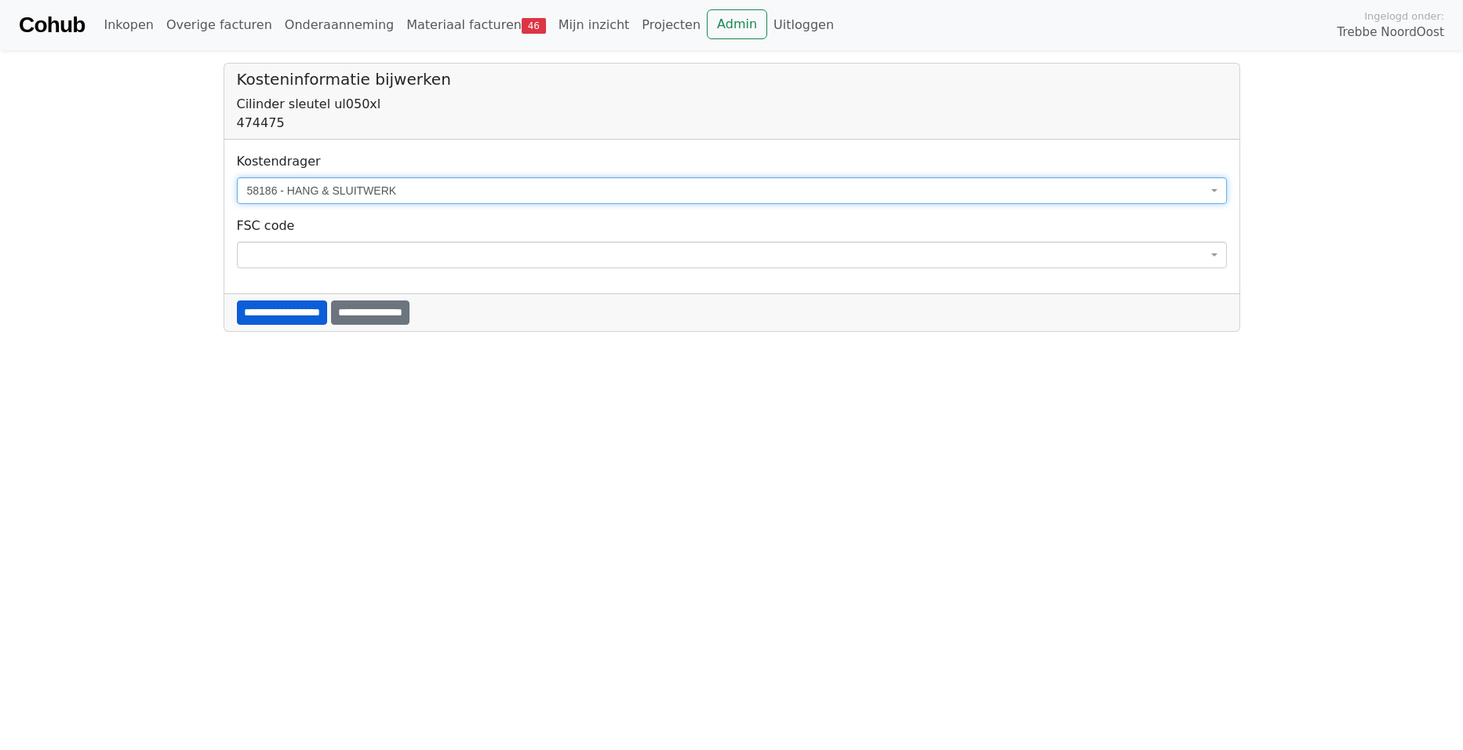
click at [237, 318] on input "**********" at bounding box center [282, 312] width 90 height 24
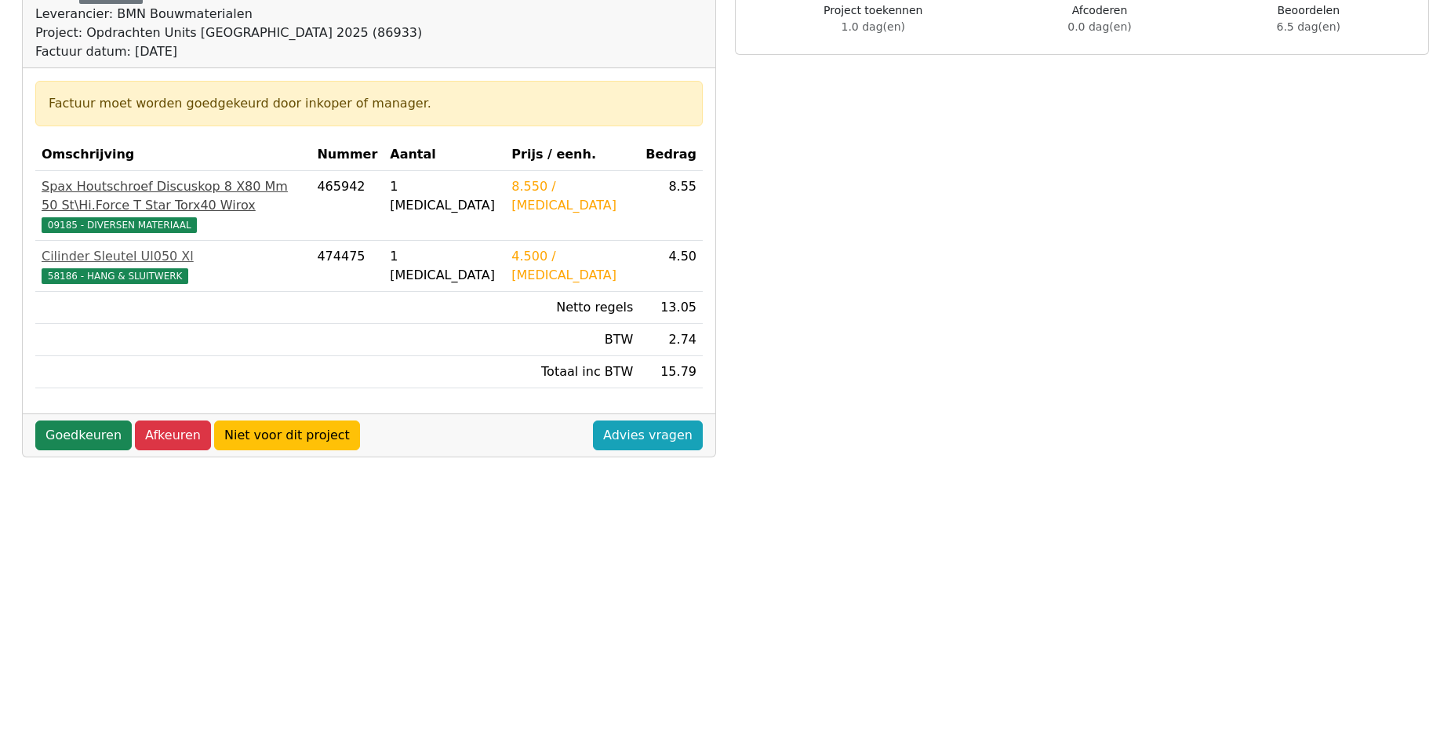
scroll to position [314, 0]
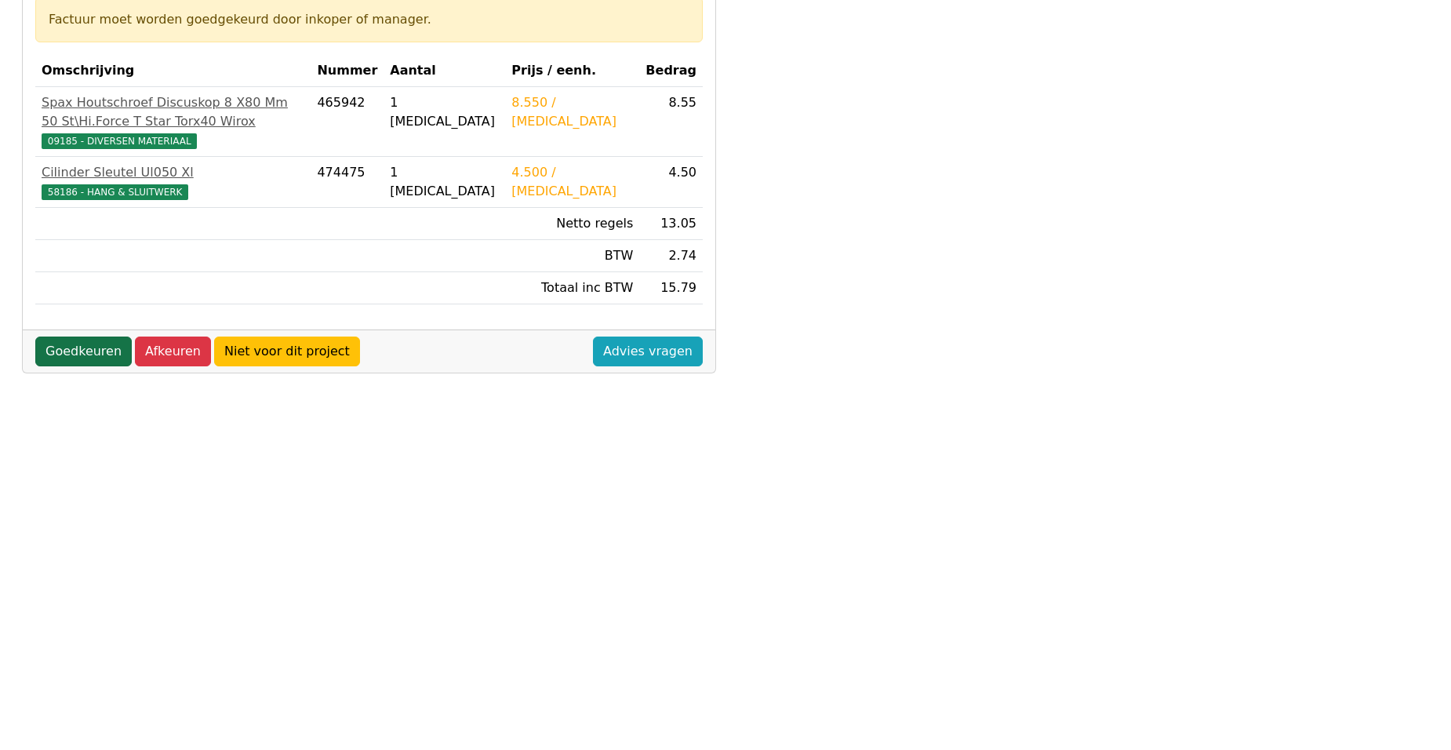
click at [82, 366] on link "Goedkeuren" at bounding box center [83, 352] width 96 height 30
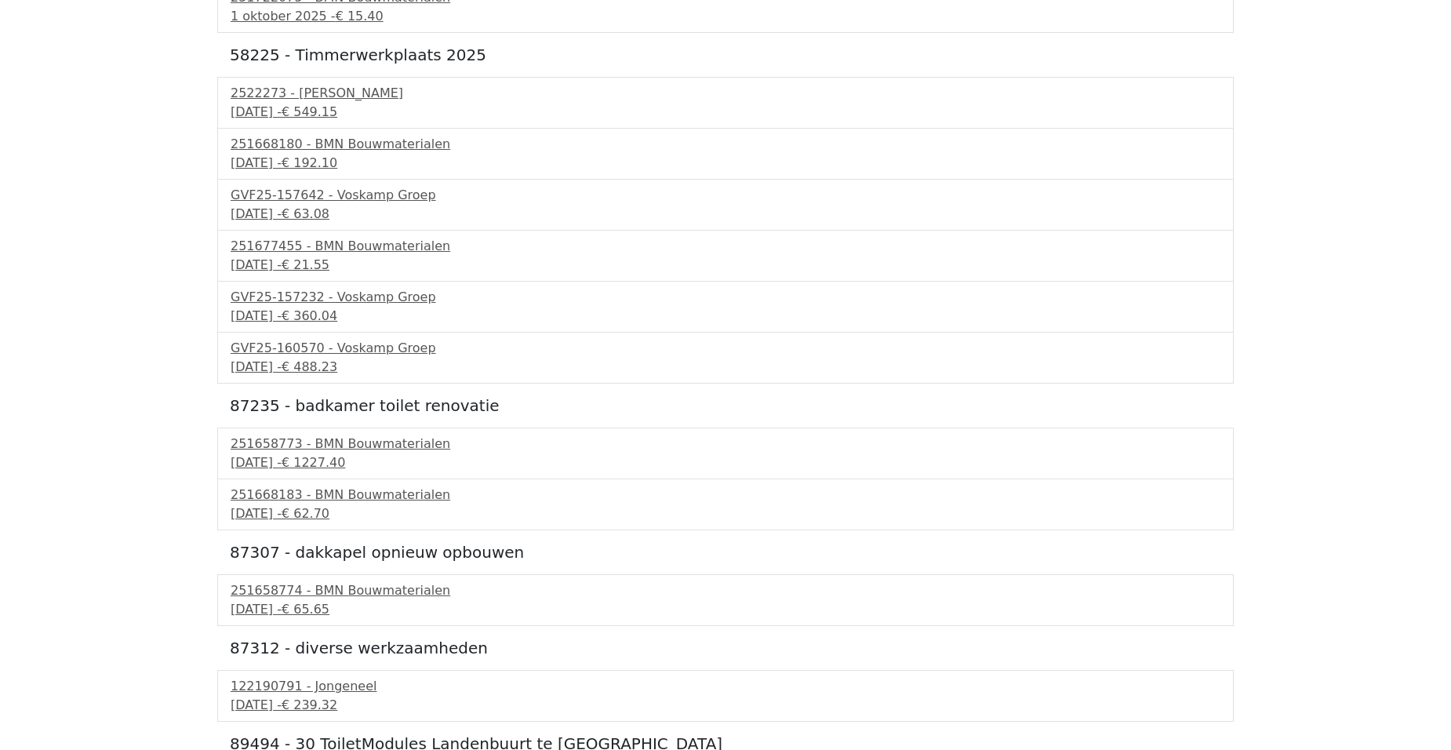
scroll to position [1569, 0]
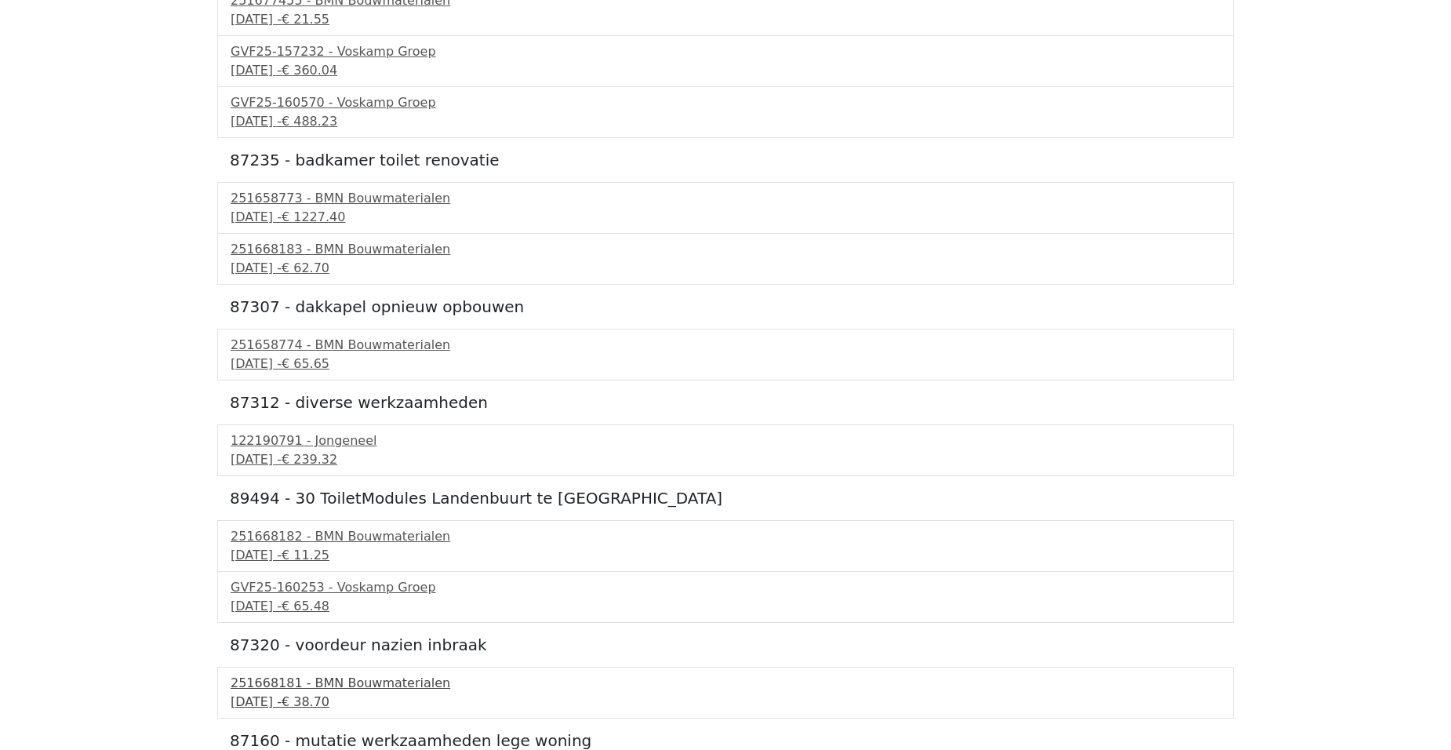
click at [333, 698] on div "24 september 2025 - € 38.70" at bounding box center [726, 702] width 990 height 19
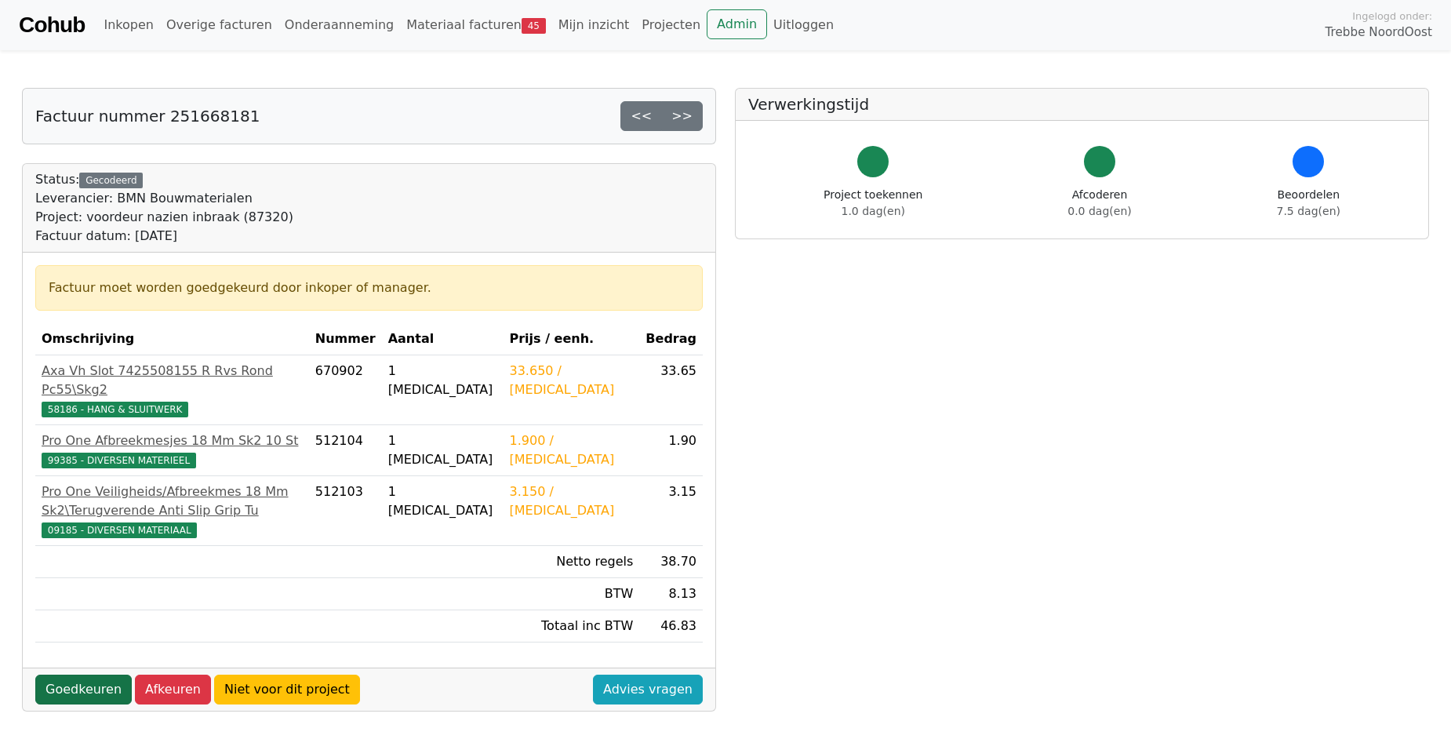
click at [60, 691] on link "Goedkeuren" at bounding box center [83, 690] width 96 height 30
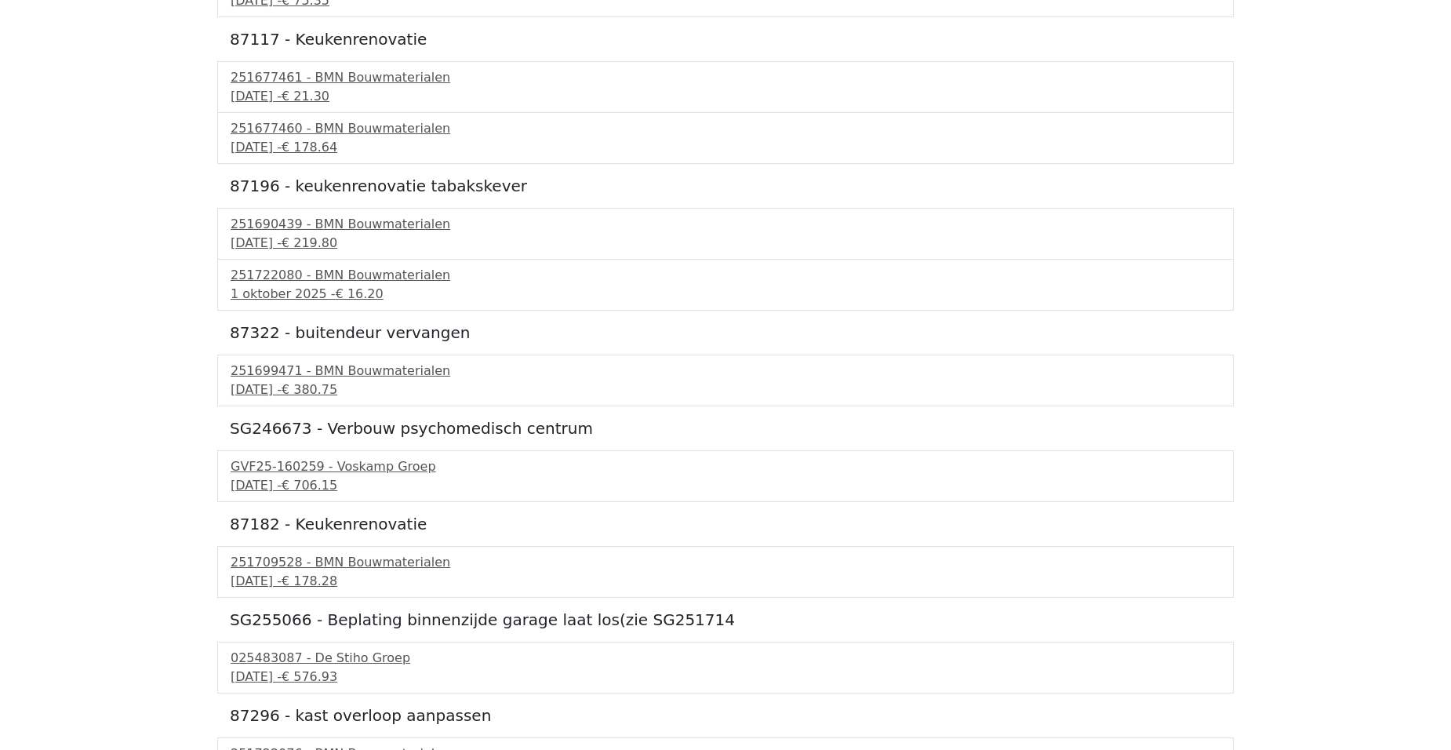
scroll to position [2360, 0]
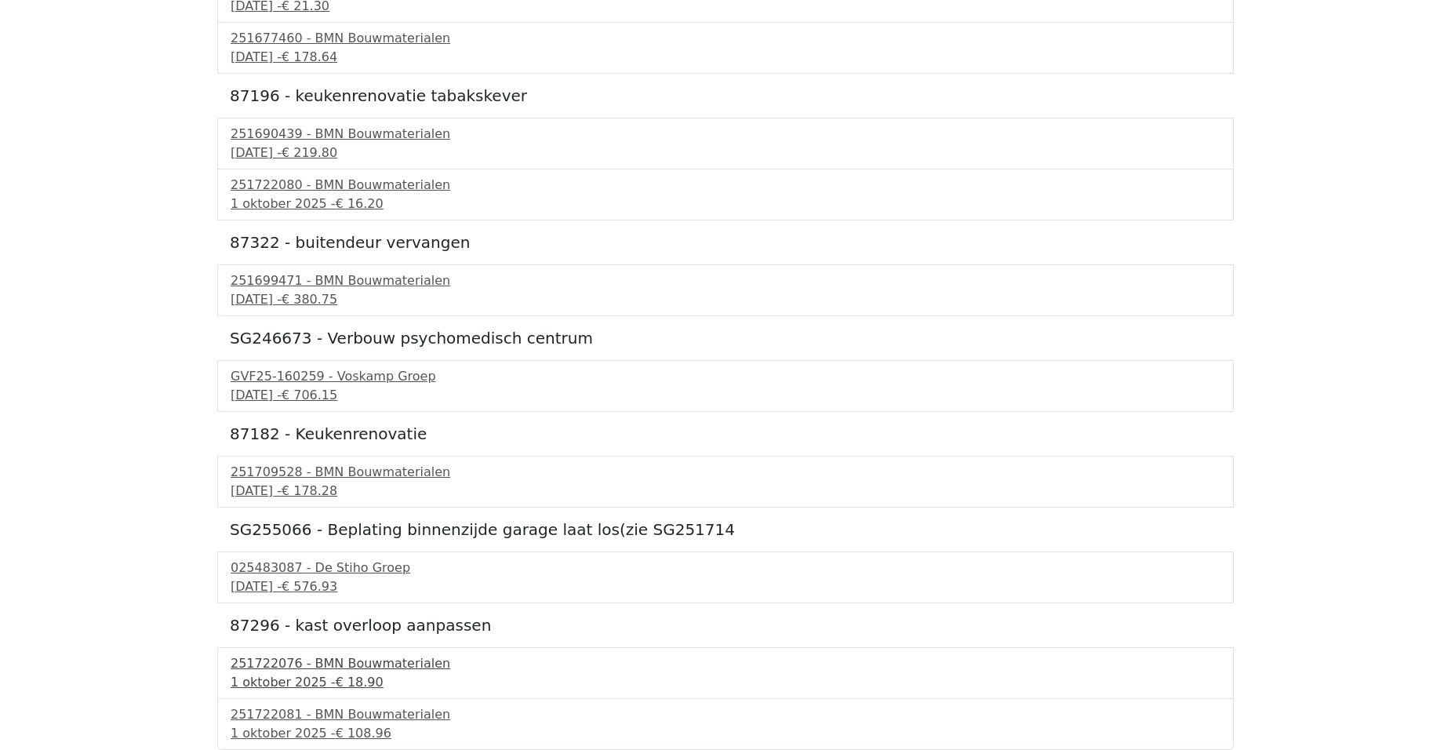
click at [342, 682] on span "€ 18.90" at bounding box center [360, 682] width 48 height 15
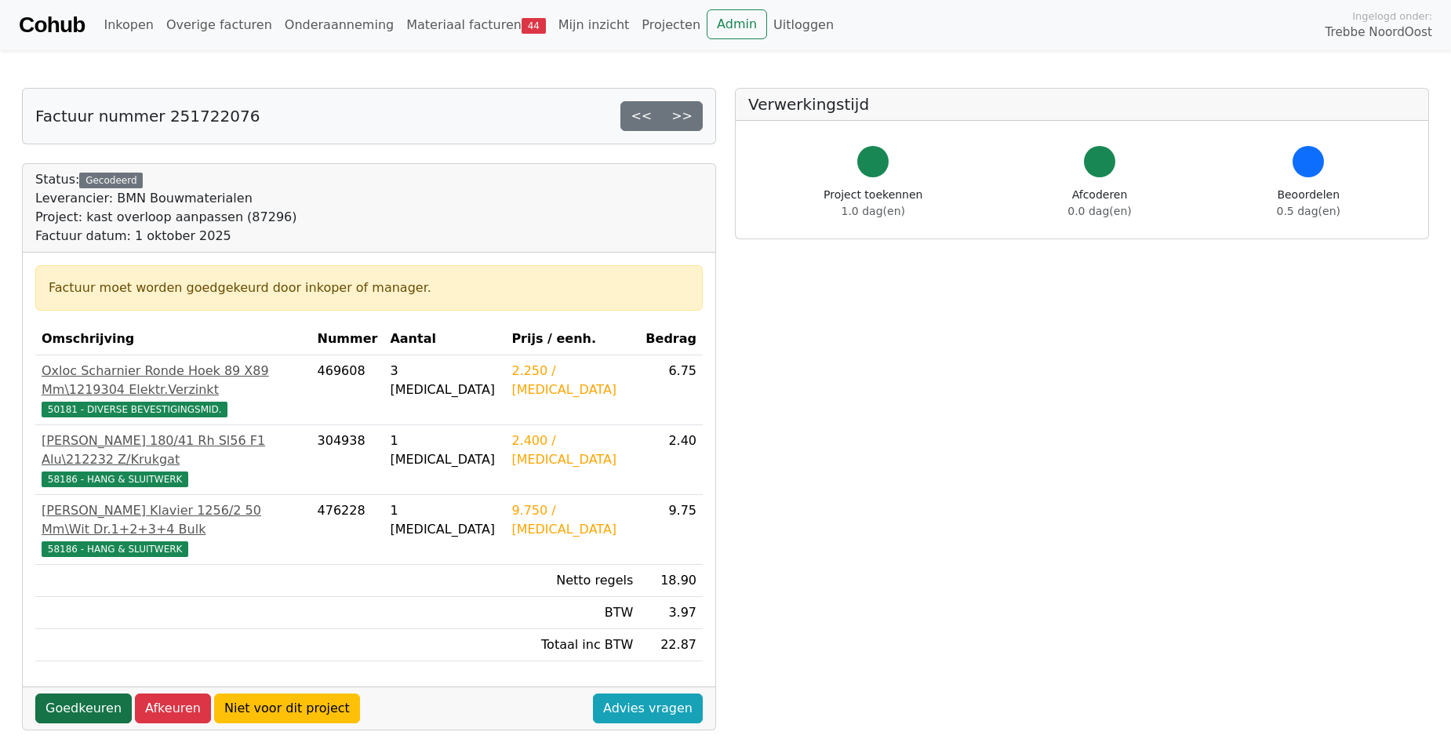
click at [70, 693] on link "Goedkeuren" at bounding box center [83, 708] width 96 height 30
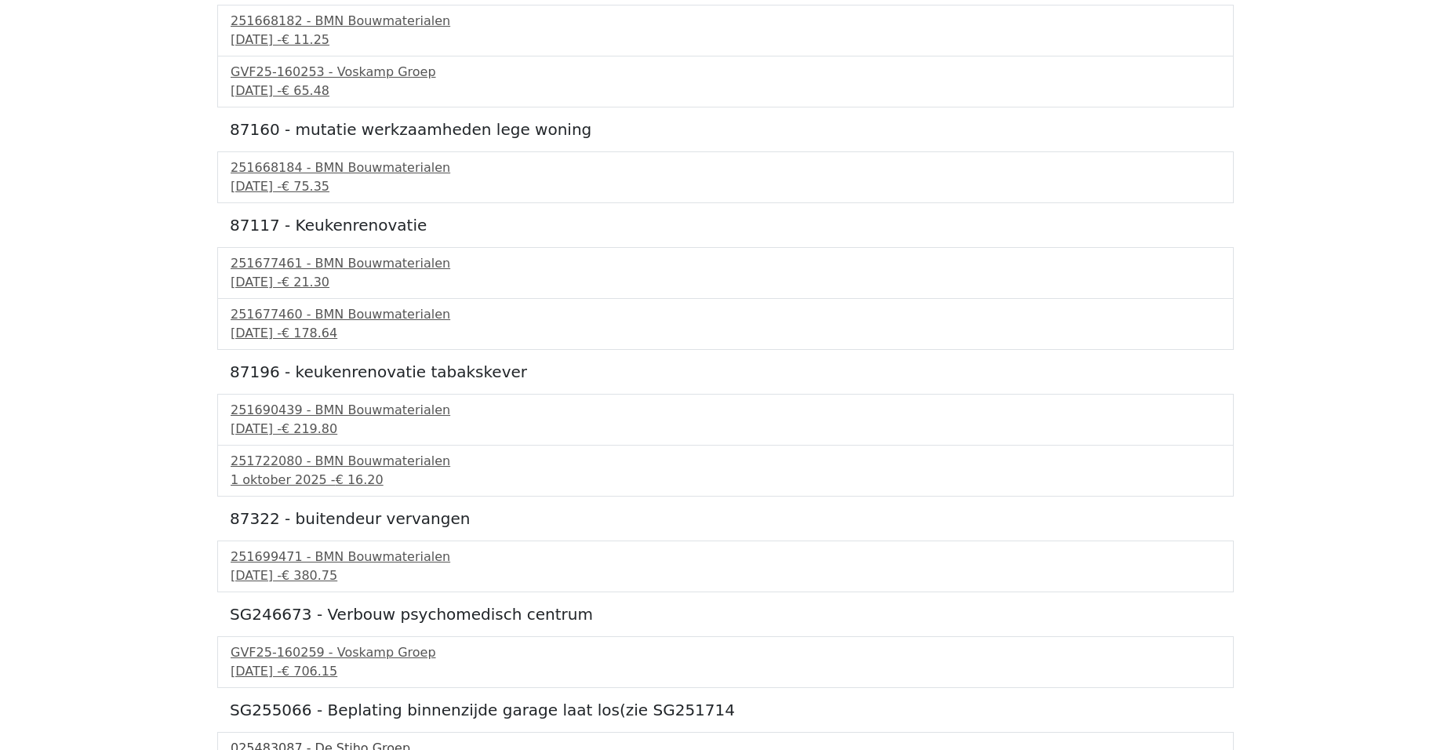
scroll to position [2074, 0]
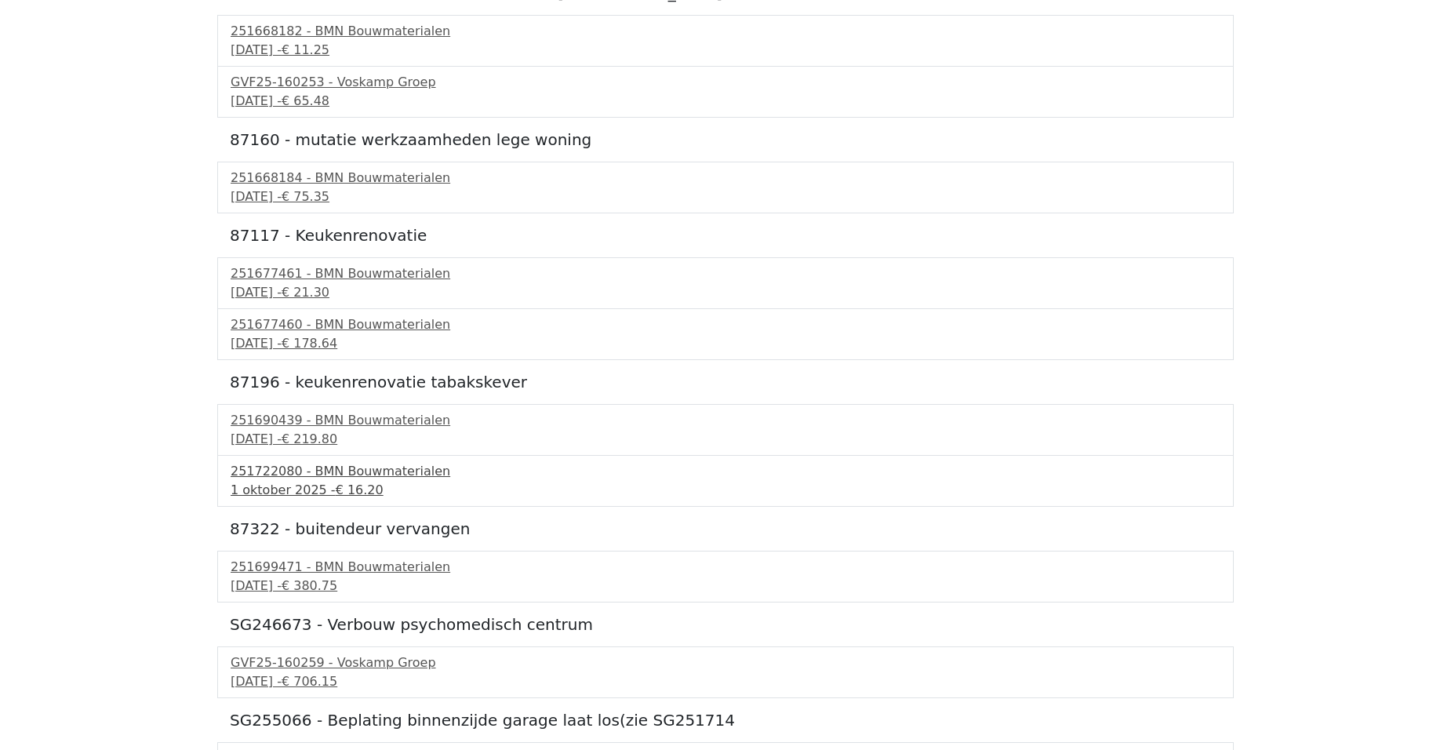
click at [340, 493] on span "€ 16.20" at bounding box center [360, 489] width 48 height 15
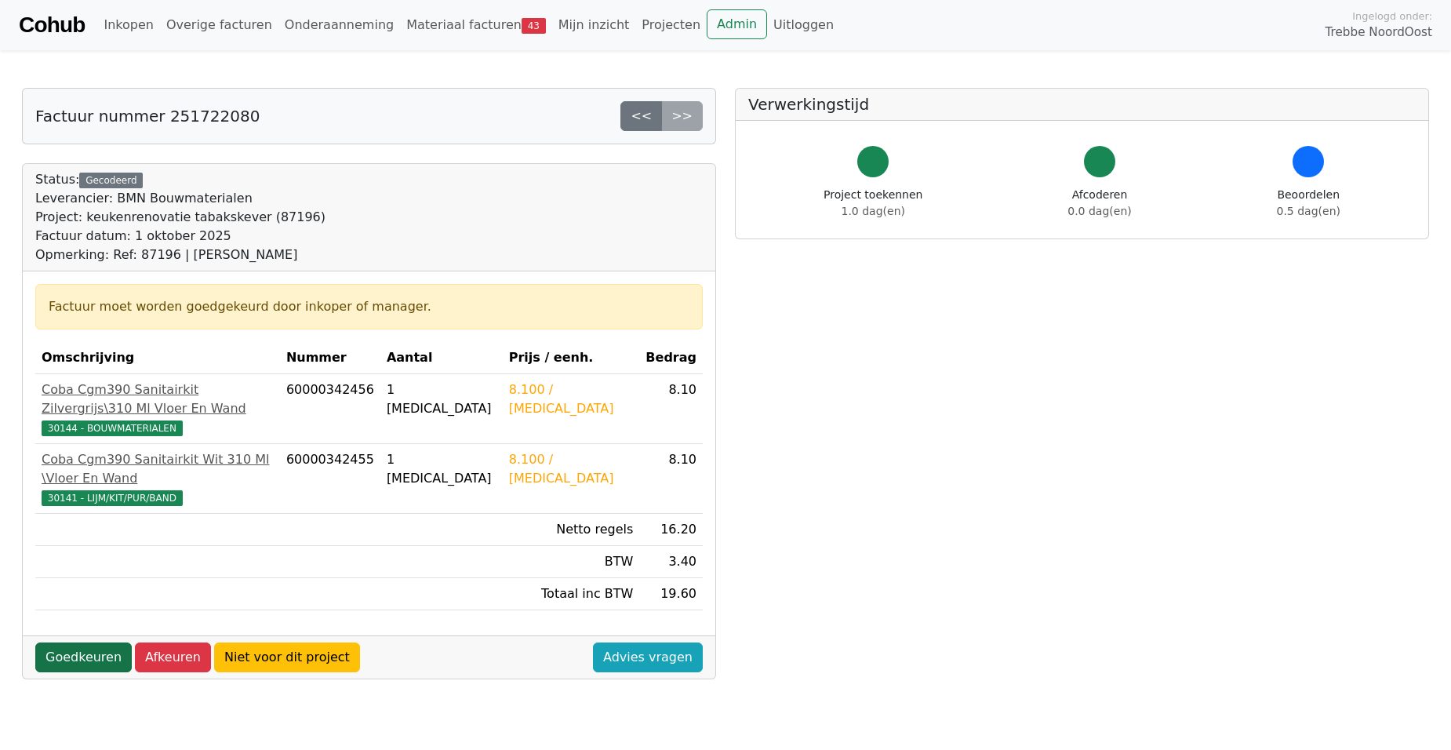
click at [45, 642] on link "Goedkeuren" at bounding box center [83, 657] width 96 height 30
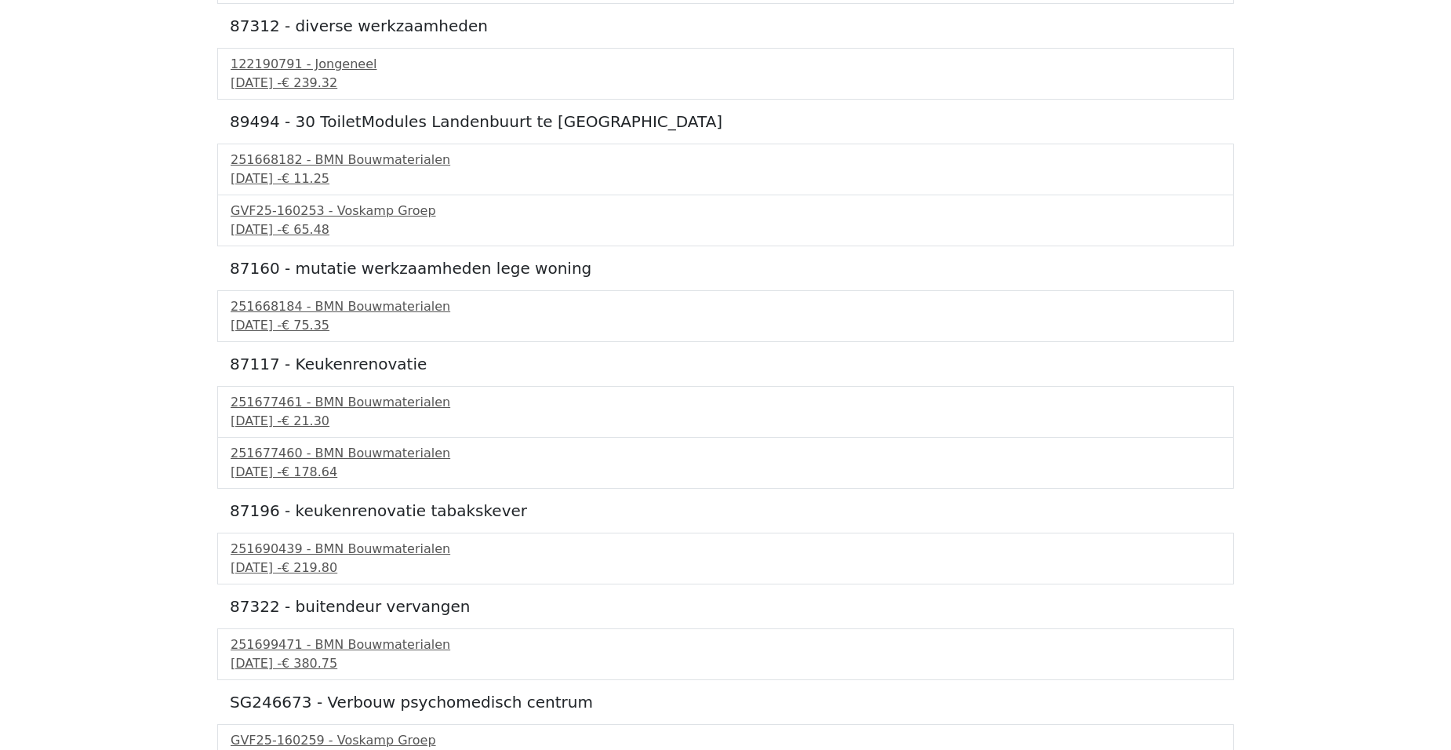
scroll to position [1945, 0]
click at [320, 407] on div "251677461 - BMN Bouwmaterialen" at bounding box center [726, 403] width 990 height 19
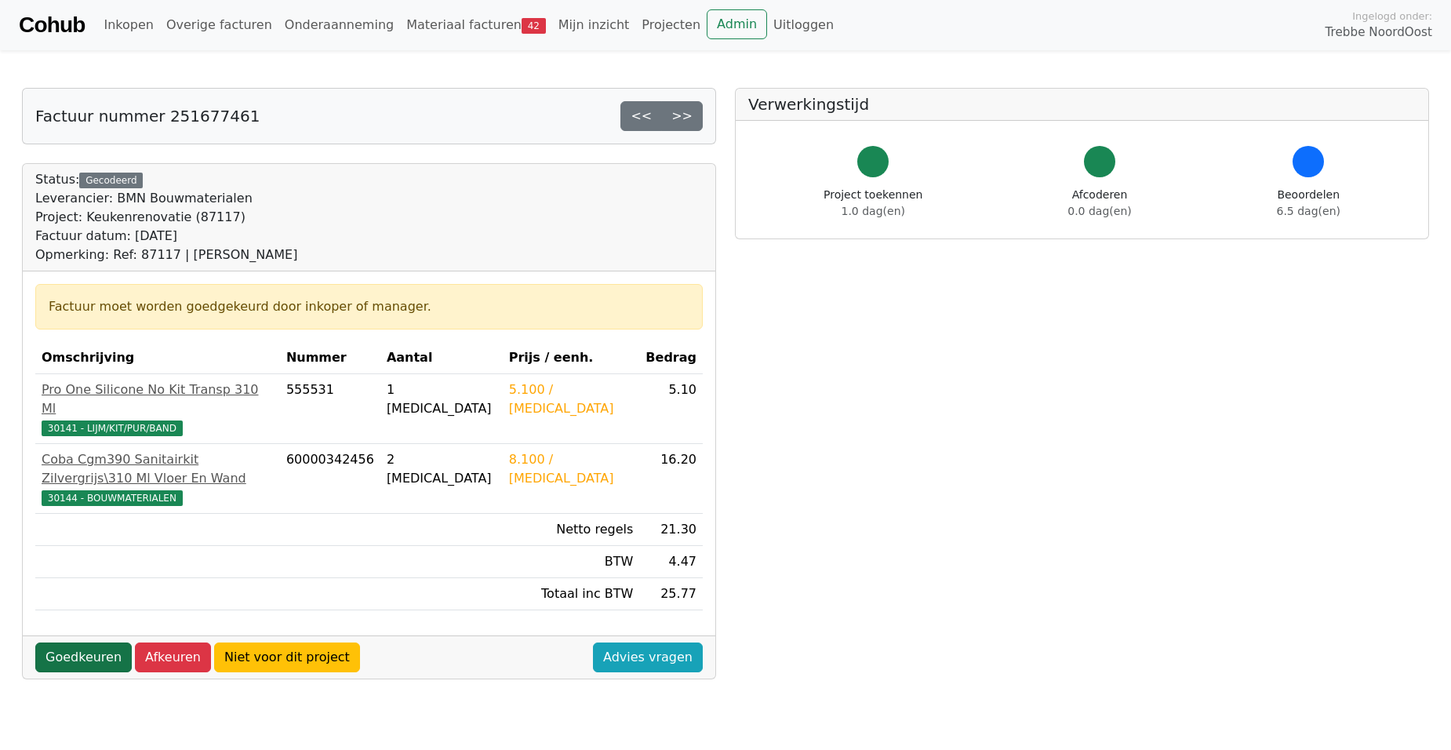
click at [66, 642] on link "Goedkeuren" at bounding box center [83, 657] width 96 height 30
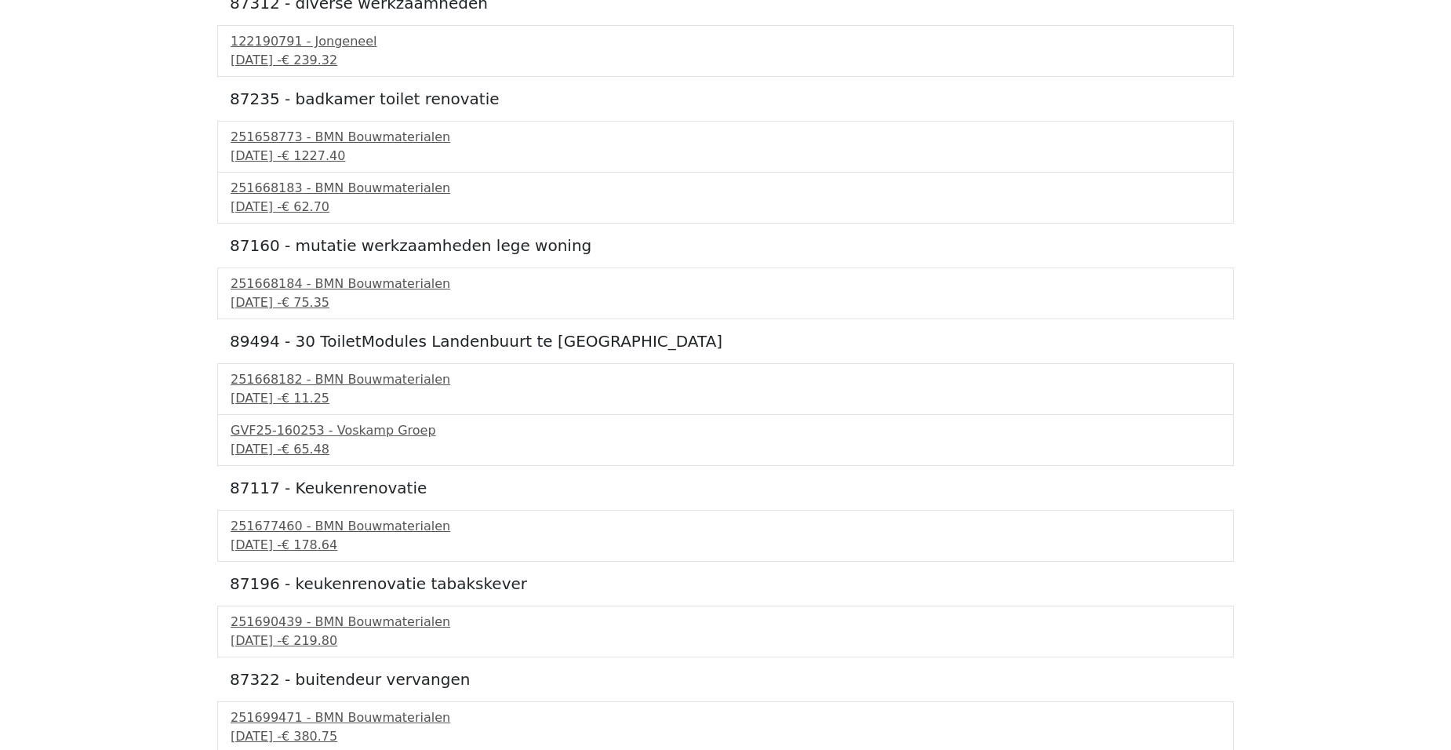
scroll to position [1815, 0]
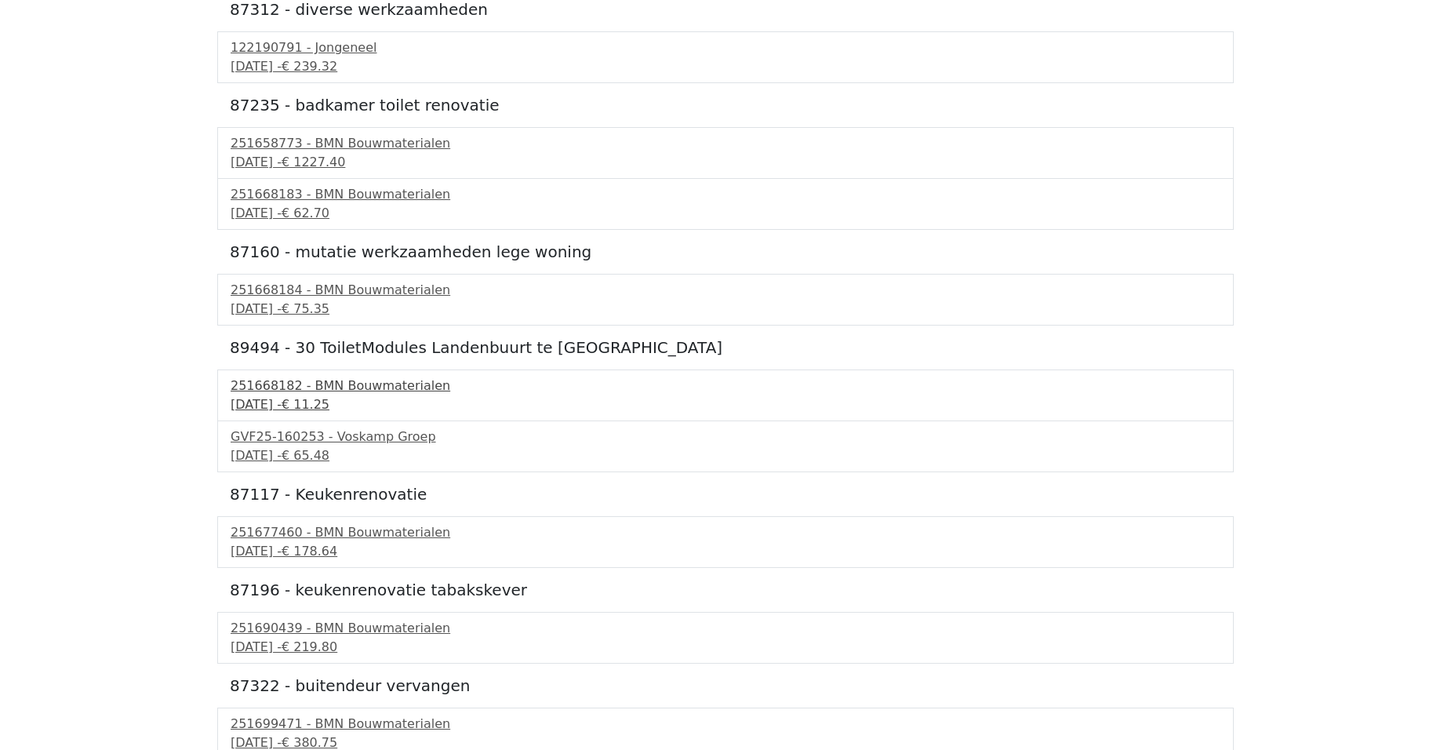
click at [297, 395] on div "251668182 - BMN Bouwmaterialen" at bounding box center [726, 386] width 990 height 19
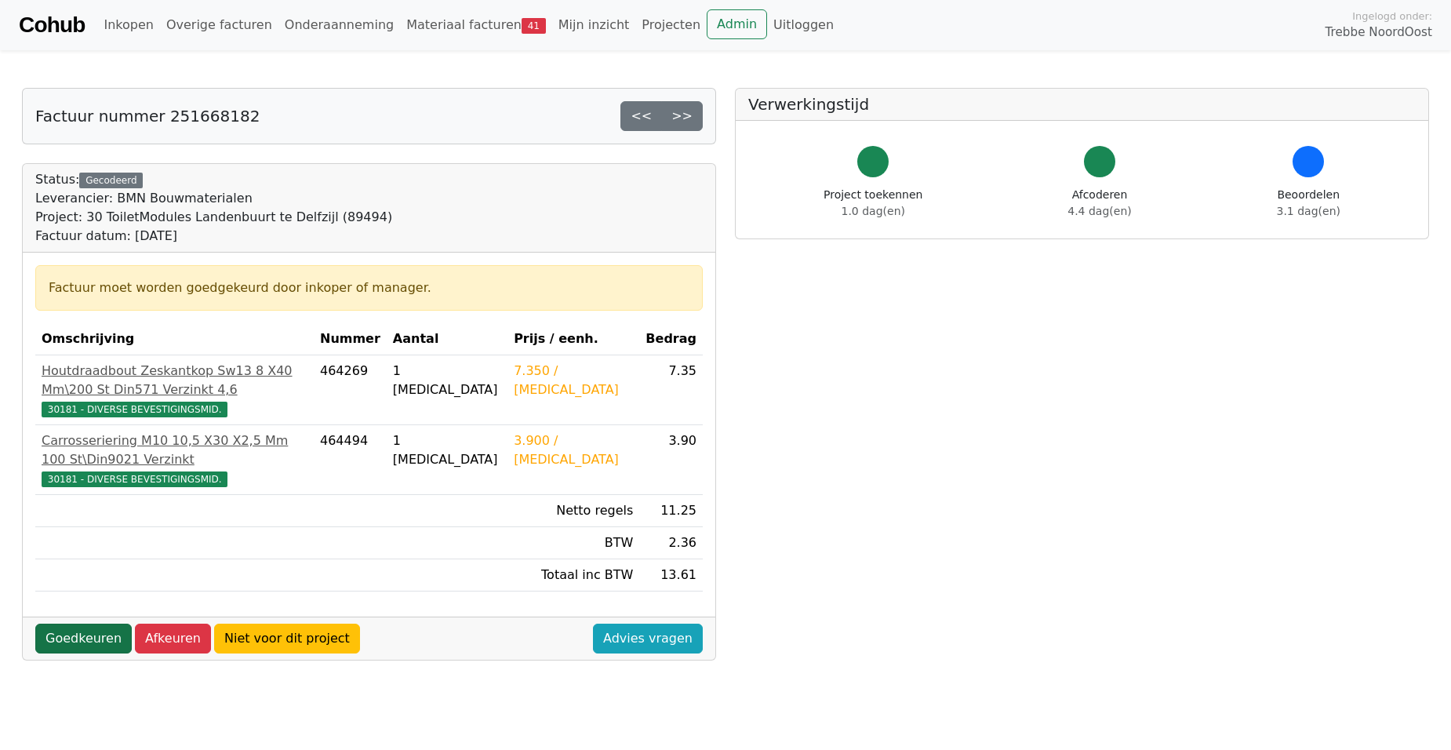
click at [77, 644] on link "Goedkeuren" at bounding box center [83, 639] width 96 height 30
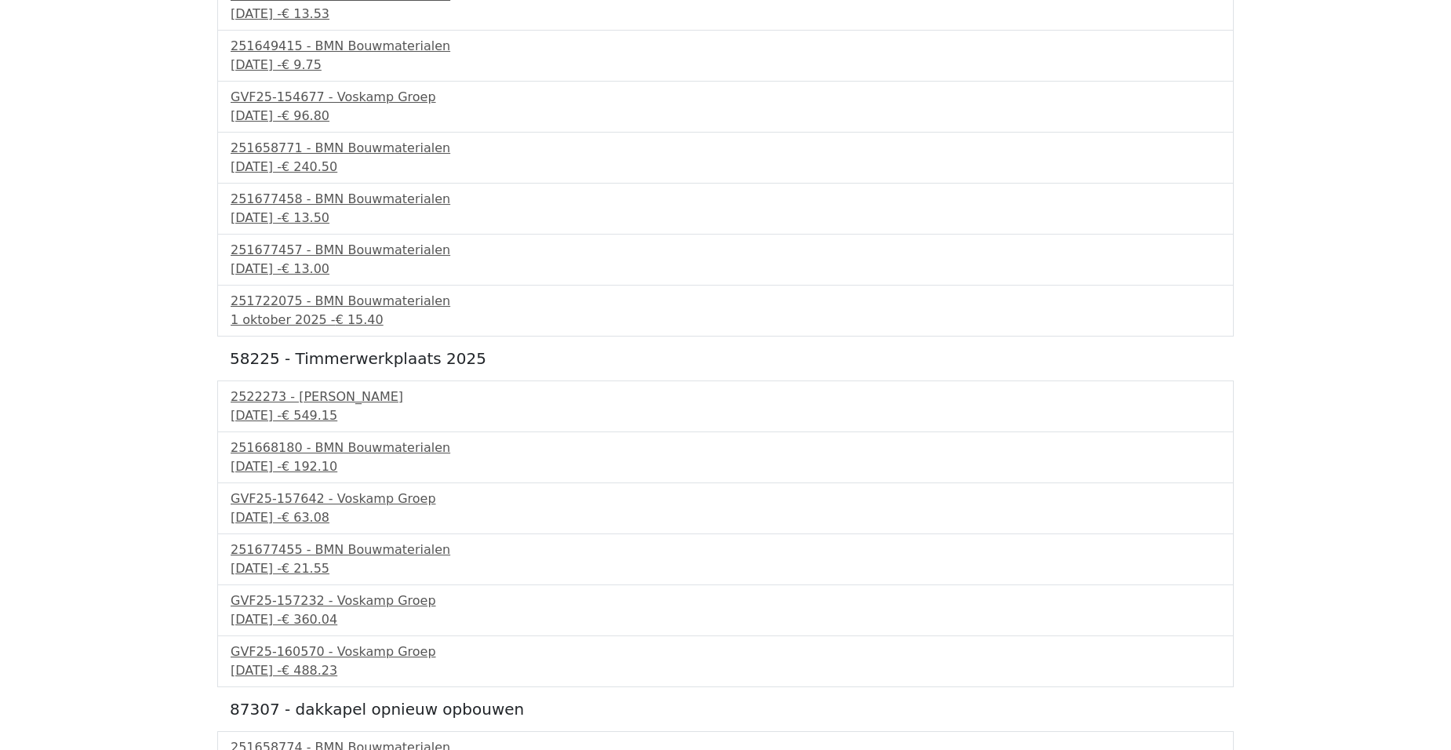
scroll to position [1490, 0]
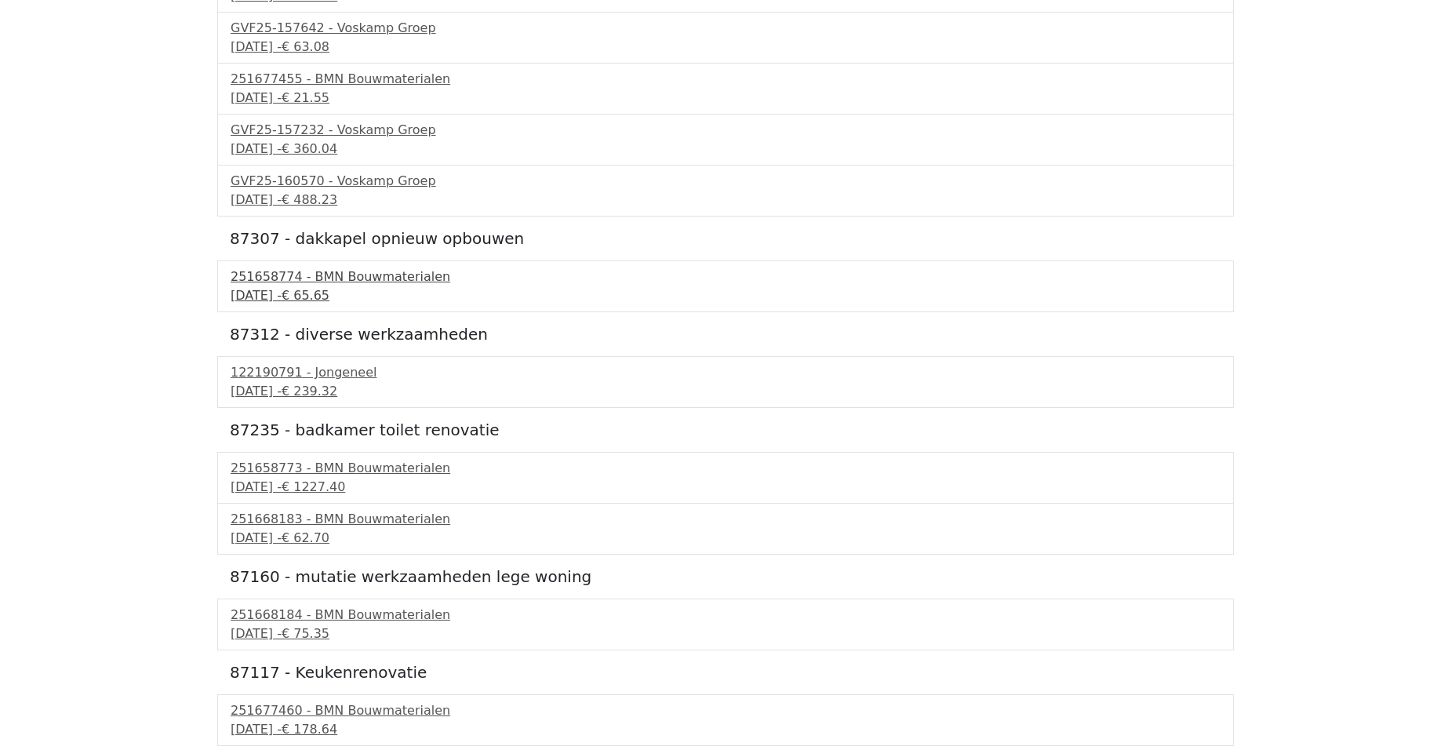
click at [278, 292] on div "23 september 2025 - € 65.65" at bounding box center [726, 295] width 990 height 19
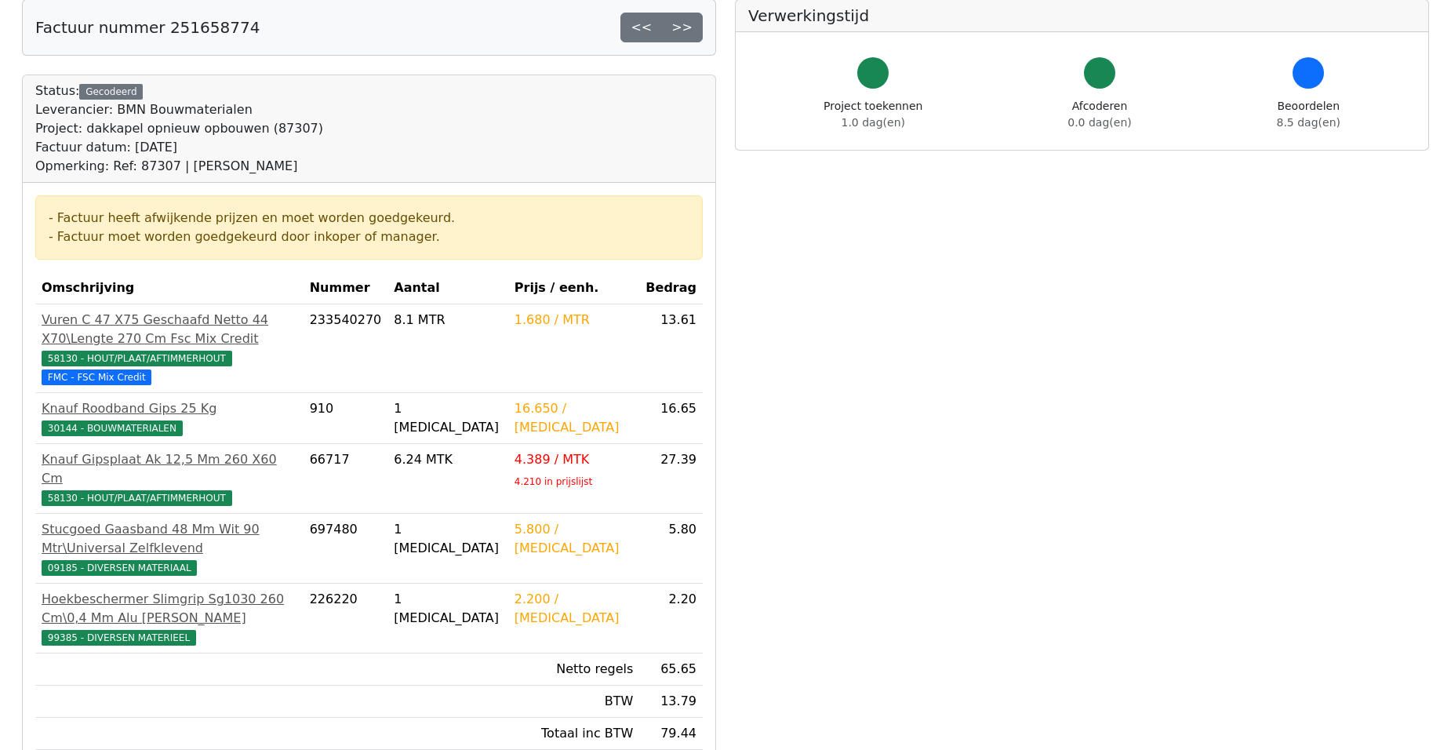
scroll to position [235, 0]
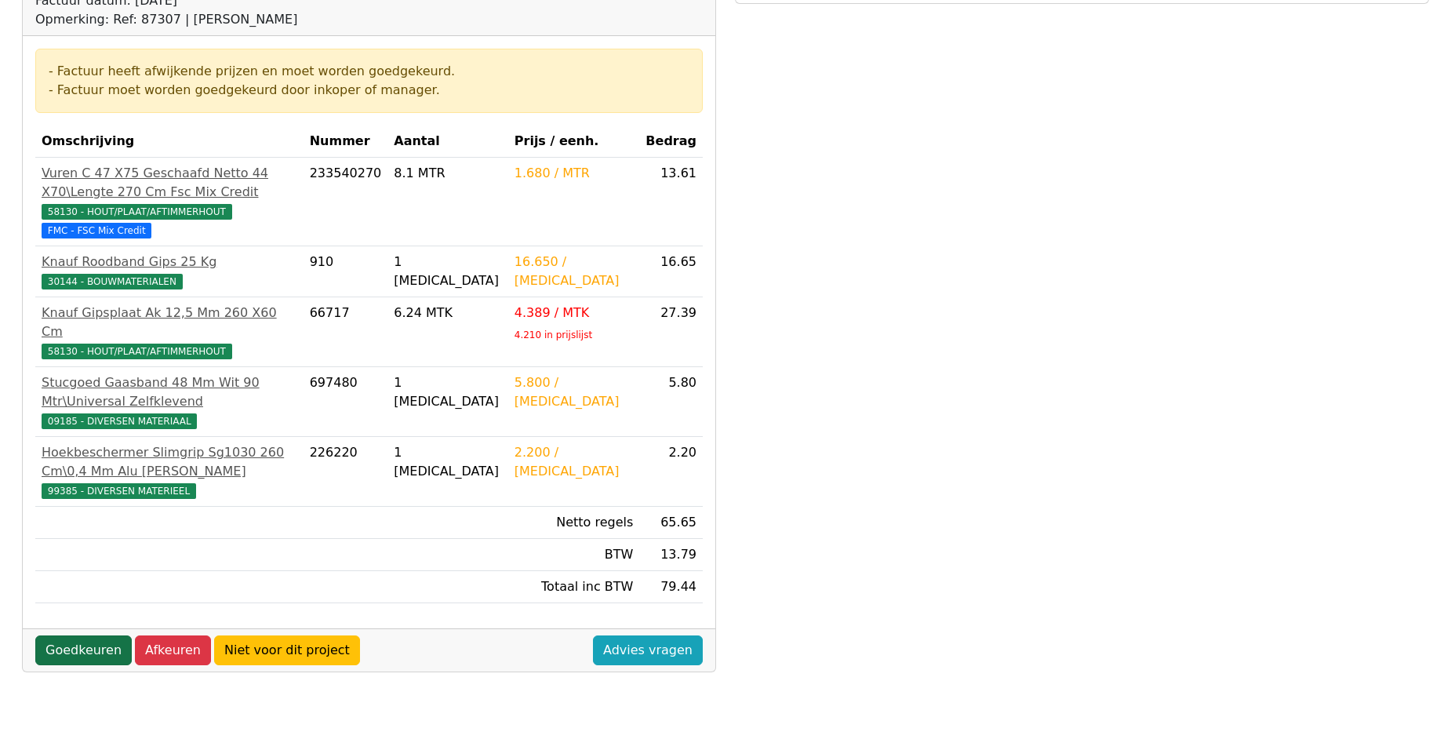
click at [75, 635] on link "Goedkeuren" at bounding box center [83, 650] width 96 height 30
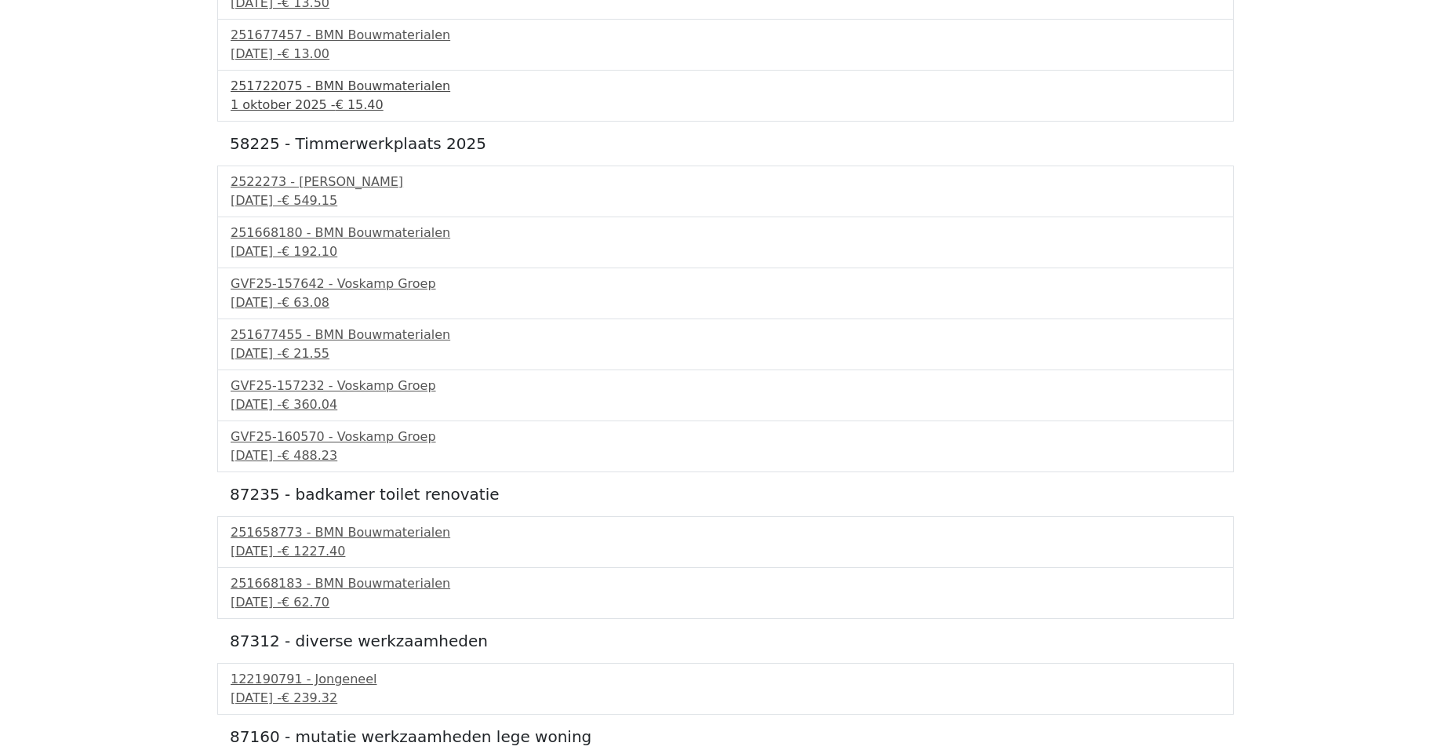
scroll to position [1334, 0]
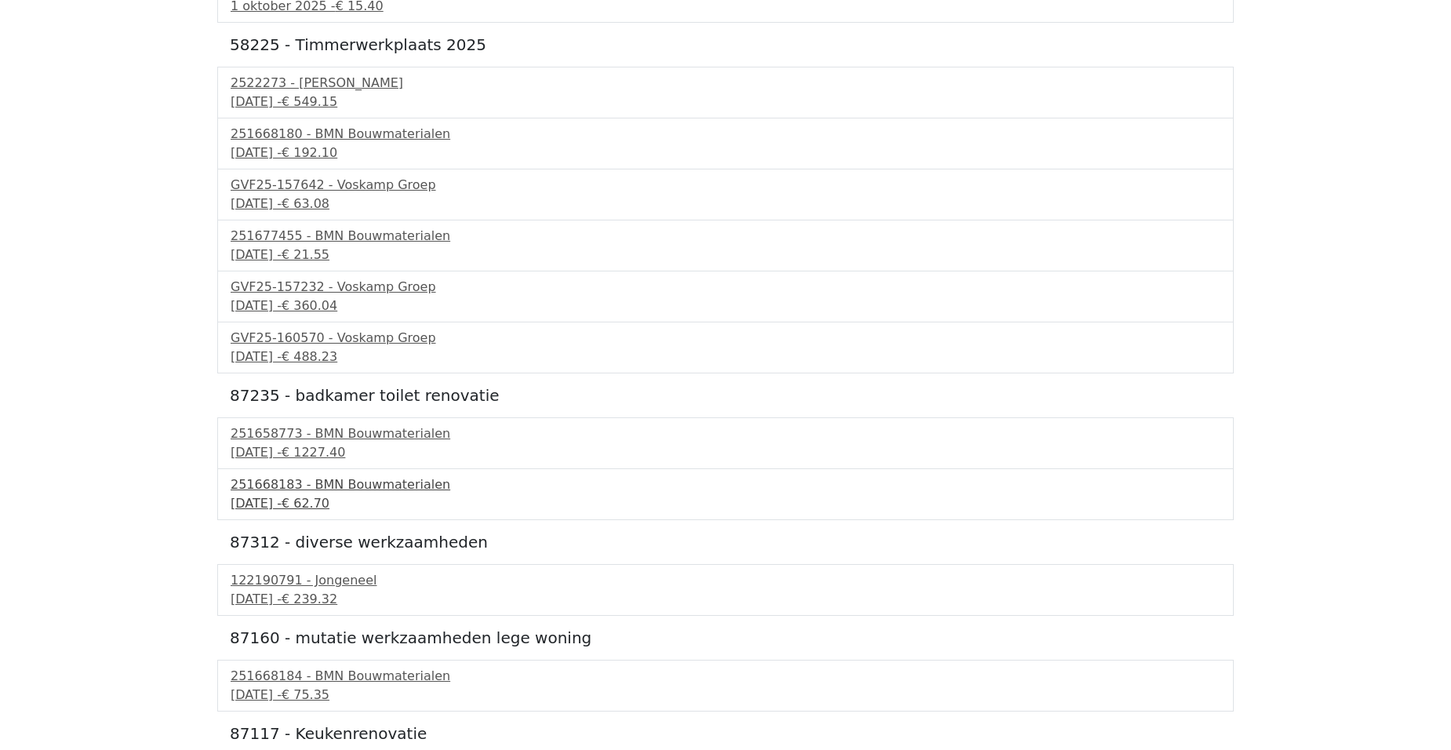
click at [259, 497] on div "24 september 2025 - € 62.70" at bounding box center [726, 503] width 990 height 19
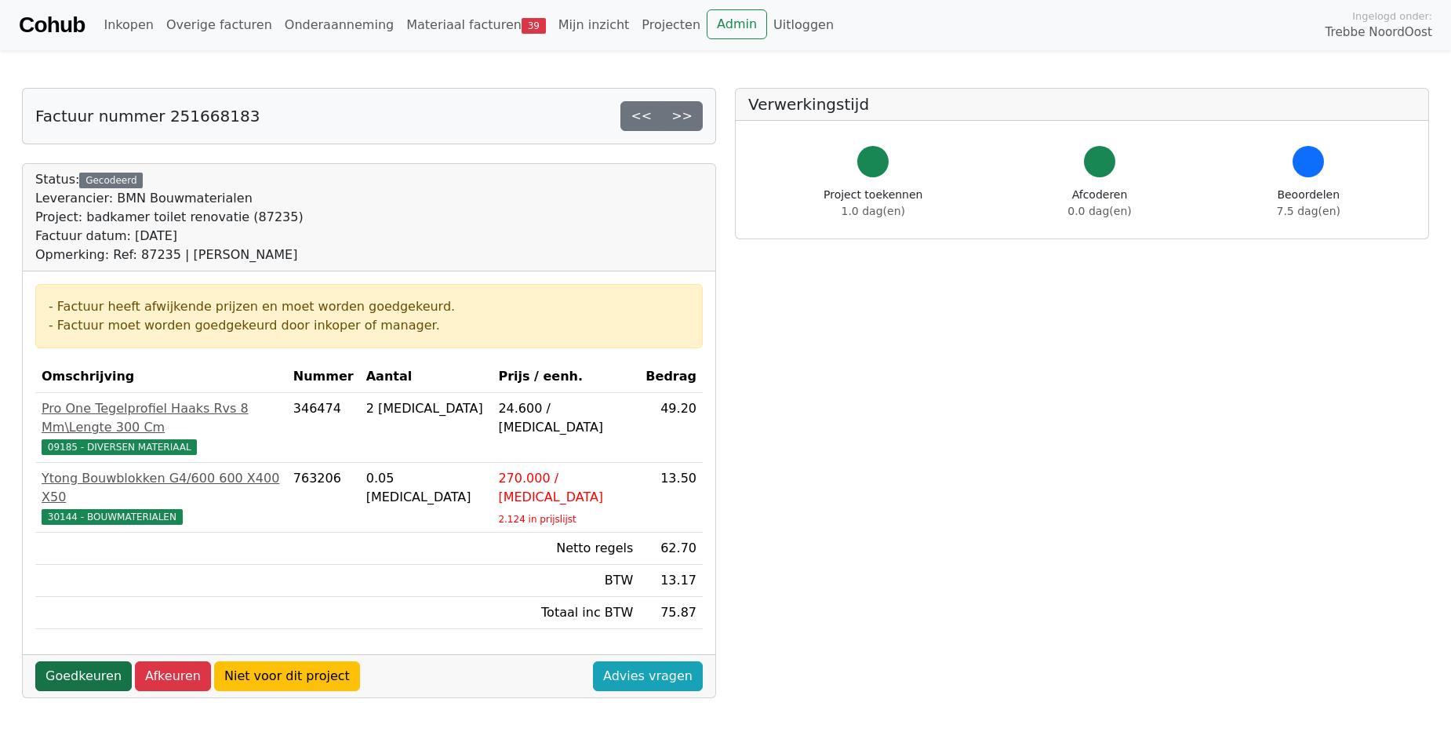
click at [91, 661] on link "Goedkeuren" at bounding box center [83, 676] width 96 height 30
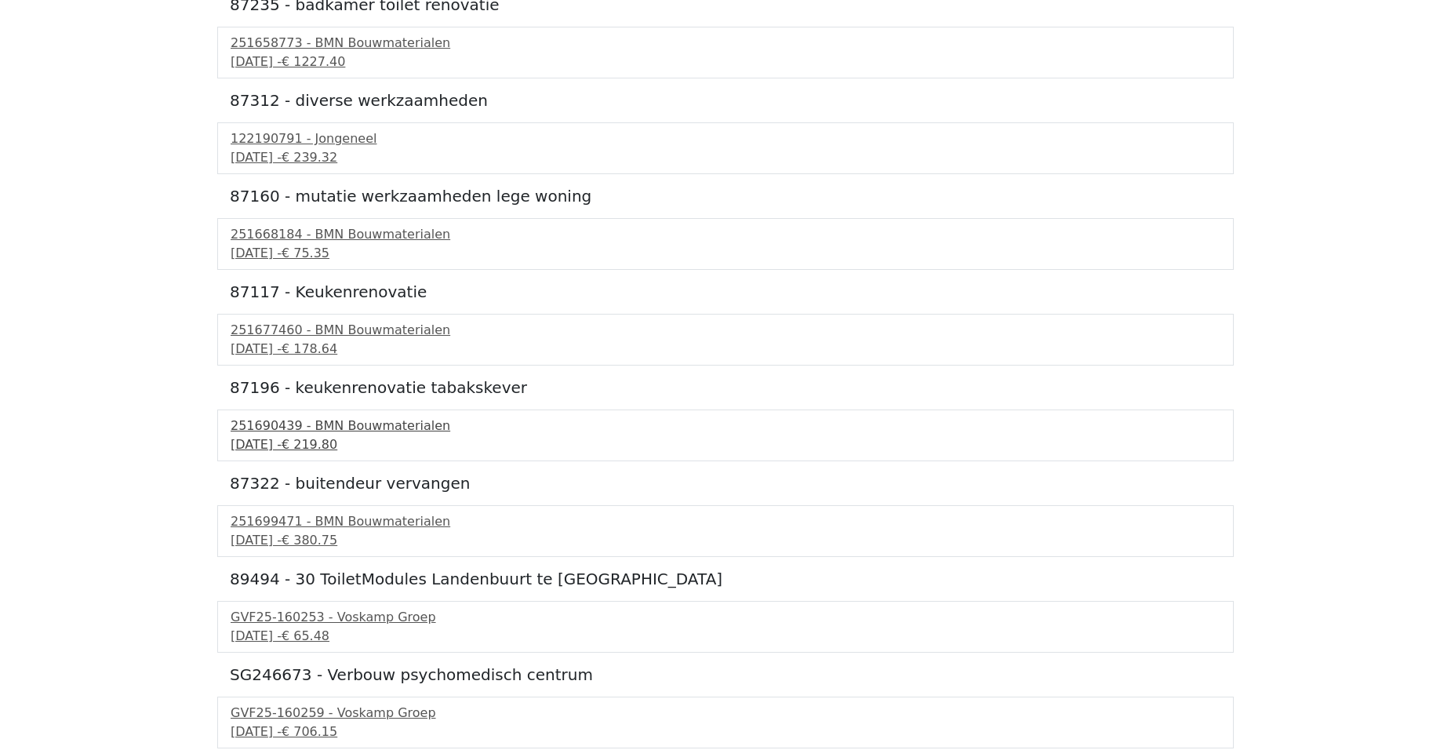
scroll to position [1726, 0]
click at [285, 248] on div "24 september 2025 - € 75.35" at bounding box center [726, 251] width 990 height 19
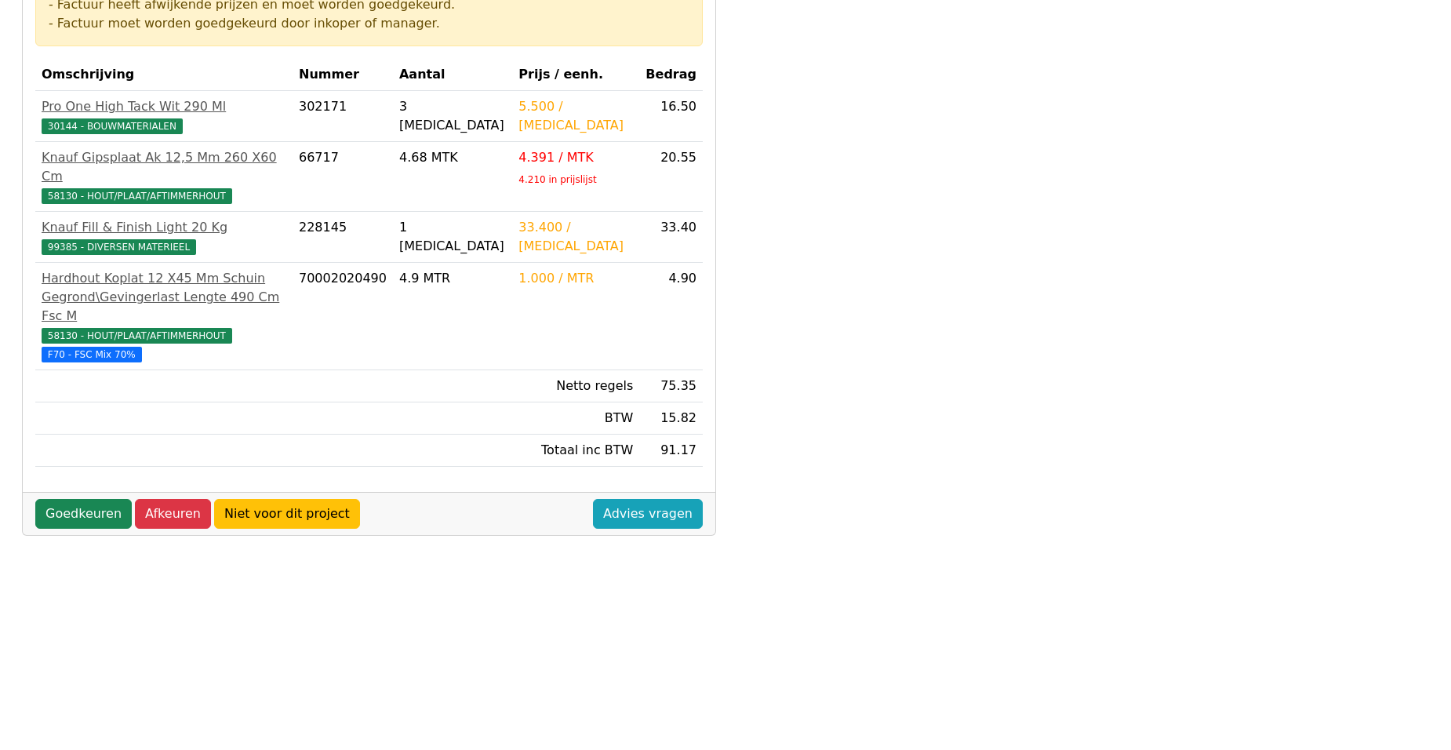
scroll to position [314, 0]
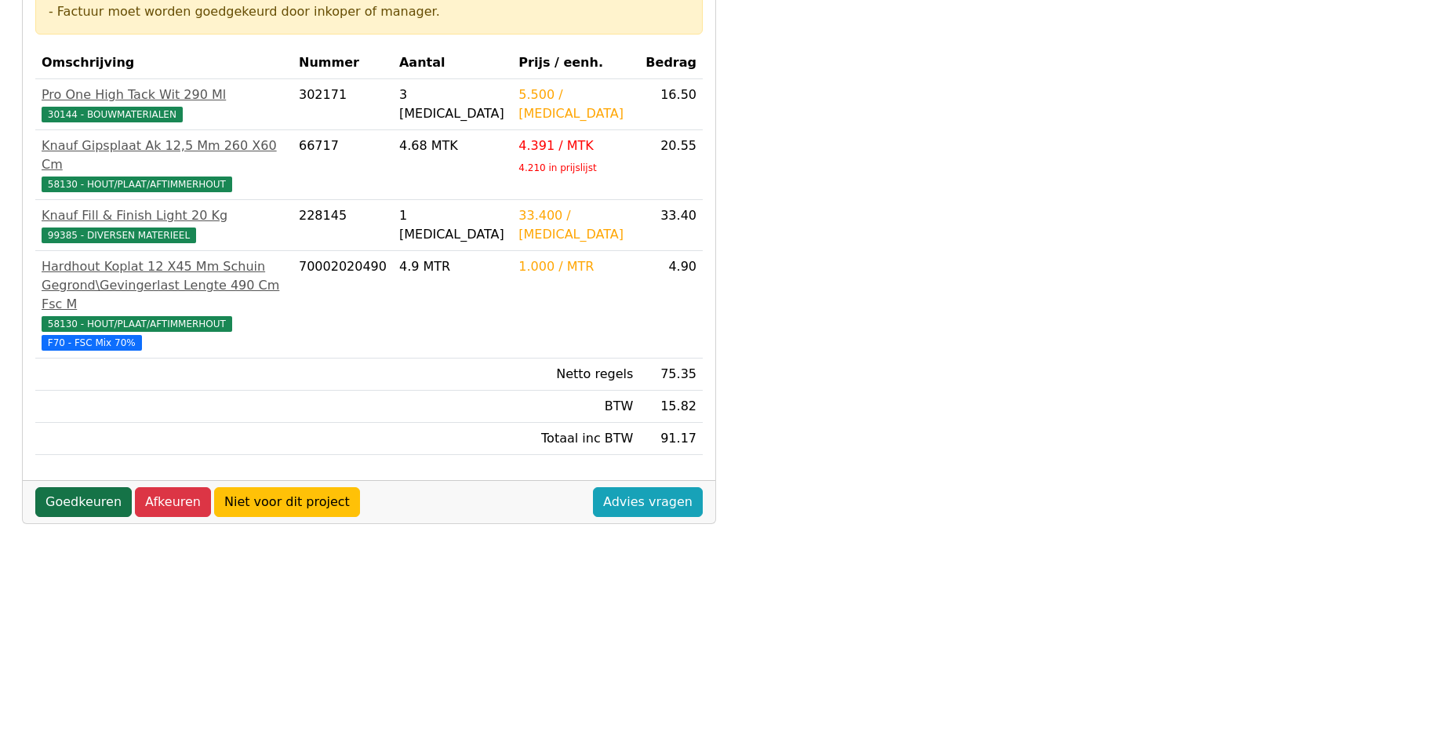
click at [86, 487] on link "Goedkeuren" at bounding box center [83, 502] width 96 height 30
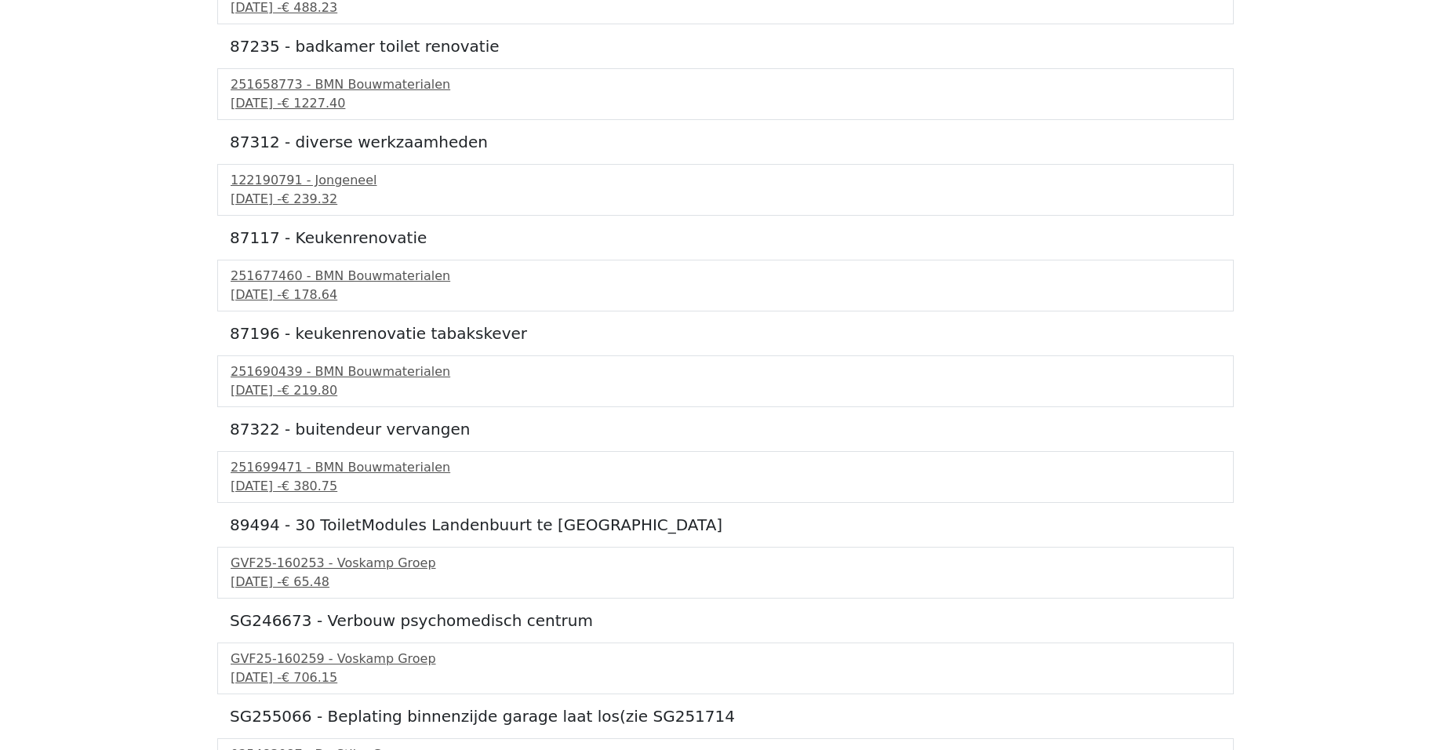
scroll to position [1726, 0]
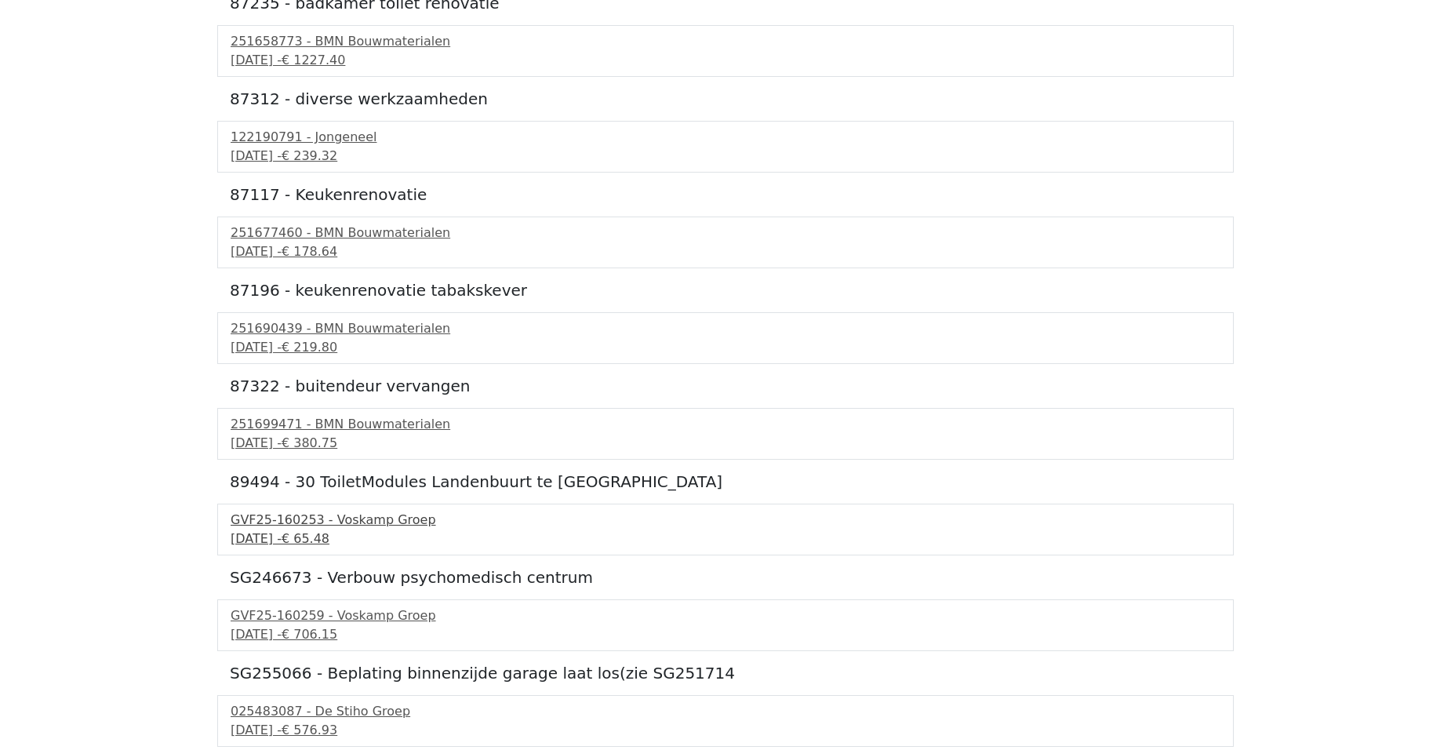
click at [329, 541] on span "€ 65.48" at bounding box center [306, 538] width 48 height 15
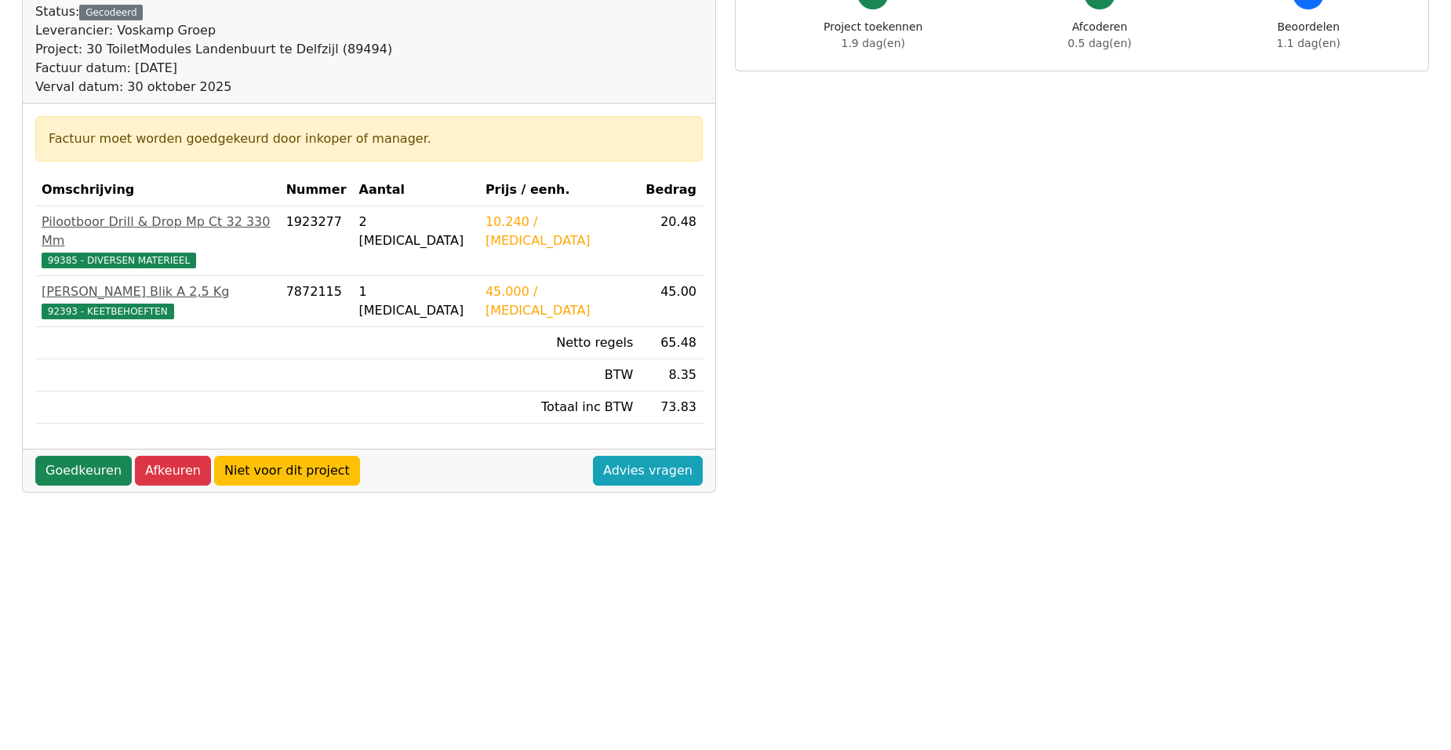
scroll to position [235, 0]
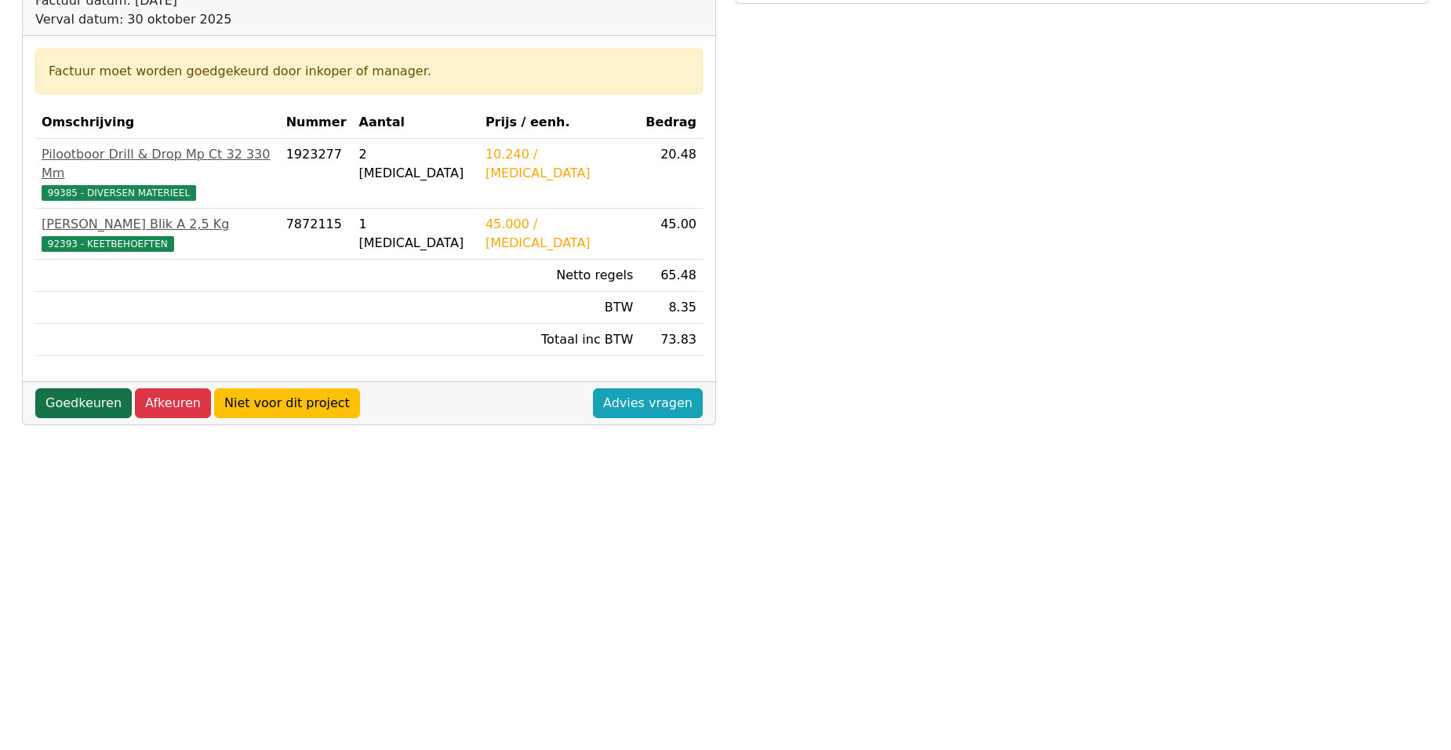
click at [73, 388] on link "Goedkeuren" at bounding box center [83, 403] width 96 height 30
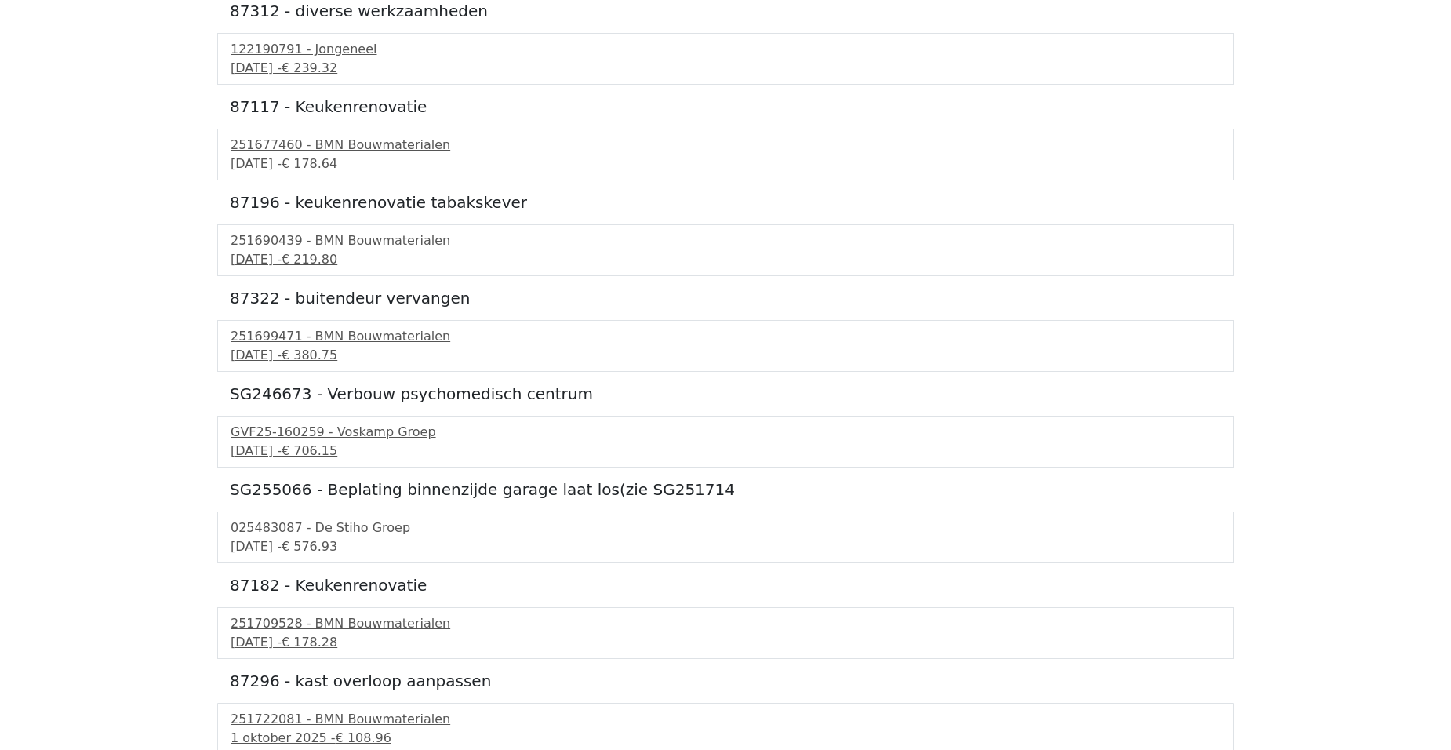
scroll to position [1818, 0]
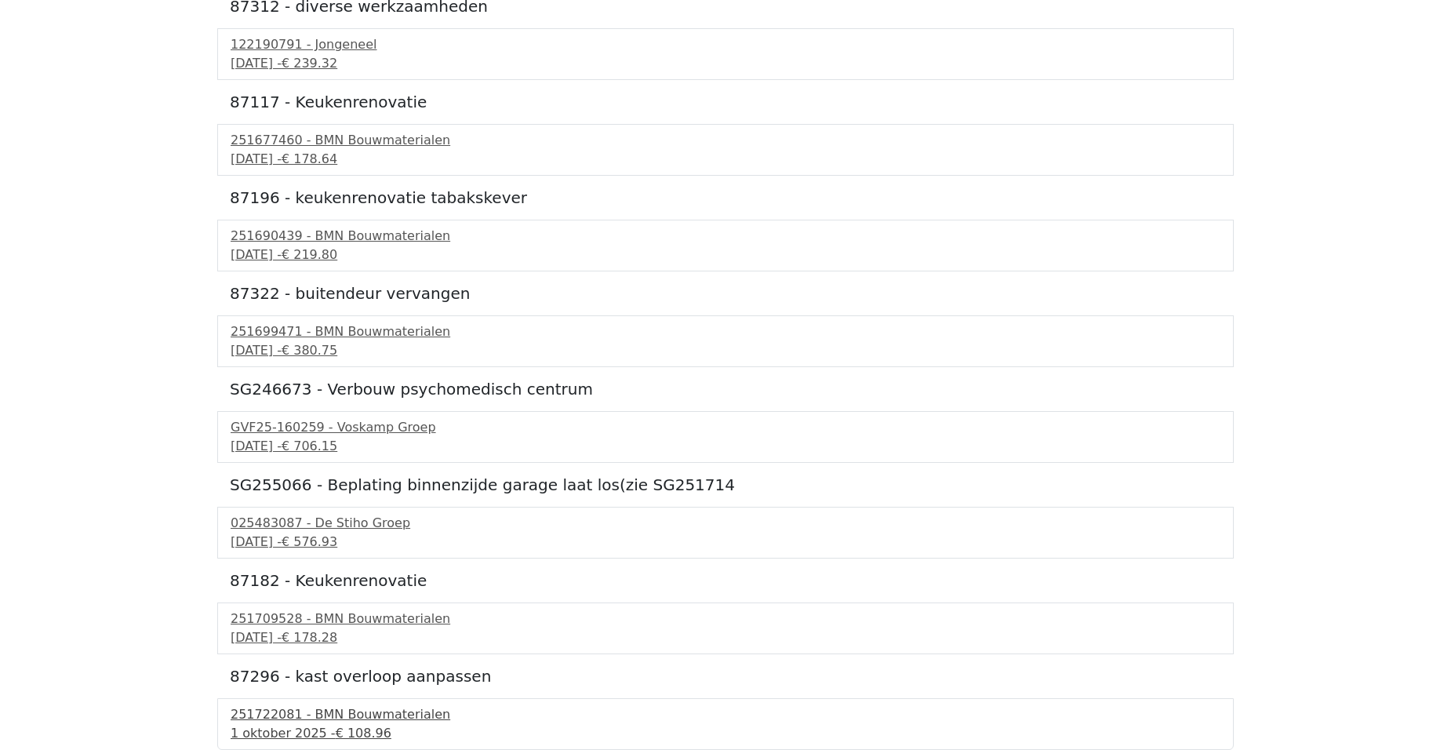
click at [280, 717] on div "251722081 - BMN Bouwmaterialen" at bounding box center [726, 714] width 990 height 19
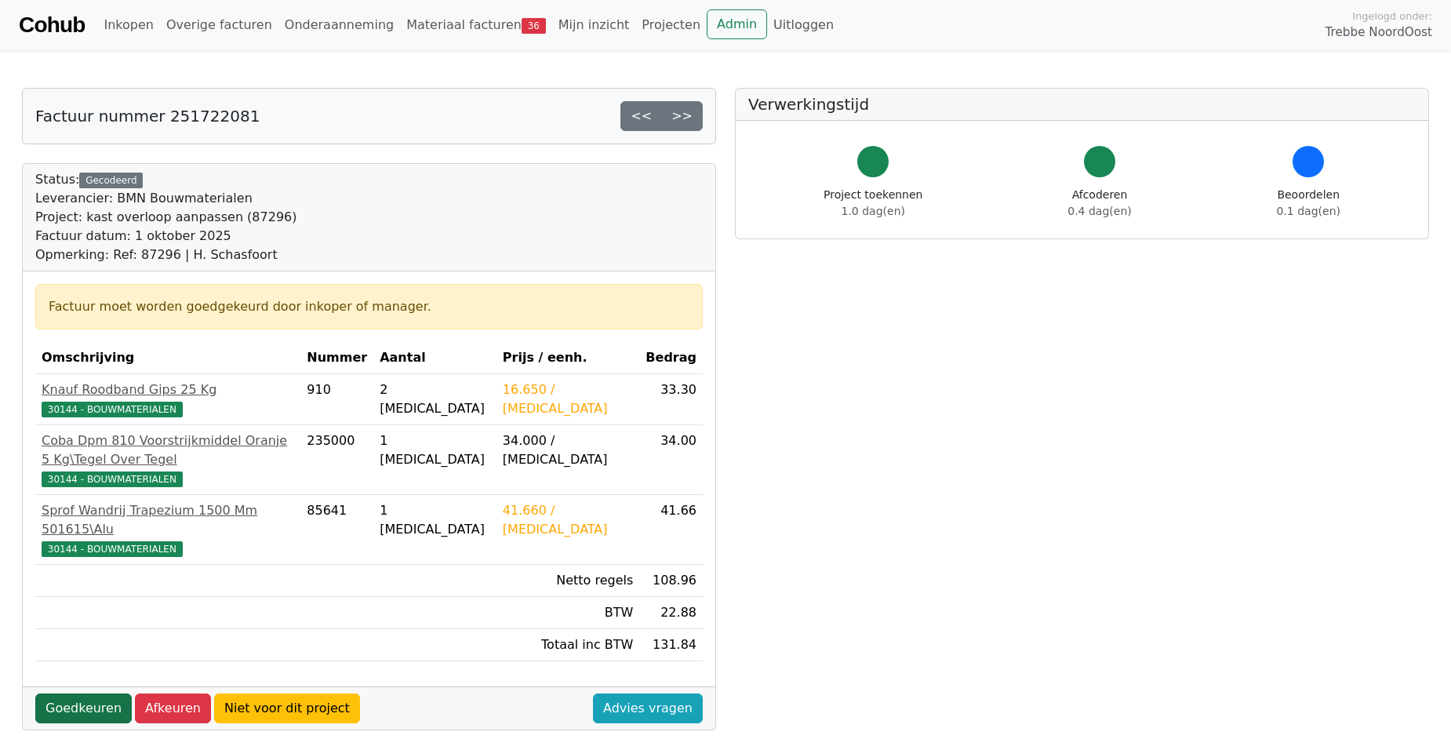
click at [90, 693] on link "Goedkeuren" at bounding box center [83, 708] width 96 height 30
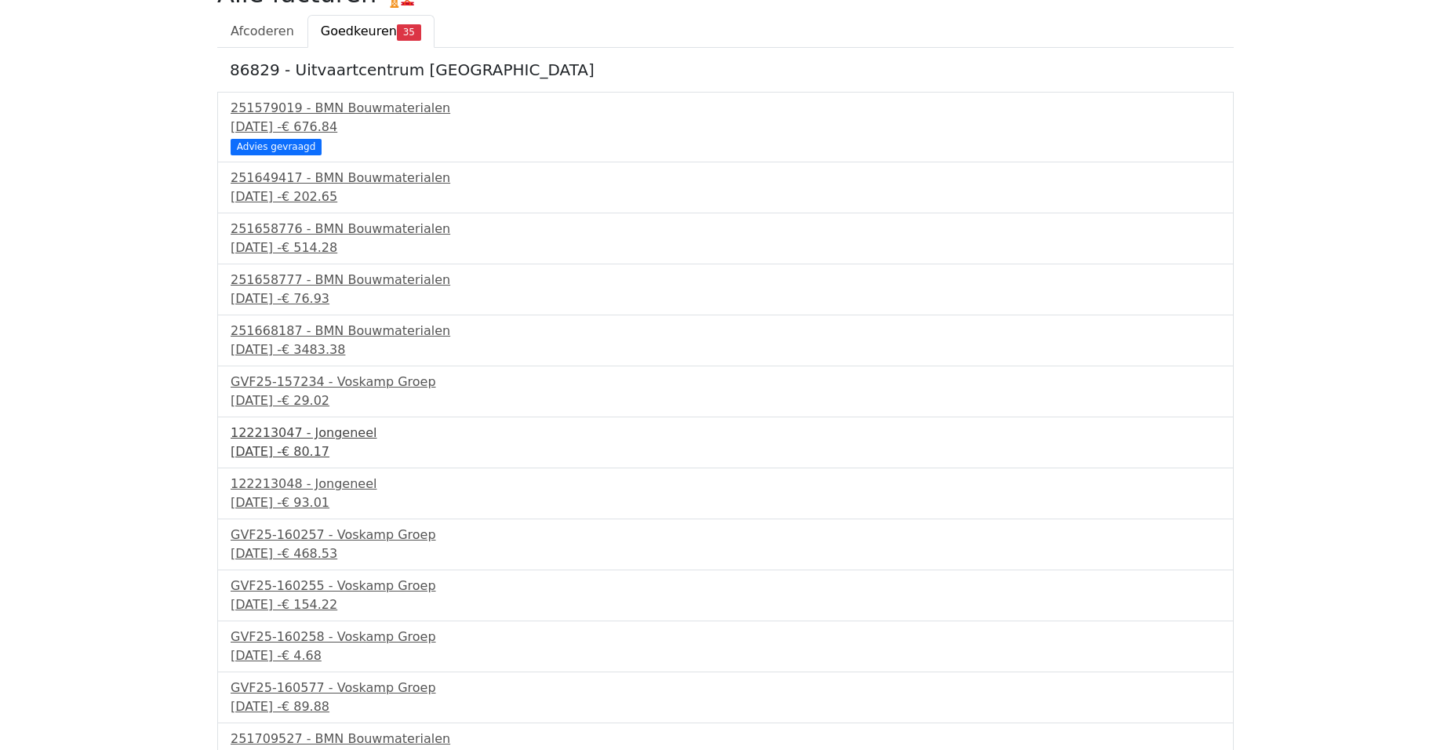
scroll to position [157, 0]
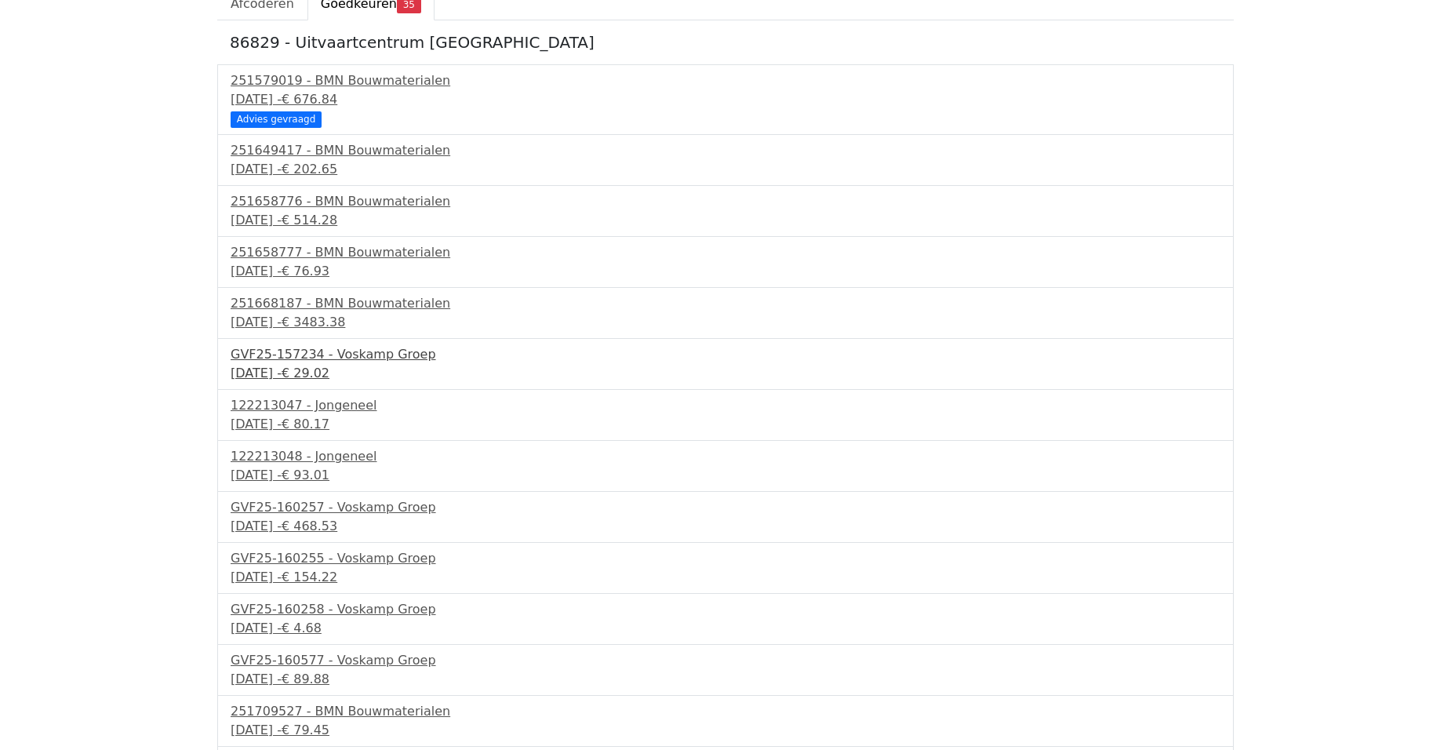
click at [328, 363] on div "GVF25-157234 - Voskamp Groep" at bounding box center [726, 354] width 990 height 19
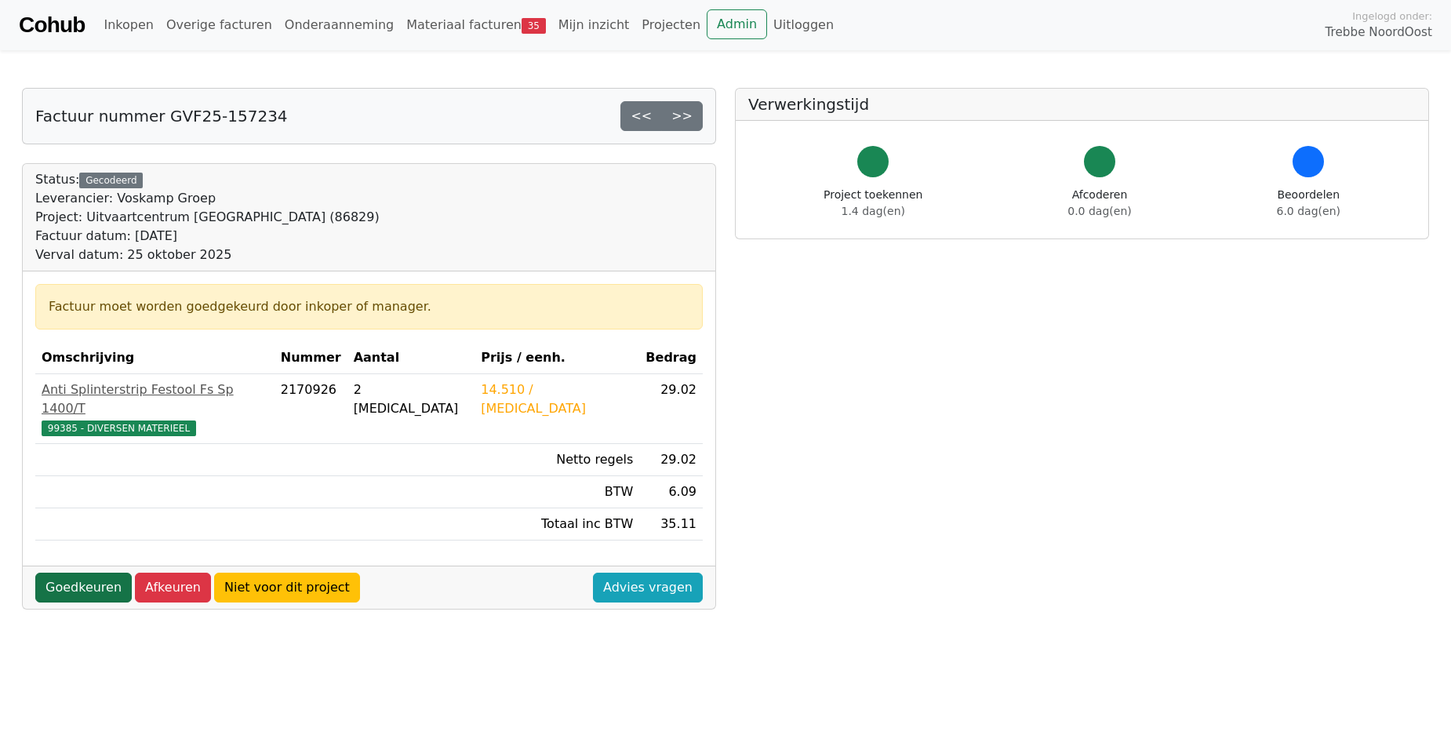
click at [74, 579] on link "Goedkeuren" at bounding box center [83, 588] width 96 height 30
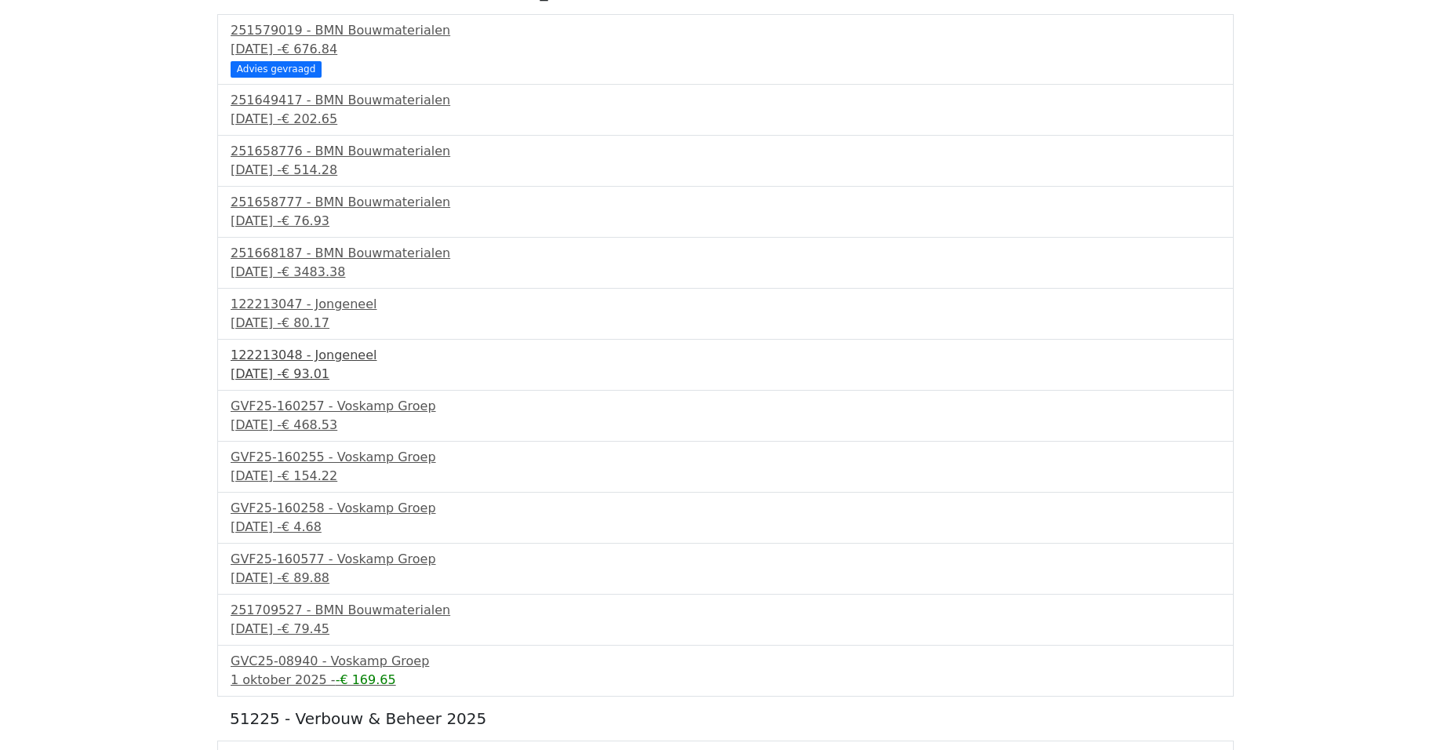
scroll to position [235, 0]
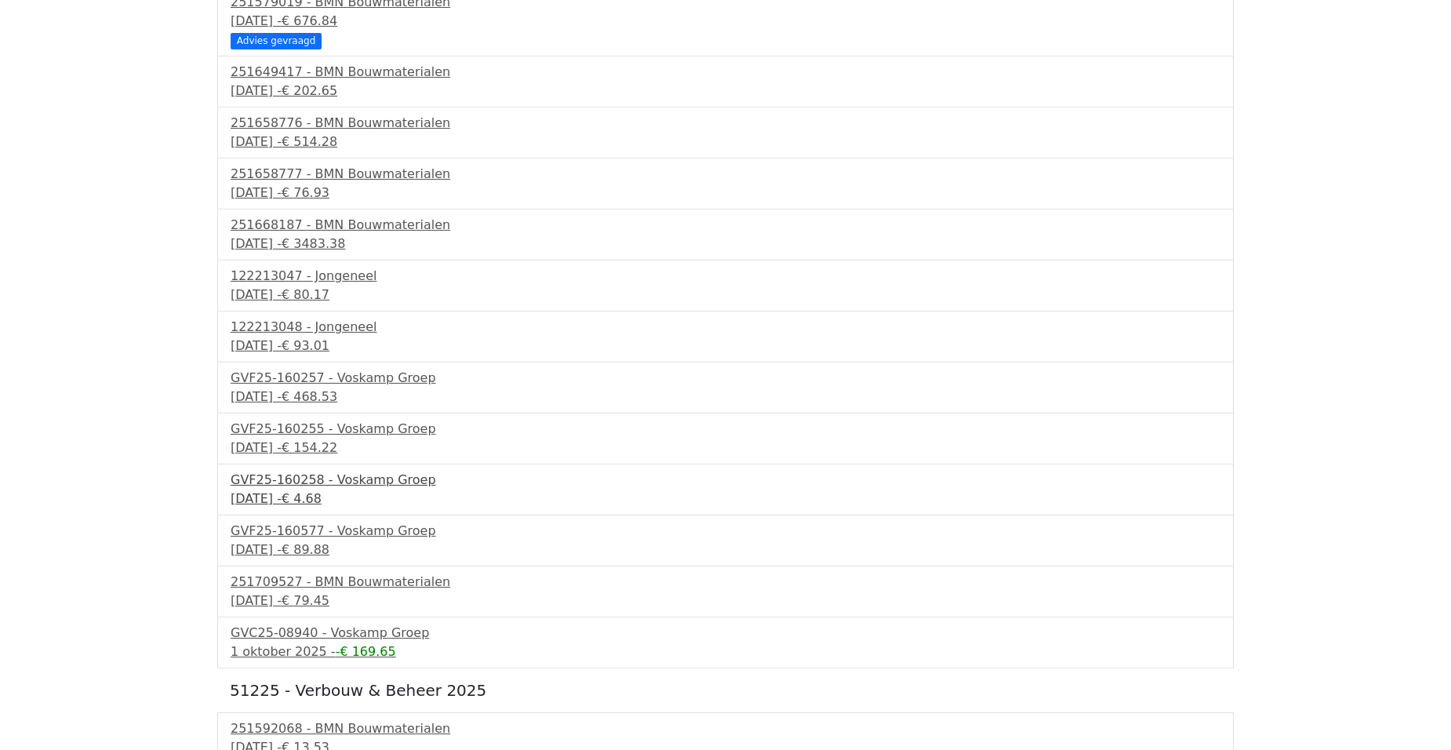
click at [367, 489] on div "GVF25-160258 - Voskamp Groep" at bounding box center [726, 480] width 990 height 19
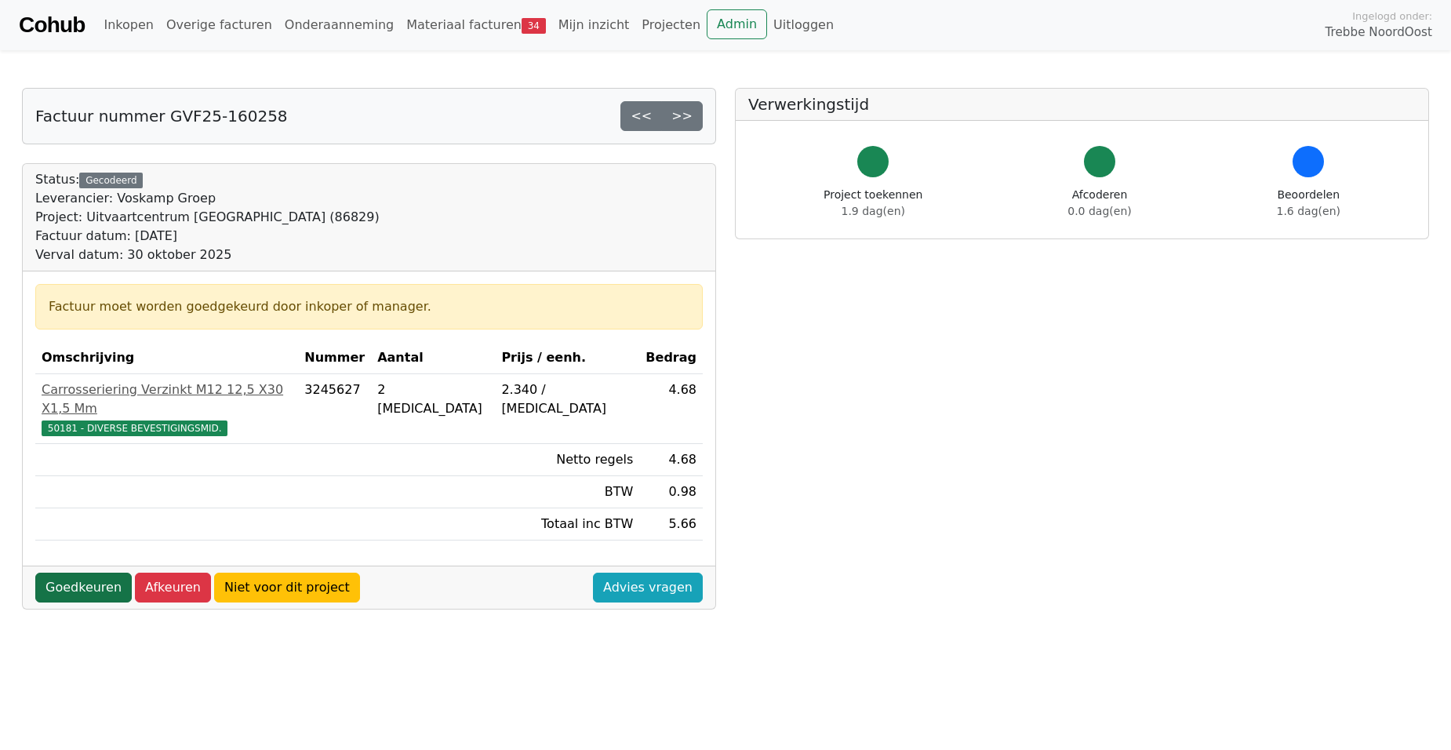
click at [64, 573] on link "Goedkeuren" at bounding box center [83, 588] width 96 height 30
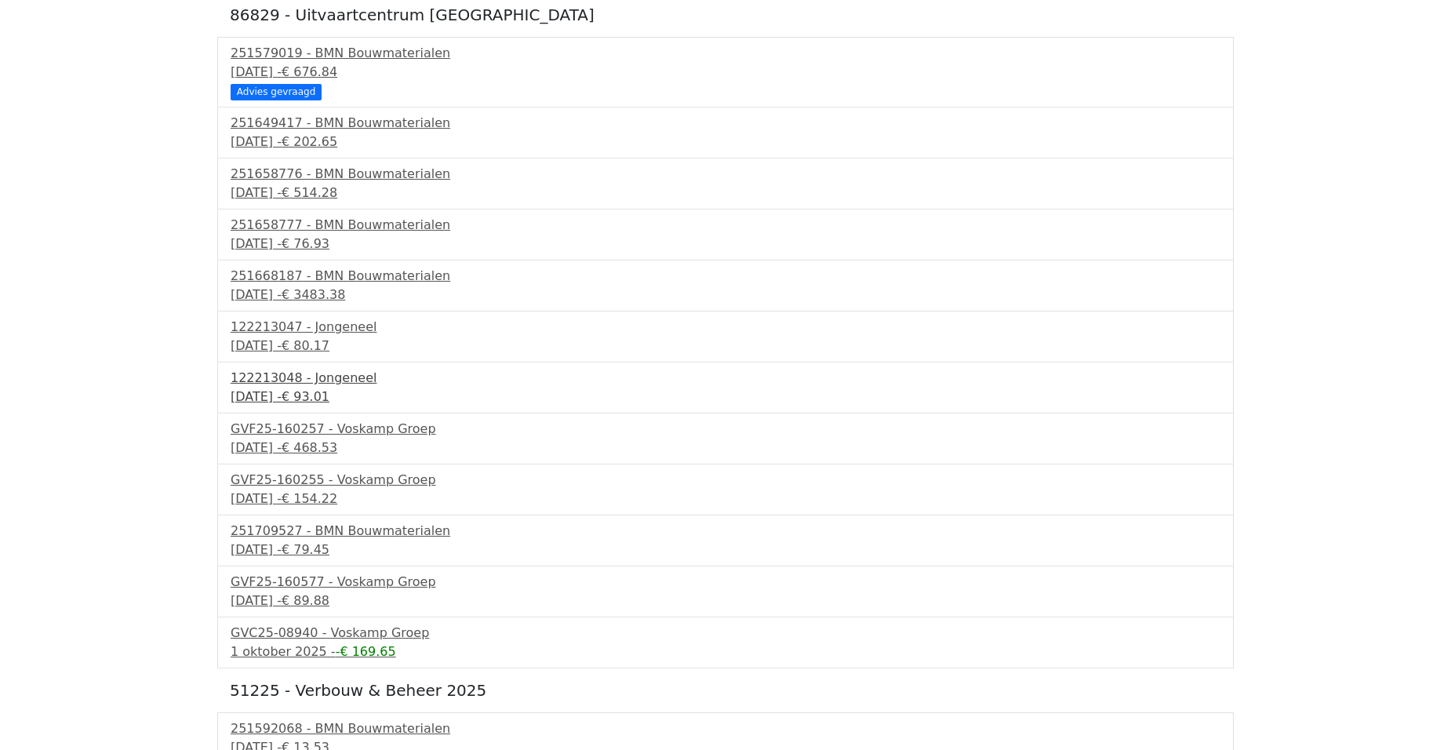
scroll to position [235, 0]
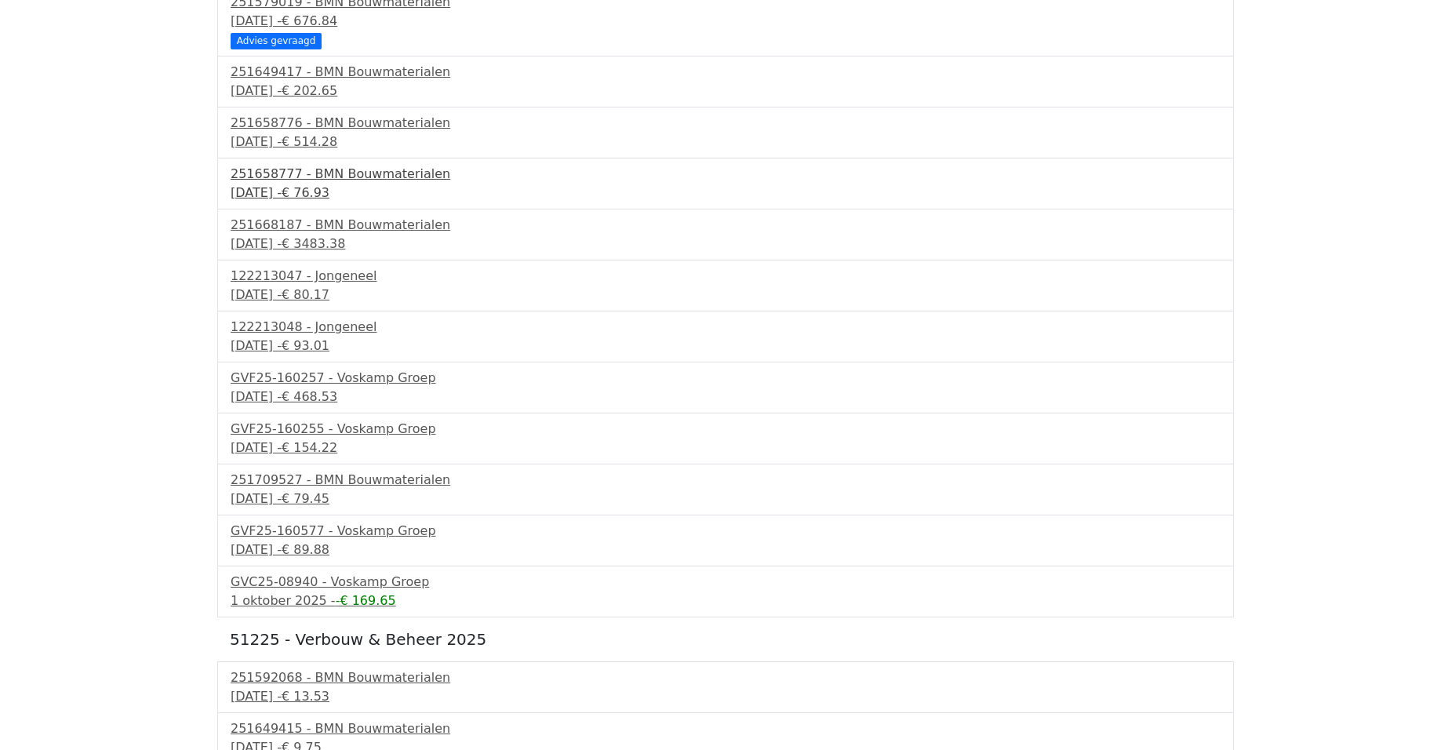
click at [337, 185] on div "[DATE] - € 76.93" at bounding box center [726, 193] width 990 height 19
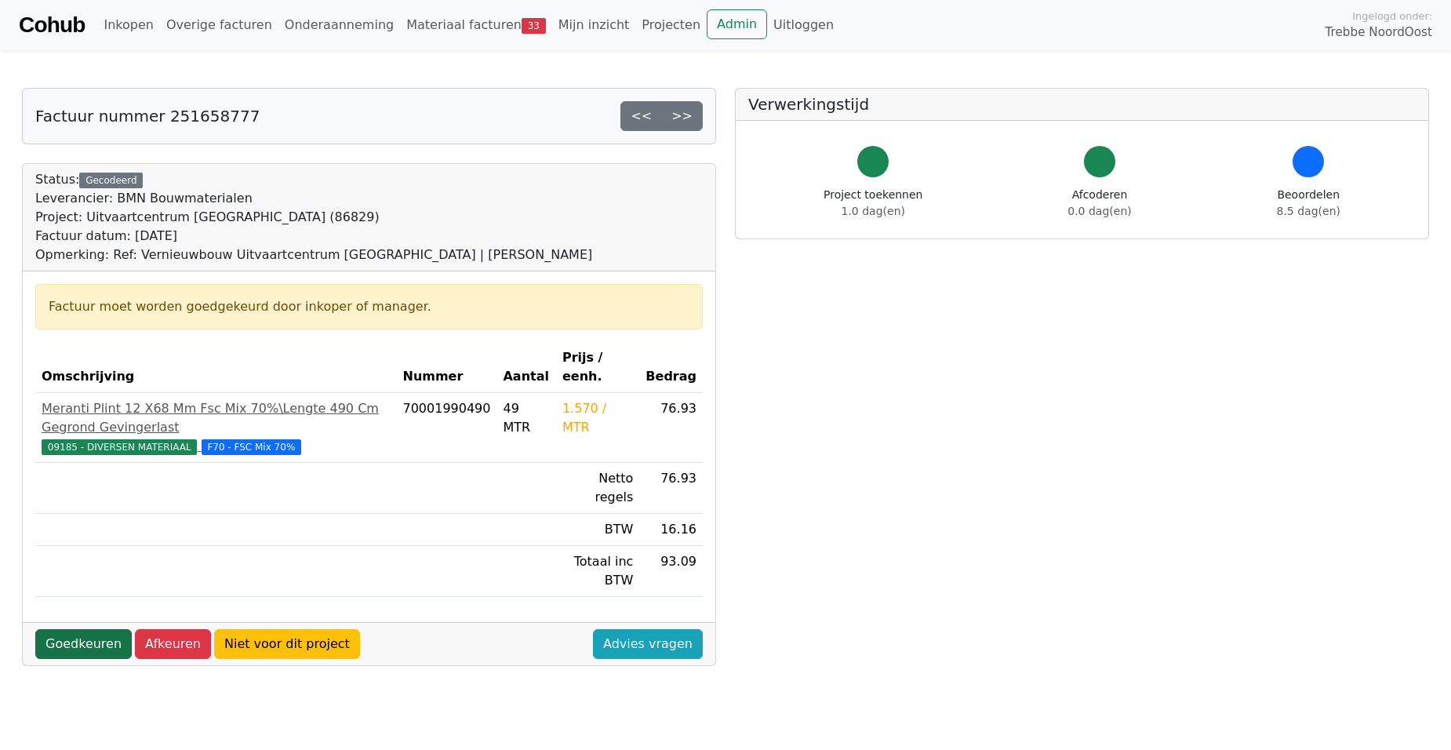
click at [58, 629] on link "Goedkeuren" at bounding box center [83, 644] width 96 height 30
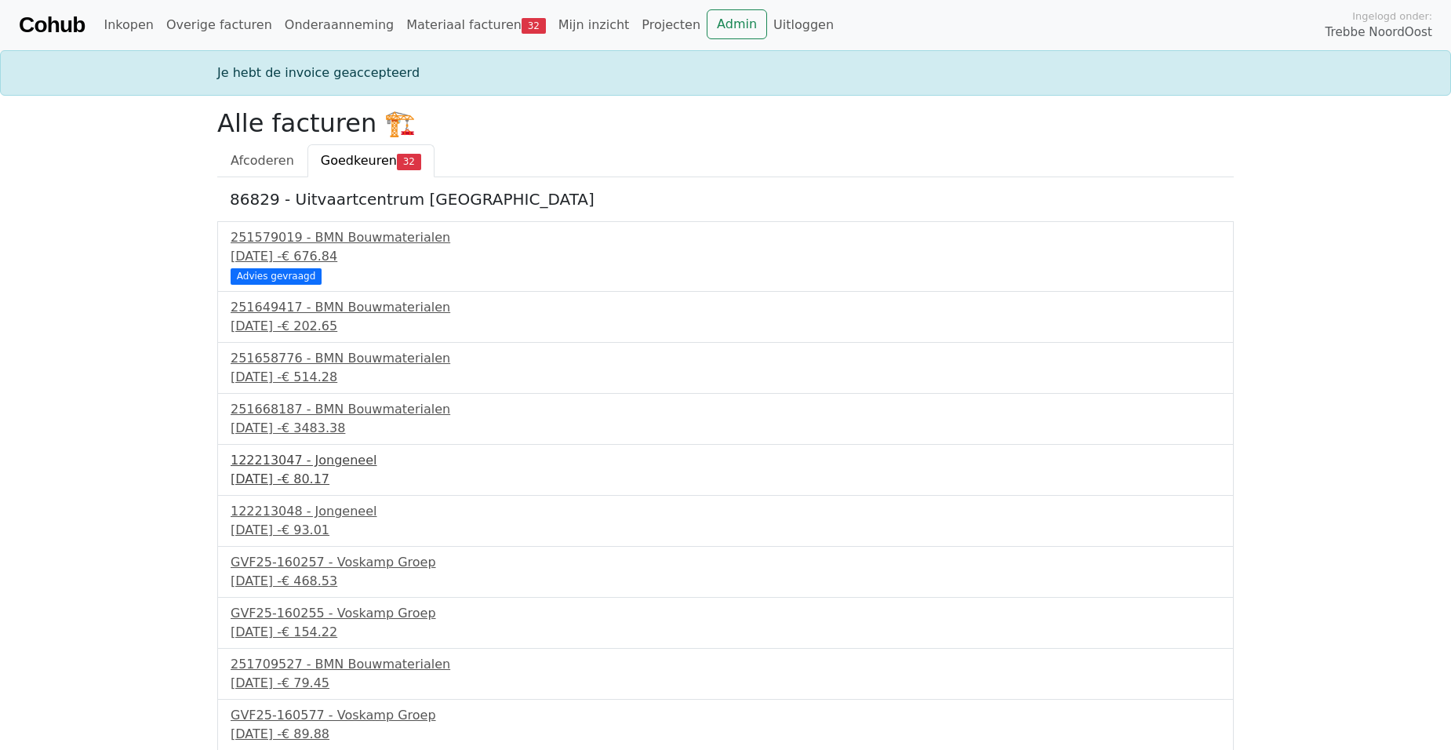
click at [321, 469] on div "122213047 - Jongeneel" at bounding box center [726, 460] width 990 height 19
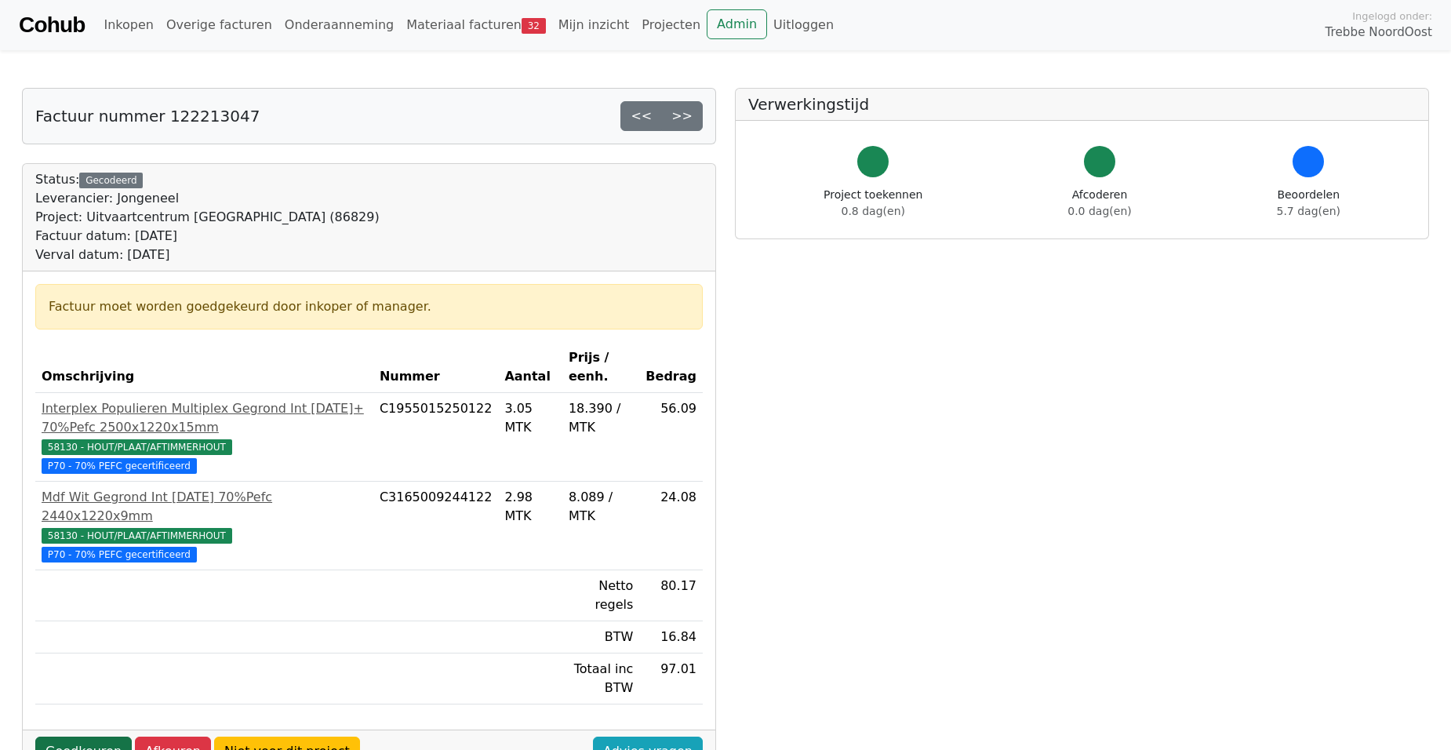
click at [56, 737] on link "Goedkeuren" at bounding box center [83, 752] width 96 height 30
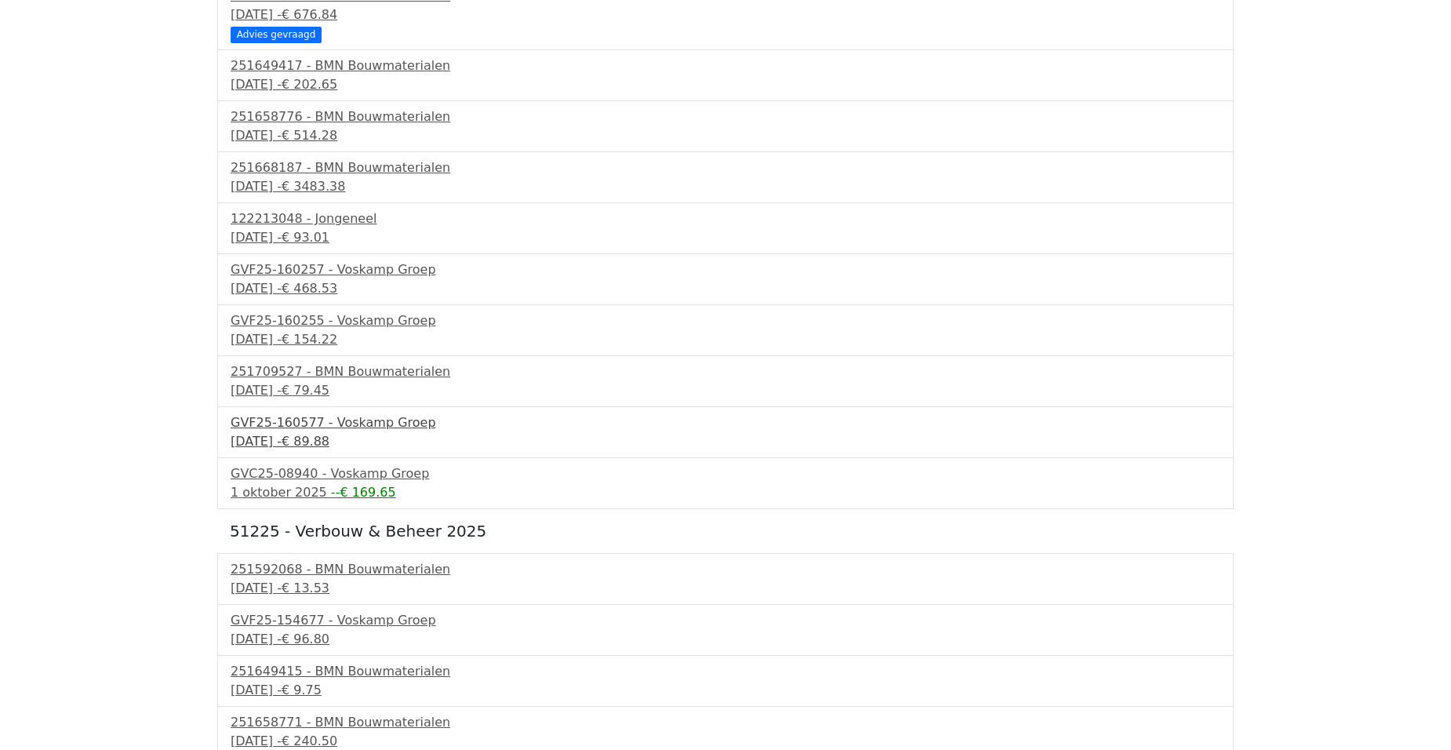
scroll to position [314, 0]
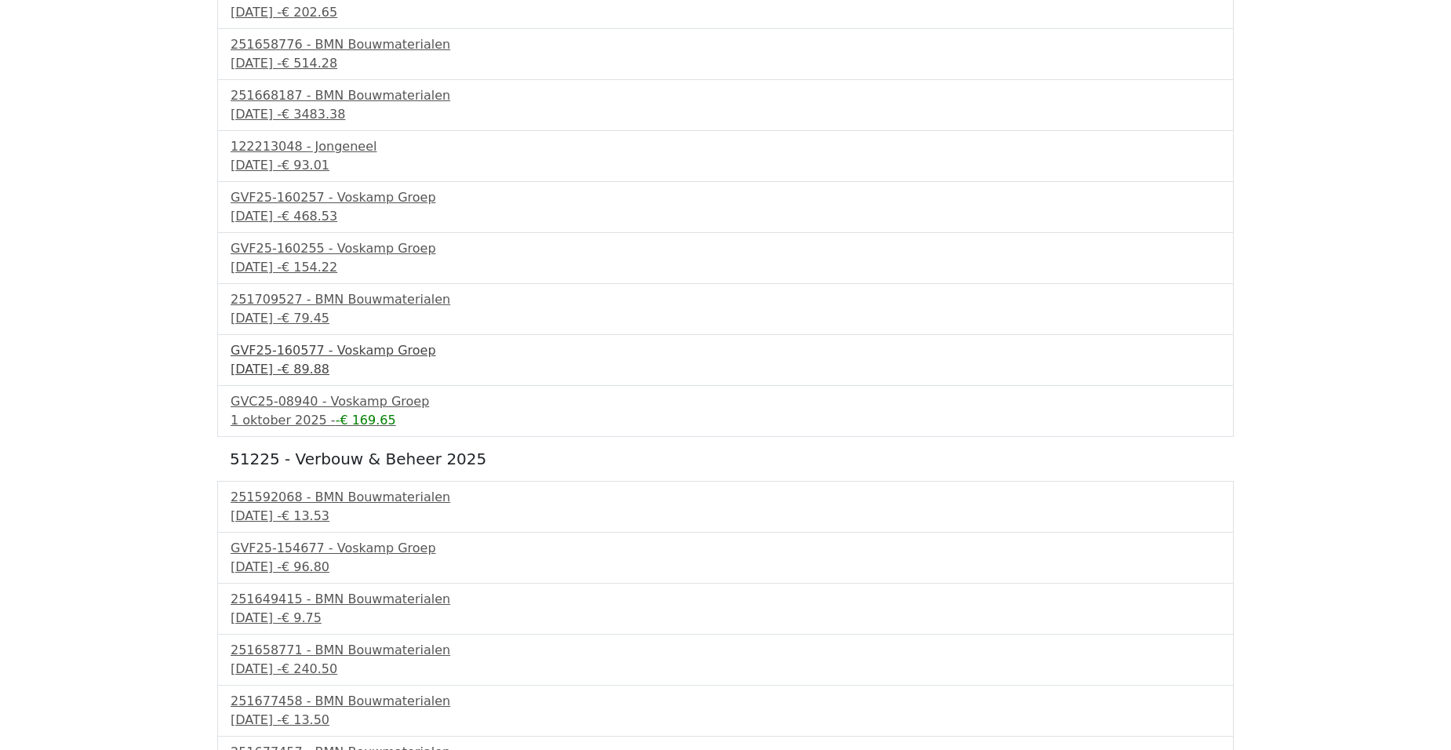
click at [293, 357] on div "GVF25-160577 - Voskamp Groep" at bounding box center [726, 350] width 990 height 19
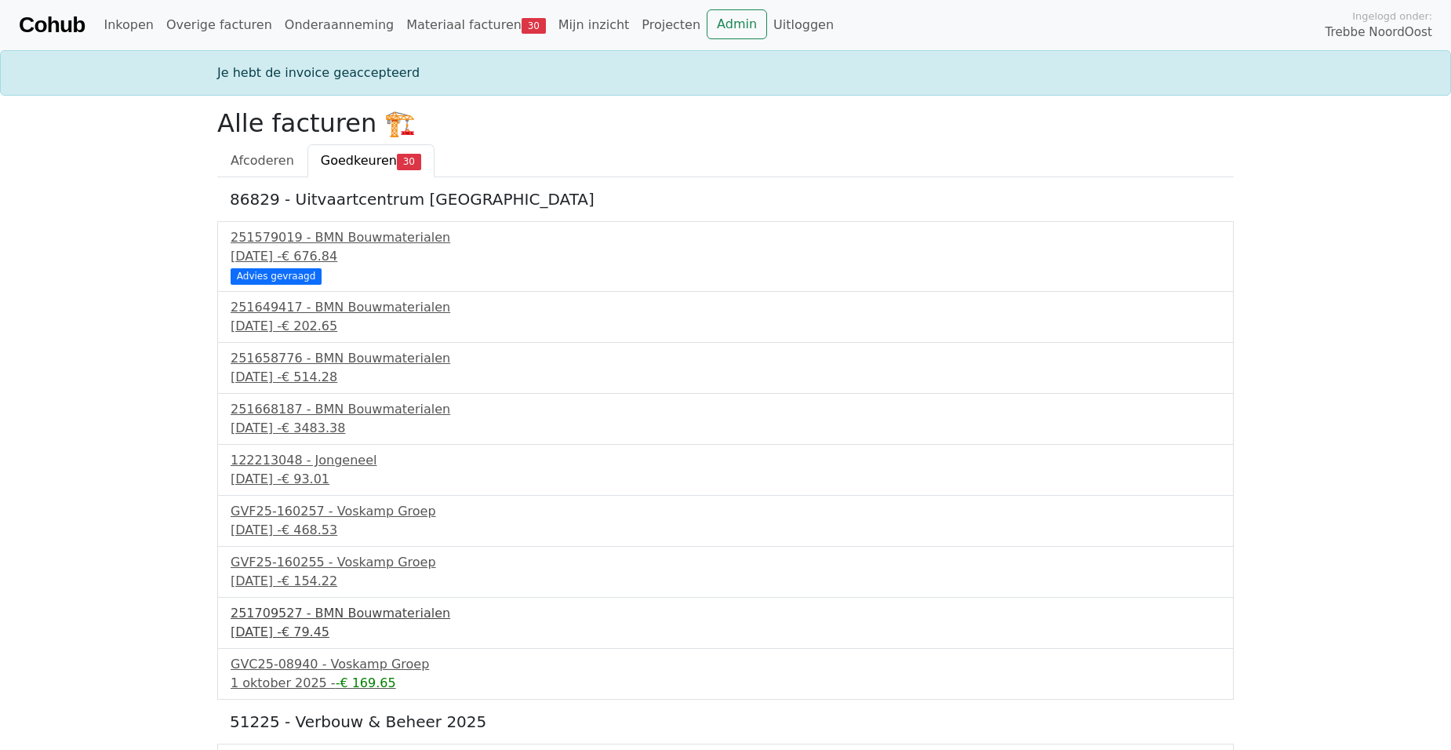
click at [329, 626] on span "€ 79.45" at bounding box center [306, 631] width 48 height 15
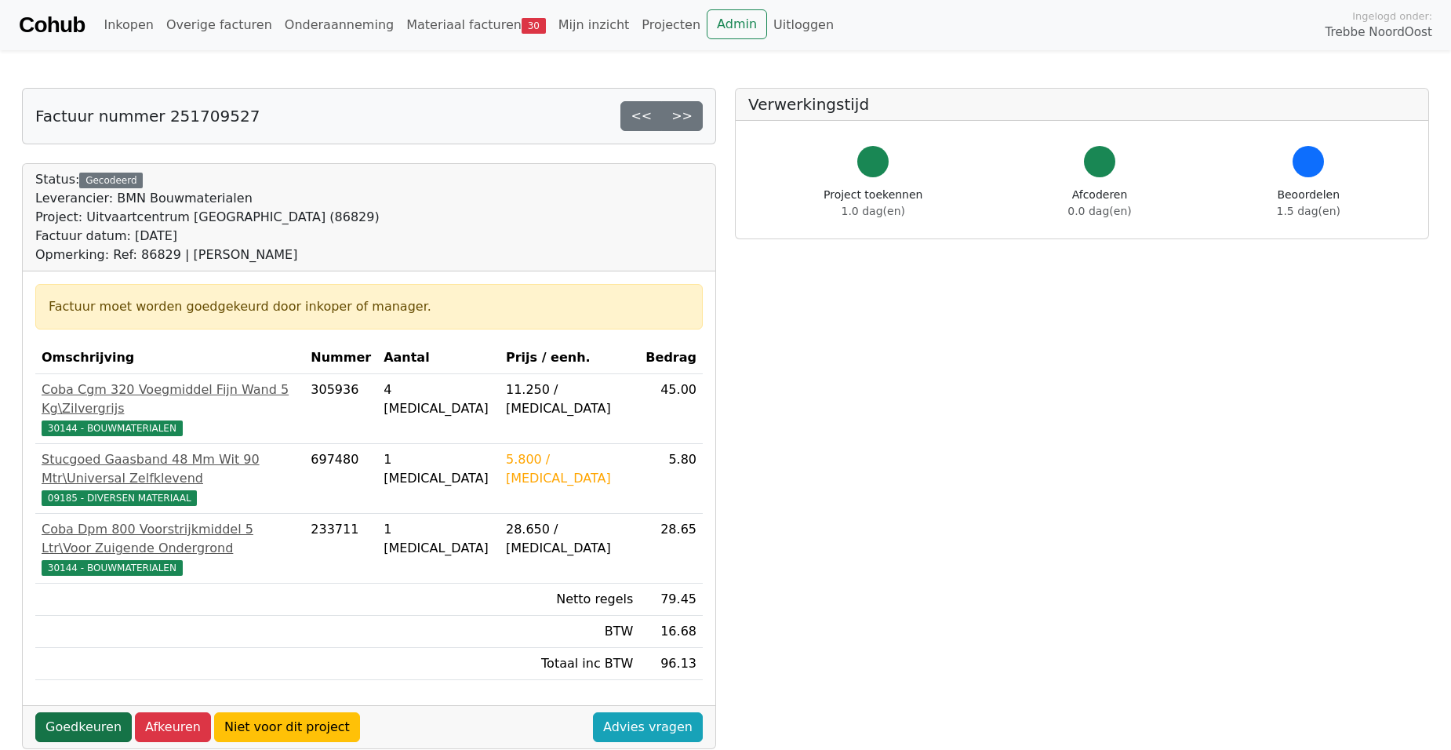
click at [64, 712] on link "Goedkeuren" at bounding box center [83, 727] width 96 height 30
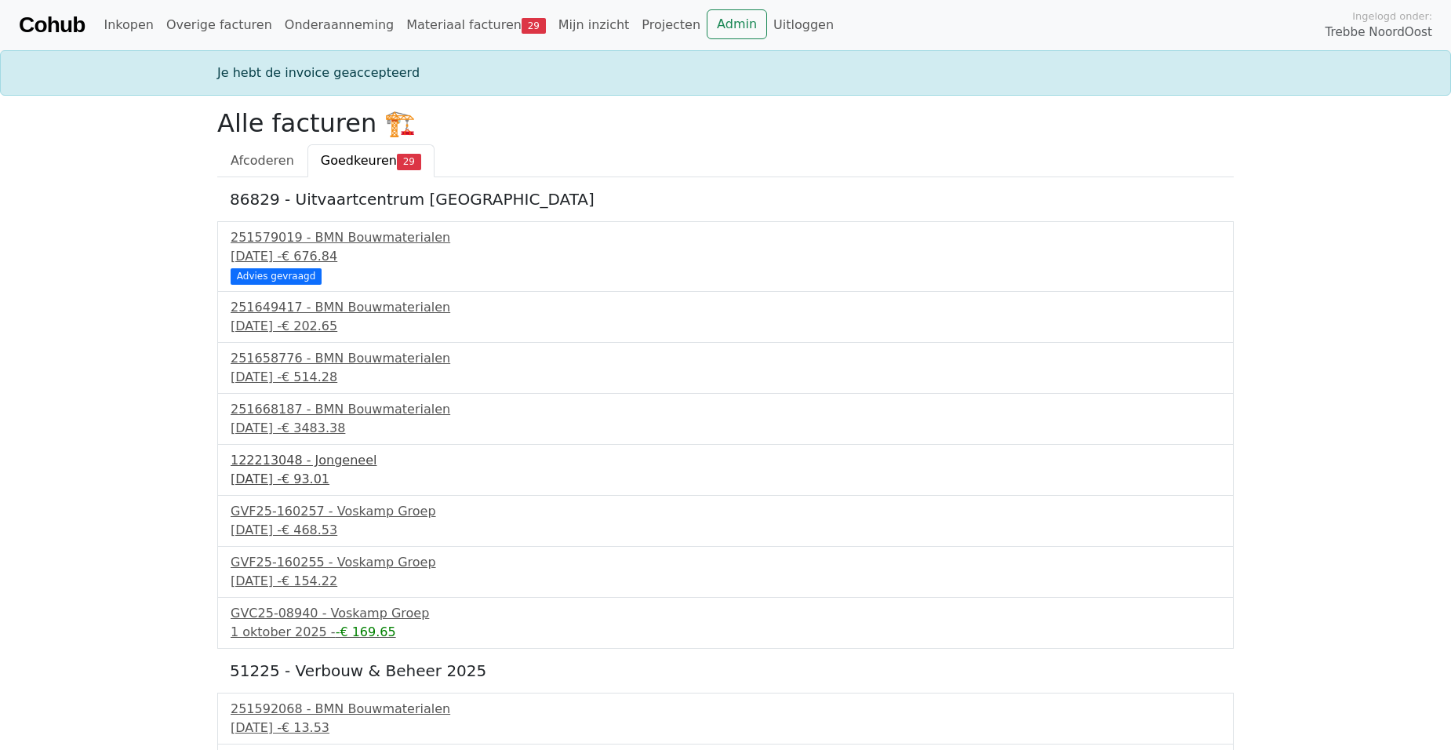
click at [277, 466] on div "122213048 - Jongeneel" at bounding box center [726, 460] width 990 height 19
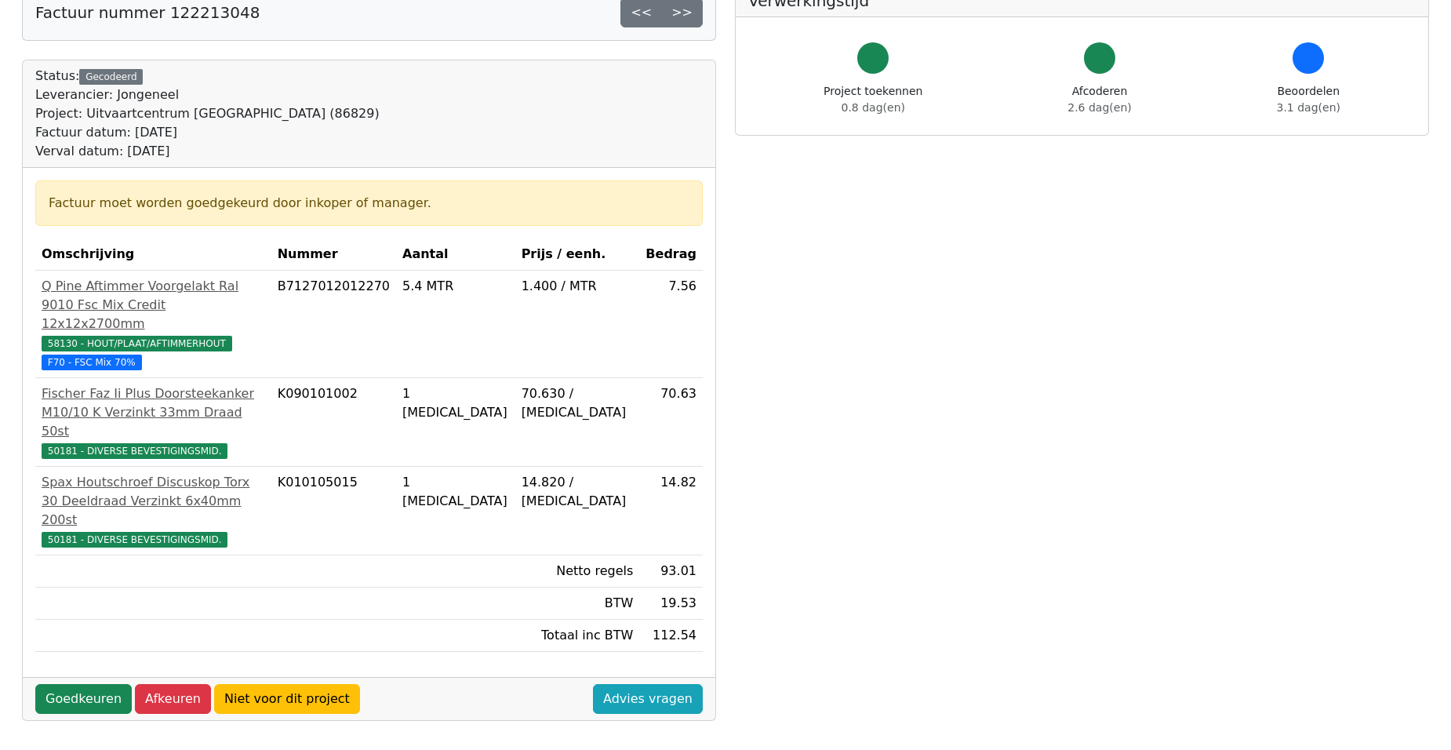
scroll to position [157, 0]
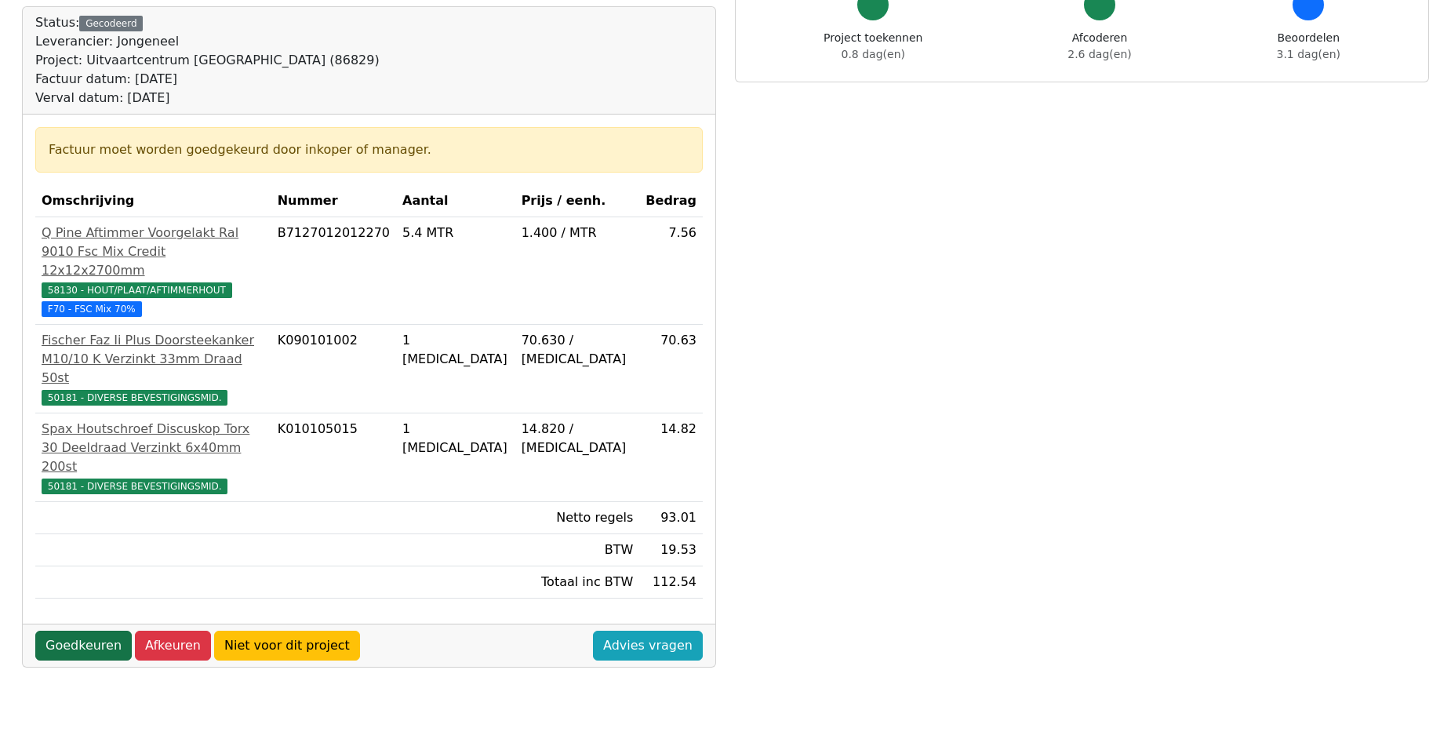
click at [87, 631] on link "Goedkeuren" at bounding box center [83, 646] width 96 height 30
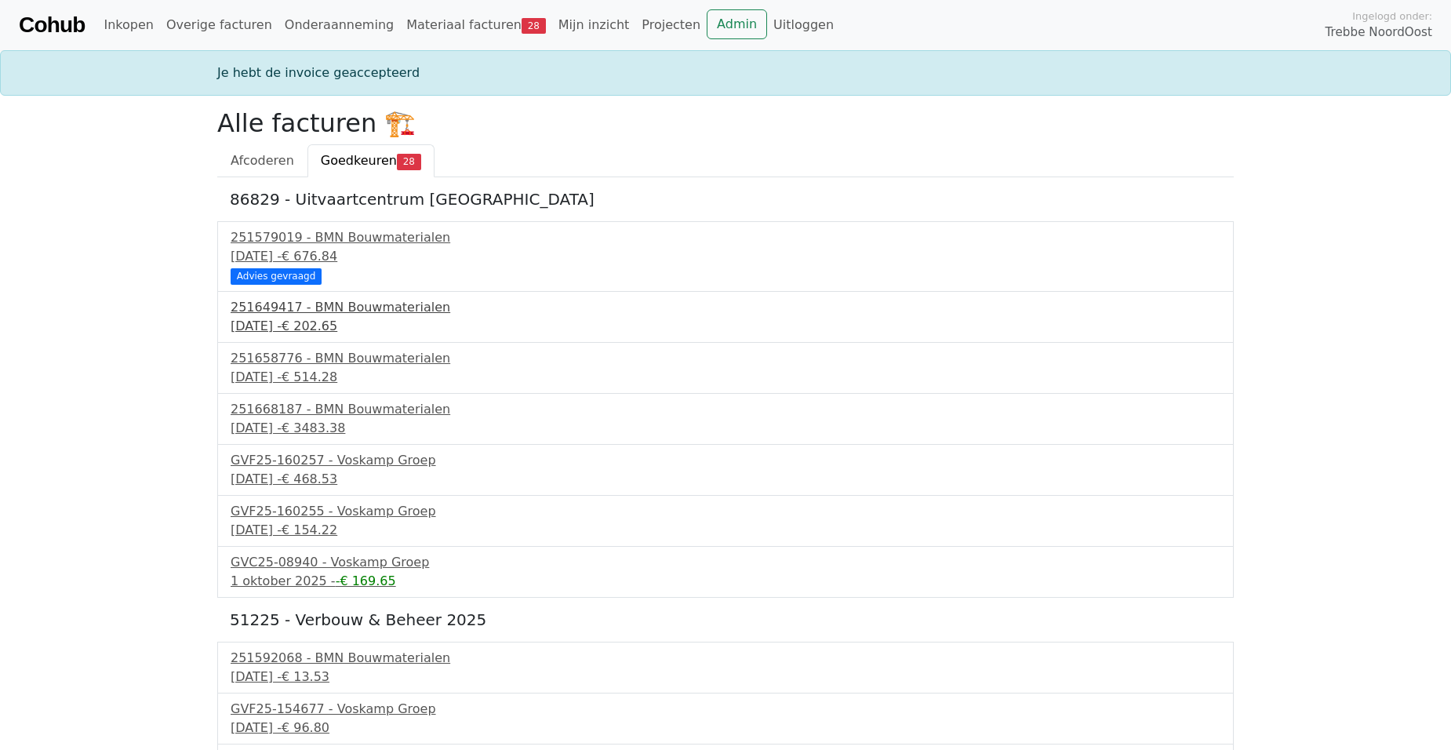
click at [342, 317] on div "22 september 2025 - € 202.65" at bounding box center [726, 326] width 990 height 19
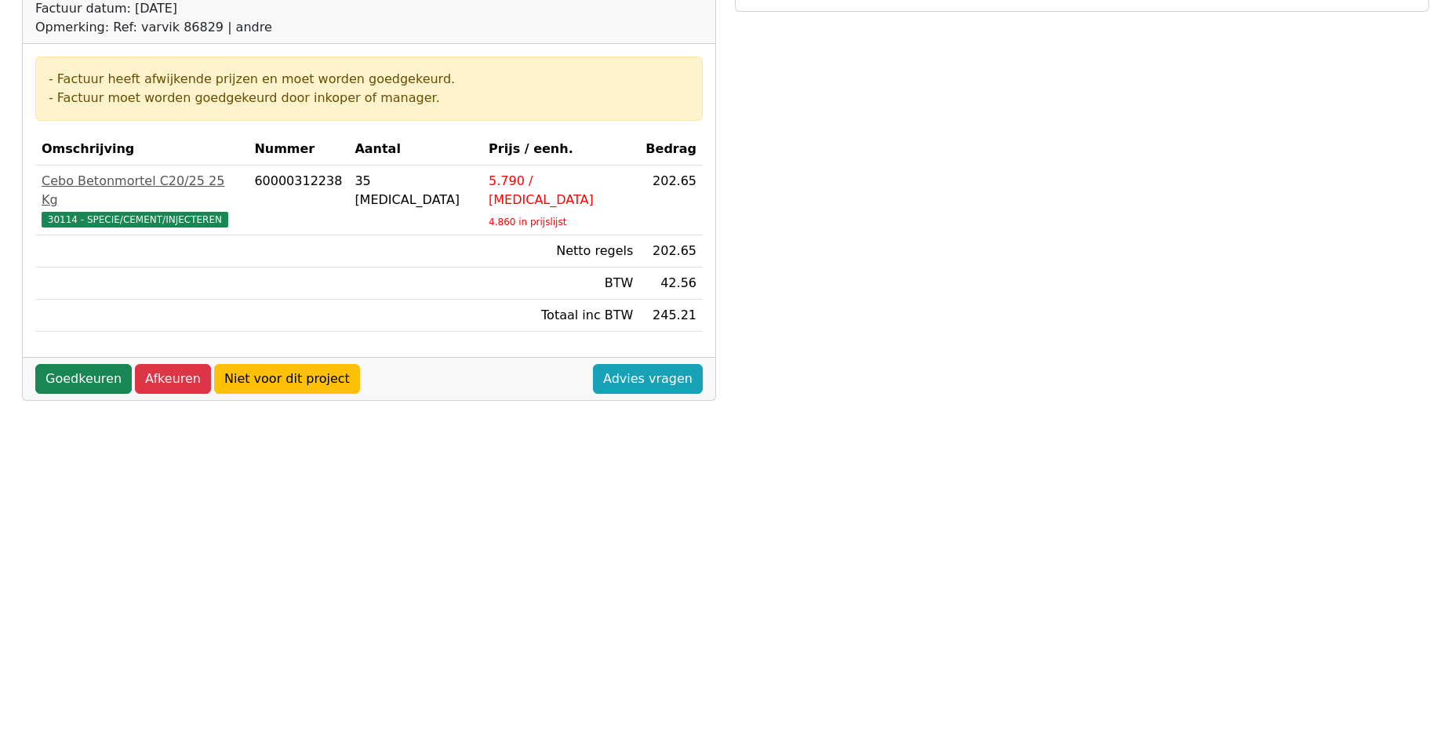
scroll to position [235, 0]
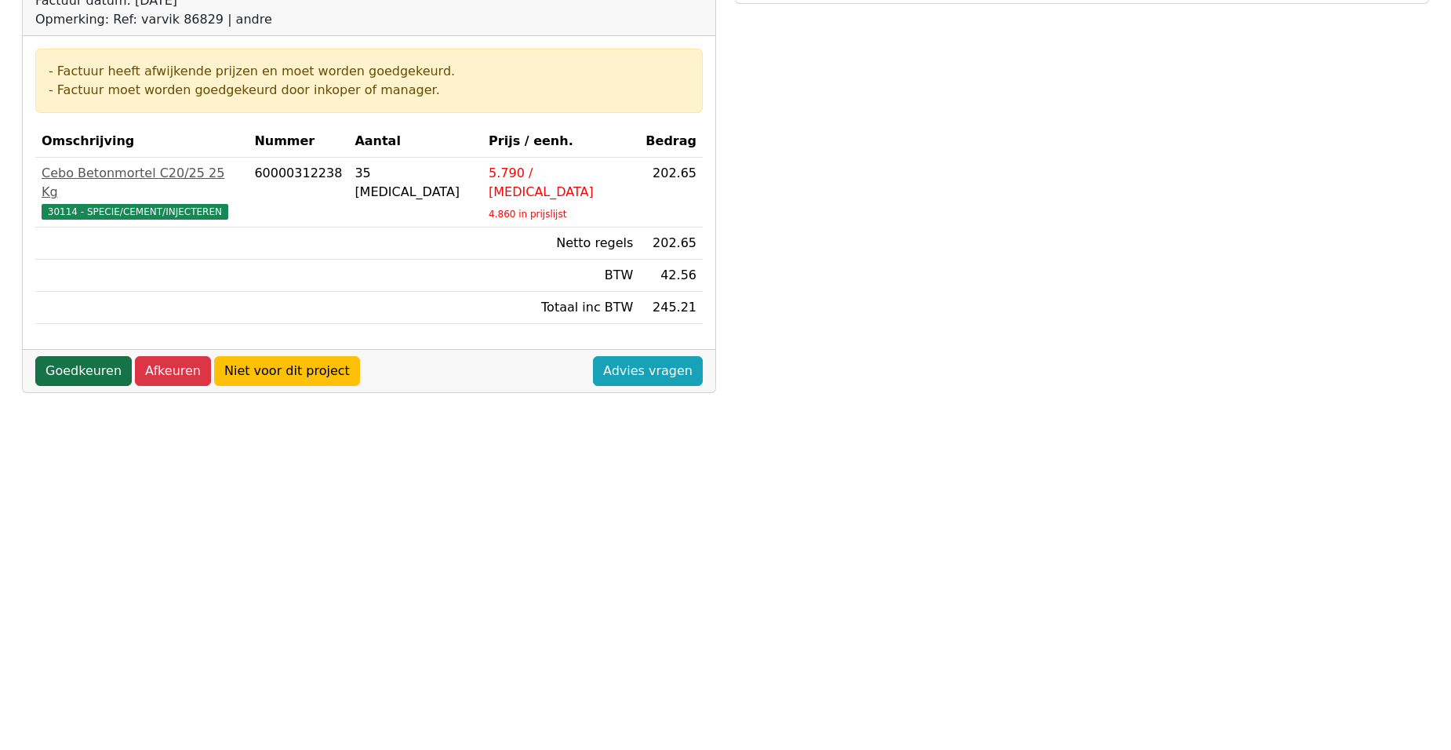
click at [65, 356] on link "Goedkeuren" at bounding box center [83, 371] width 96 height 30
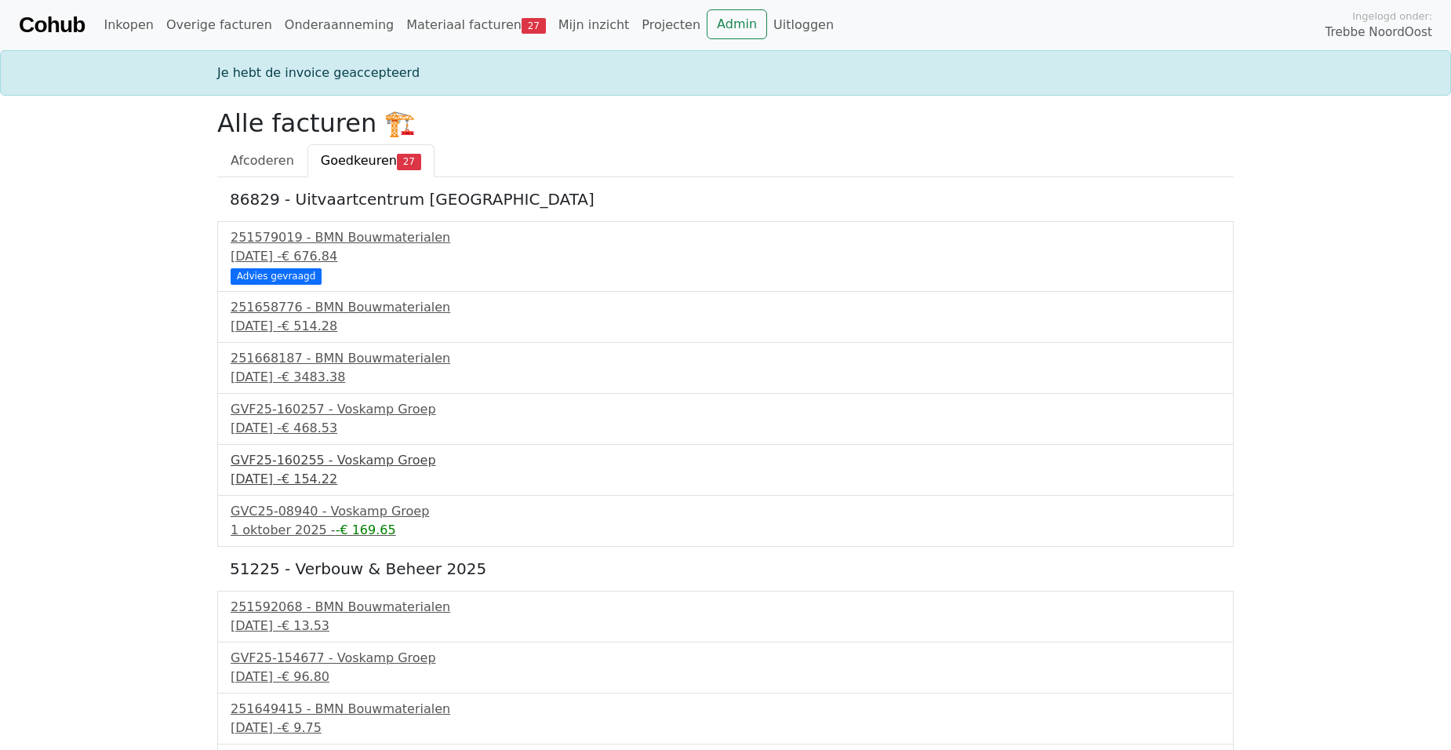
click at [303, 463] on div "GVF25-160255 - Voskamp Groep" at bounding box center [726, 460] width 990 height 19
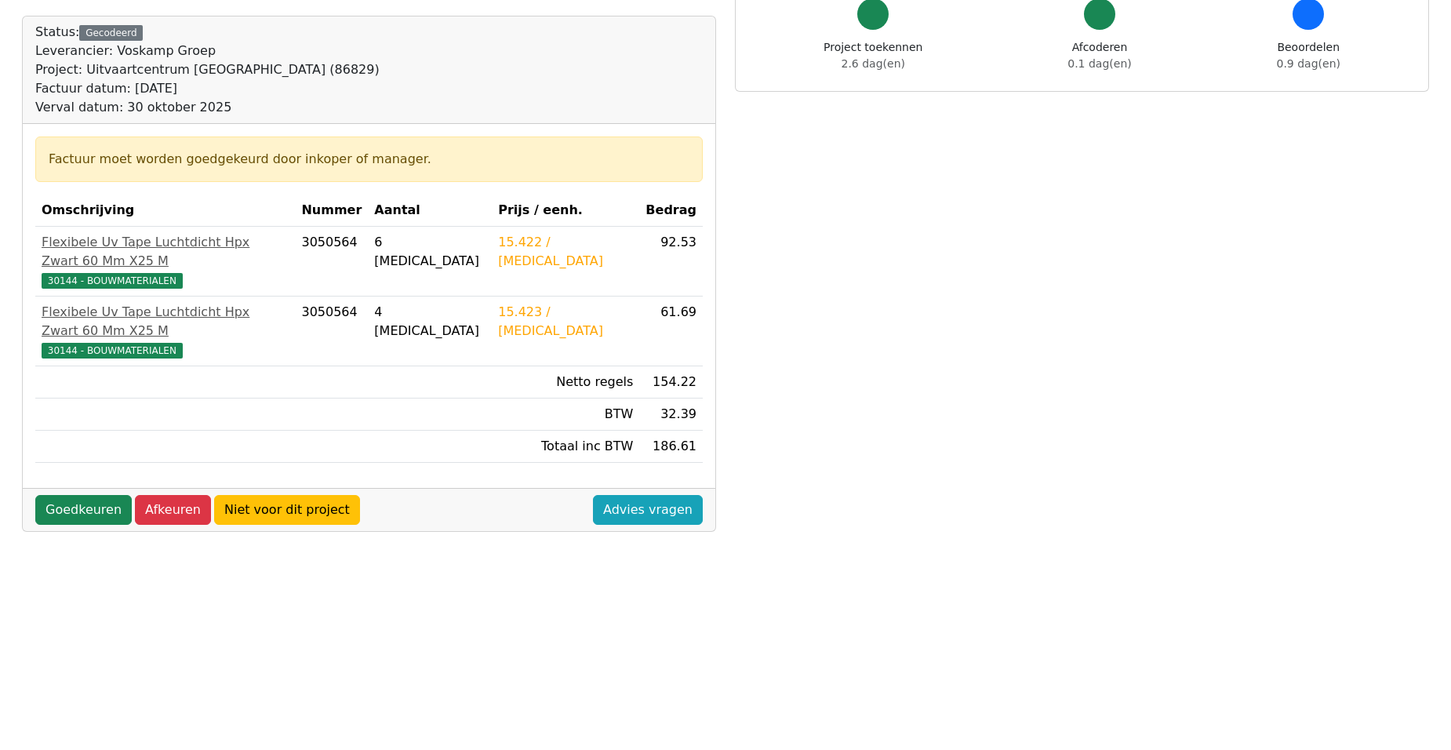
scroll to position [235, 0]
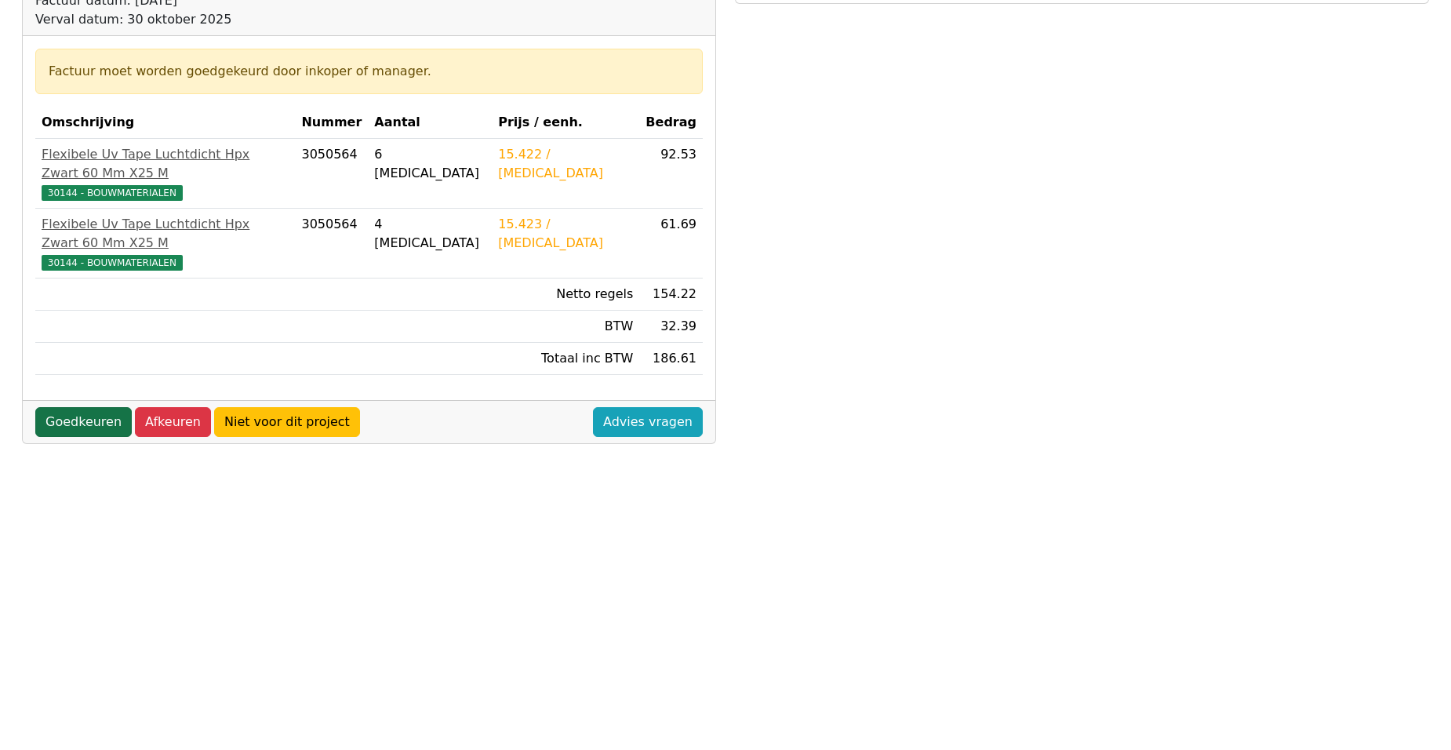
click at [89, 407] on link "Goedkeuren" at bounding box center [83, 422] width 96 height 30
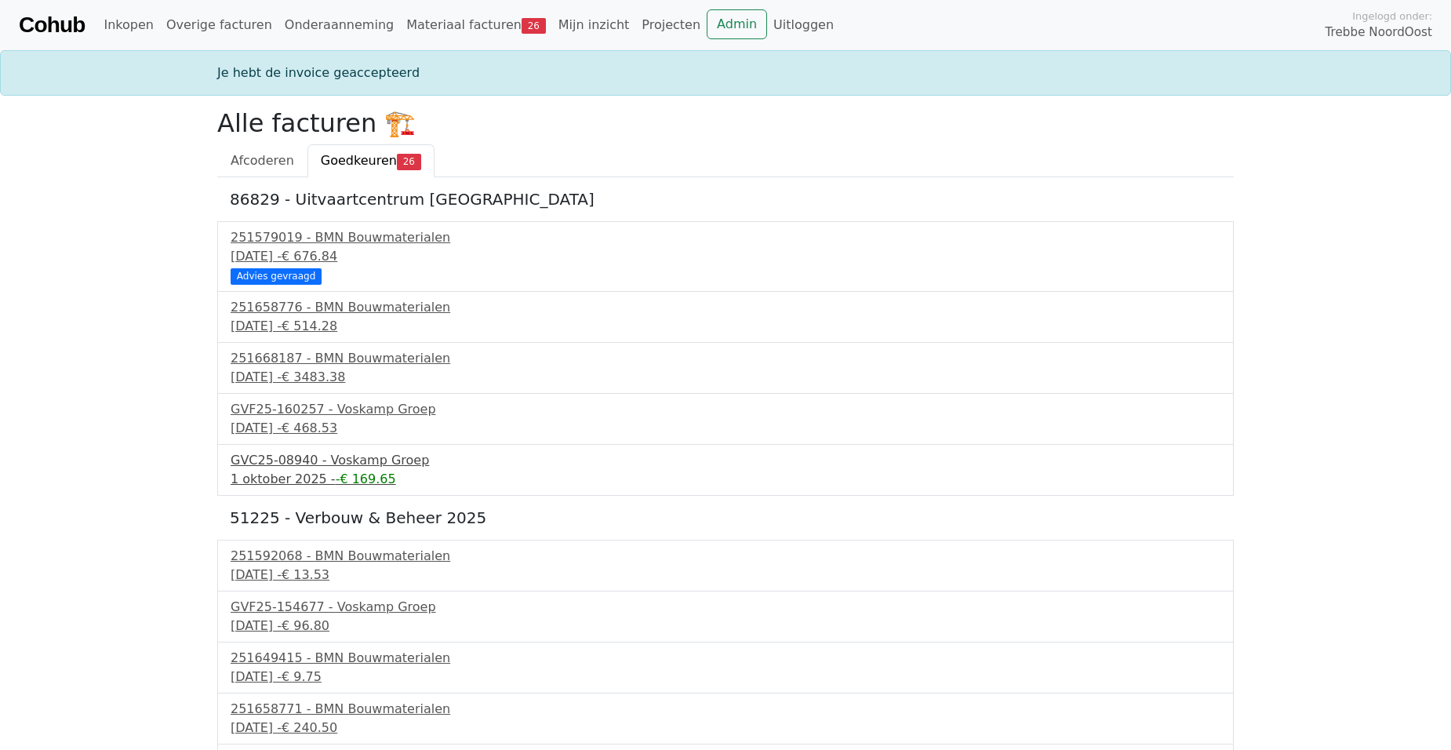
click at [319, 471] on div "1 oktober 2025 - -€ 169.65" at bounding box center [726, 479] width 990 height 19
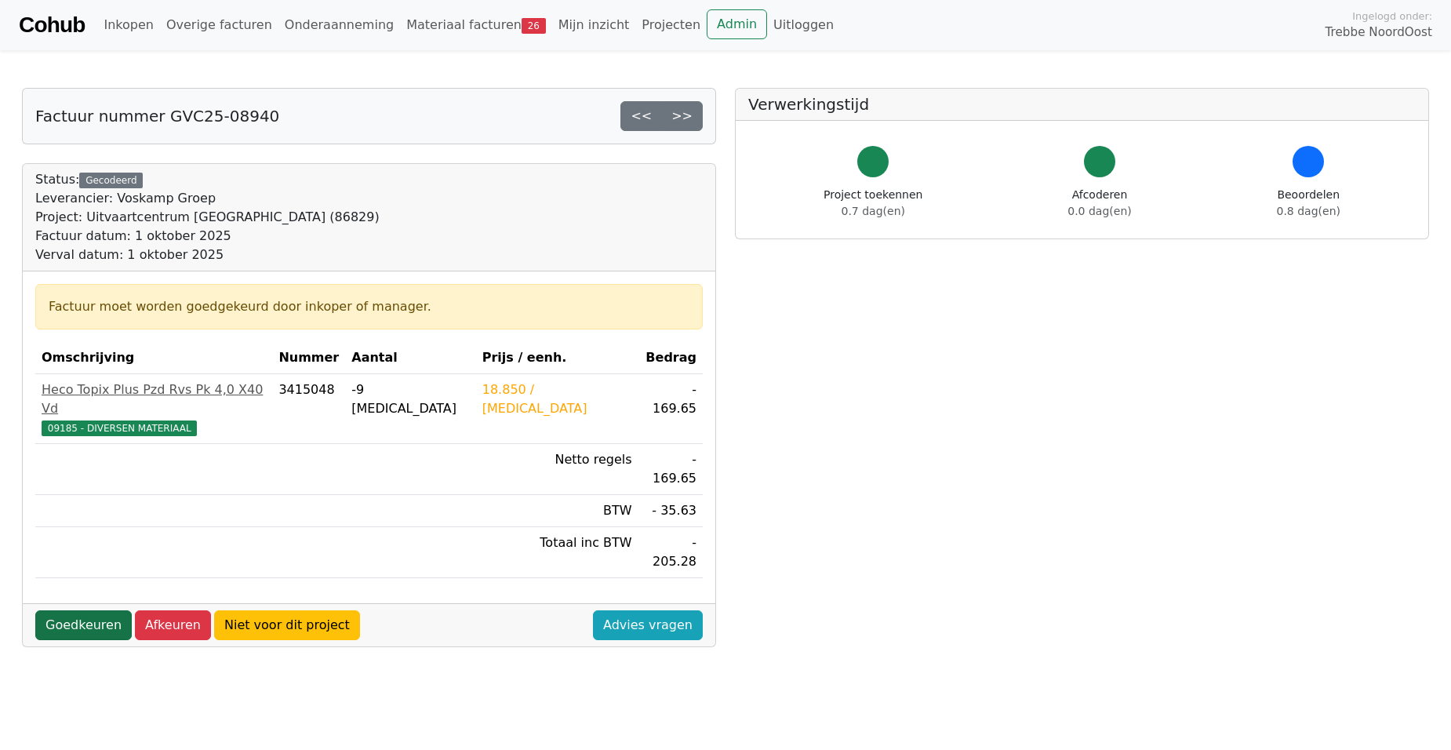
click at [84, 610] on link "Goedkeuren" at bounding box center [83, 625] width 96 height 30
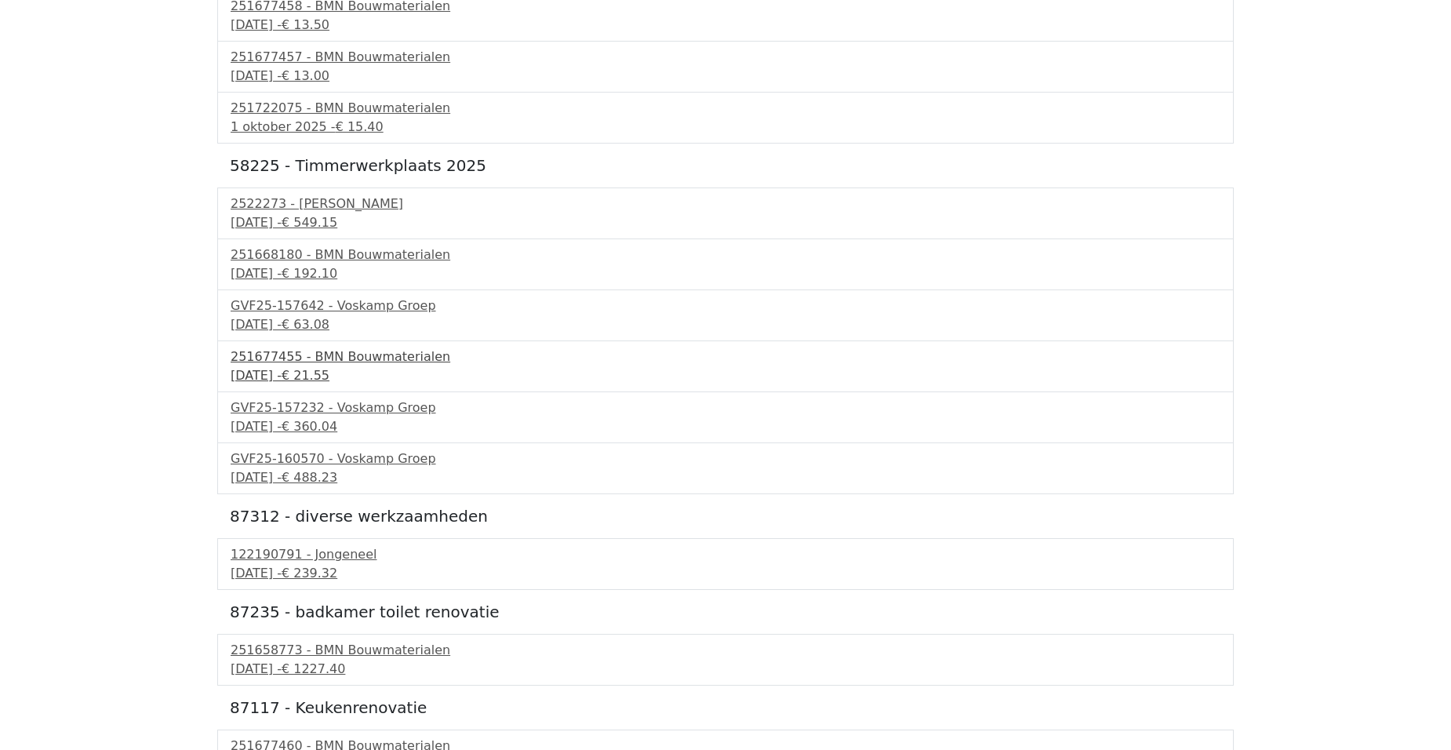
scroll to position [706, 0]
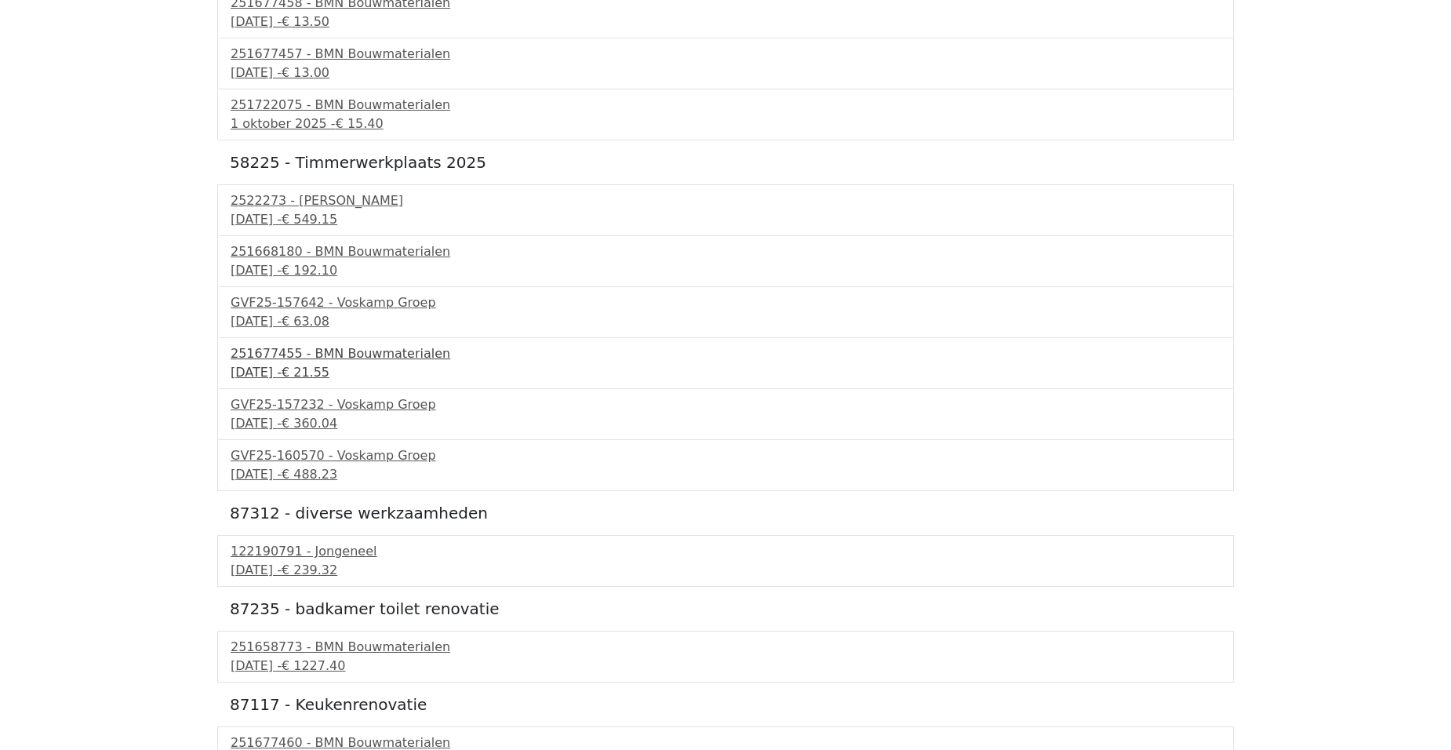
click at [373, 359] on div "251677455 - BMN Bouwmaterialen" at bounding box center [726, 353] width 990 height 19
click at [369, 311] on div "GVF25-157642 - Voskamp Groep" at bounding box center [726, 302] width 990 height 19
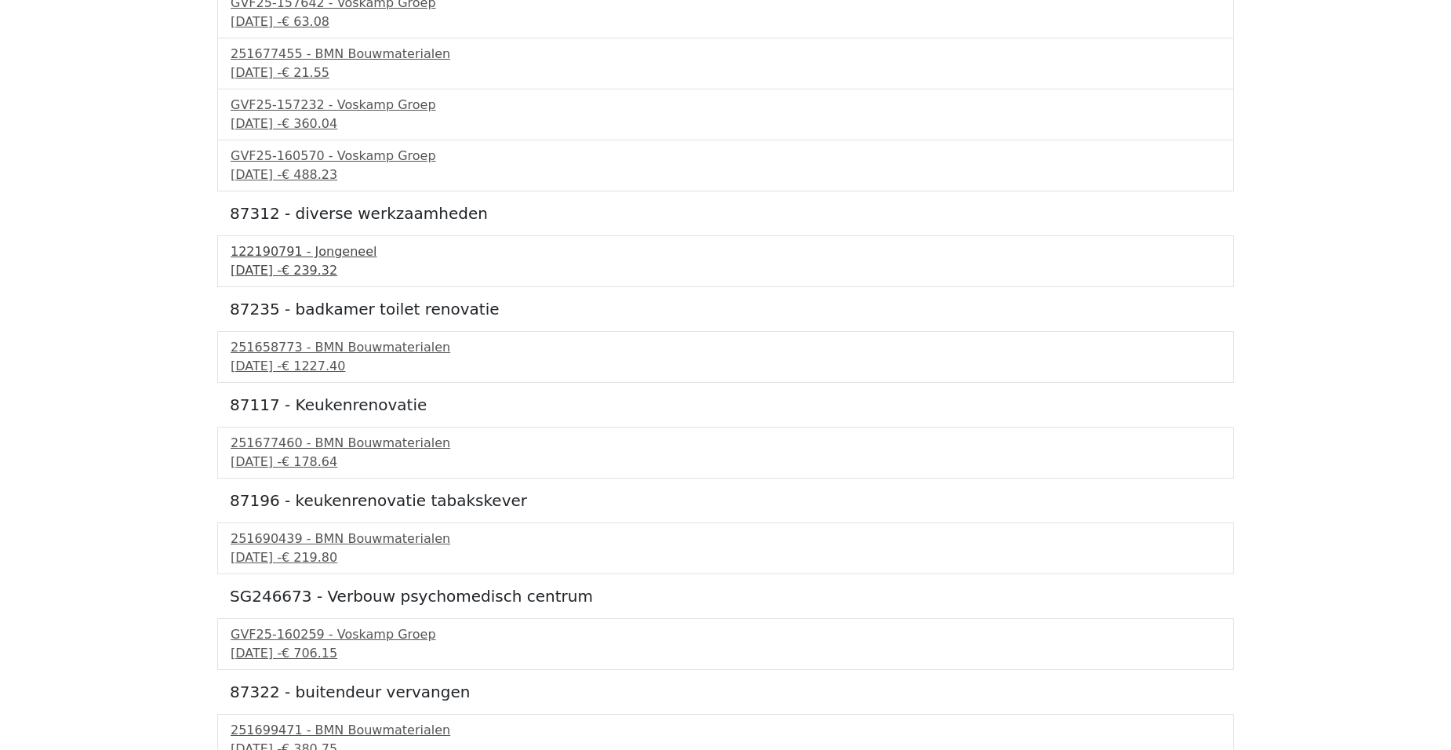
scroll to position [1020, 0]
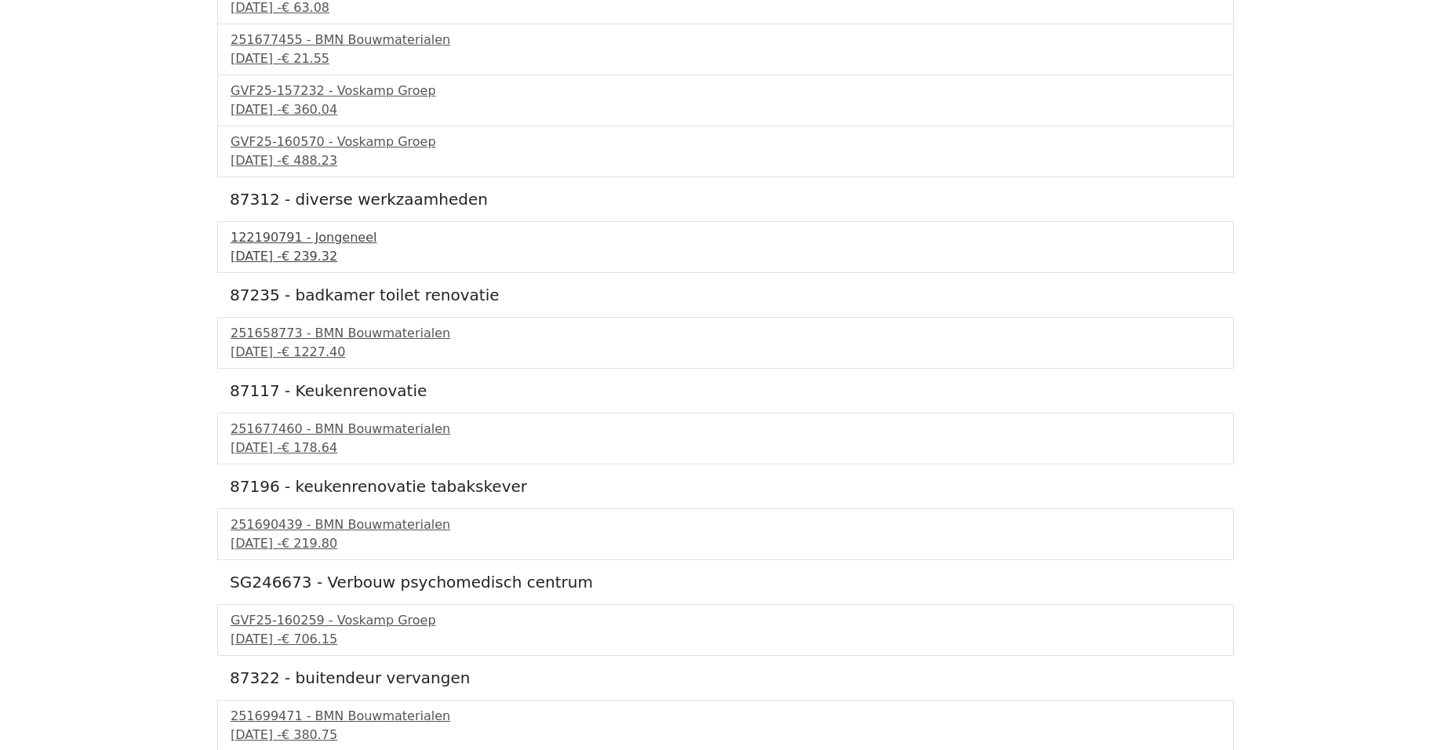
click at [249, 242] on div "122190791 - Jongeneel" at bounding box center [726, 237] width 990 height 19
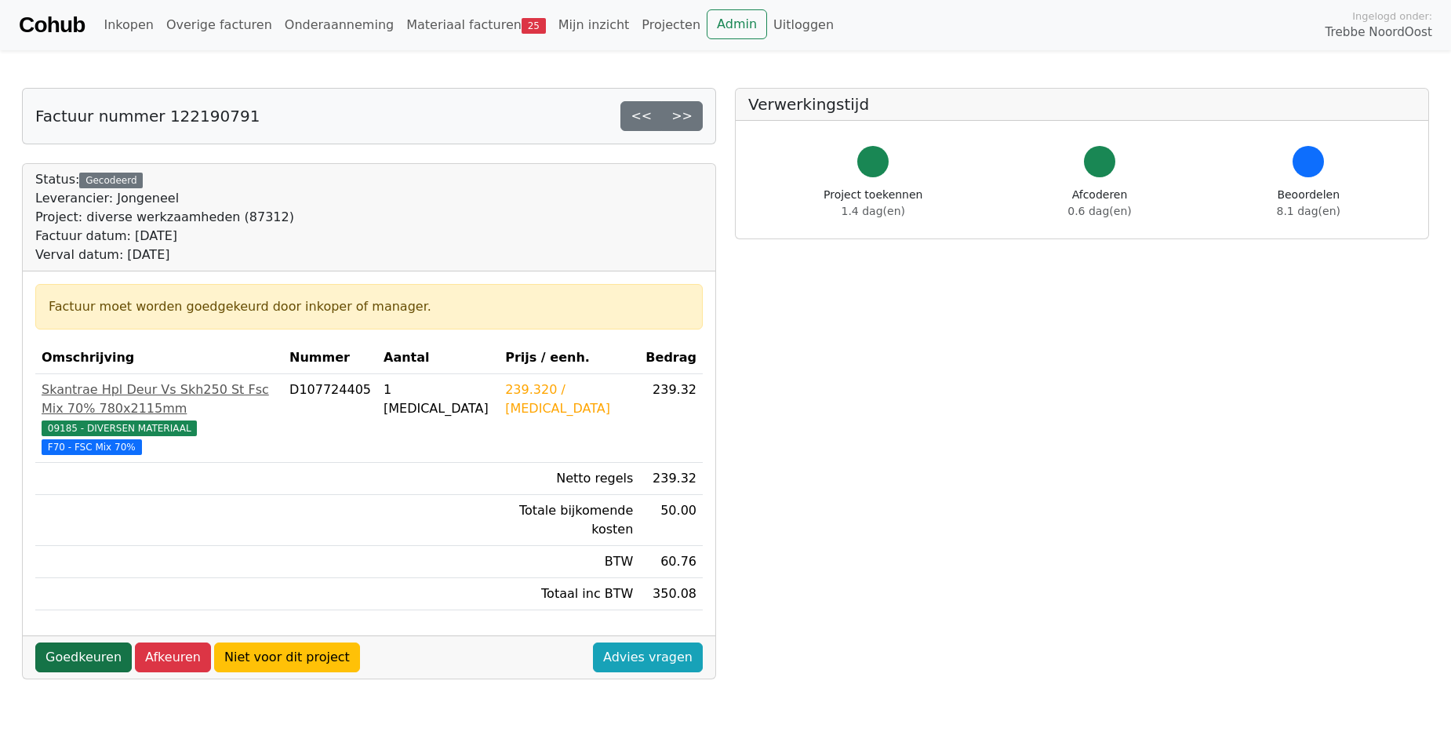
click at [75, 642] on link "Goedkeuren" at bounding box center [83, 657] width 96 height 30
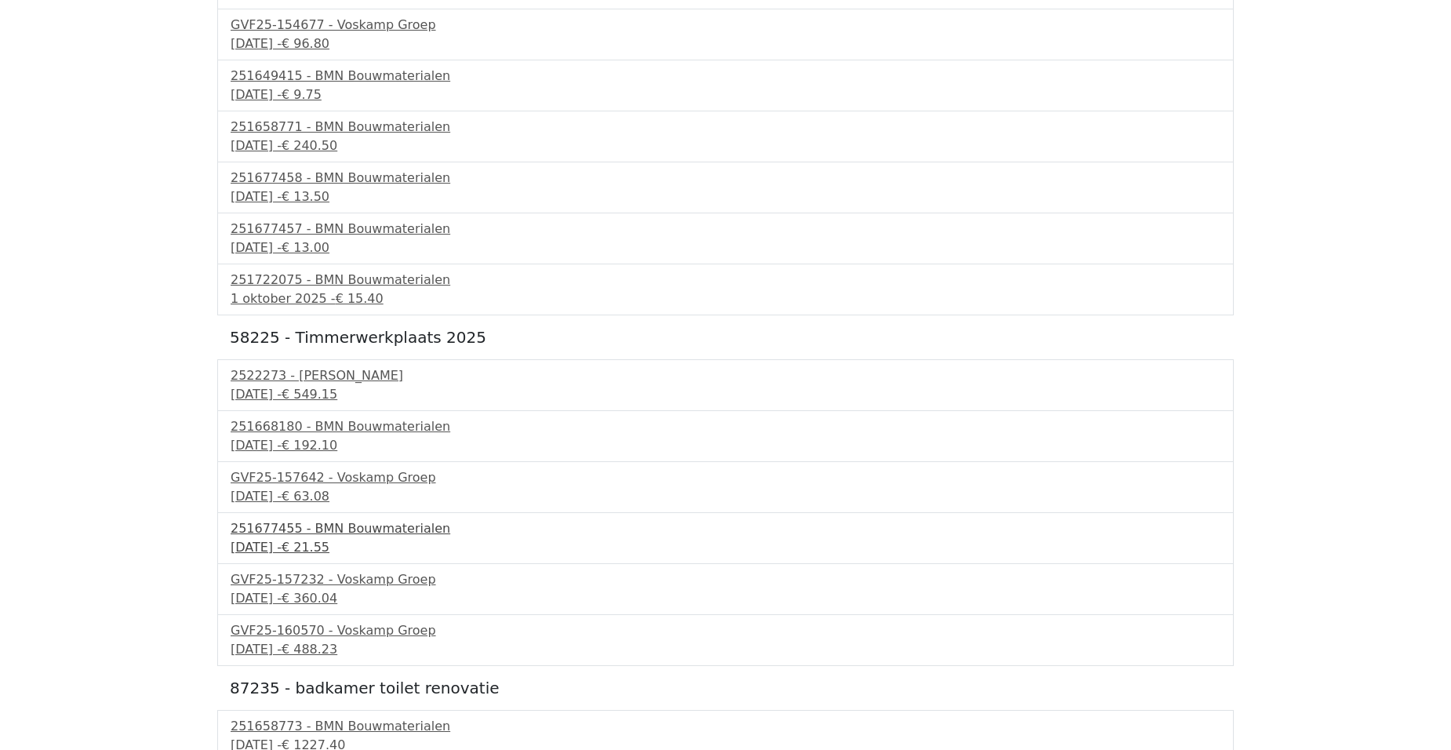
scroll to position [784, 0]
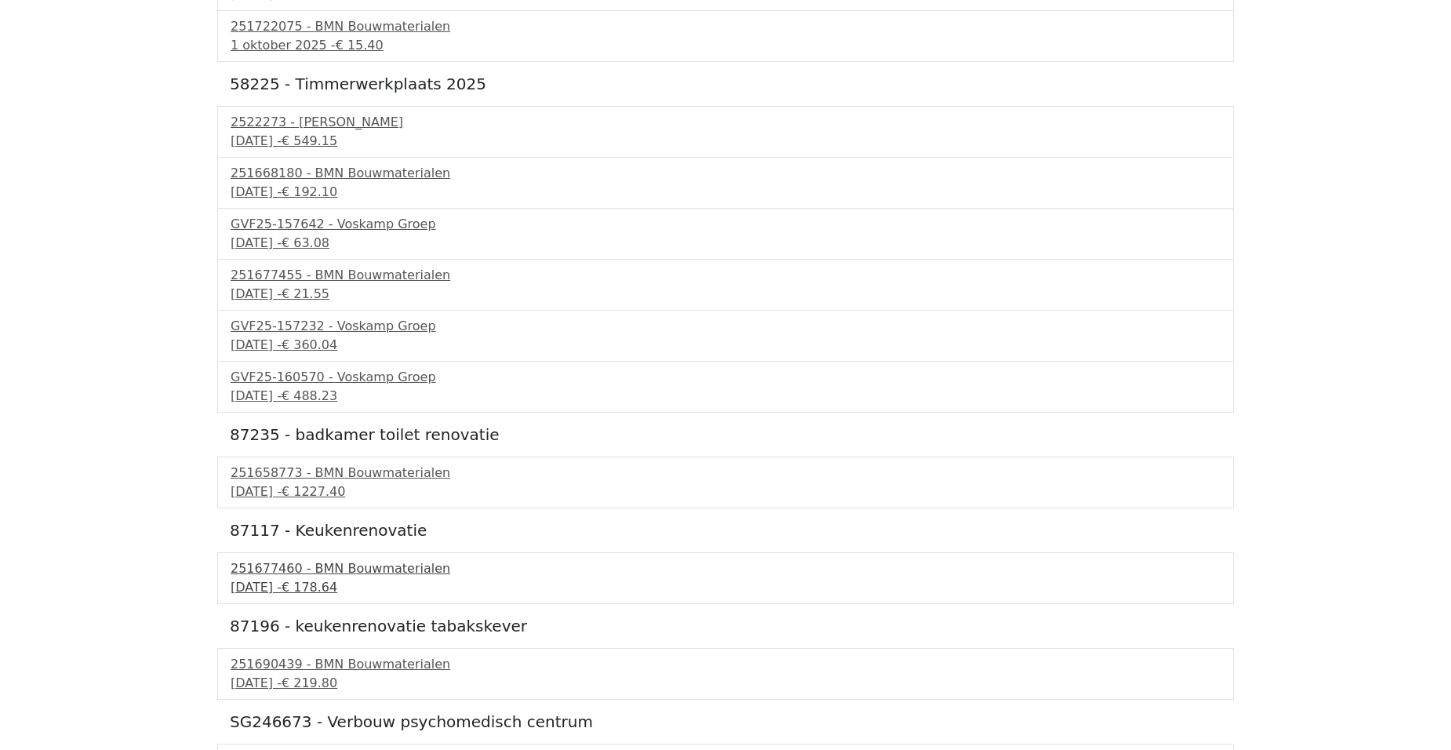
click at [246, 588] on div "[DATE] - € 178.64" at bounding box center [726, 587] width 990 height 19
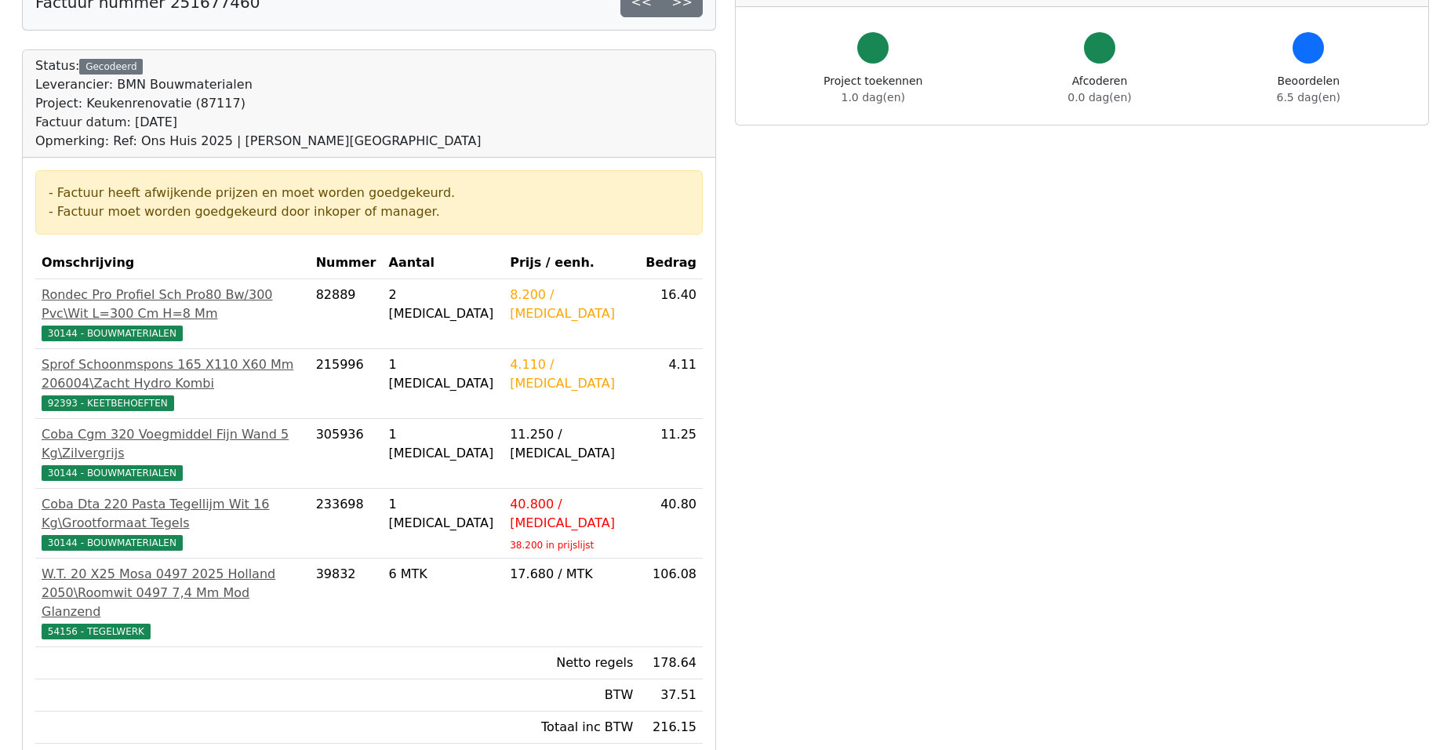
scroll to position [235, 0]
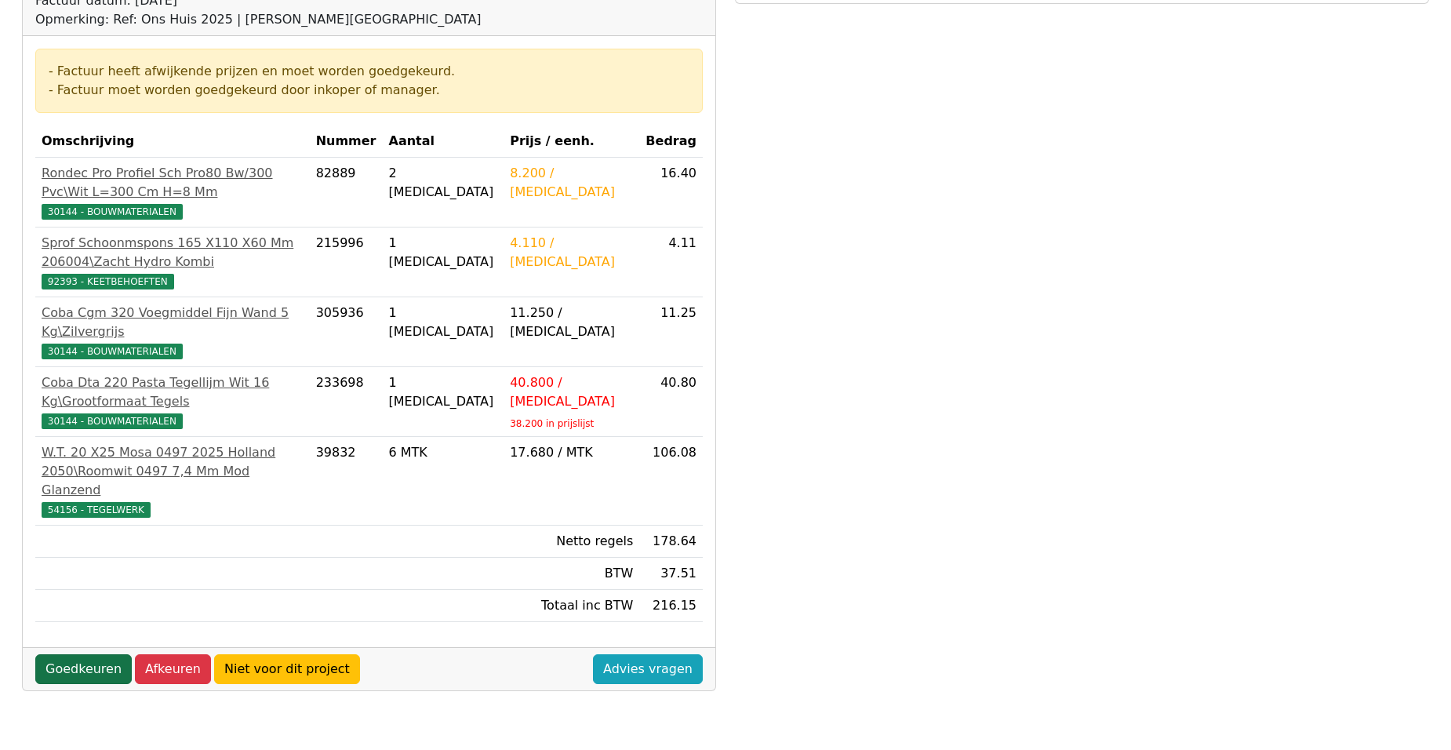
click at [81, 654] on link "Goedkeuren" at bounding box center [83, 669] width 96 height 30
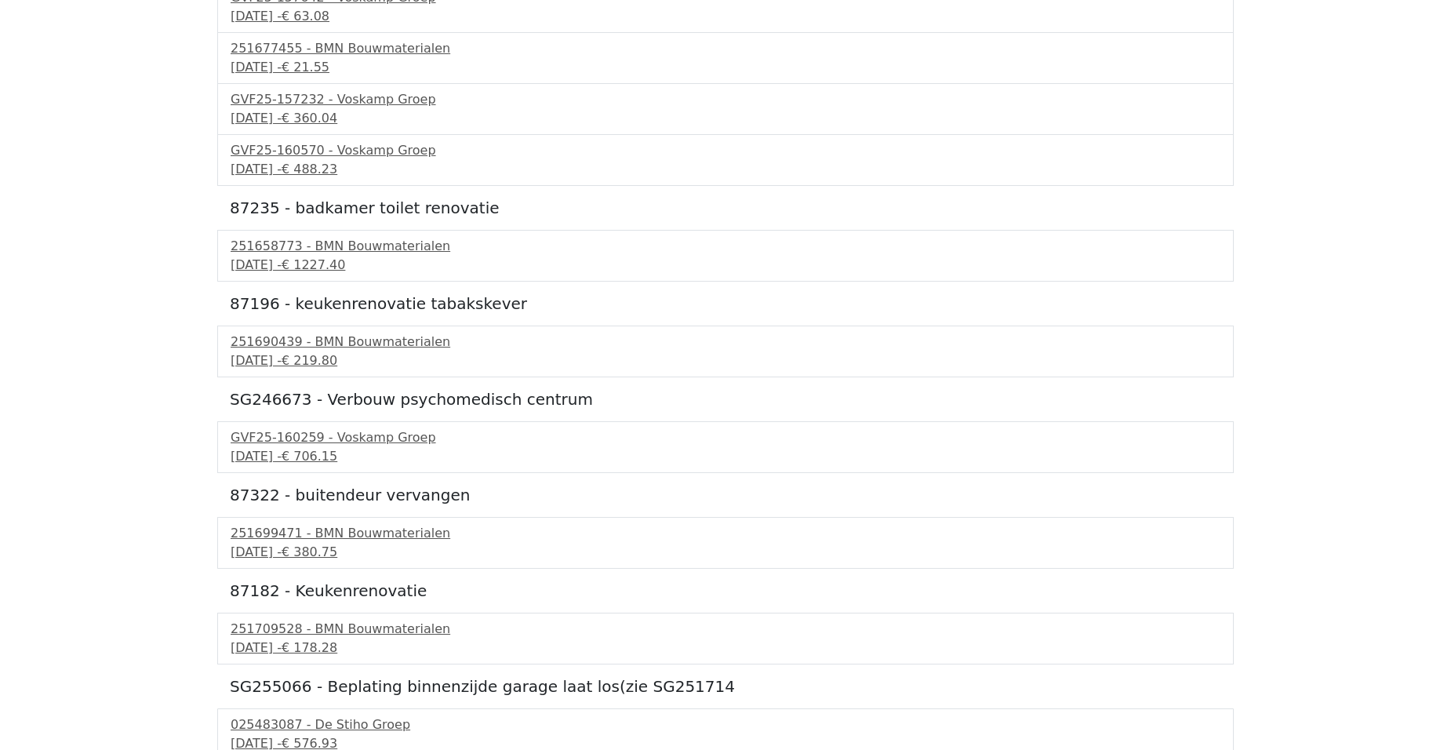
scroll to position [1021, 0]
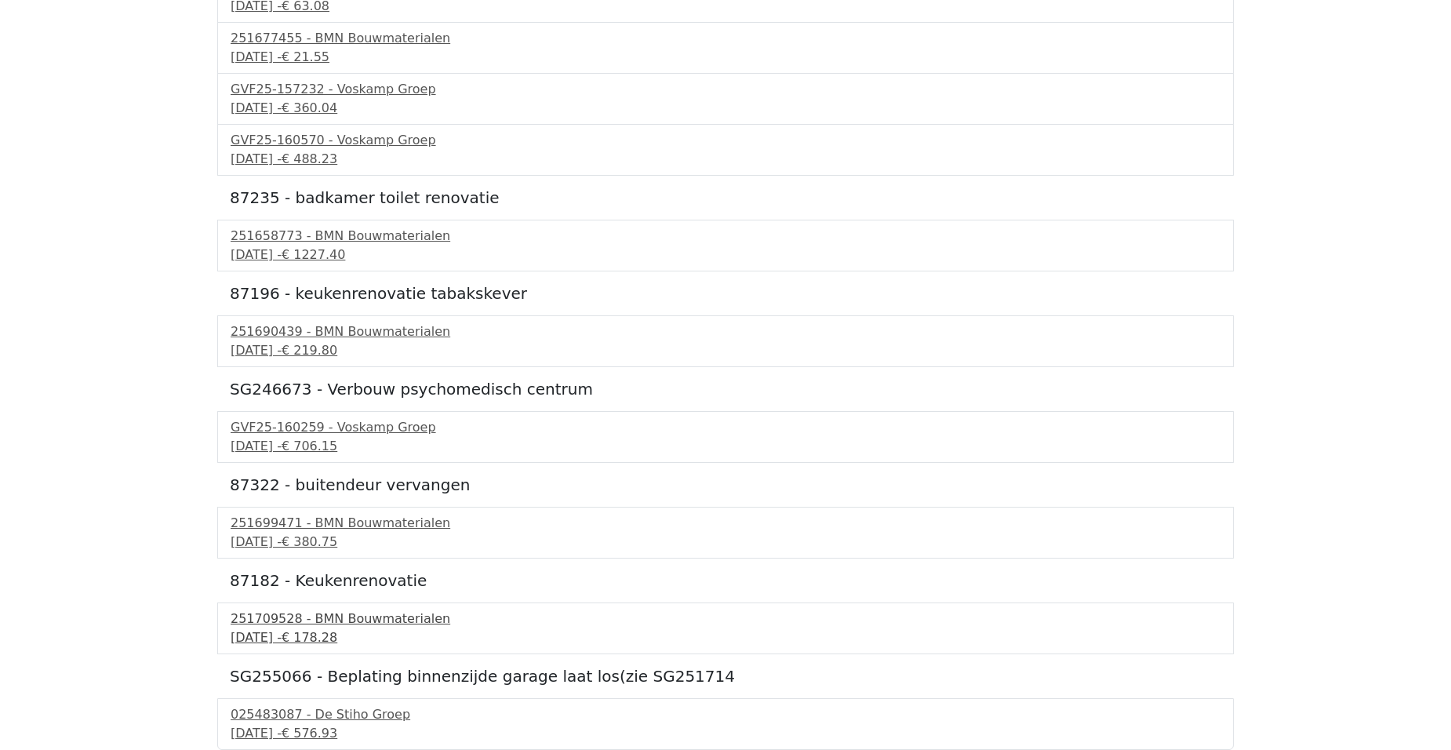
click at [337, 631] on span "€ 178.28" at bounding box center [310, 637] width 56 height 15
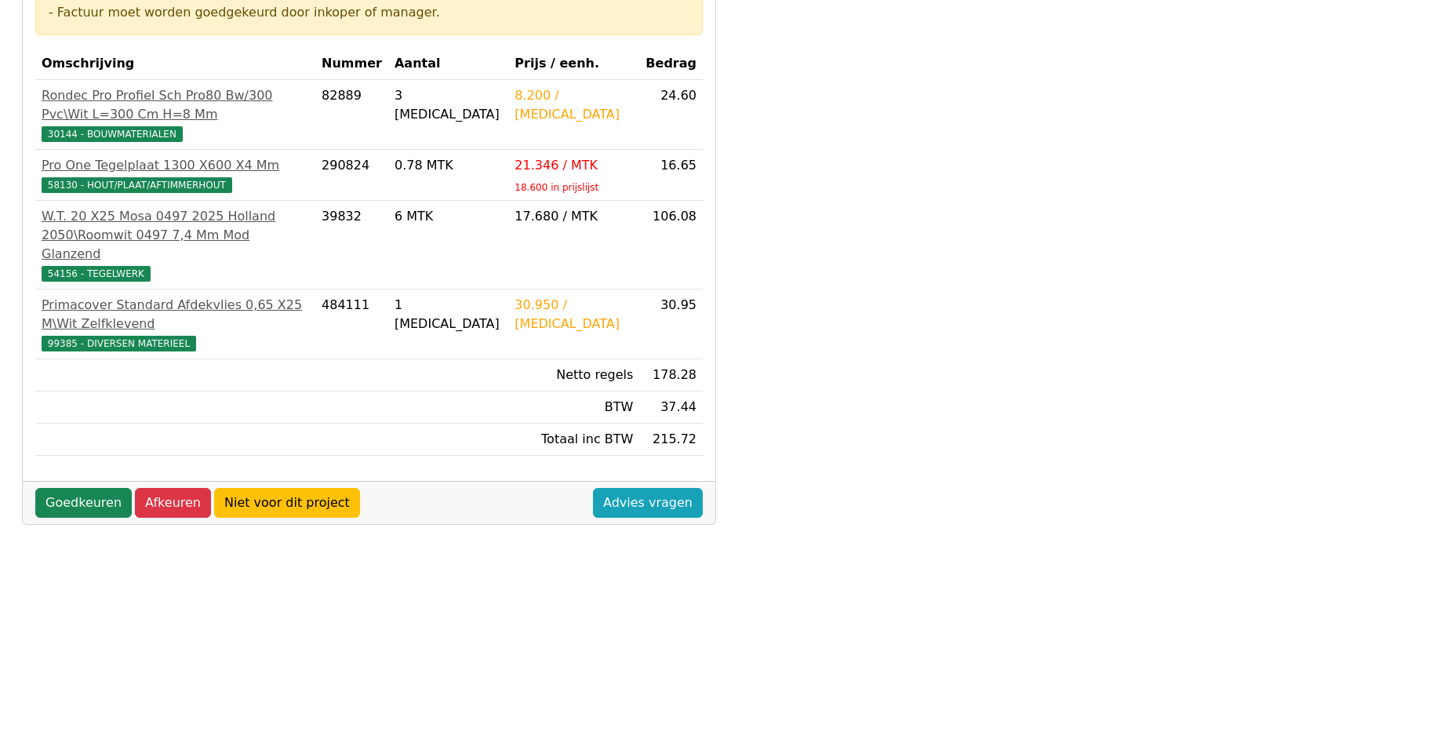
scroll to position [314, 0]
click at [84, 508] on link "Goedkeuren" at bounding box center [83, 502] width 96 height 30
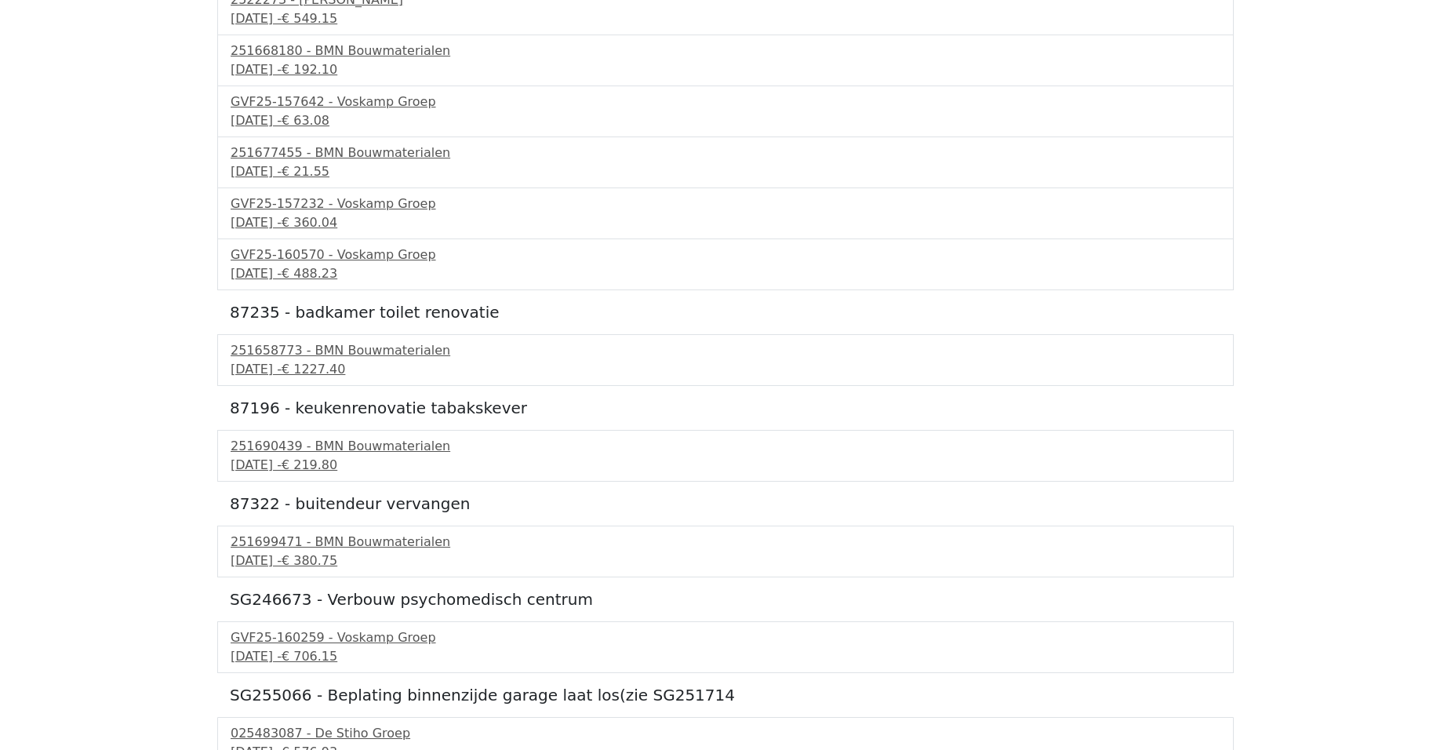
scroll to position [926, 0]
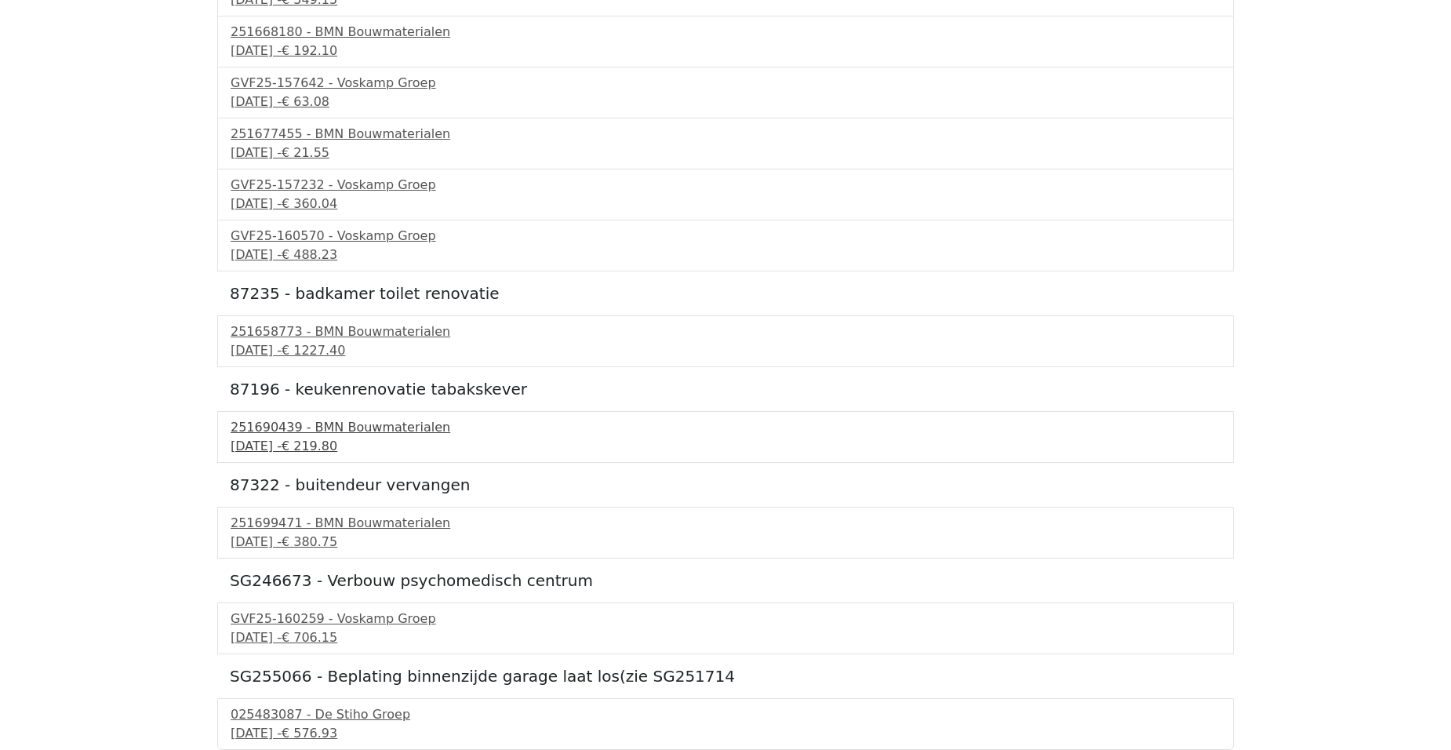
click at [337, 445] on span "€ 219.80" at bounding box center [310, 446] width 56 height 15
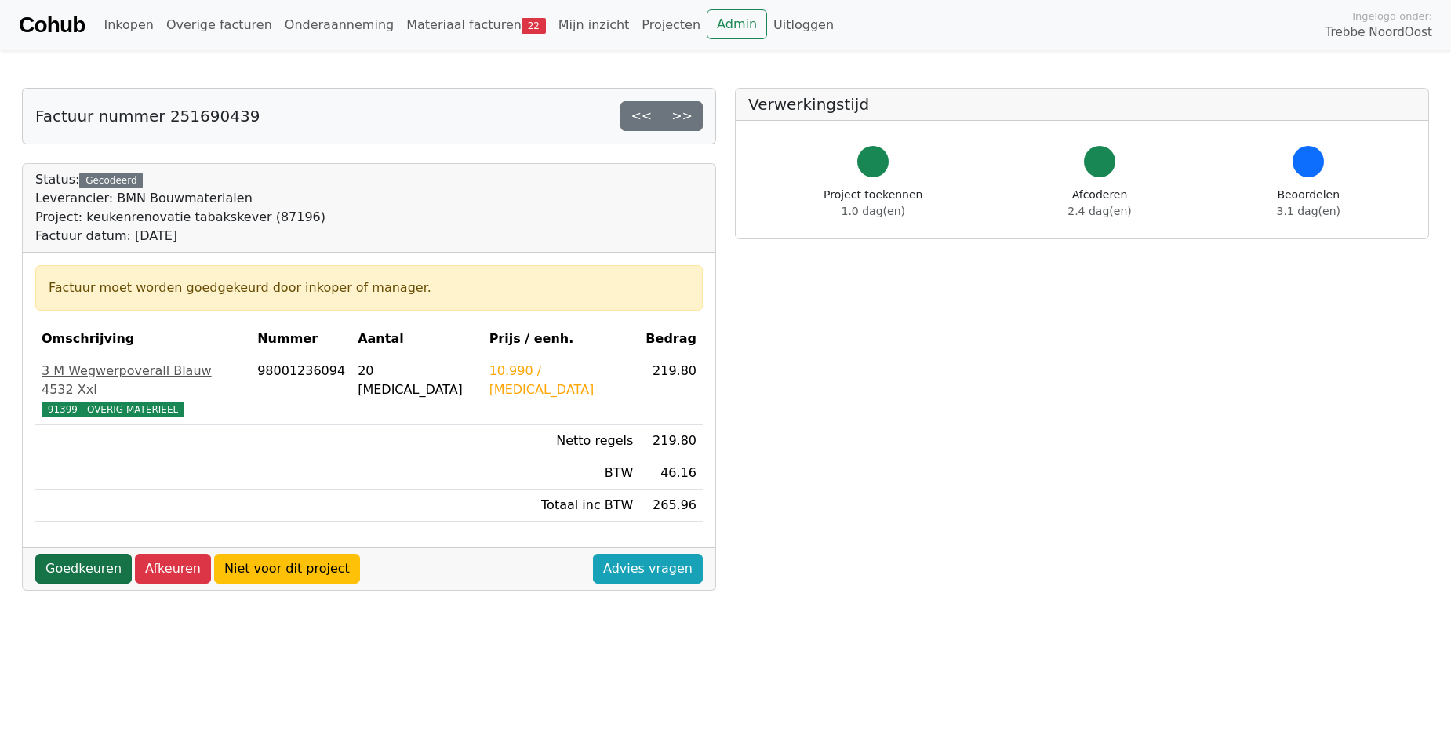
click at [75, 554] on link "Goedkeuren" at bounding box center [83, 569] width 96 height 30
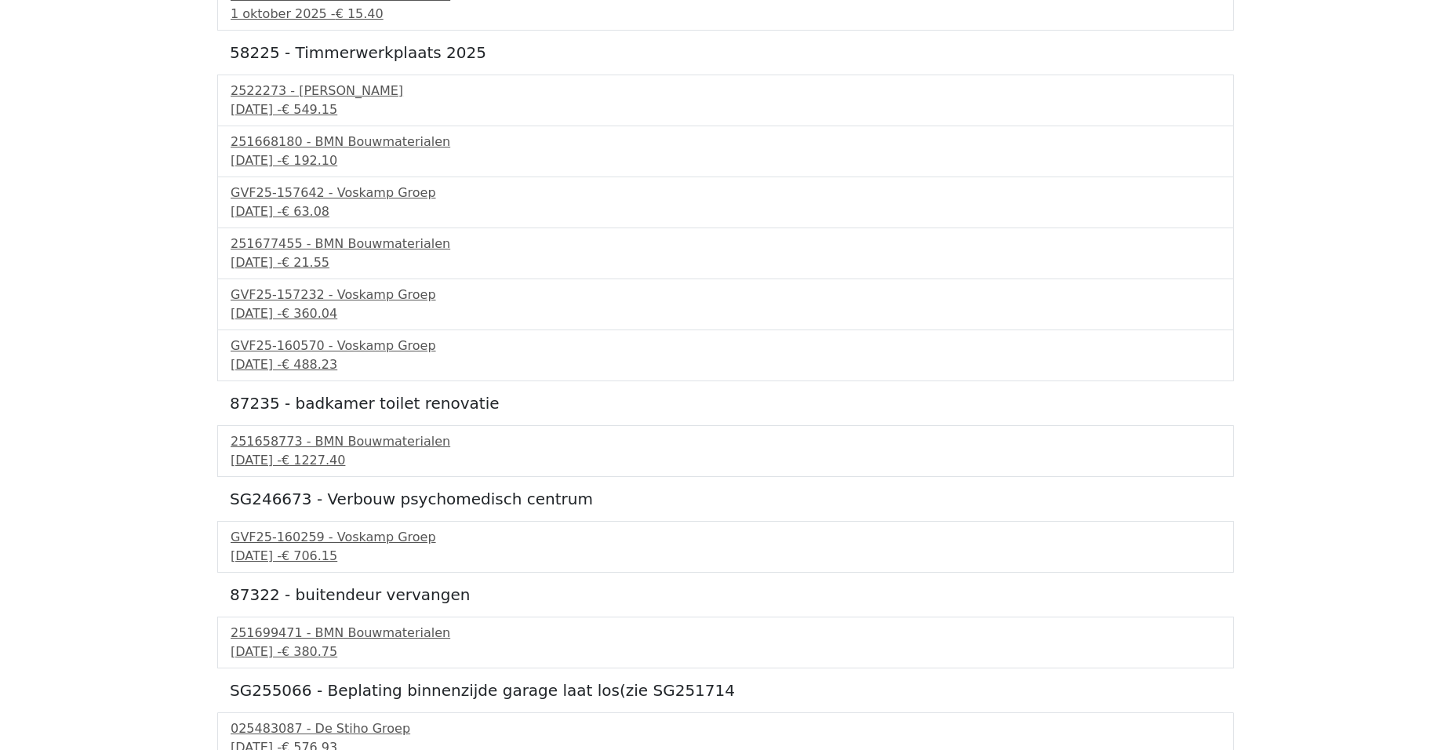
scroll to position [830, 0]
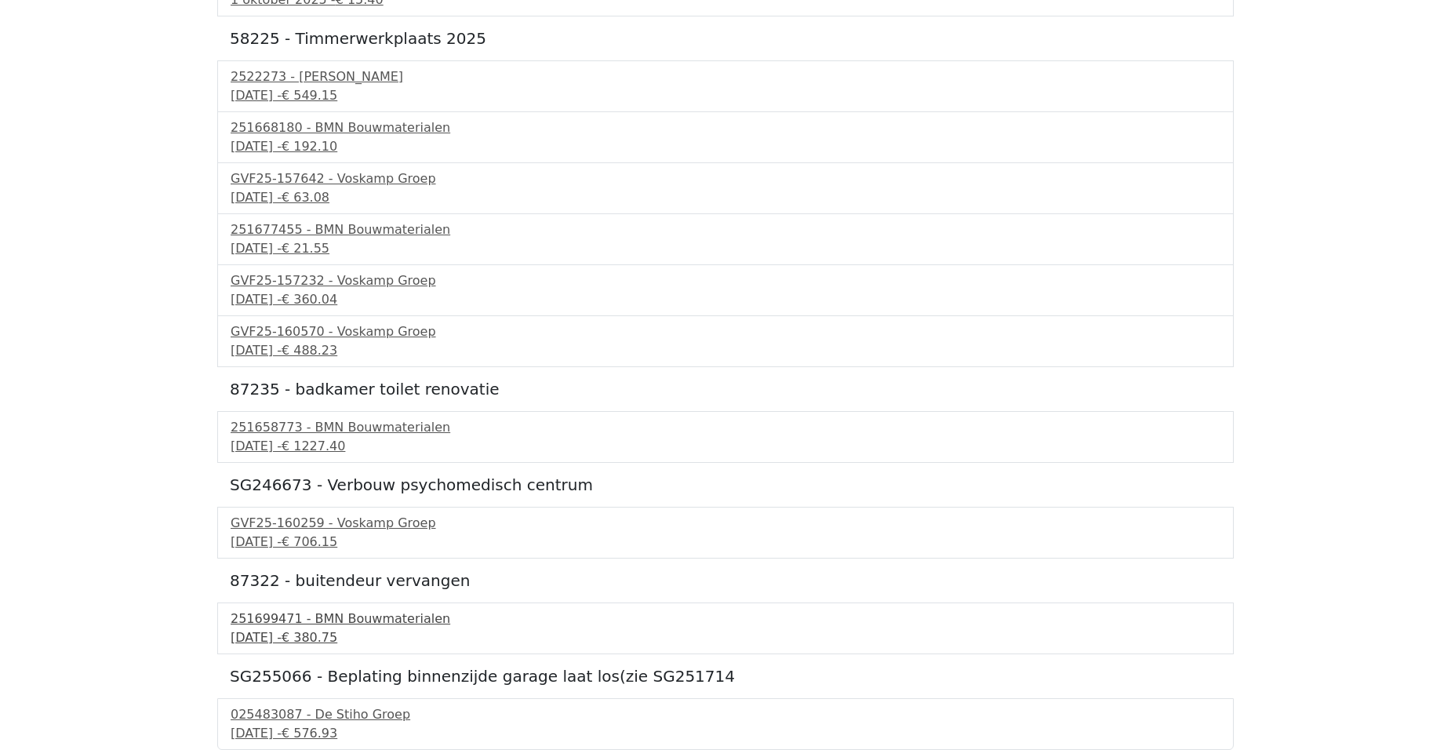
click at [337, 634] on span "€ 380.75" at bounding box center [310, 637] width 56 height 15
click at [359, 719] on div "025483087 - De Stiho Groep" at bounding box center [726, 714] width 990 height 19
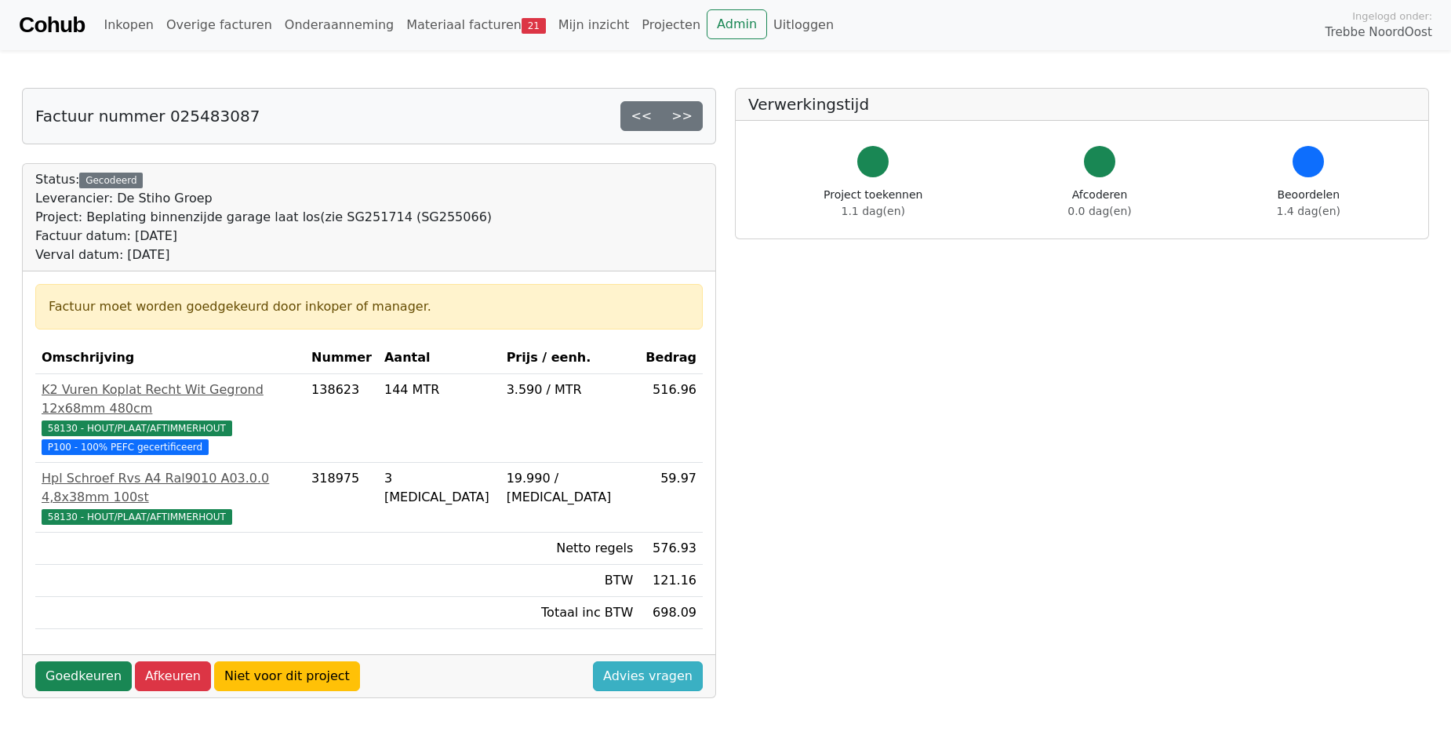
click at [649, 661] on link "Advies vragen" at bounding box center [648, 676] width 110 height 30
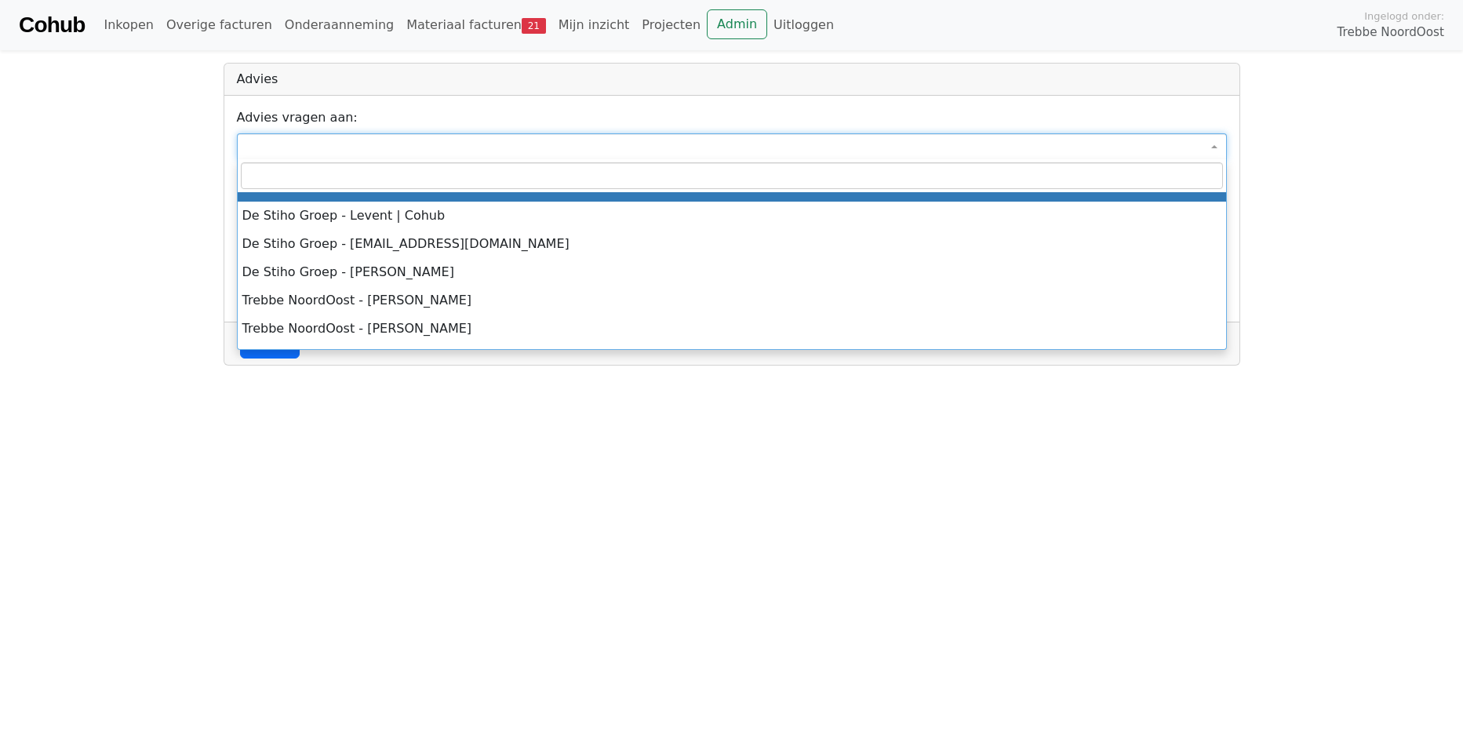
click at [357, 148] on span at bounding box center [732, 146] width 990 height 27
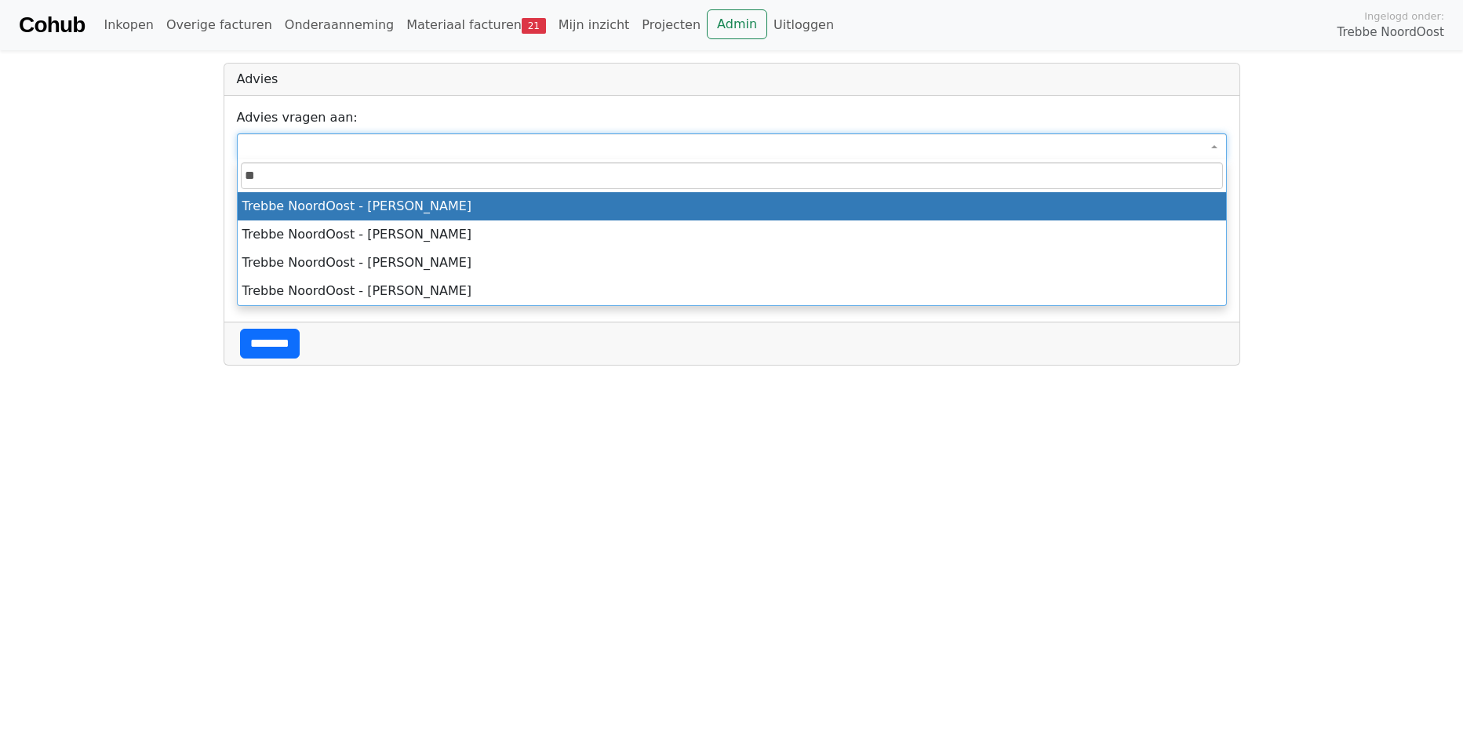
type input "*"
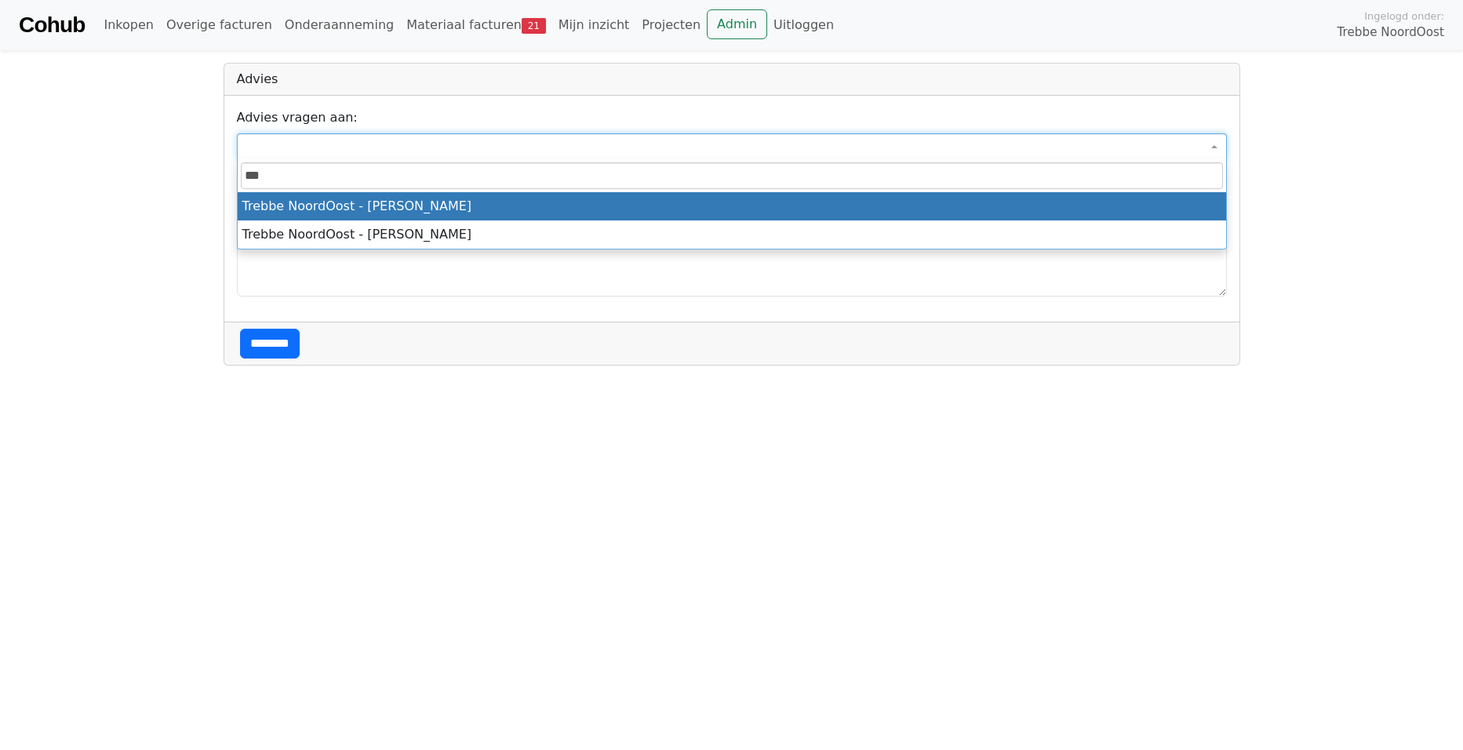
type input "***"
select select "***"
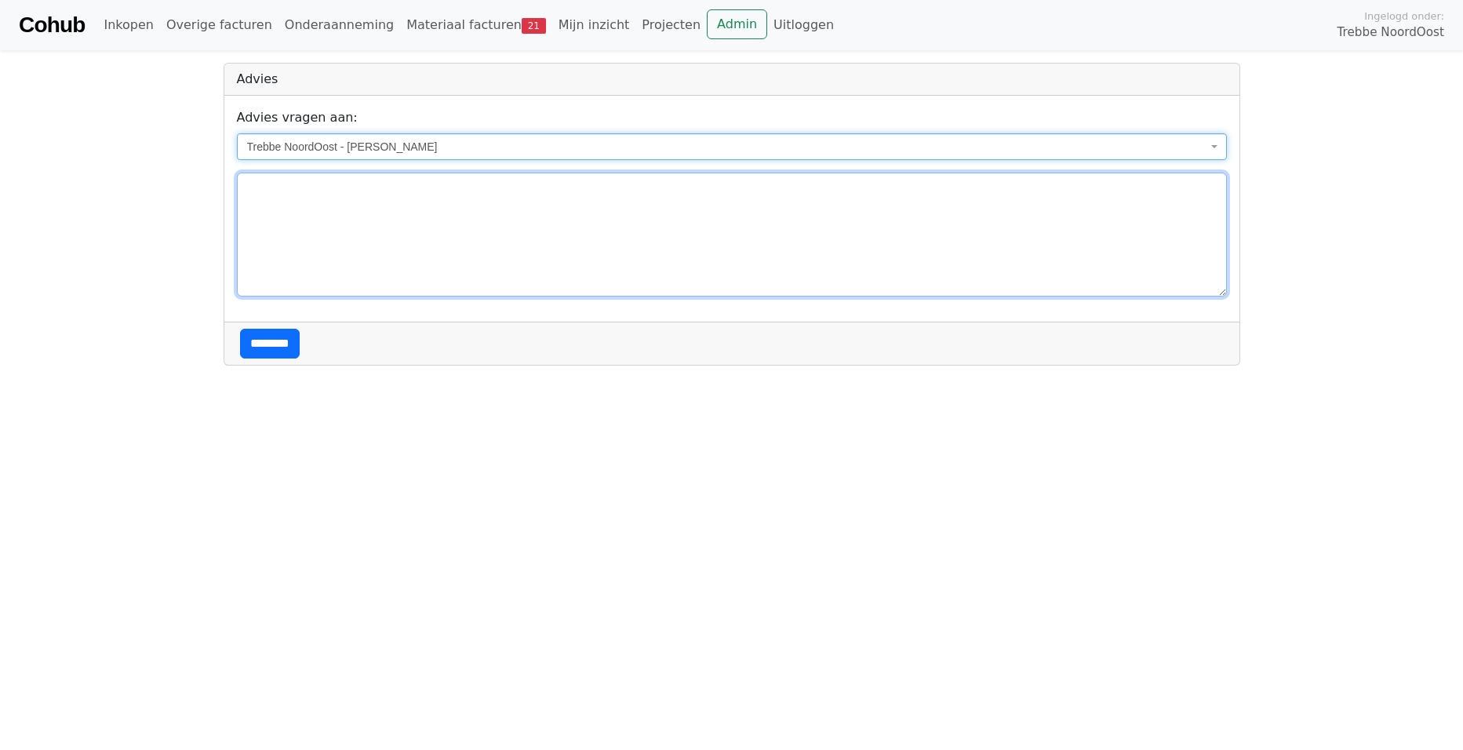
click at [386, 247] on textarea at bounding box center [732, 235] width 990 height 124
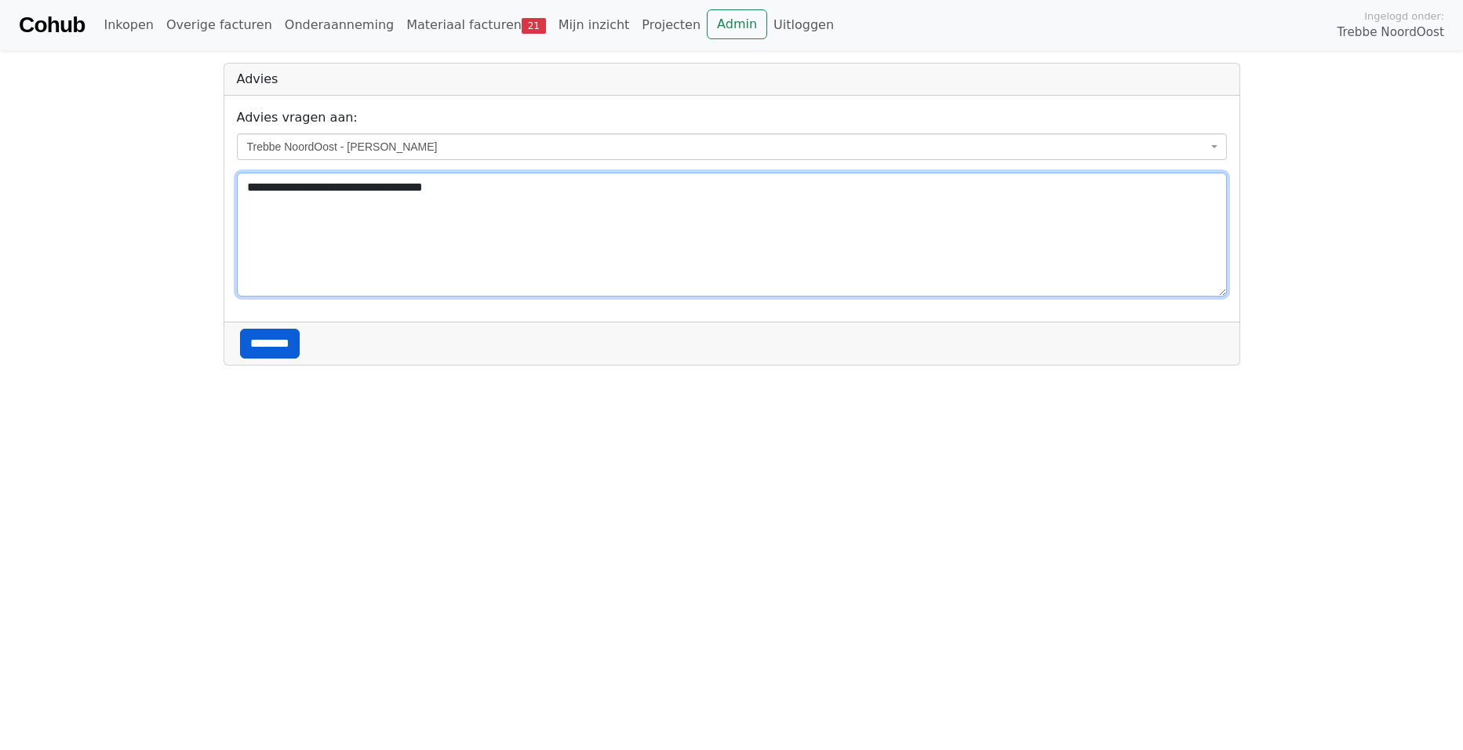
type textarea "**********"
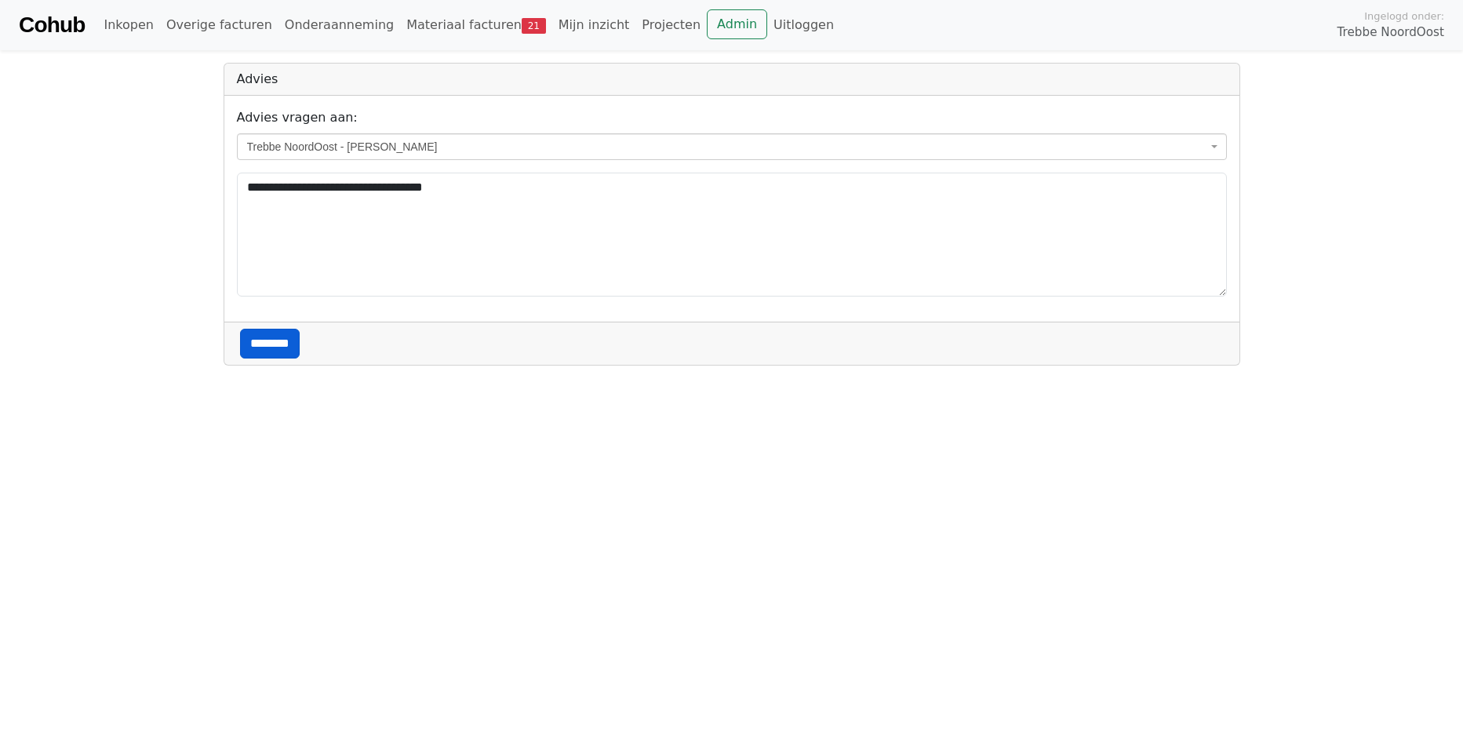
click at [281, 349] on input "********" at bounding box center [270, 344] width 60 height 30
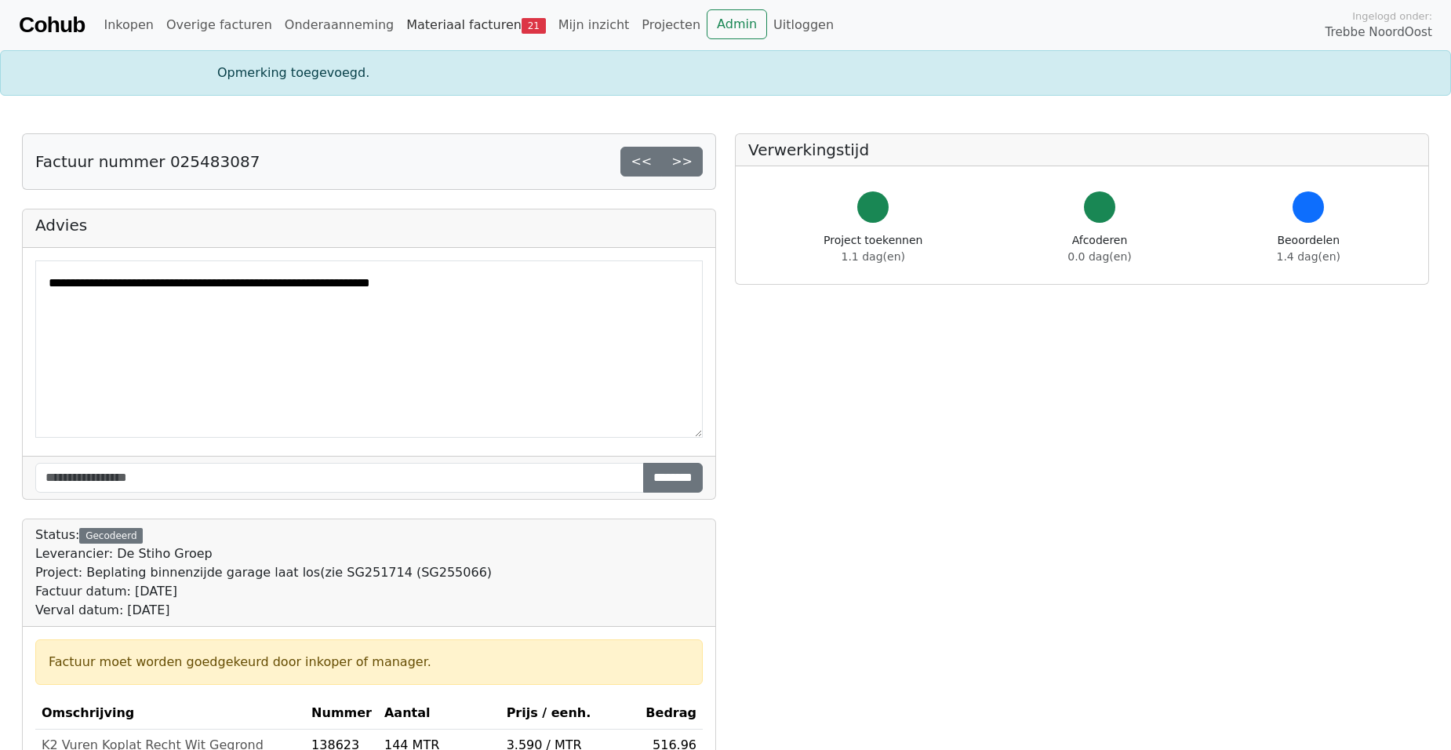
click at [442, 28] on link "Materiaal facturen 21" at bounding box center [476, 24] width 152 height 31
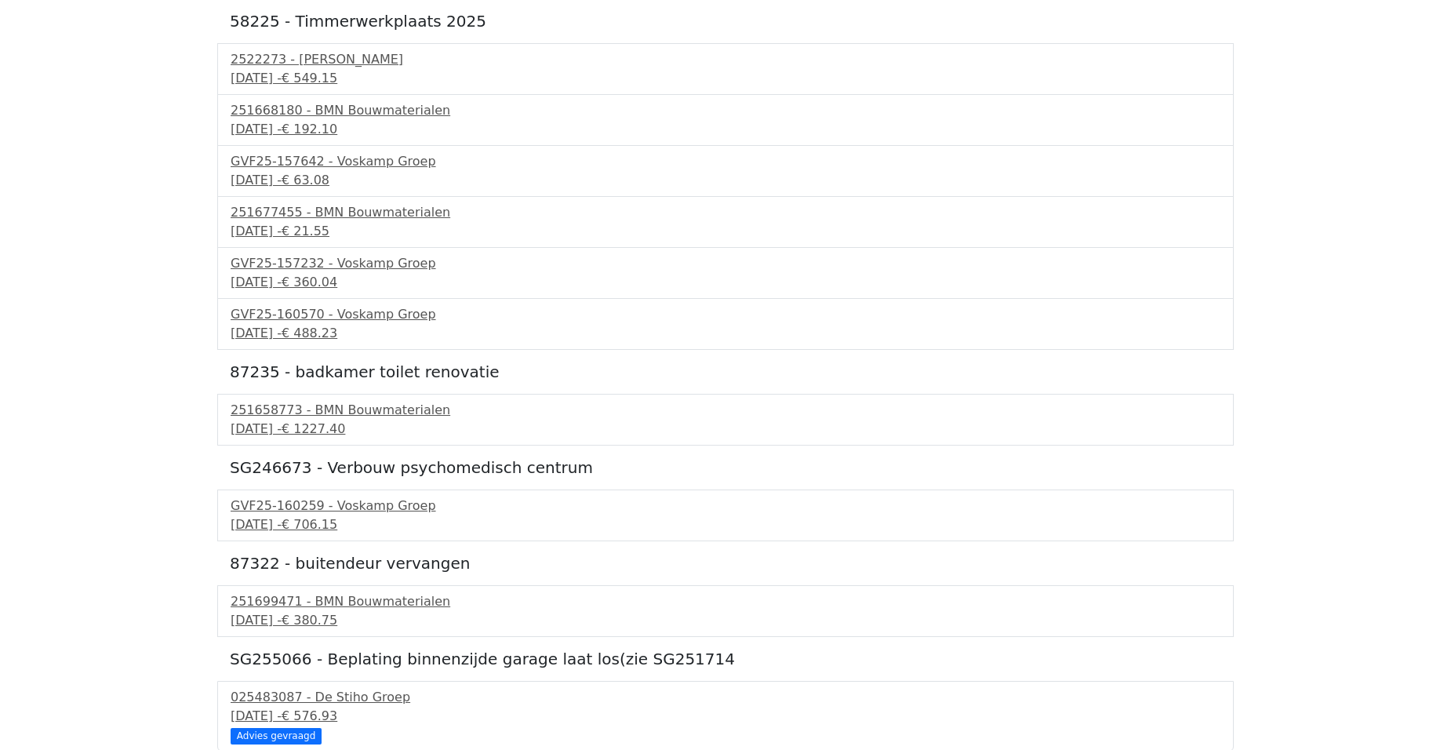
scroll to position [803, 0]
click at [352, 605] on div "251699471 - BMN Bouwmaterialen" at bounding box center [726, 600] width 990 height 19
click at [334, 511] on div "GVF25-160259 - Voskamp Groep" at bounding box center [726, 504] width 990 height 19
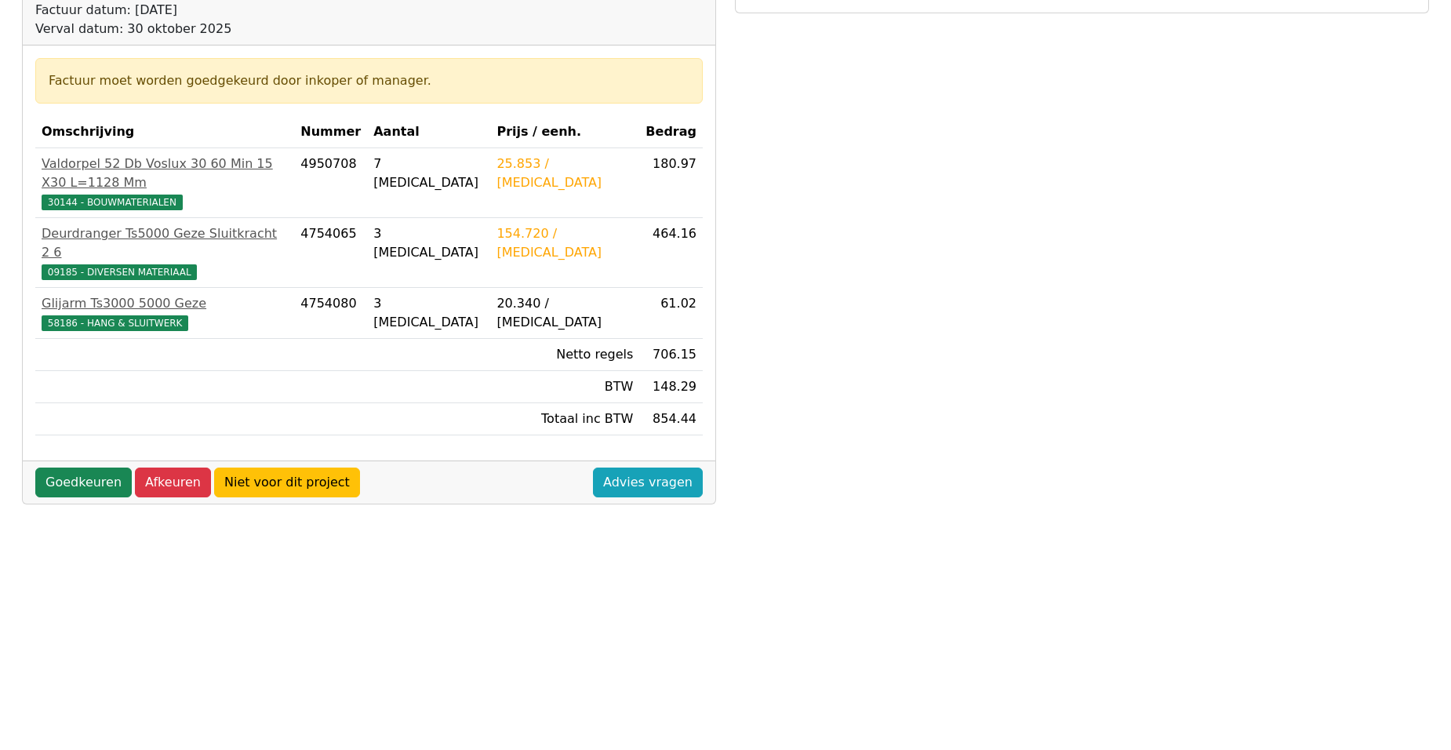
scroll to position [235, 0]
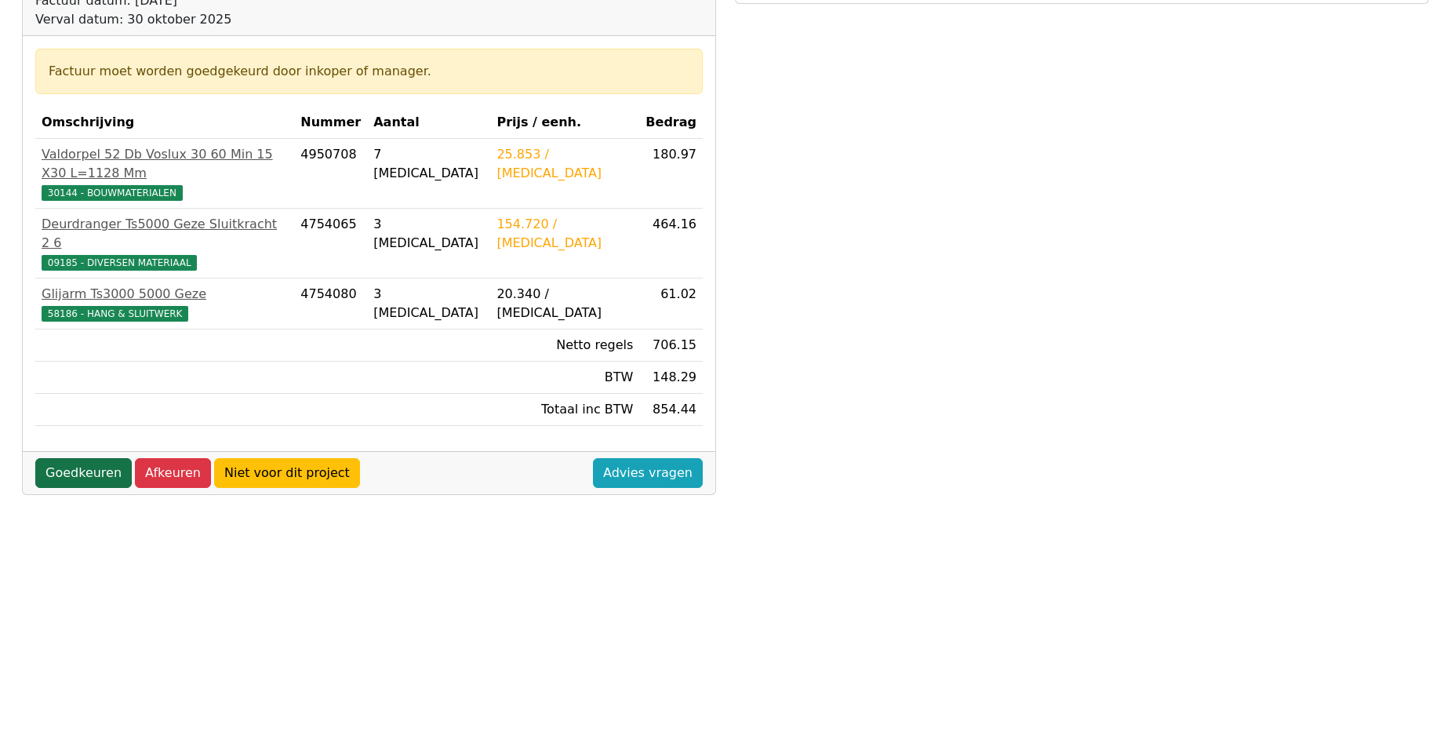
click at [64, 458] on link "Goedkeuren" at bounding box center [83, 473] width 96 height 30
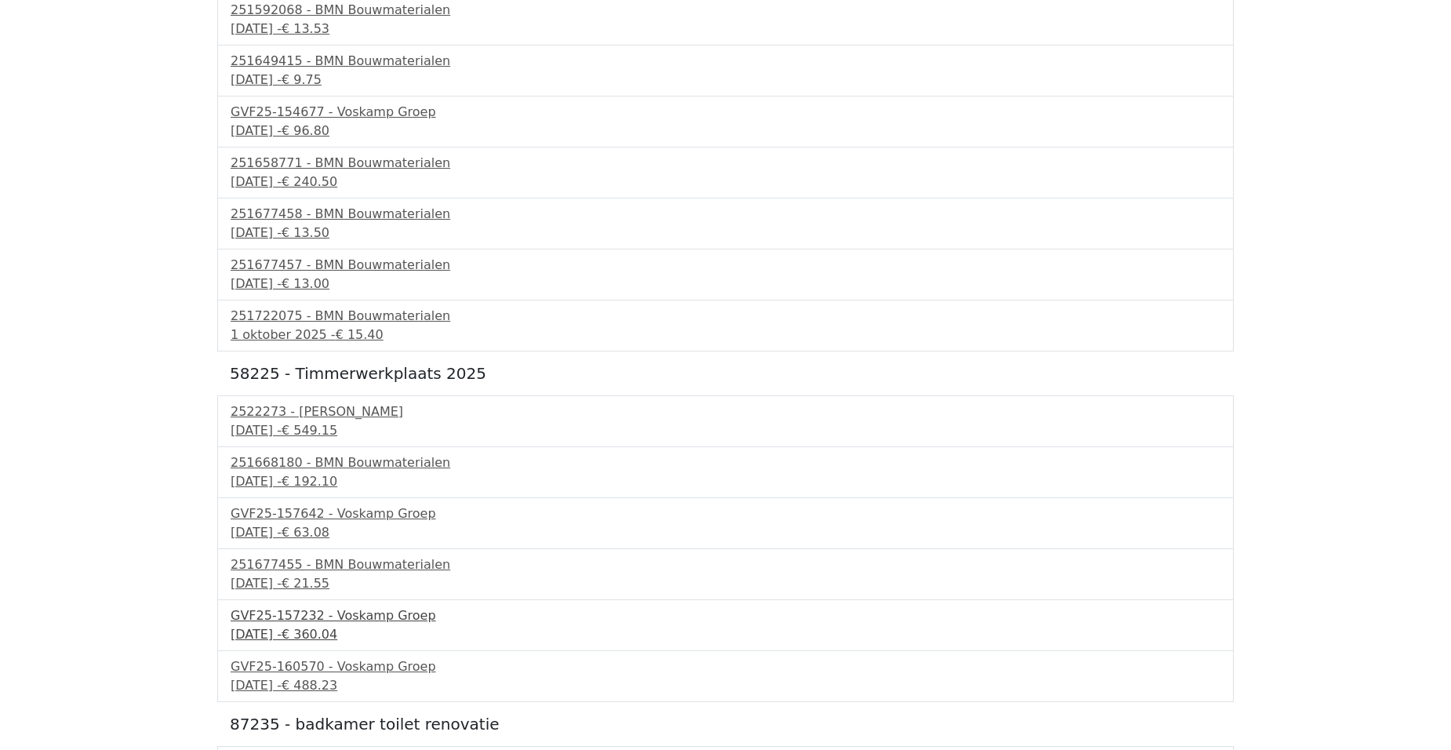
scroll to position [753, 0]
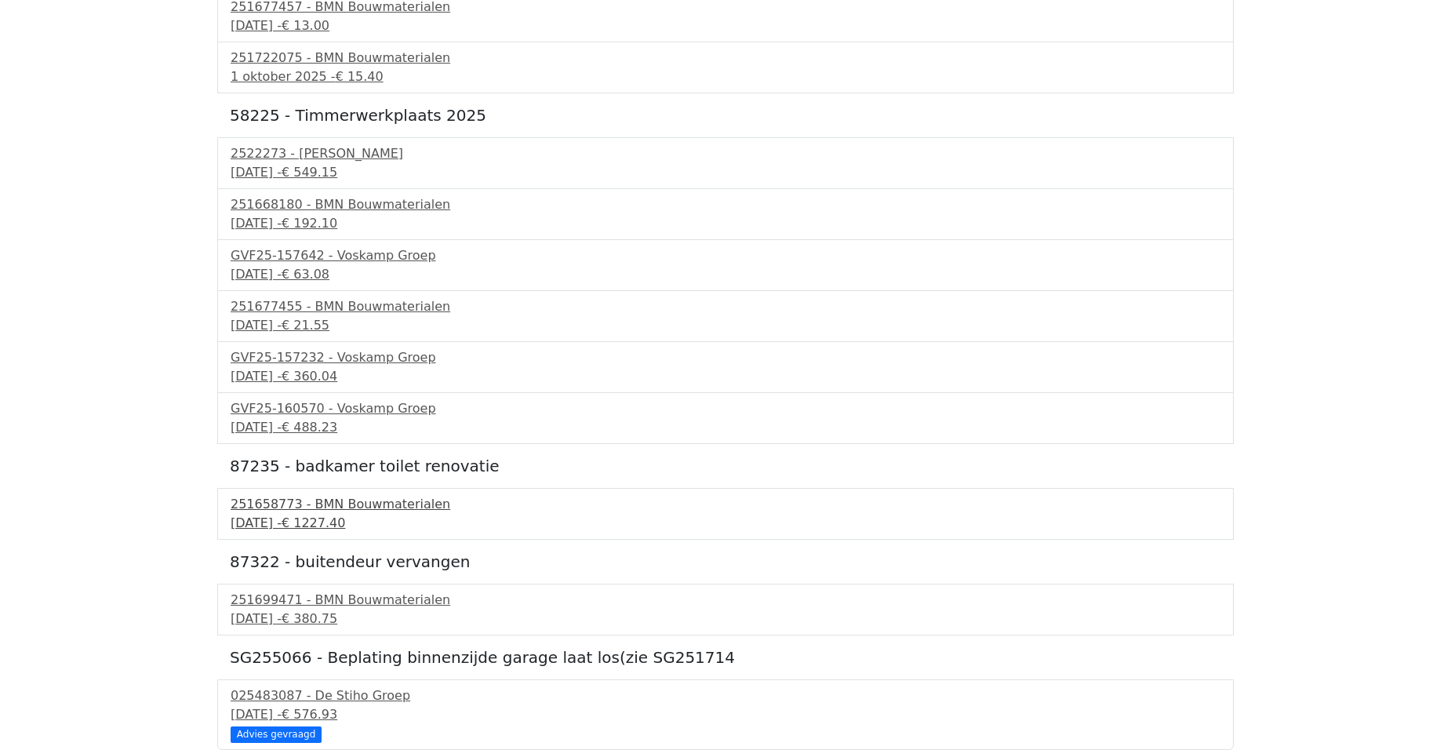
click at [380, 511] on div "251658773 - BMN Bouwmaterialen" at bounding box center [726, 504] width 990 height 19
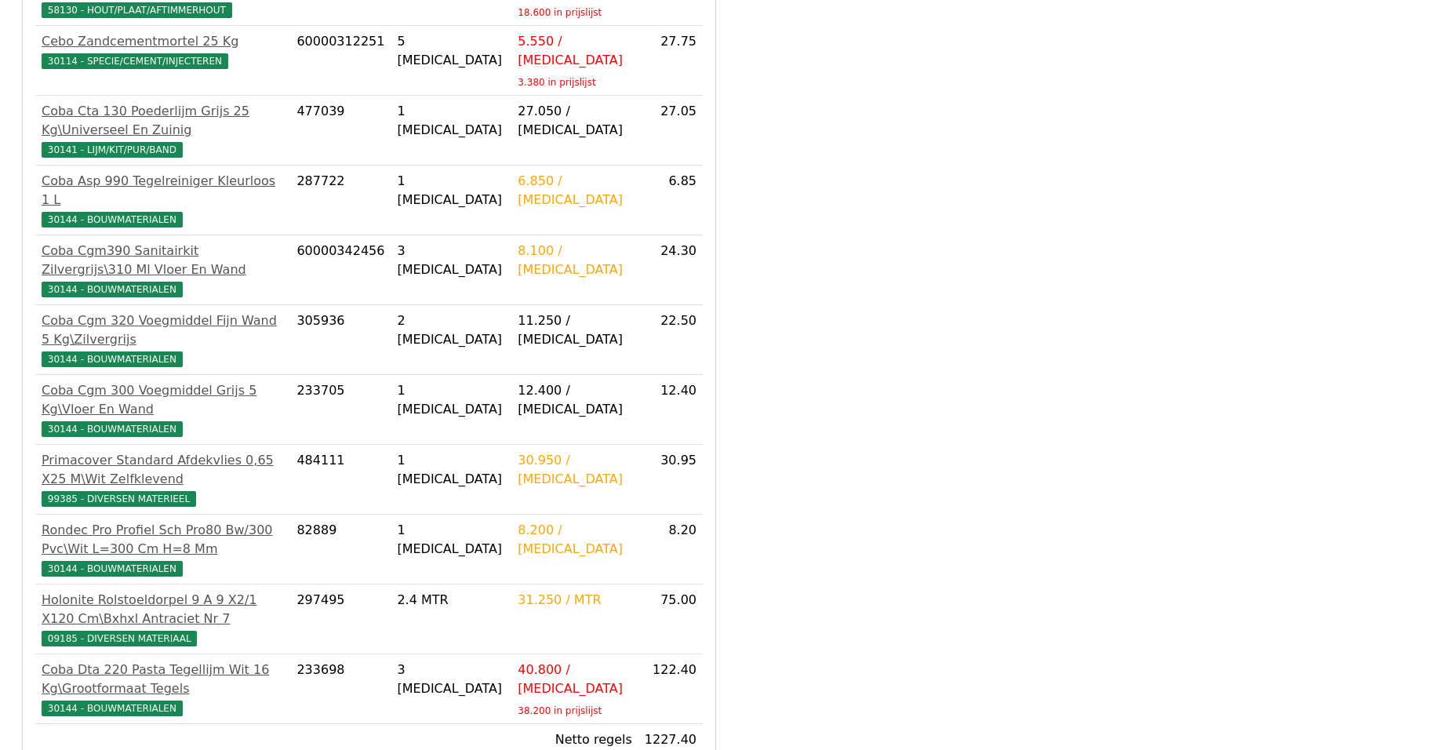
scroll to position [939, 0]
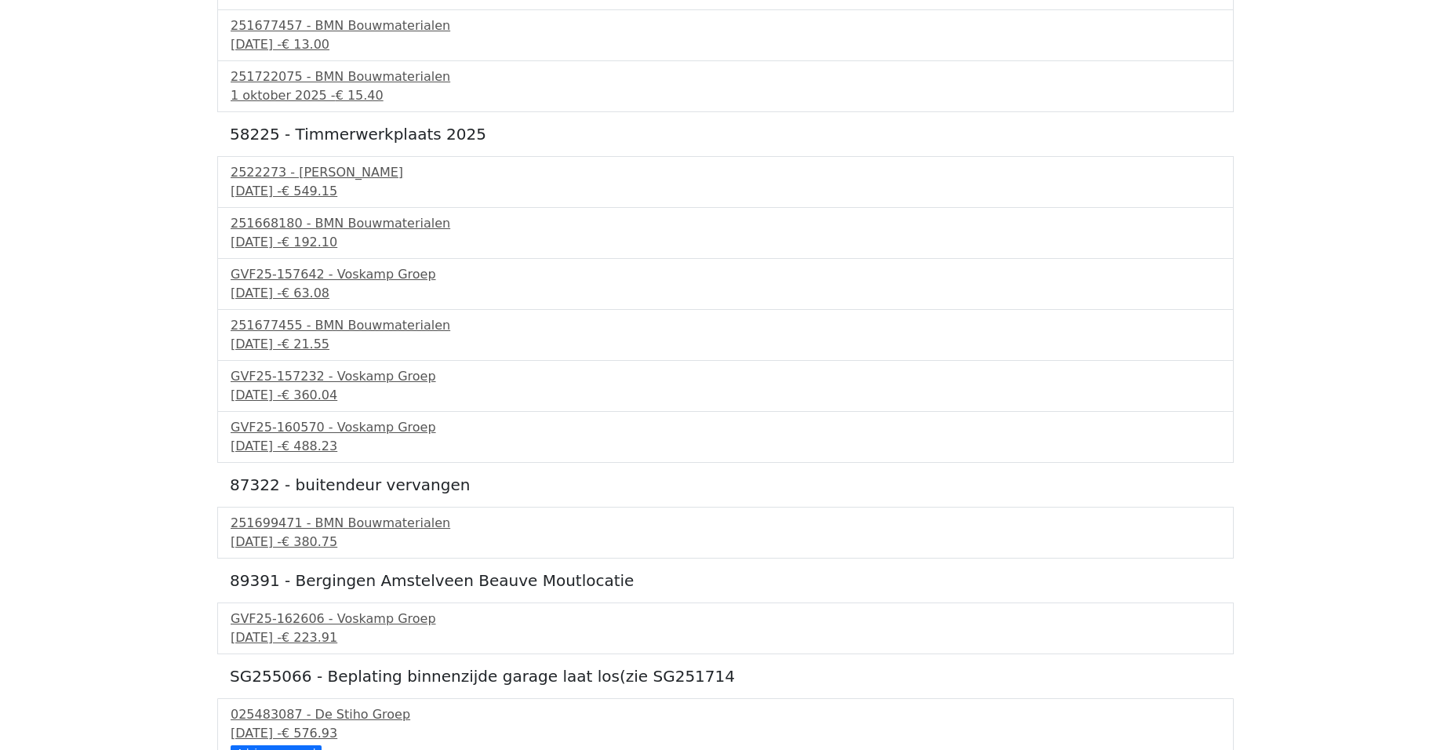
scroll to position [753, 0]
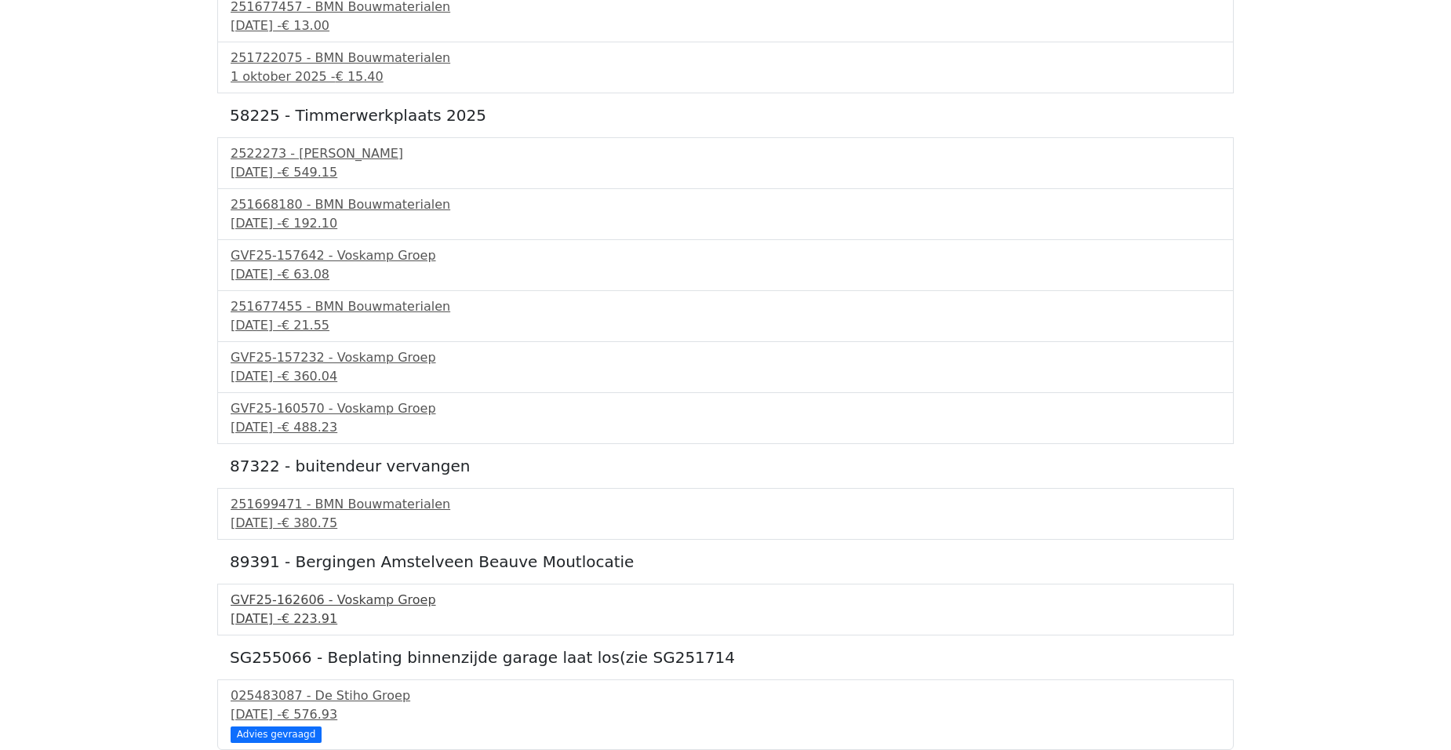
click at [353, 606] on div "GVF25-162606 - Voskamp Groep" at bounding box center [726, 600] width 990 height 19
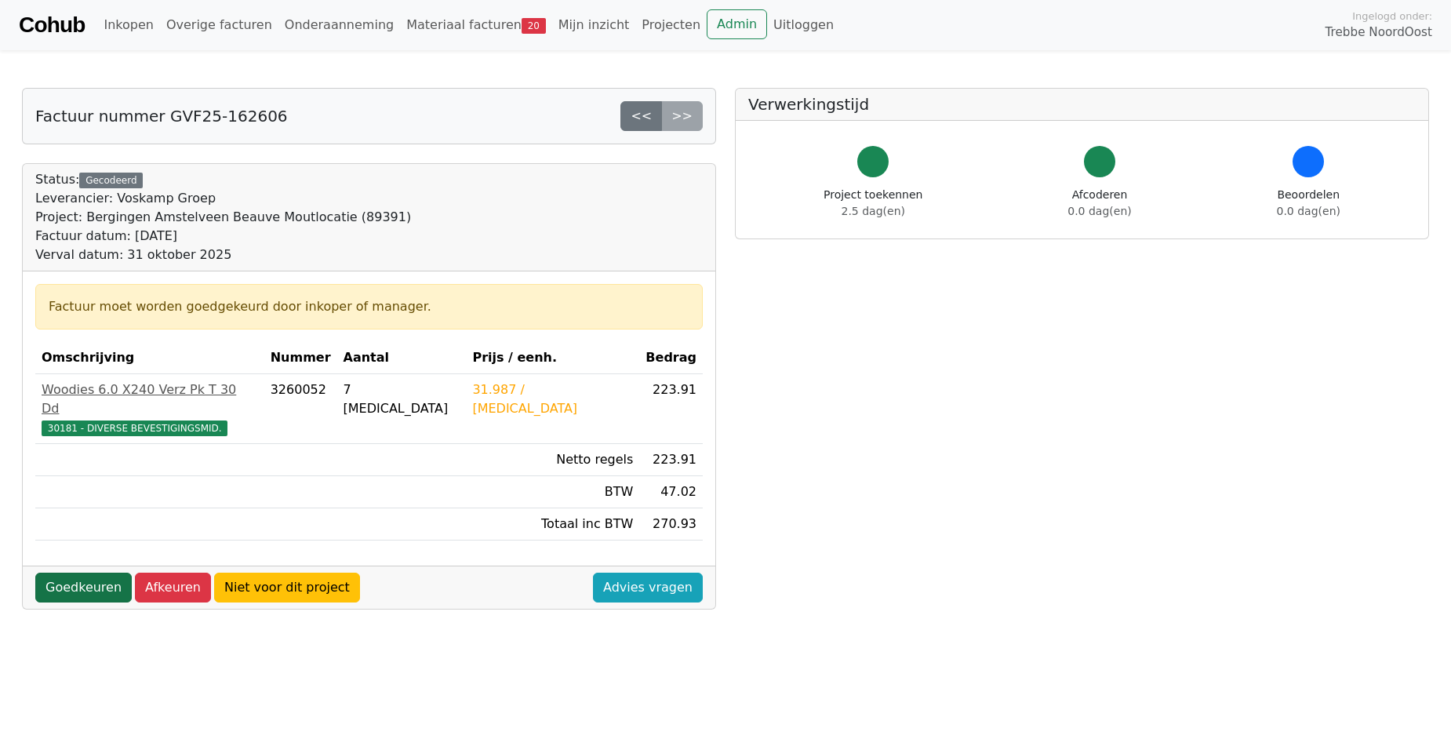
click at [67, 575] on link "Goedkeuren" at bounding box center [83, 588] width 96 height 30
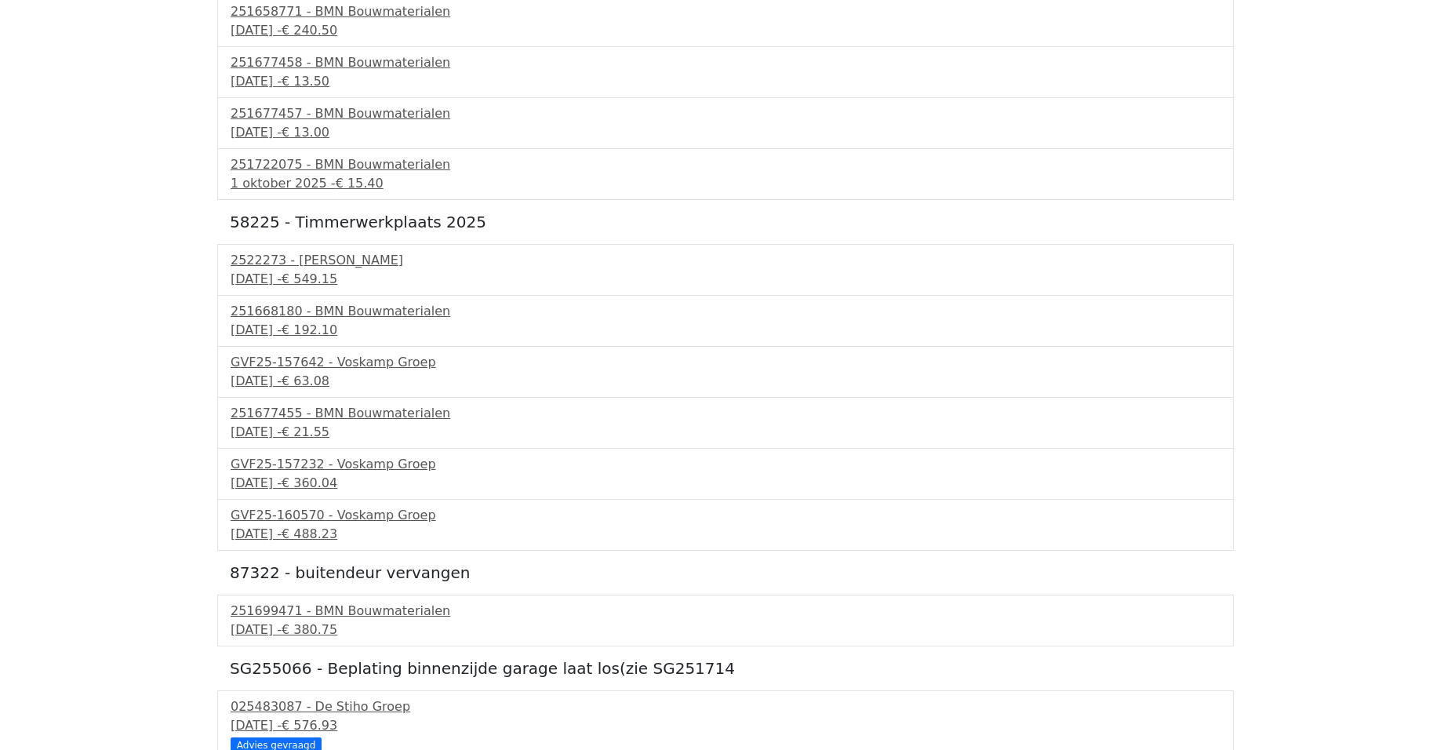
scroll to position [657, 0]
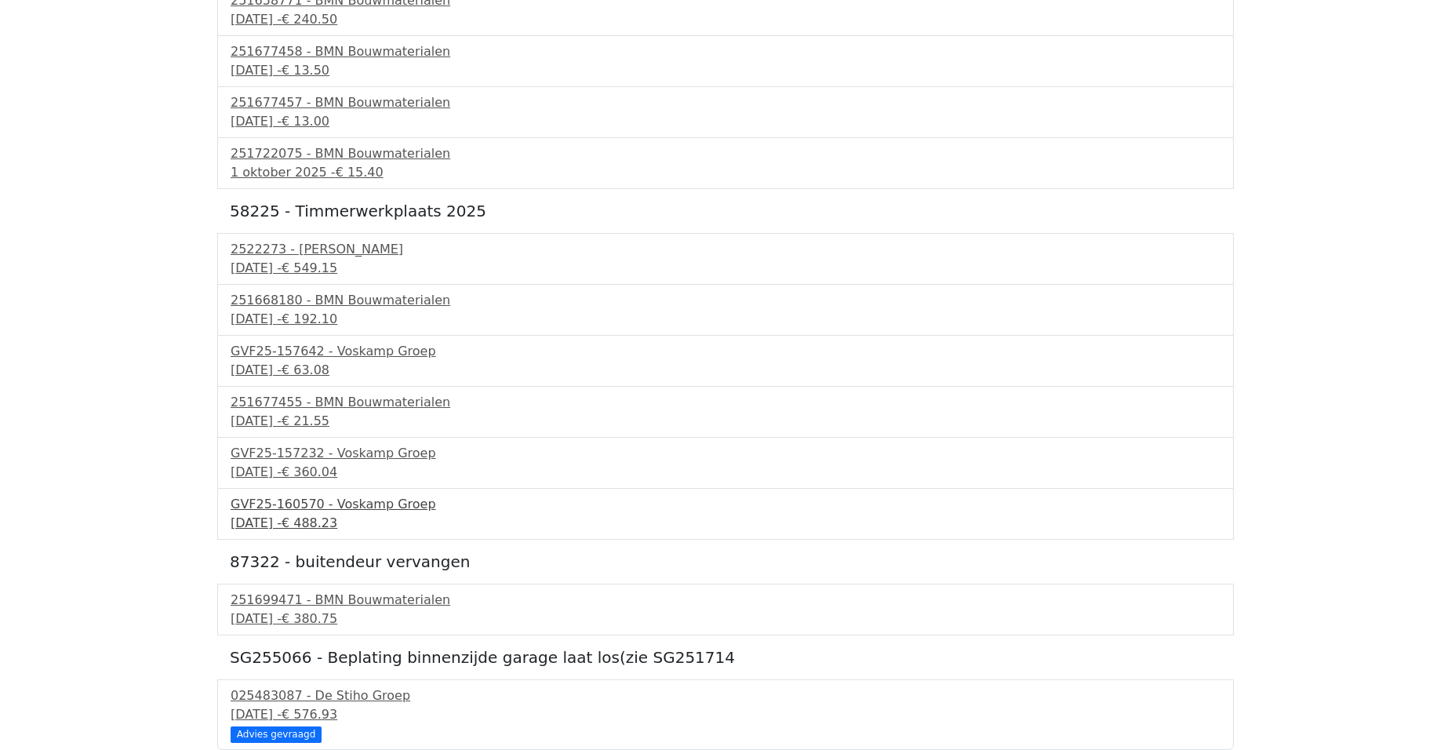
click at [337, 517] on span "€ 488.23" at bounding box center [310, 522] width 56 height 15
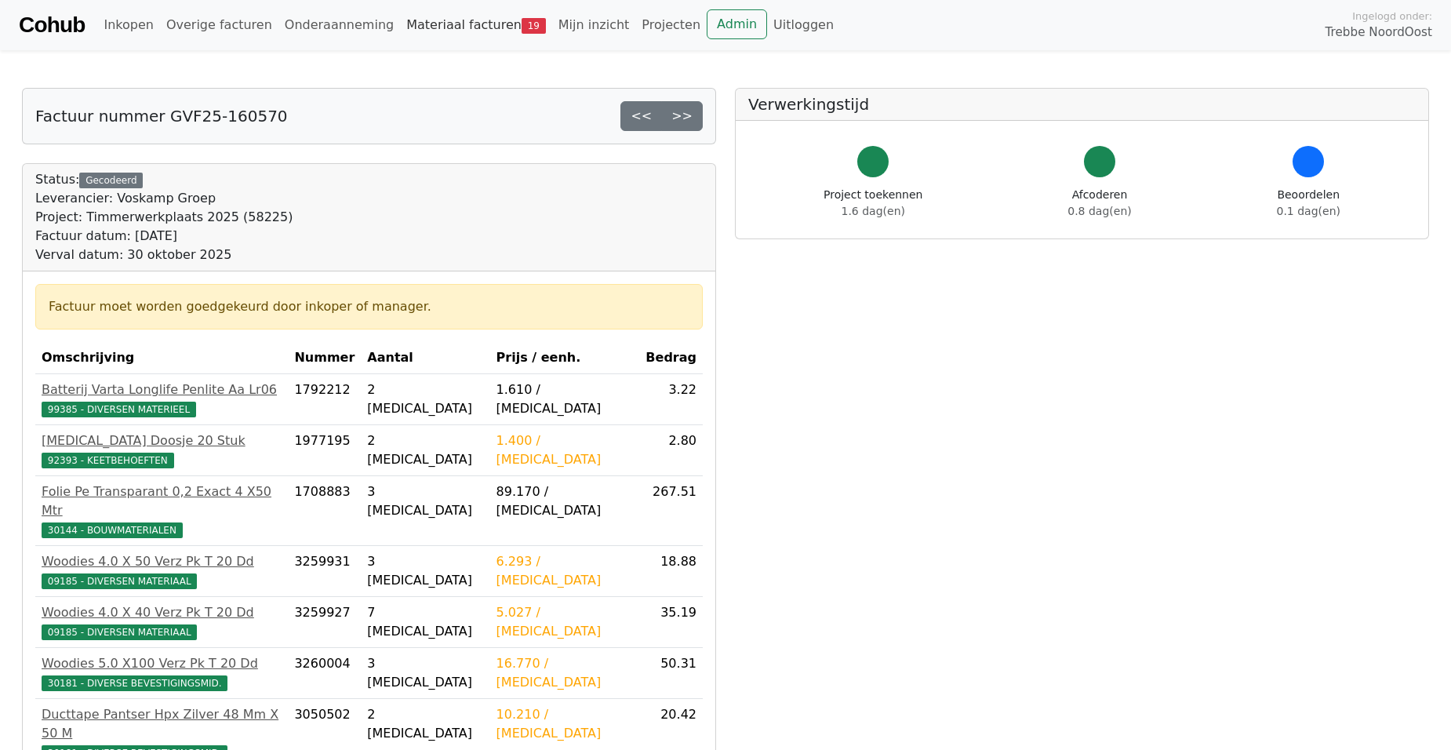
click at [411, 24] on link "Materiaal facturen 19" at bounding box center [476, 24] width 152 height 31
